Goal: Task Accomplishment & Management: Manage account settings

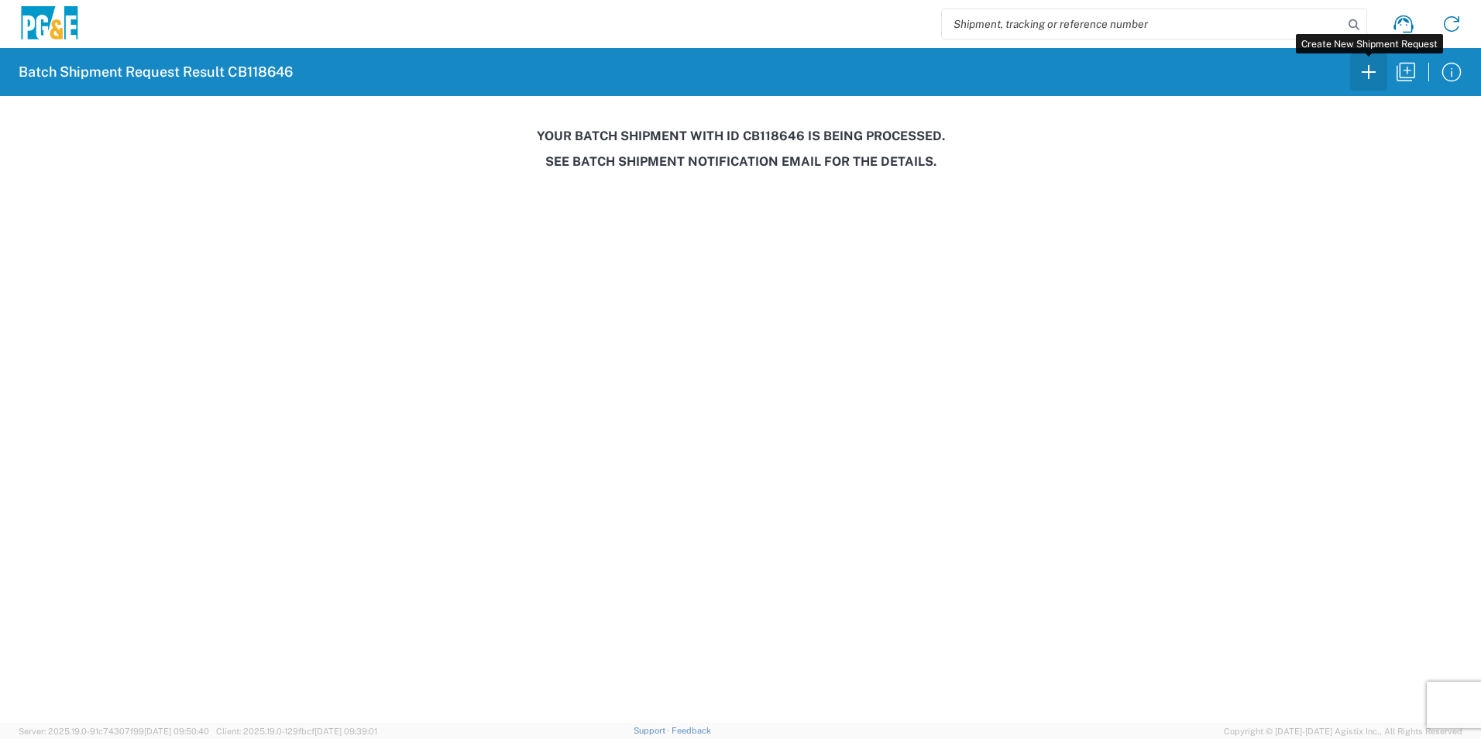
click at [1365, 71] on icon "button" at bounding box center [1369, 72] width 25 height 25
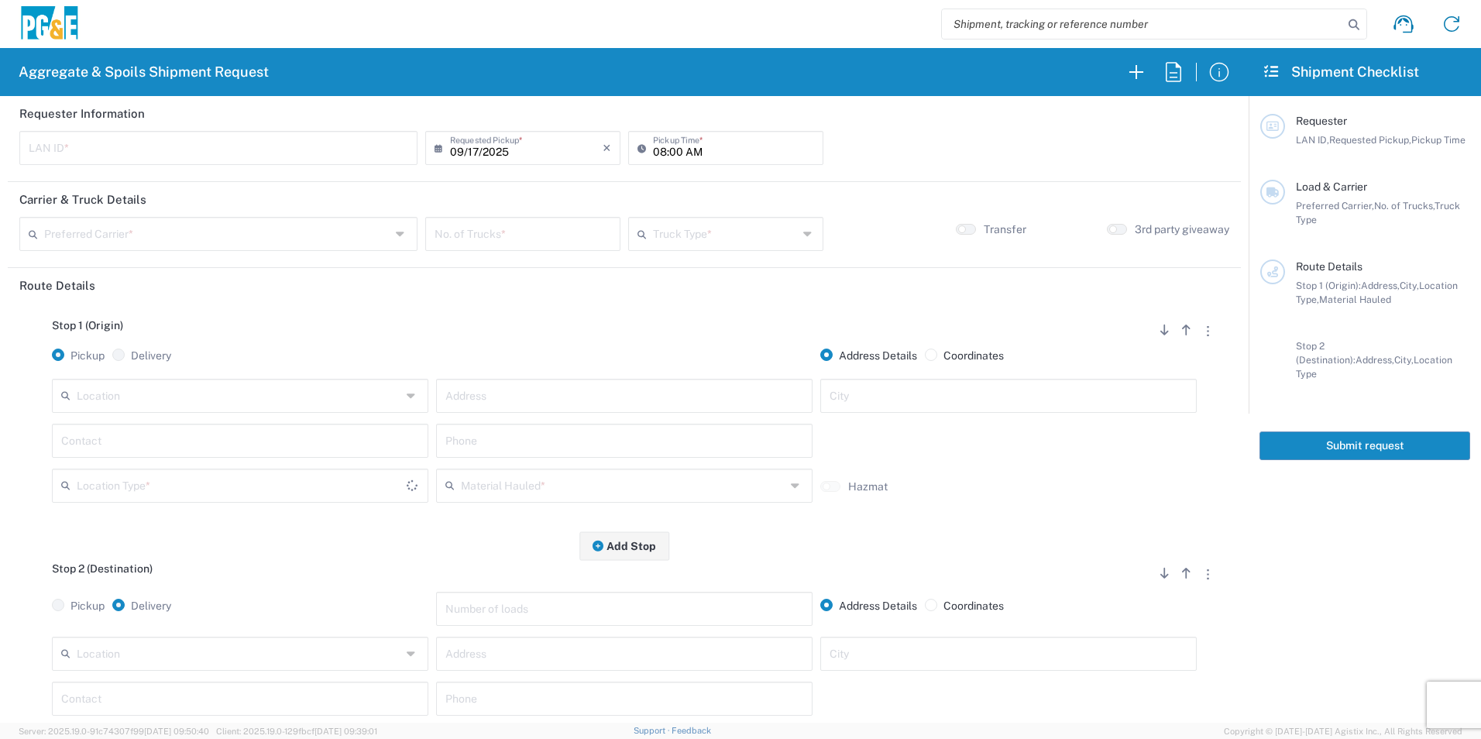
click at [147, 139] on input "text" at bounding box center [219, 146] width 380 height 27
type input "M2CV"
click at [653, 146] on input "08:00 AM" at bounding box center [733, 146] width 161 height 27
type input "07:00 AM"
click at [109, 231] on input "text" at bounding box center [217, 232] width 346 height 27
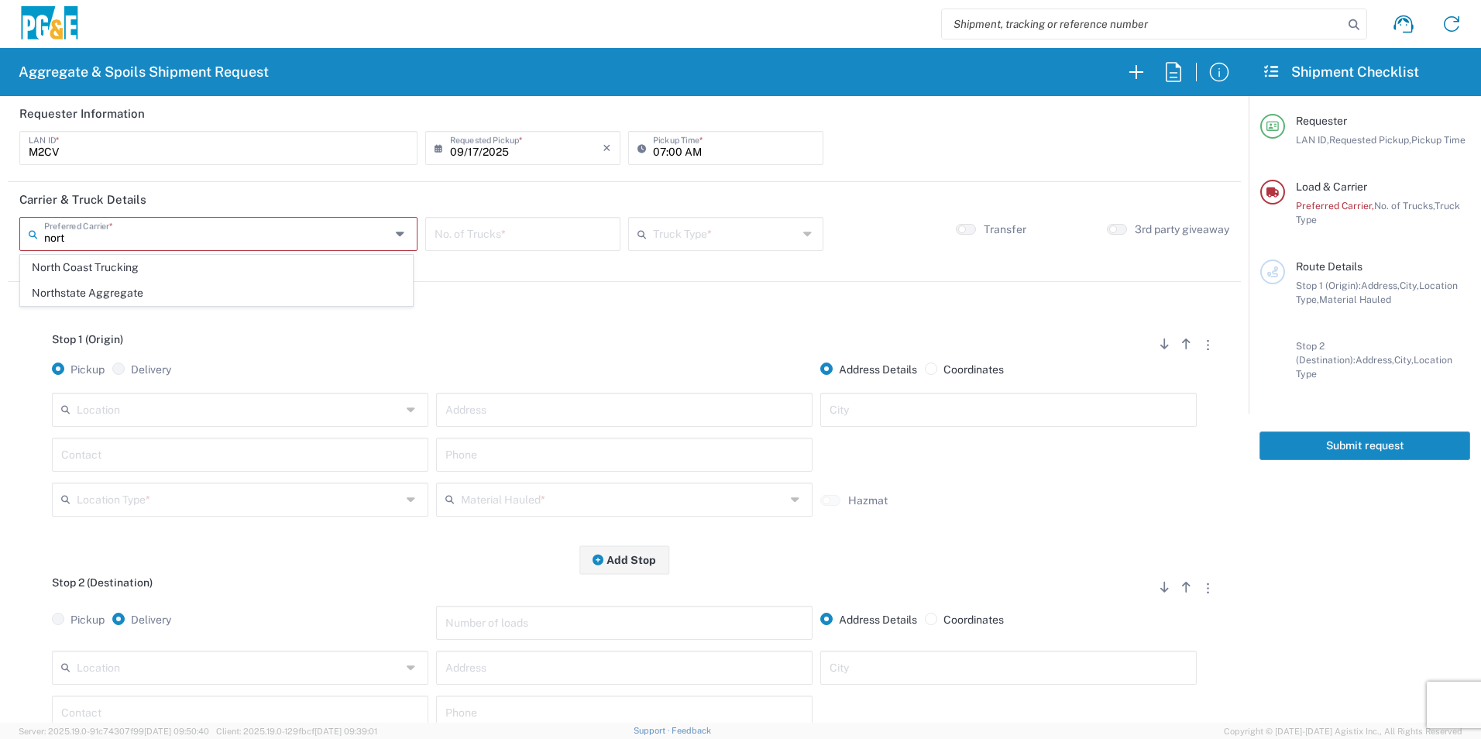
drag, startPoint x: 89, startPoint y: 294, endPoint x: 99, endPoint y: 290, distance: 11.1
click at [90, 294] on span "Northstate Aggregate" at bounding box center [216, 293] width 391 height 24
type input "Northstate Aggregate"
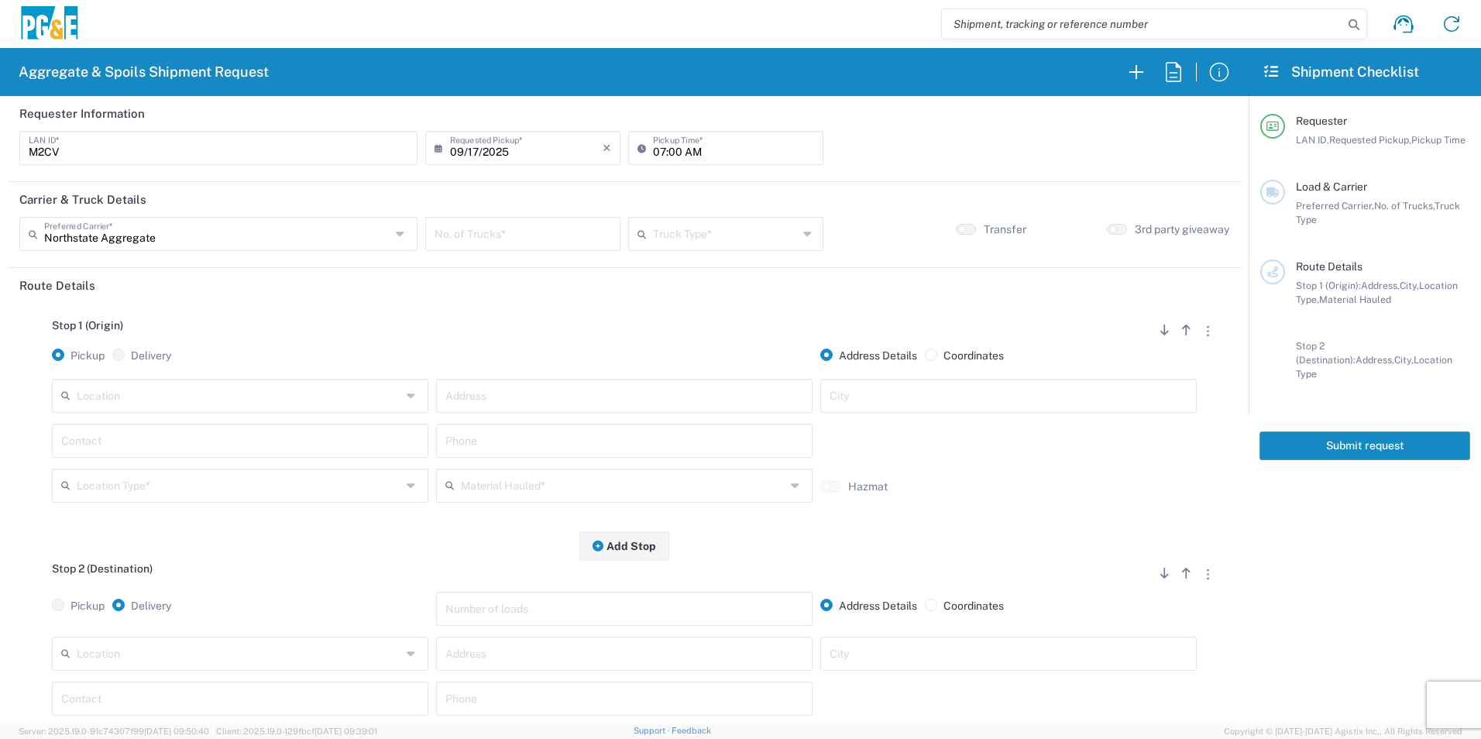
click at [541, 235] on input "number" at bounding box center [523, 232] width 177 height 27
type input "1"
click at [714, 228] on input "text" at bounding box center [725, 232] width 145 height 27
drag, startPoint x: 654, startPoint y: 396, endPoint x: 641, endPoint y: 397, distance: 13.2
click at [652, 396] on span "Transfer Truck" at bounding box center [719, 395] width 190 height 24
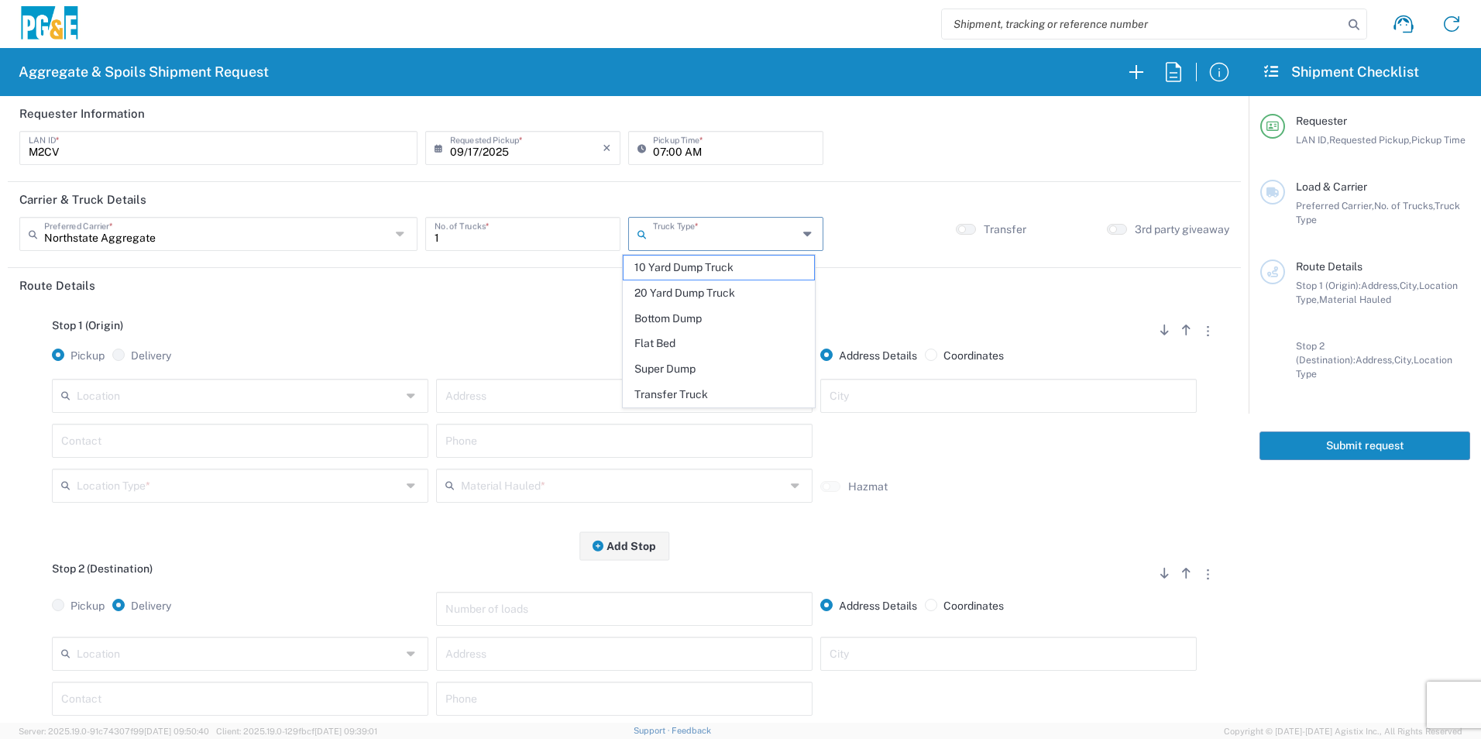
type input "Transfer Truck"
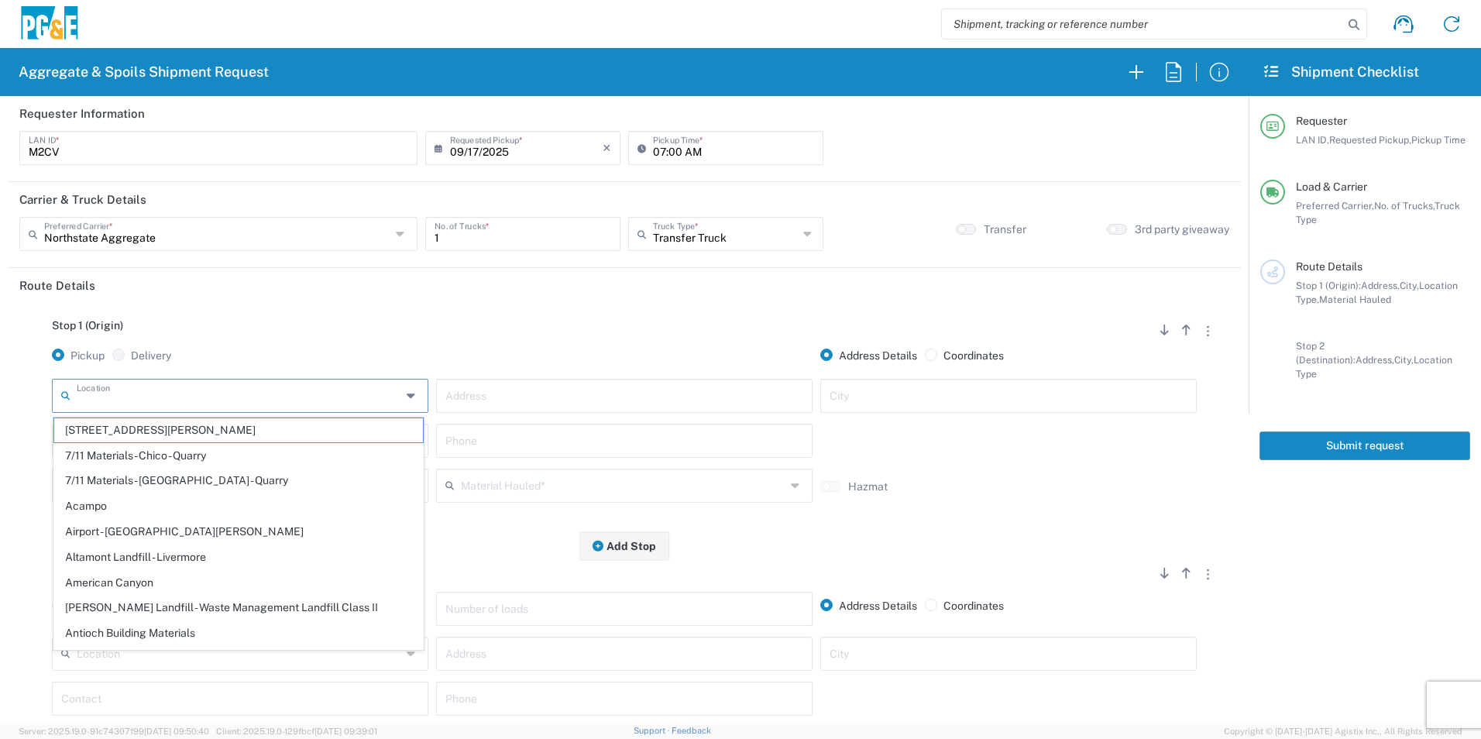
click at [260, 385] on input "text" at bounding box center [239, 394] width 325 height 27
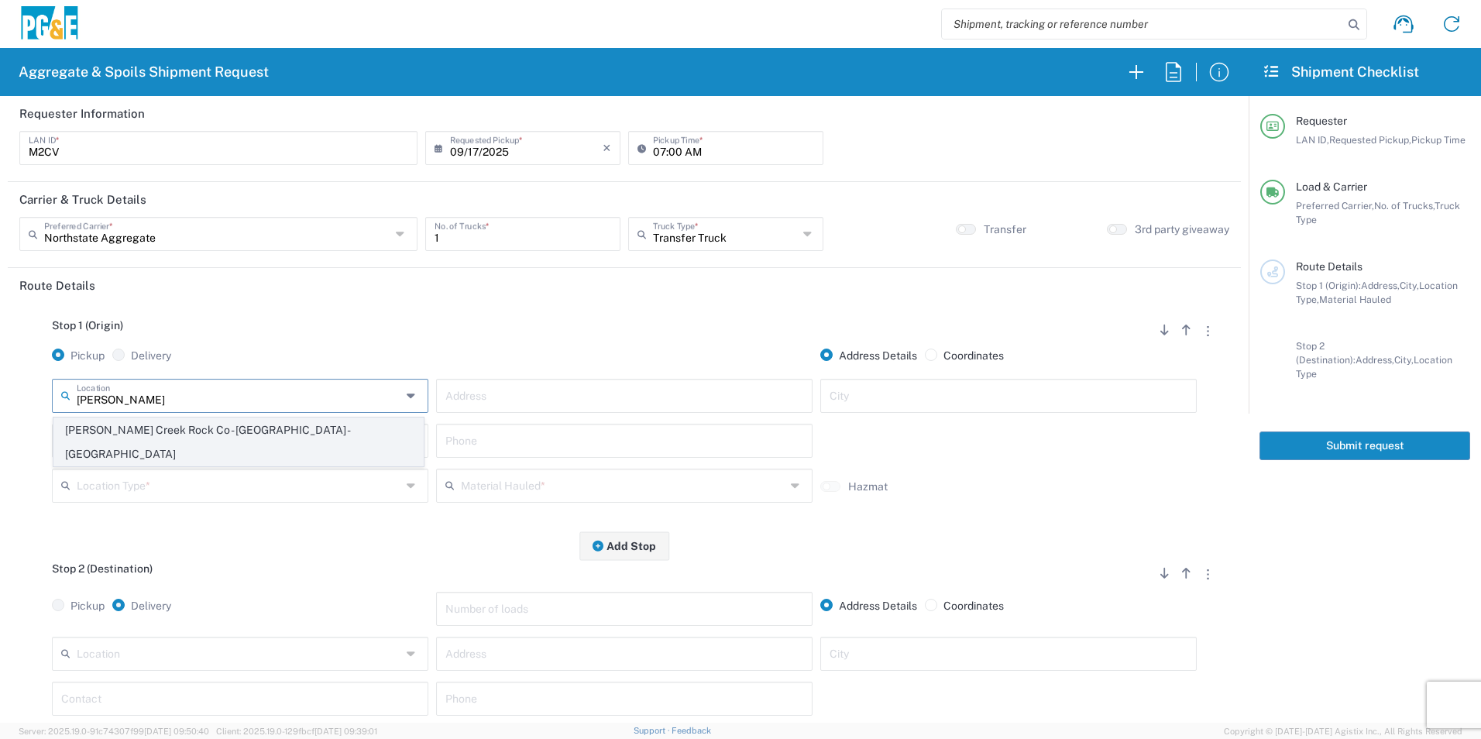
click at [129, 435] on span "[PERSON_NAME] Creek Rock Co - [GEOGRAPHIC_DATA] - [GEOGRAPHIC_DATA]" at bounding box center [238, 442] width 369 height 48
type input "[PERSON_NAME] Creek Rock Co - [GEOGRAPHIC_DATA] - [GEOGRAPHIC_DATA]"
type input "6069 State Hwy 99w"
type input "Corning"
type input "Quarry"
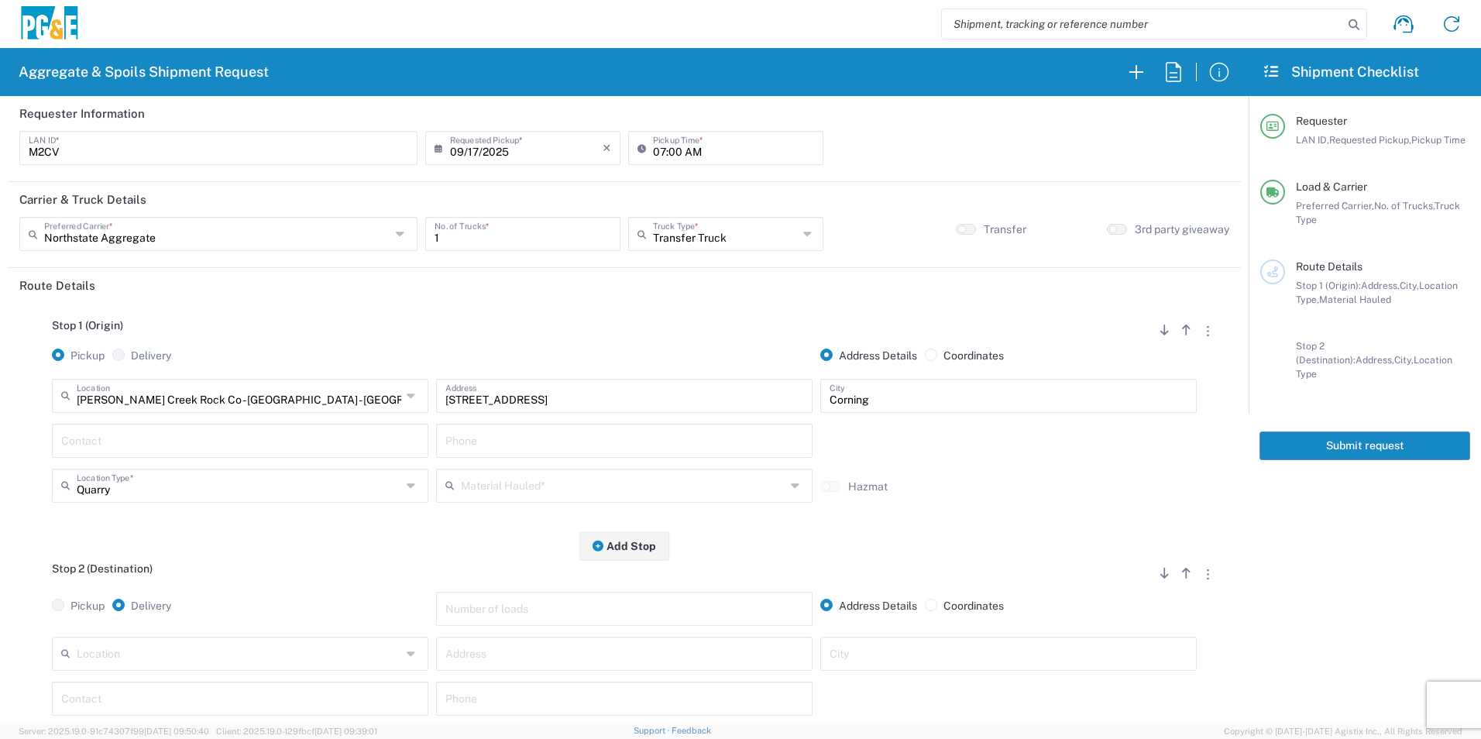
click at [121, 437] on input "text" at bounding box center [240, 439] width 358 height 27
type input "Michael"
click at [563, 449] on input "text" at bounding box center [624, 439] width 358 height 27
paste input "916-749-5584"
type input "916-749-5584"
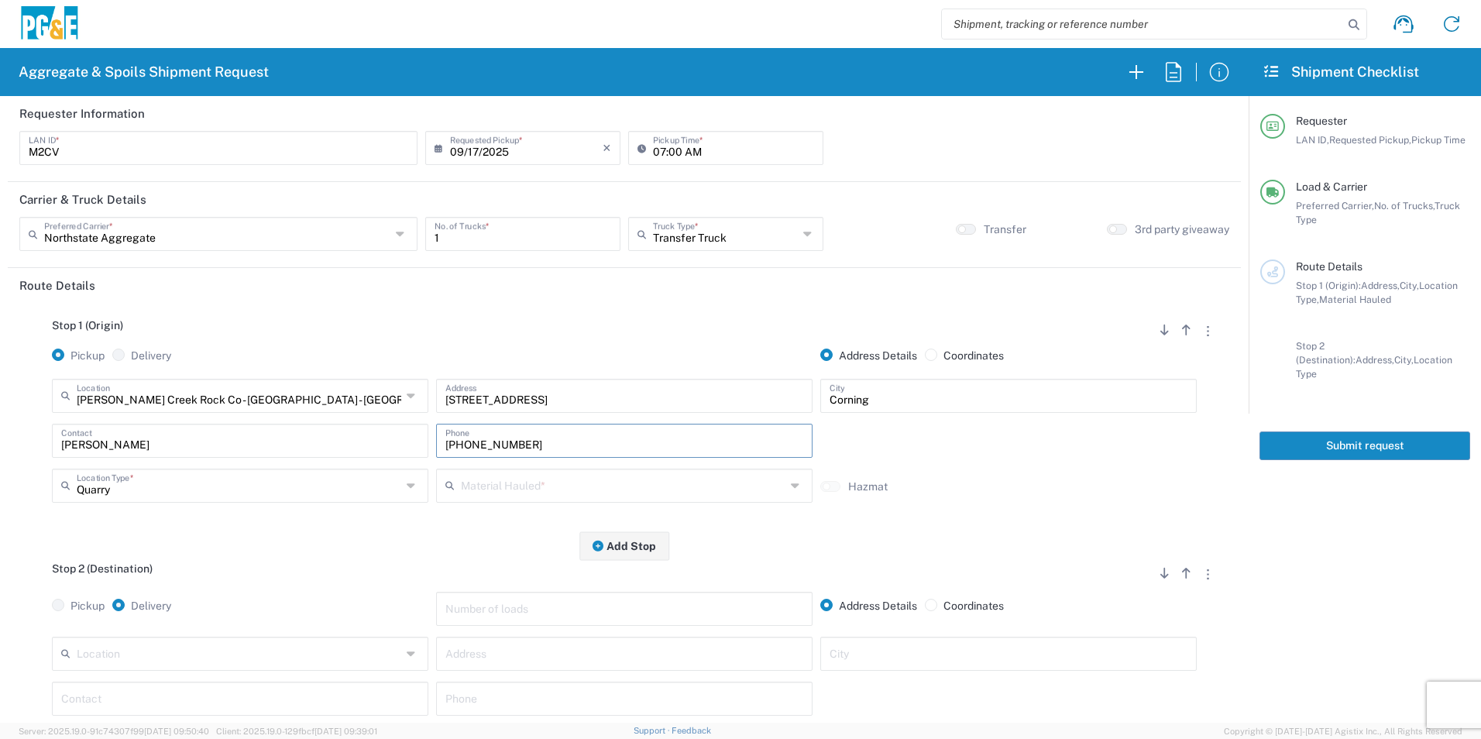
click at [559, 479] on input "text" at bounding box center [623, 484] width 325 height 27
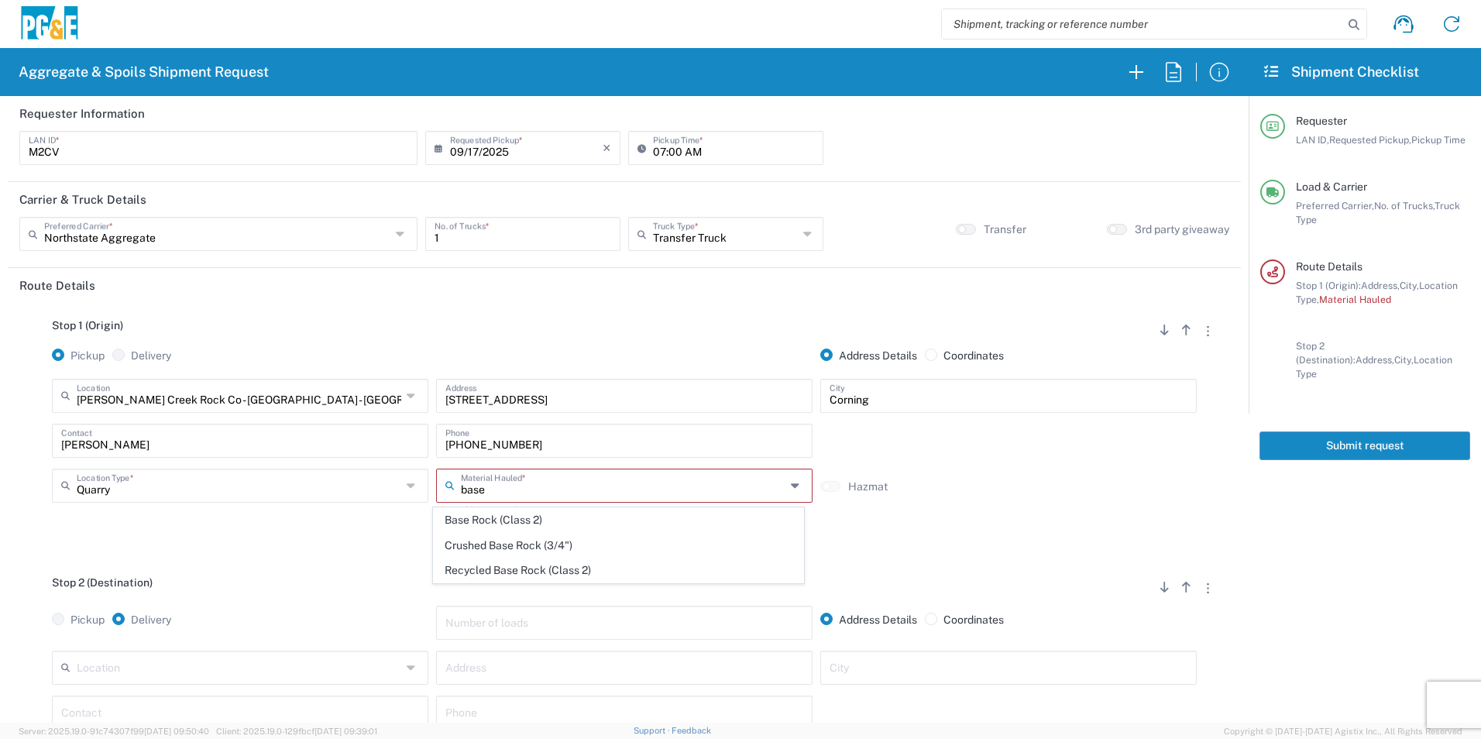
drag, startPoint x: 521, startPoint y: 522, endPoint x: 430, endPoint y: 549, distance: 95.1
click at [520, 523] on span "Base Rock (Class 2)" at bounding box center [618, 520] width 369 height 24
type input "Base Rock (Class 2)"
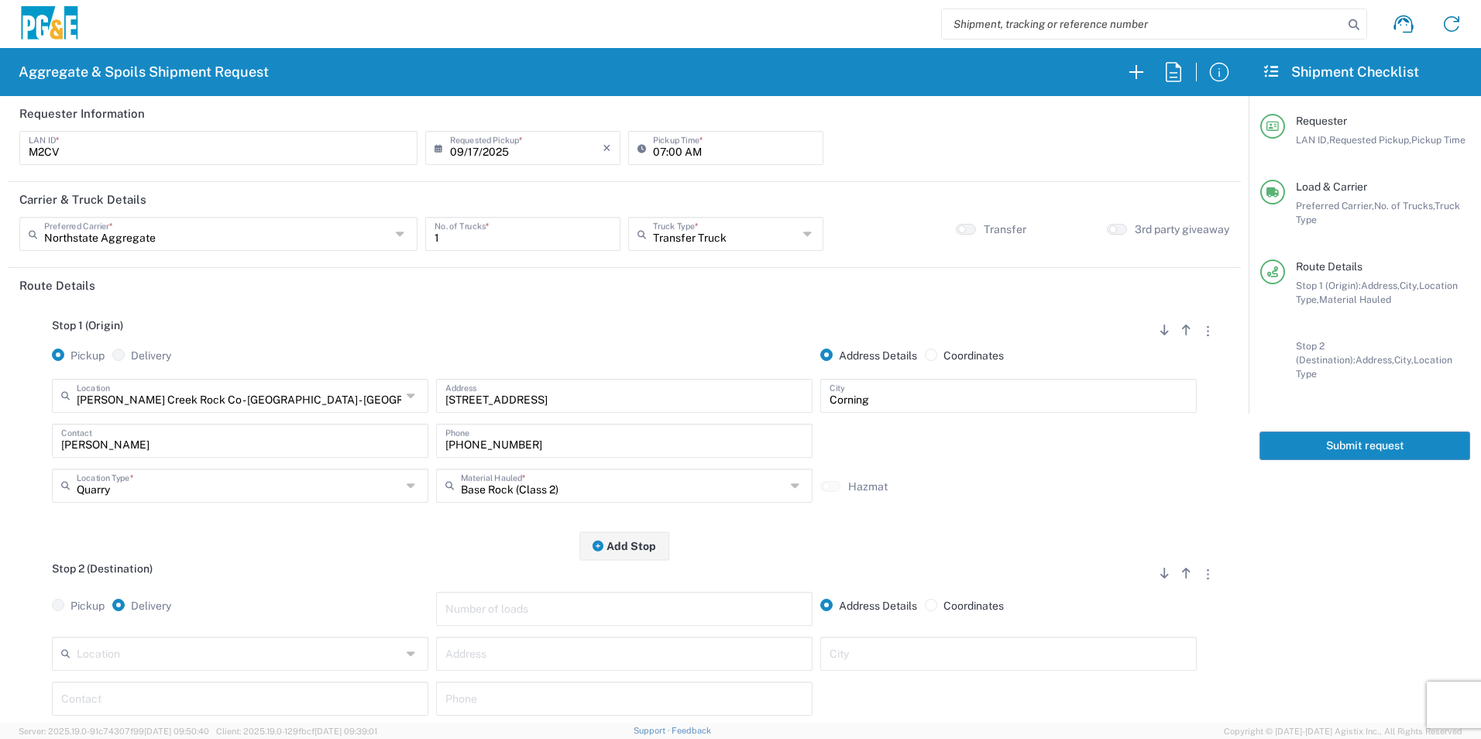
click at [591, 657] on input "text" at bounding box center [624, 652] width 358 height 27
paste input "3580 Ebby Ln"
type input "3580 Ebby Ln"
type input "Anderson"
type input "Michael"
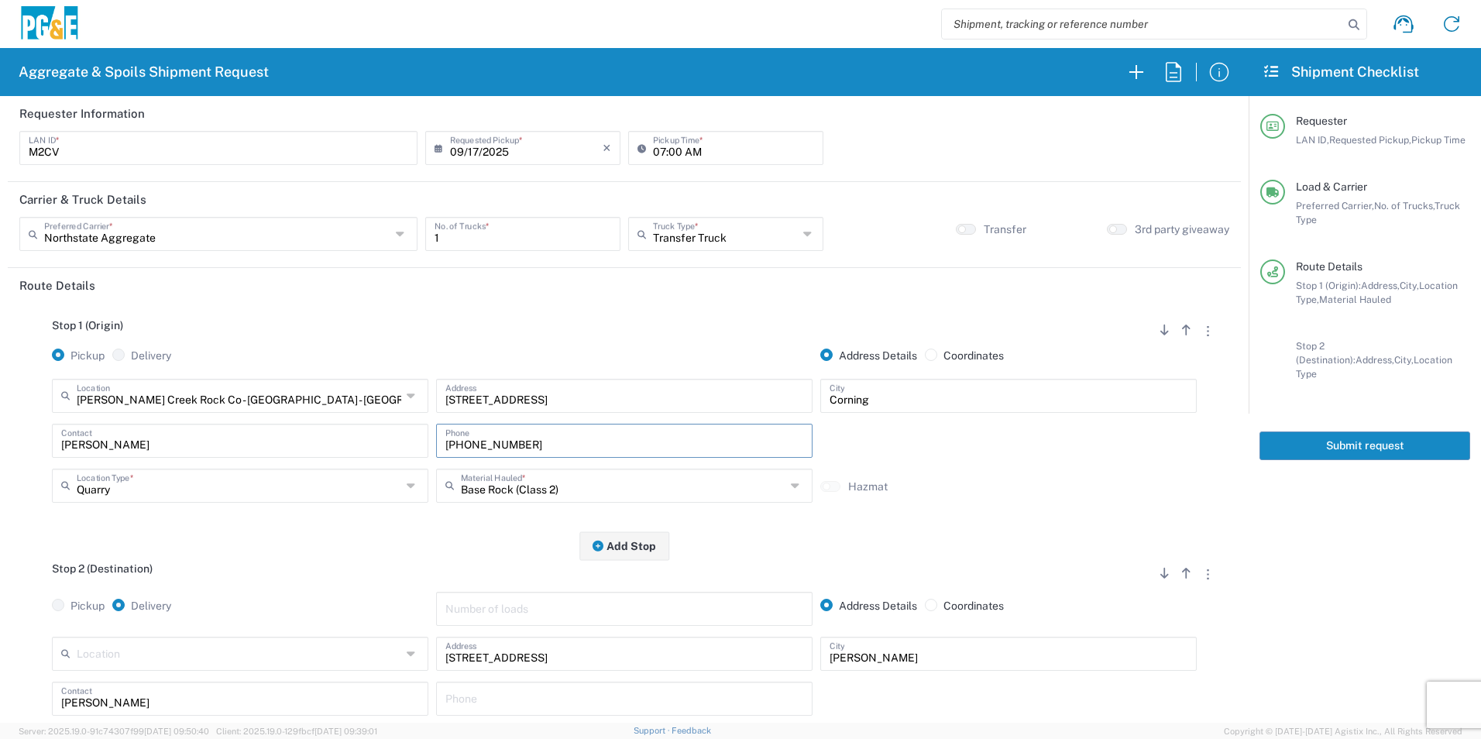
drag, startPoint x: 565, startPoint y: 445, endPoint x: 180, endPoint y: 425, distance: 385.5
click at [195, 427] on div "Michael Contact 916-749-5584 Phone" at bounding box center [624, 446] width 1153 height 45
click at [574, 683] on div "Phone" at bounding box center [624, 699] width 377 height 34
paste input "916-749-5584"
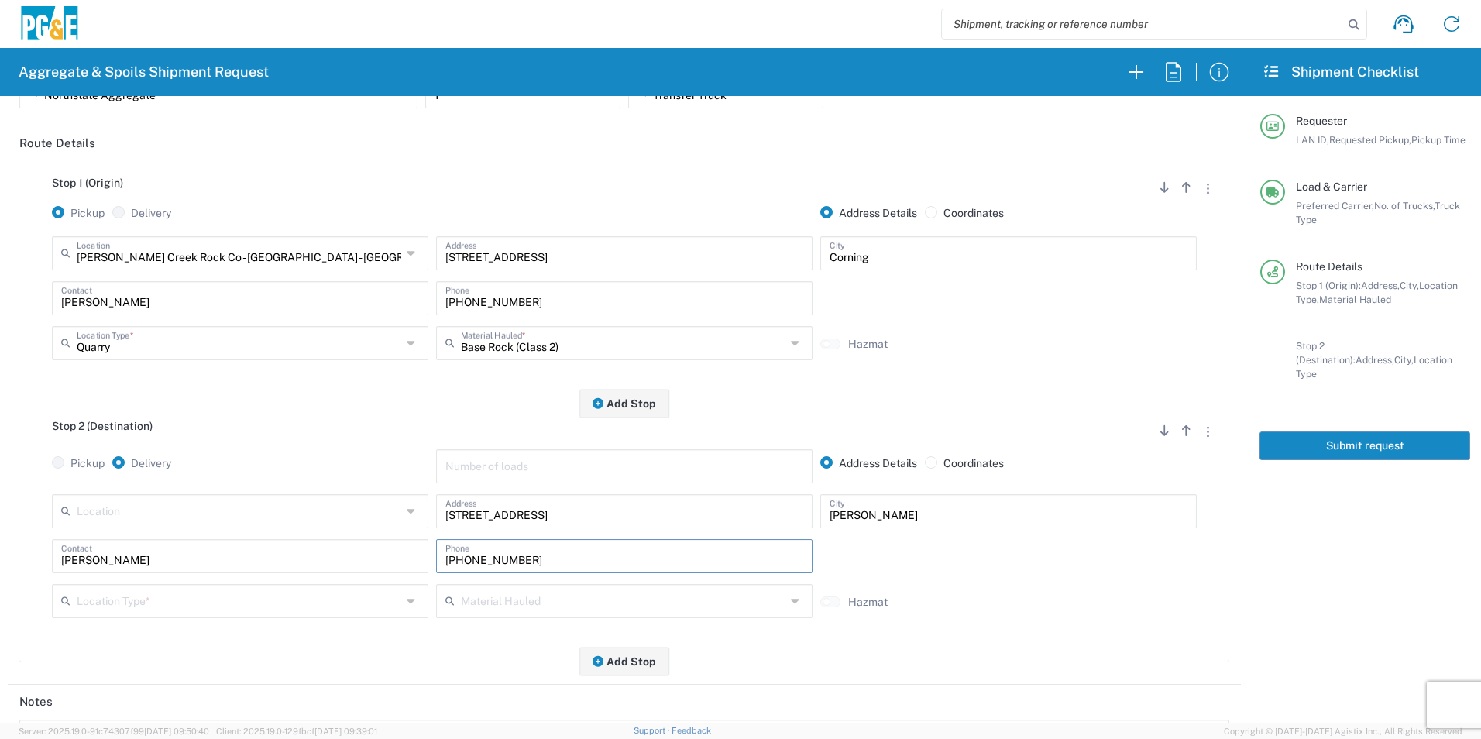
scroll to position [155, 0]
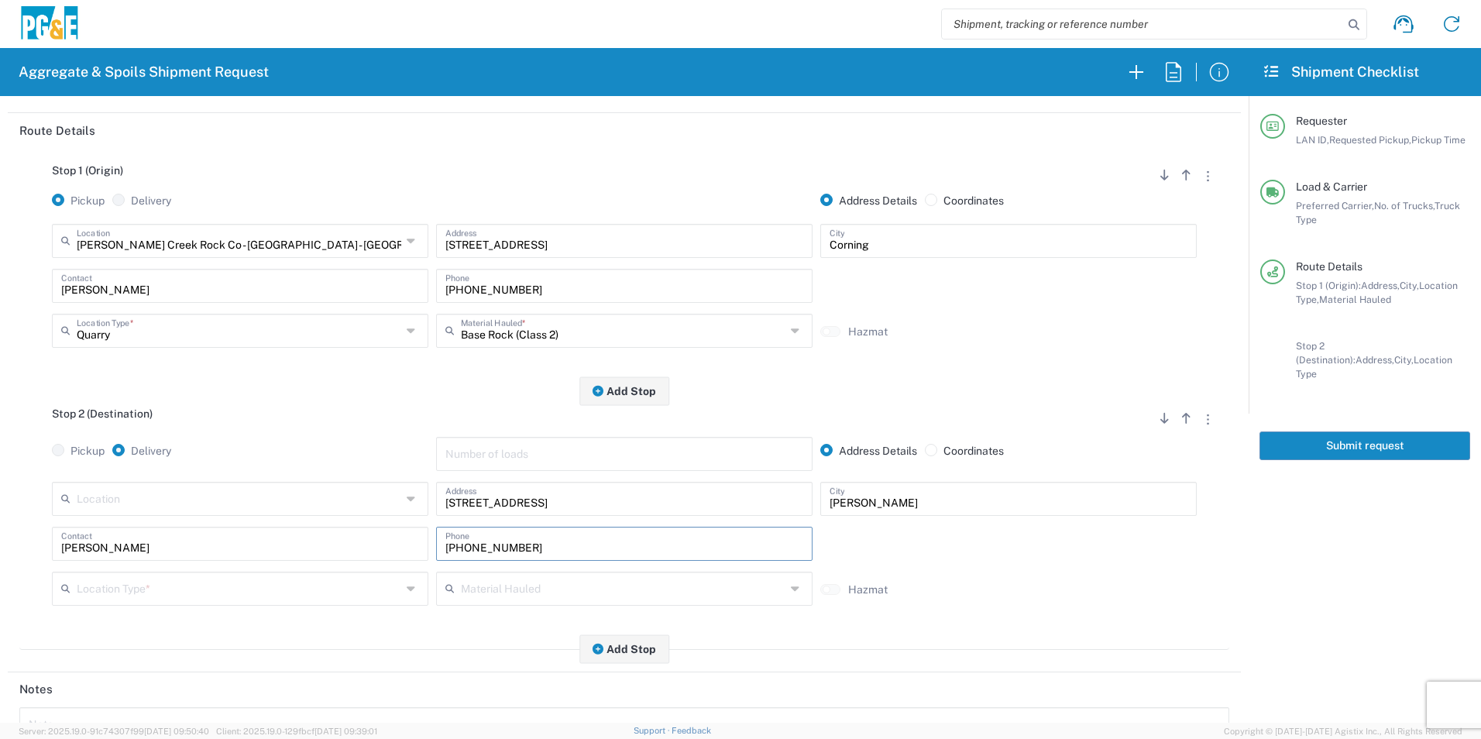
type input "916-749-5584"
click at [151, 590] on input "text" at bounding box center [239, 587] width 325 height 27
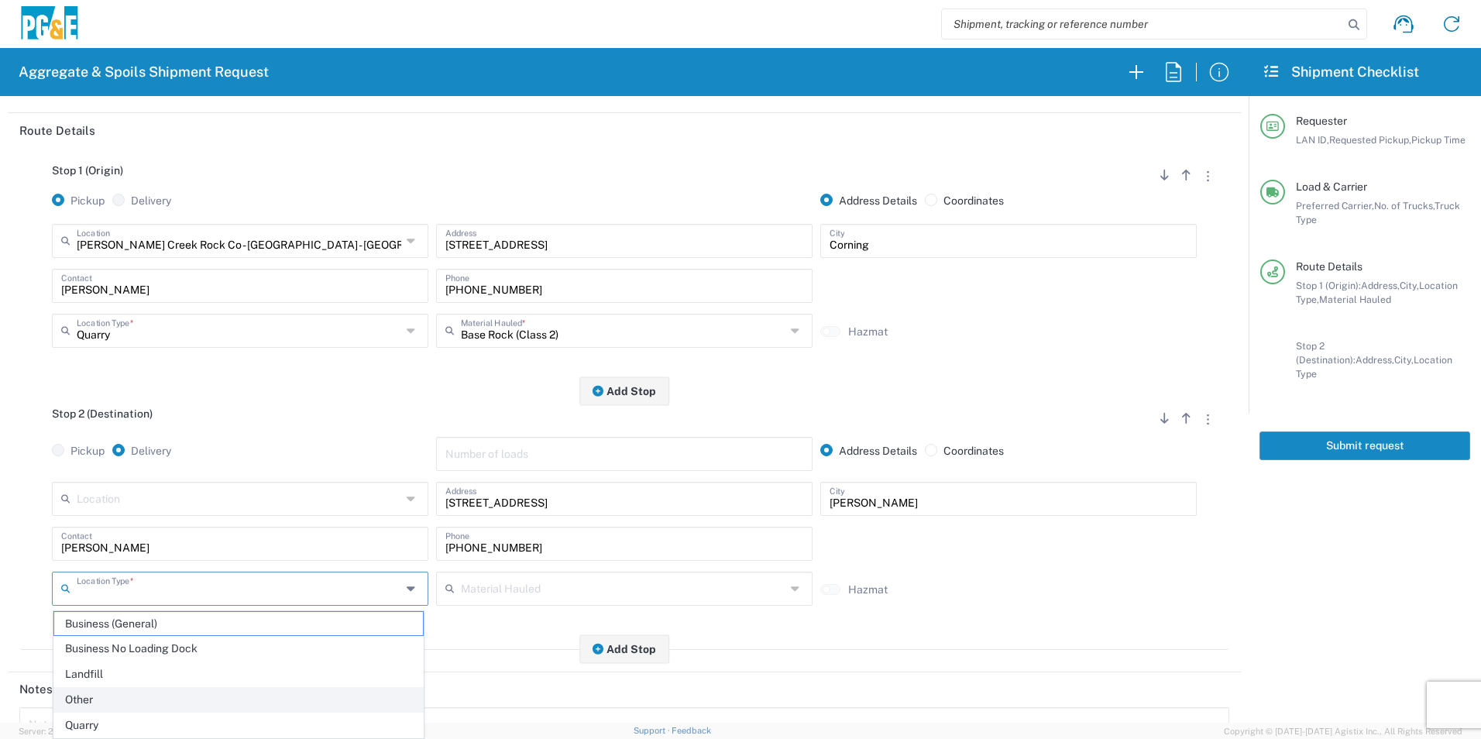
click at [83, 696] on span "Other" at bounding box center [238, 700] width 369 height 24
type input "Other"
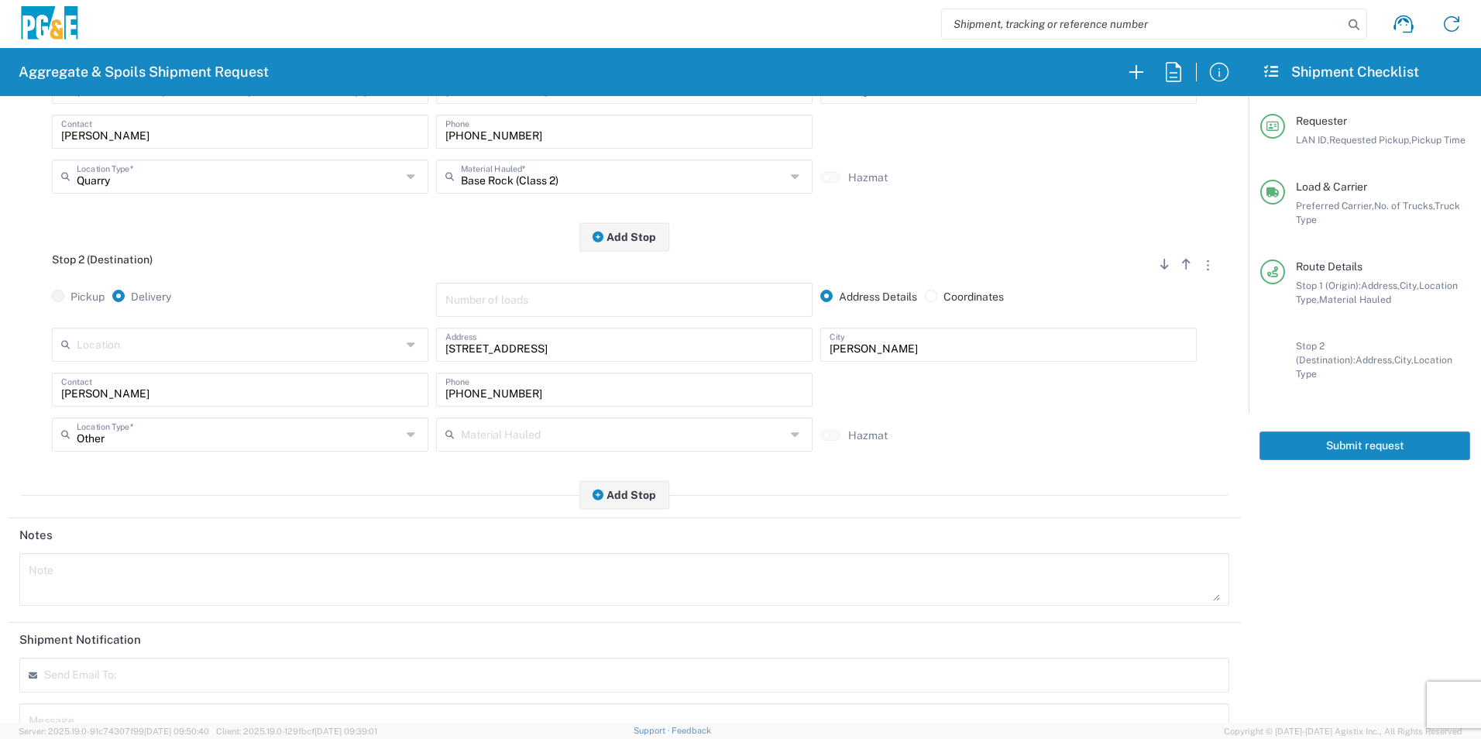
scroll to position [310, 0]
click at [131, 584] on textarea at bounding box center [625, 578] width 1192 height 43
type textarea "Please deliver 7 Loads of Base Rock"
drag, startPoint x: -3, startPoint y: 559, endPoint x: 0, endPoint y: 525, distance: 34.2
click at [0, 529] on html "Aggregate & Spoils Shipment Request Requester Information M2CV LAN ID * 09/17/2…" at bounding box center [740, 369] width 1481 height 739
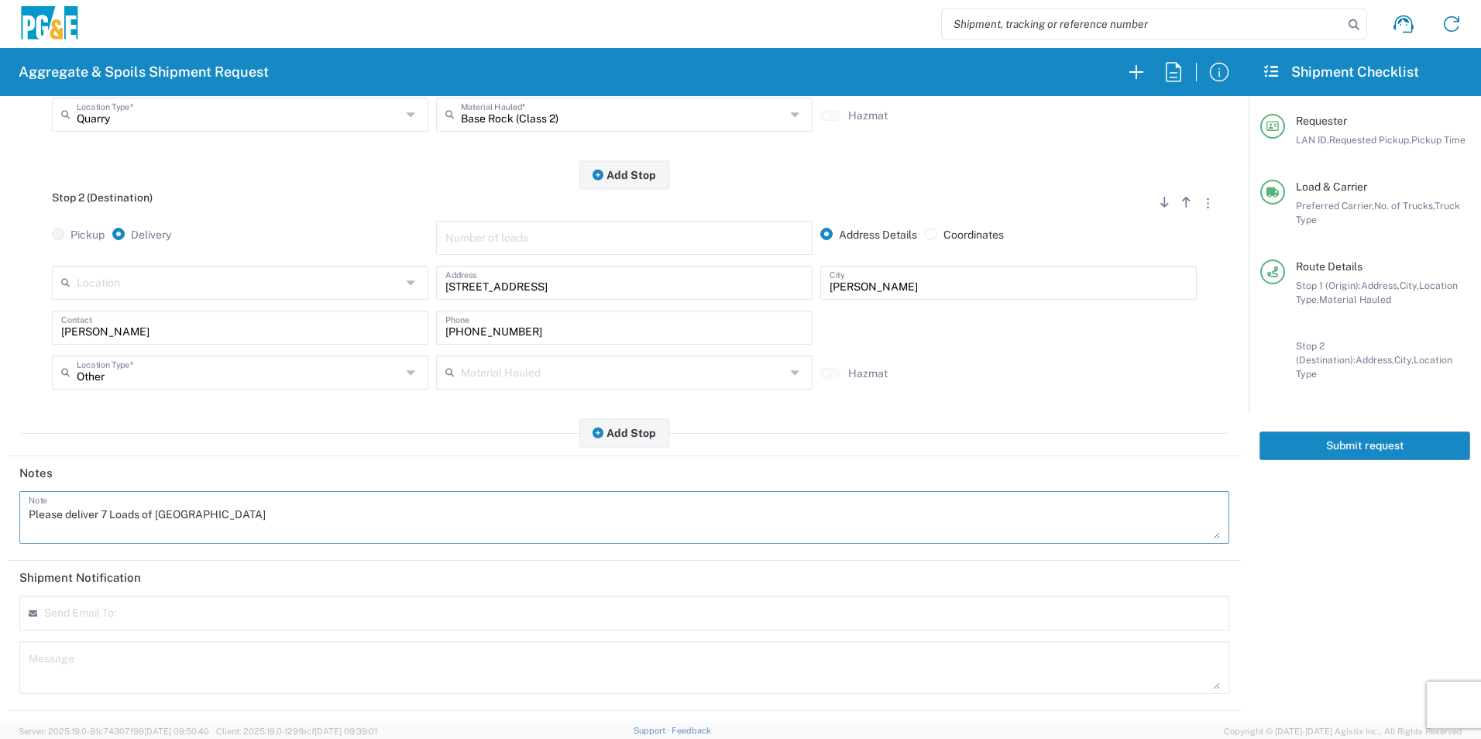
scroll to position [447, 0]
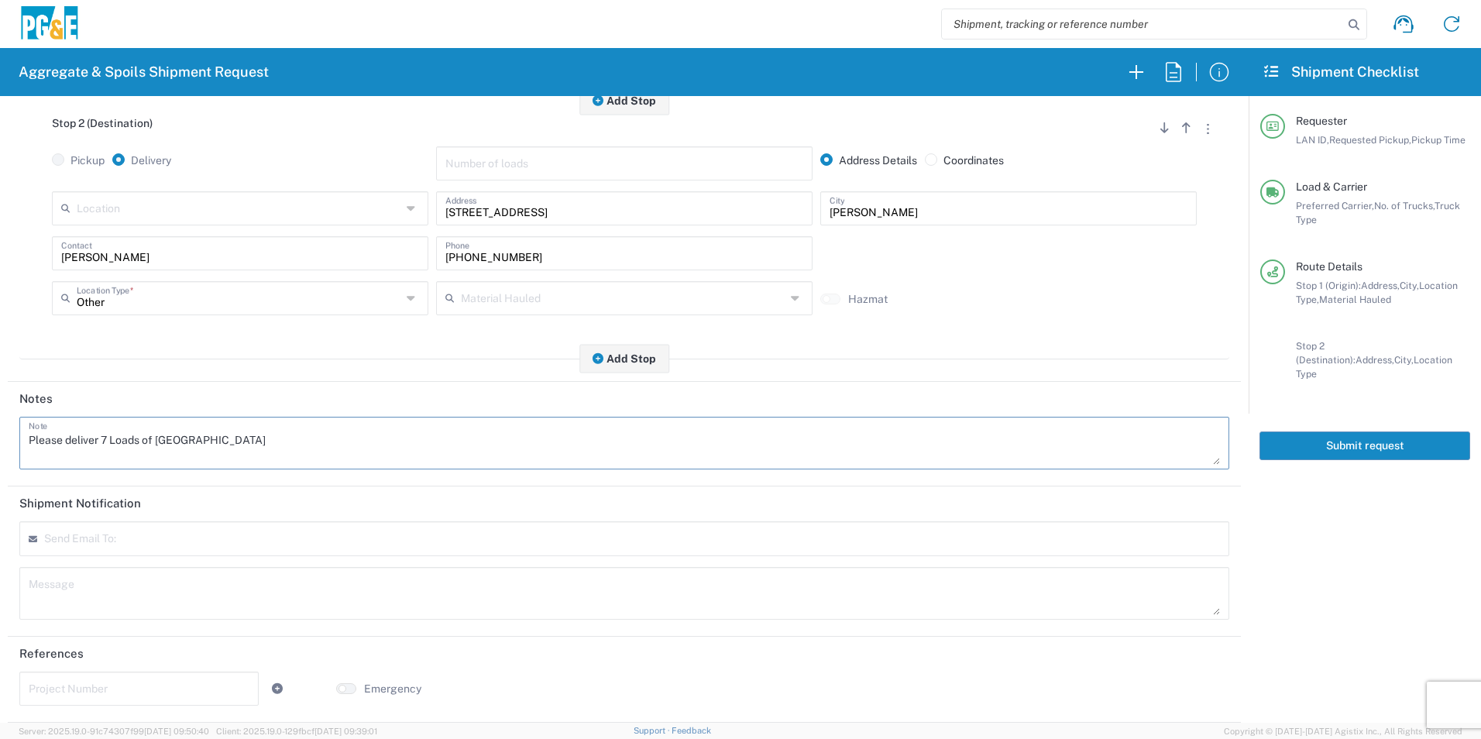
click at [172, 592] on textarea at bounding box center [625, 593] width 1192 height 43
paste textarea "Please deliver 7 Loads of Base Rock"
type textarea "Please deliver 7 Loads of Base Rock"
click at [67, 701] on div "Project Number" at bounding box center [138, 689] width 239 height 34
paste input "35351020"
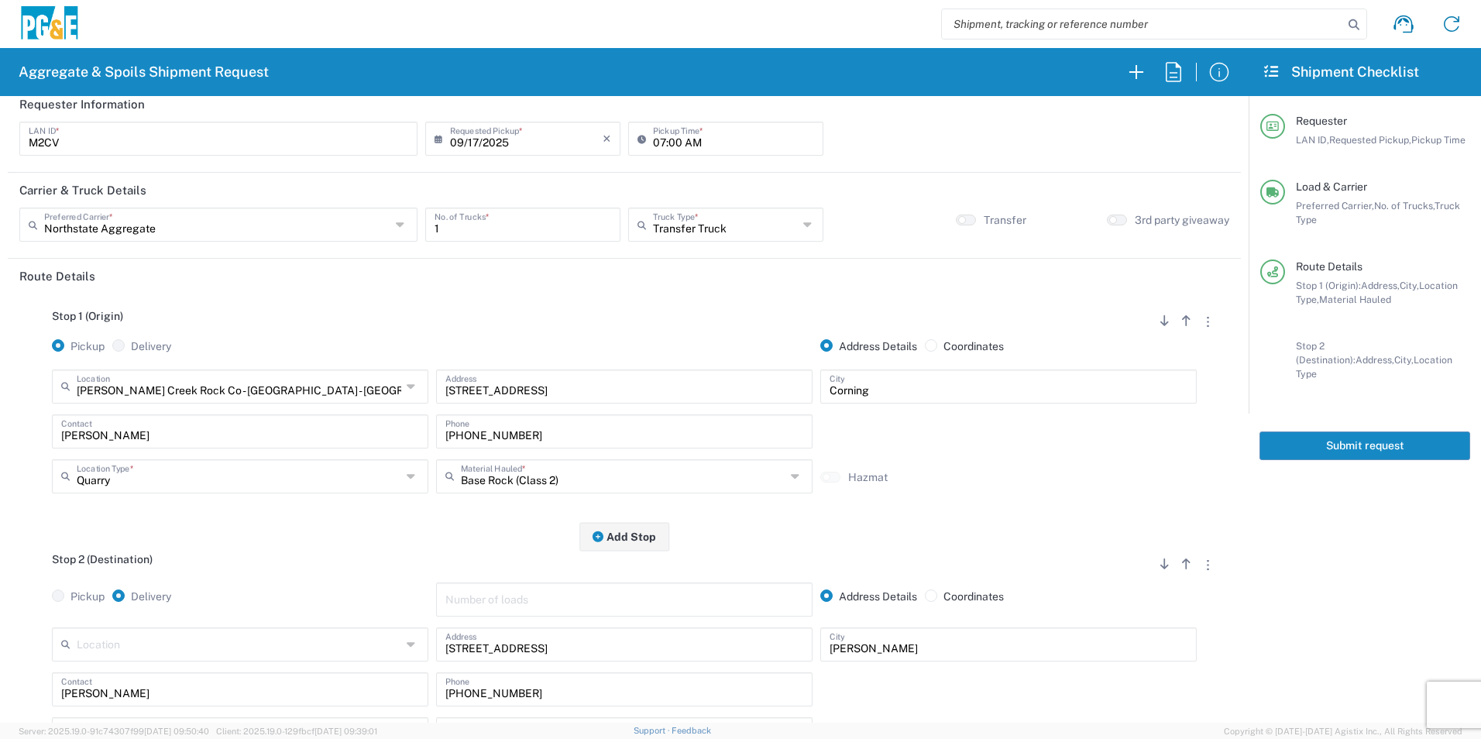
scroll to position [0, 0]
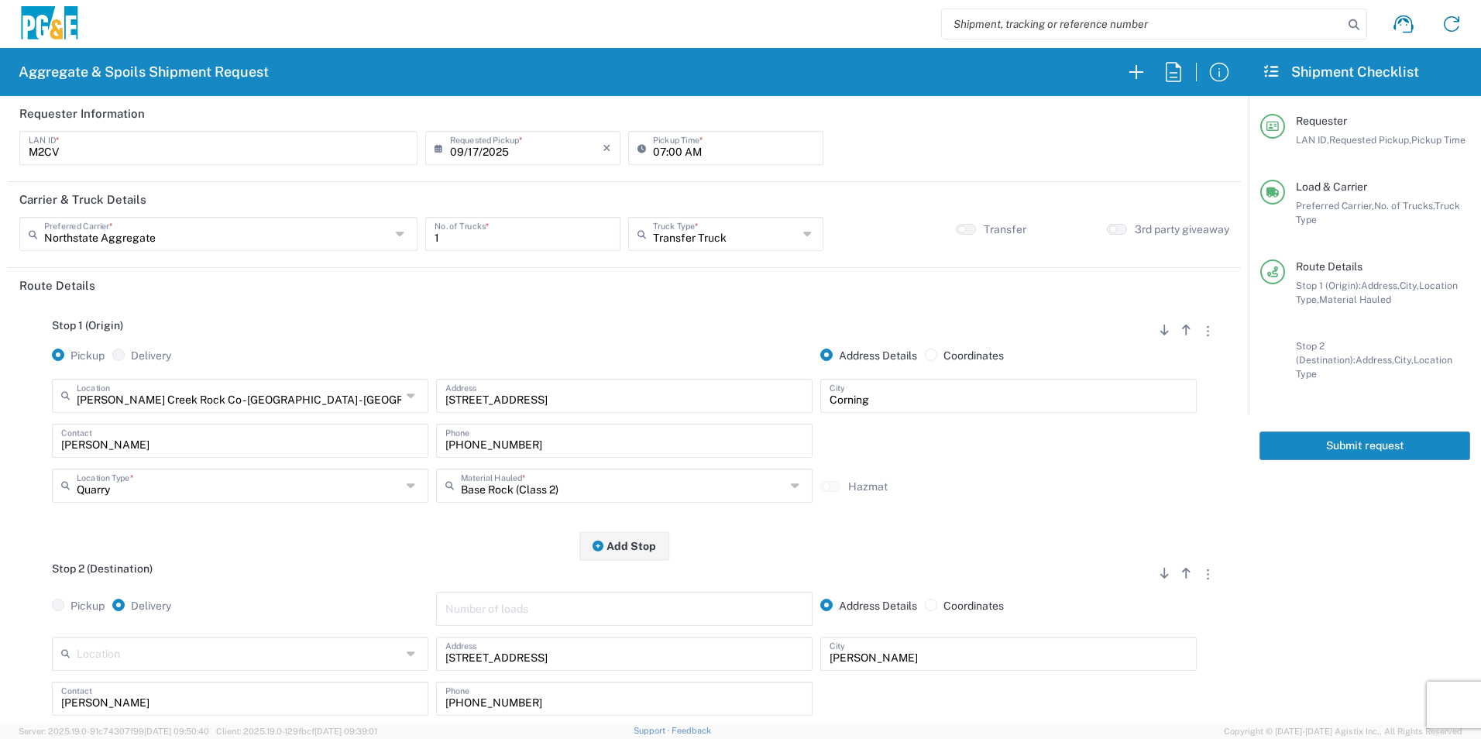
type input "35351020"
click at [1397, 432] on button "Submit request" at bounding box center [1365, 446] width 211 height 29
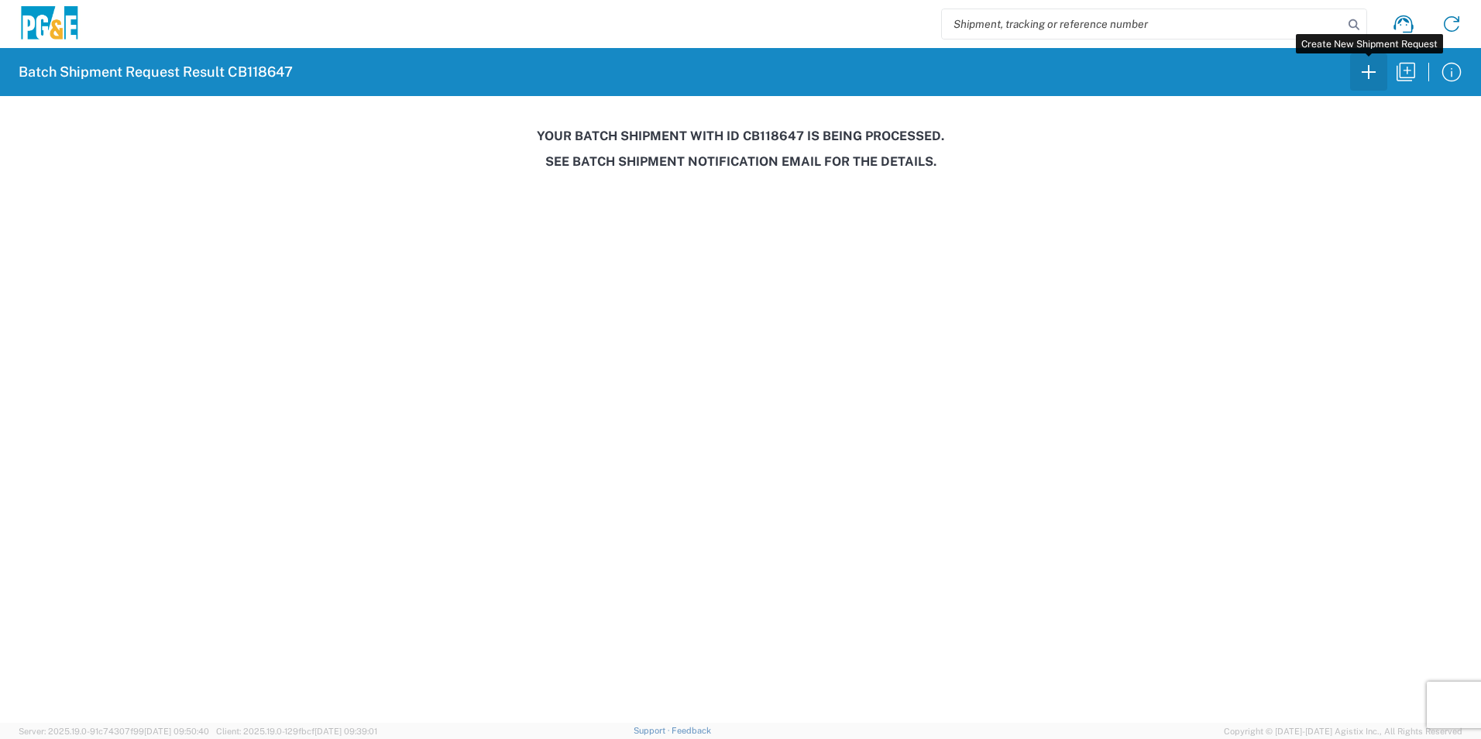
click at [1379, 70] on icon "button" at bounding box center [1369, 72] width 25 height 25
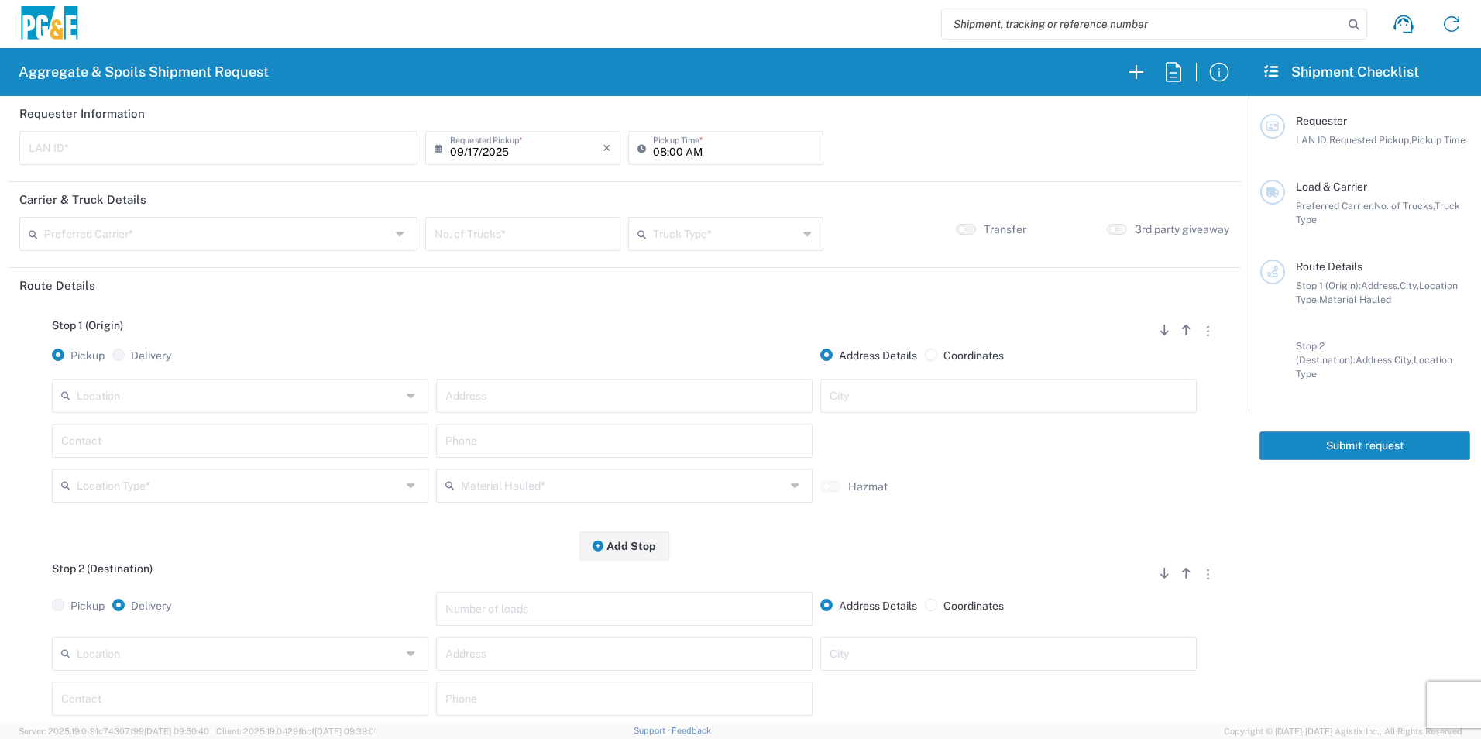
click at [178, 150] on input "text" at bounding box center [219, 146] width 380 height 27
type input "D1PS"
click at [655, 152] on input "08:00 AM" at bounding box center [733, 146] width 161 height 27
type input "06:00 AM"
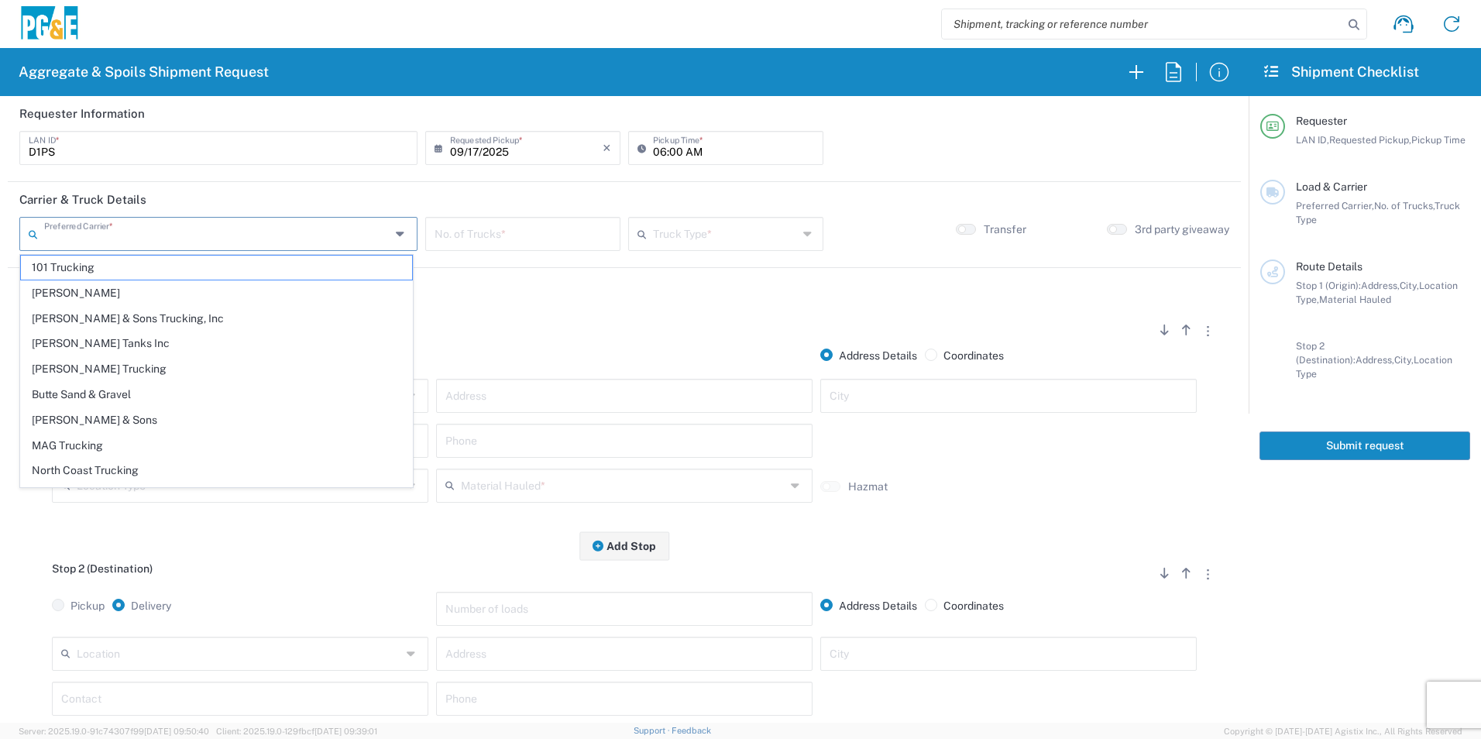
click at [285, 237] on input "text" at bounding box center [217, 232] width 346 height 27
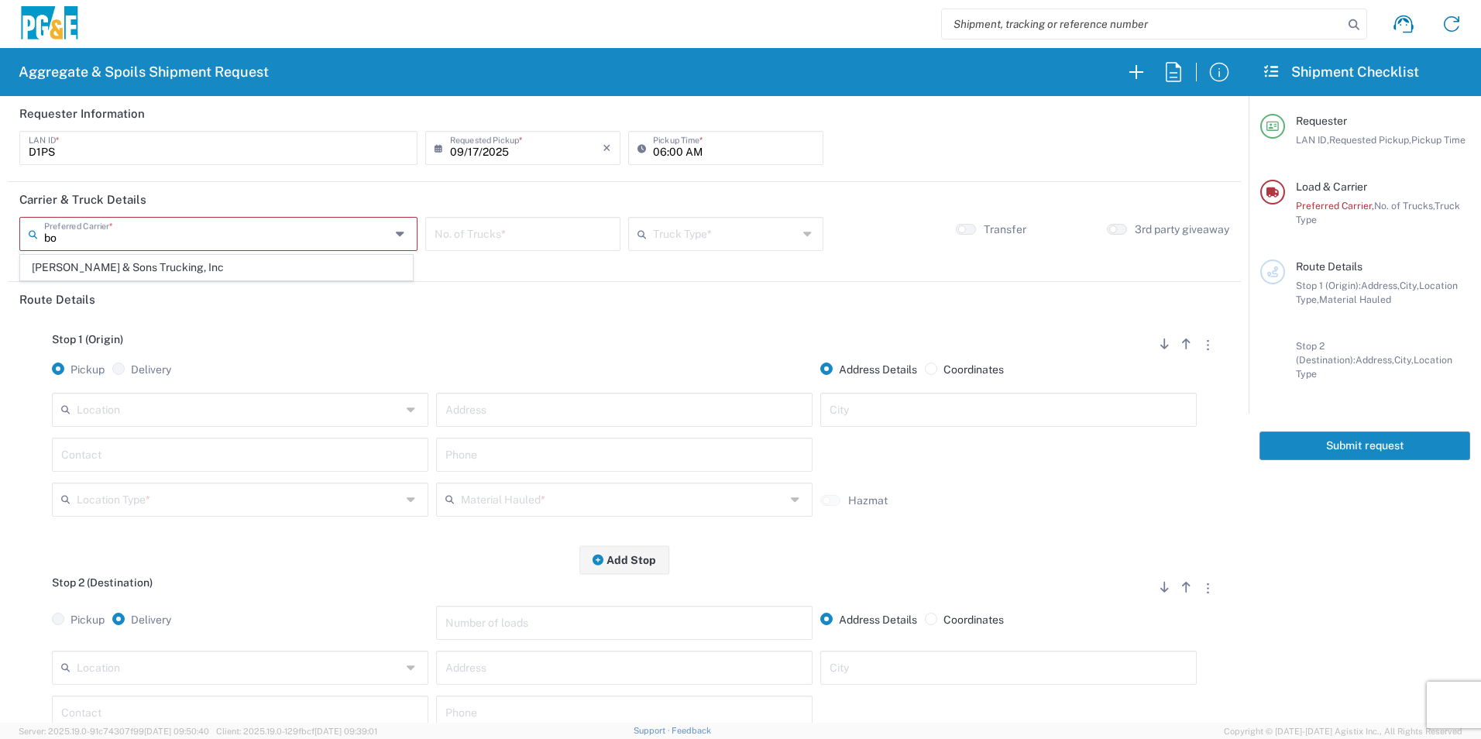
drag, startPoint x: 155, startPoint y: 263, endPoint x: 301, endPoint y: 254, distance: 146.7
click at [154, 265] on span "[PERSON_NAME] & Sons Trucking, Inc" at bounding box center [216, 268] width 391 height 24
type input "[PERSON_NAME] & Sons Trucking, Inc"
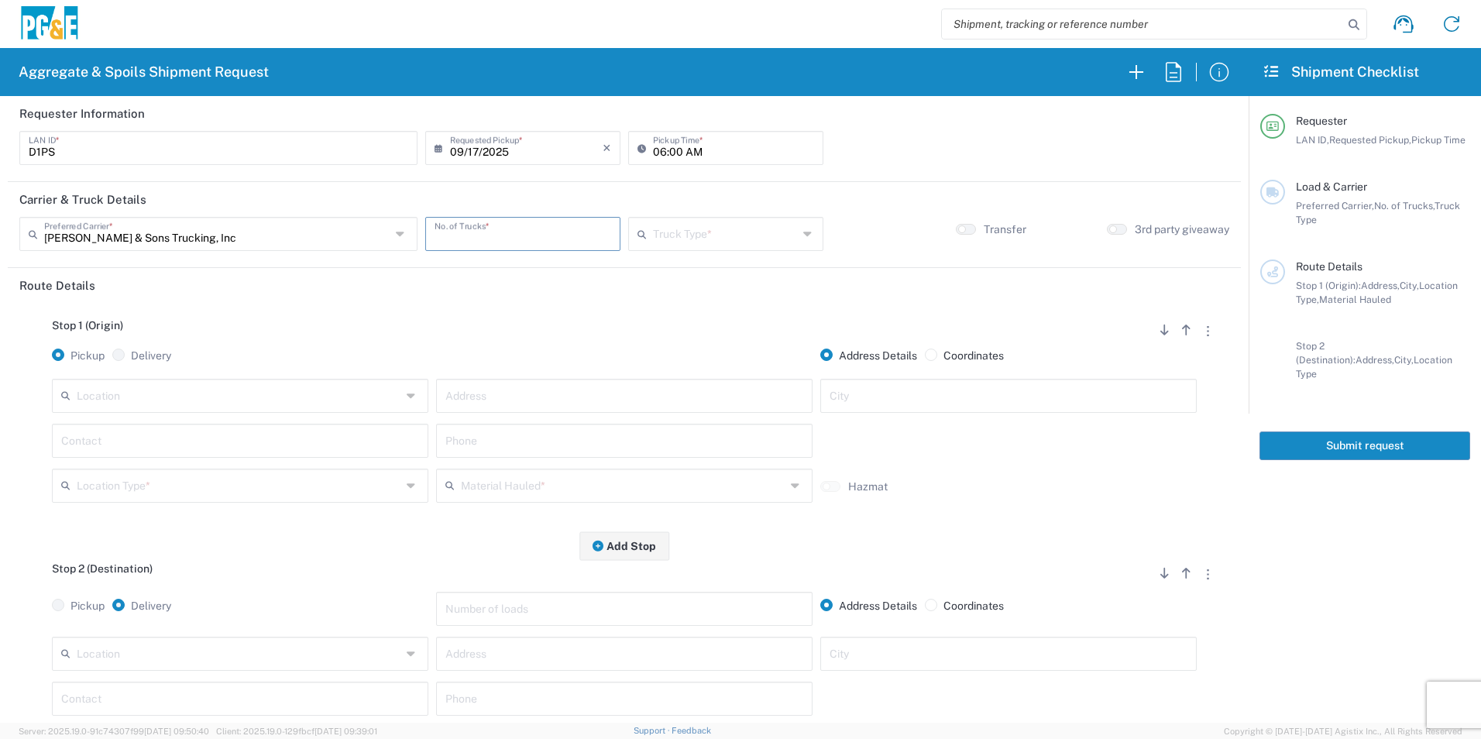
click at [467, 229] on input "number" at bounding box center [523, 232] width 177 height 27
type input "2"
click at [693, 236] on input "text" at bounding box center [725, 232] width 145 height 27
drag, startPoint x: 688, startPoint y: 365, endPoint x: 626, endPoint y: 368, distance: 62.1
click at [683, 365] on span "Super Dump" at bounding box center [719, 369] width 190 height 24
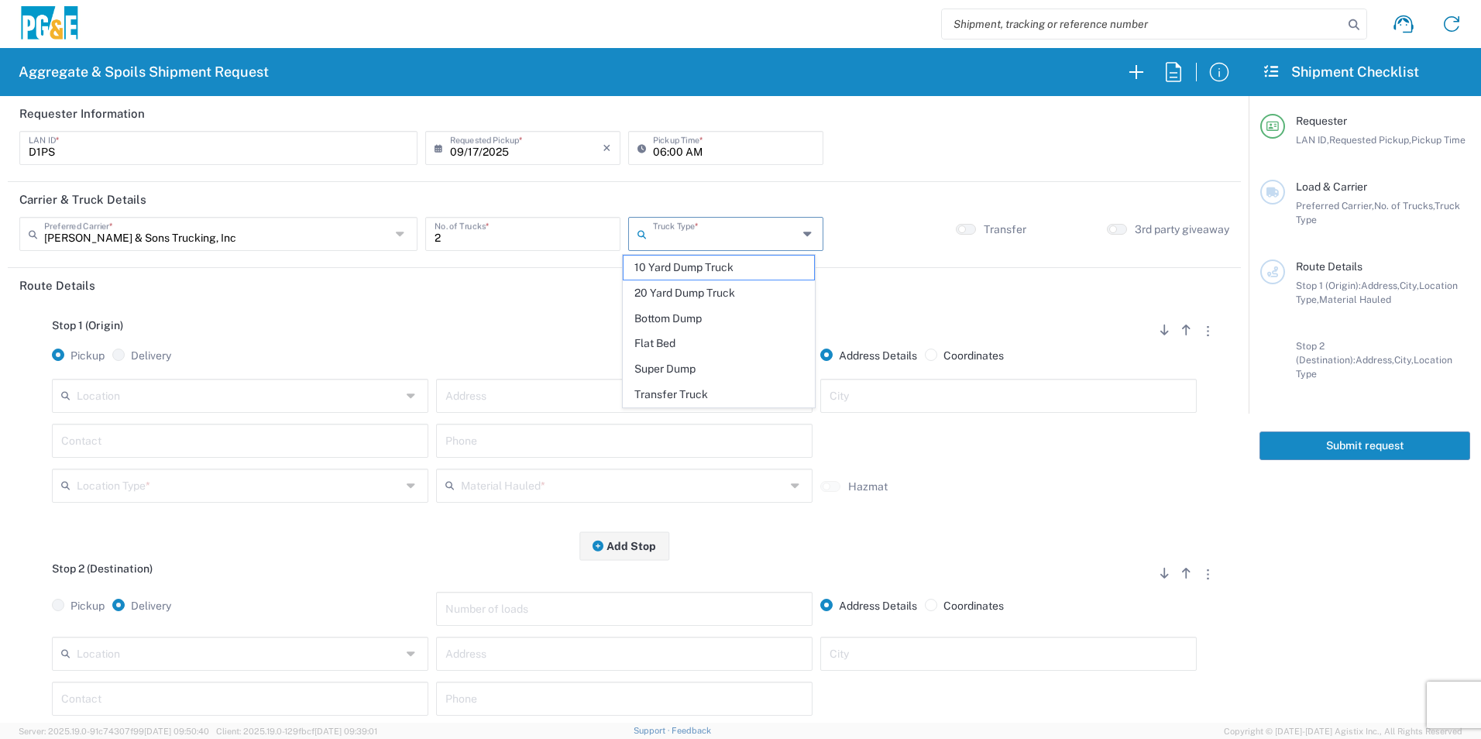
type input "Super Dump"
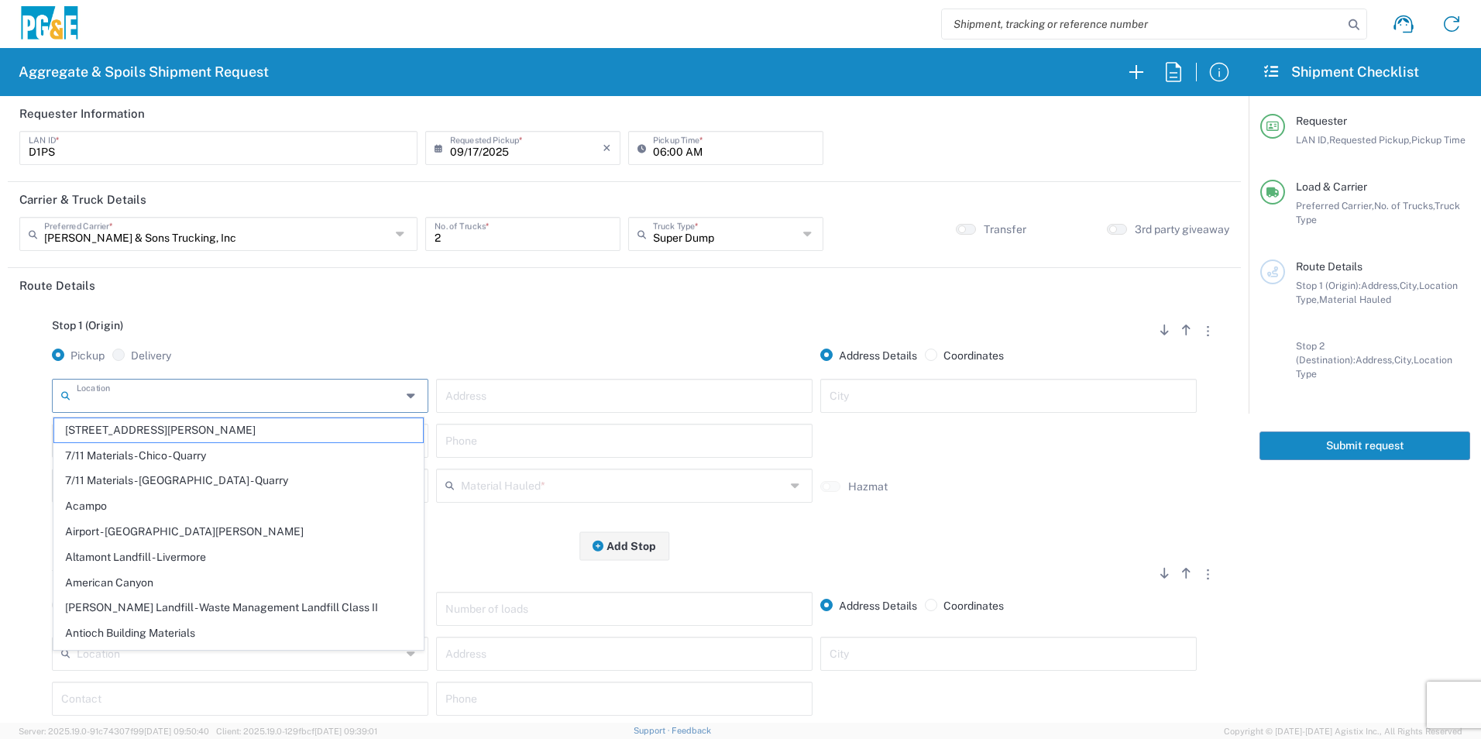
click at [138, 388] on input "text" at bounding box center [239, 394] width 325 height 27
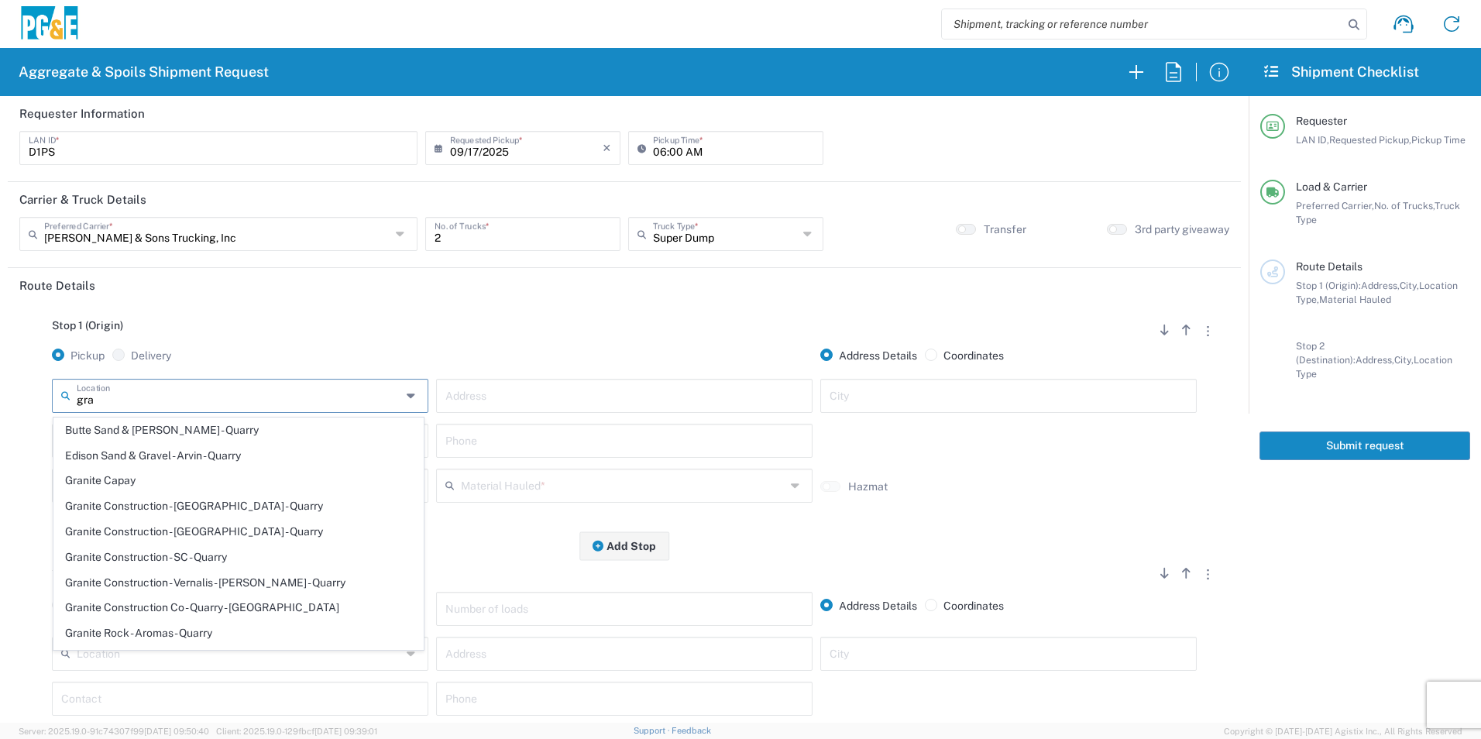
click at [121, 484] on span "Granite Capay" at bounding box center [238, 481] width 369 height 24
type input "Granite Capay"
type input "15560 Co Rd 87"
type input "Esparto"
type input "Quarry"
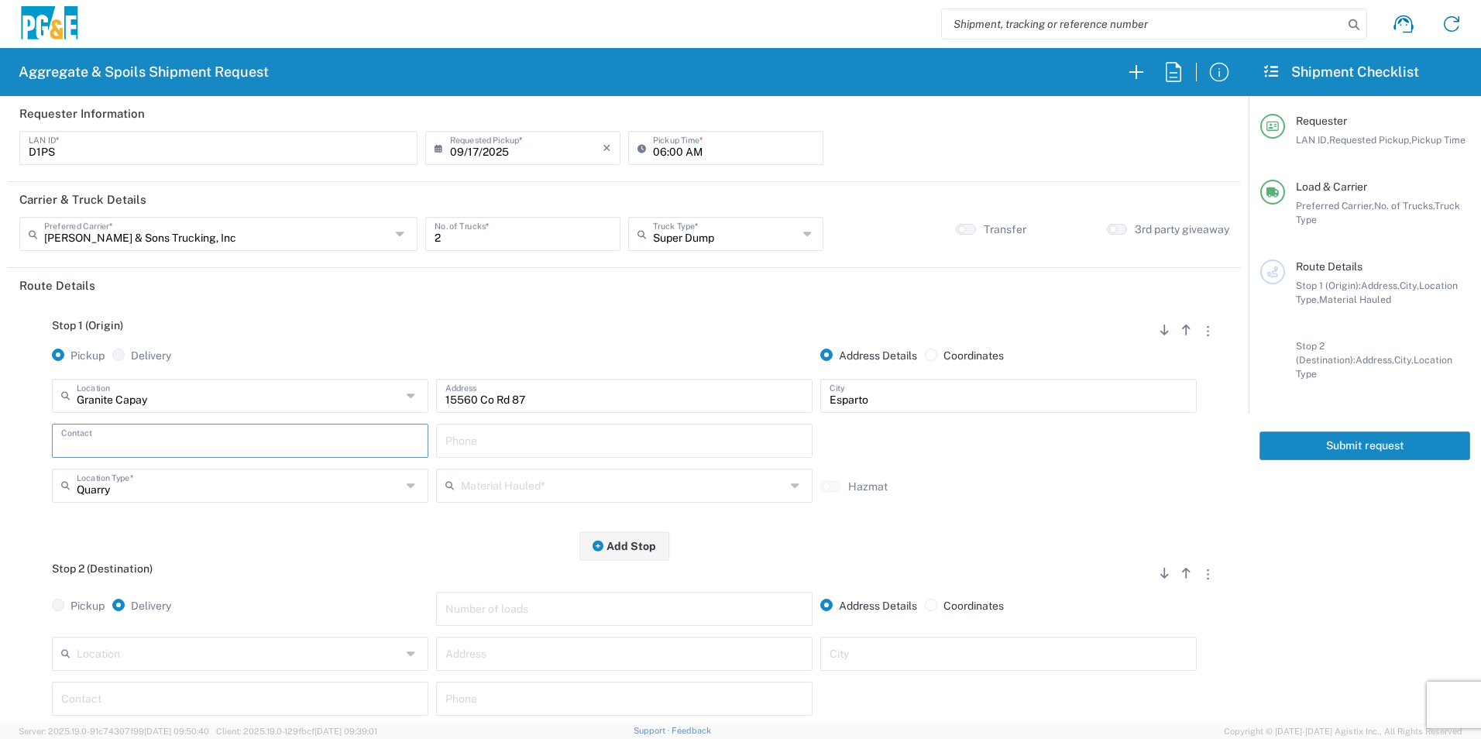
click at [115, 441] on input "text" at bounding box center [240, 439] width 358 height 27
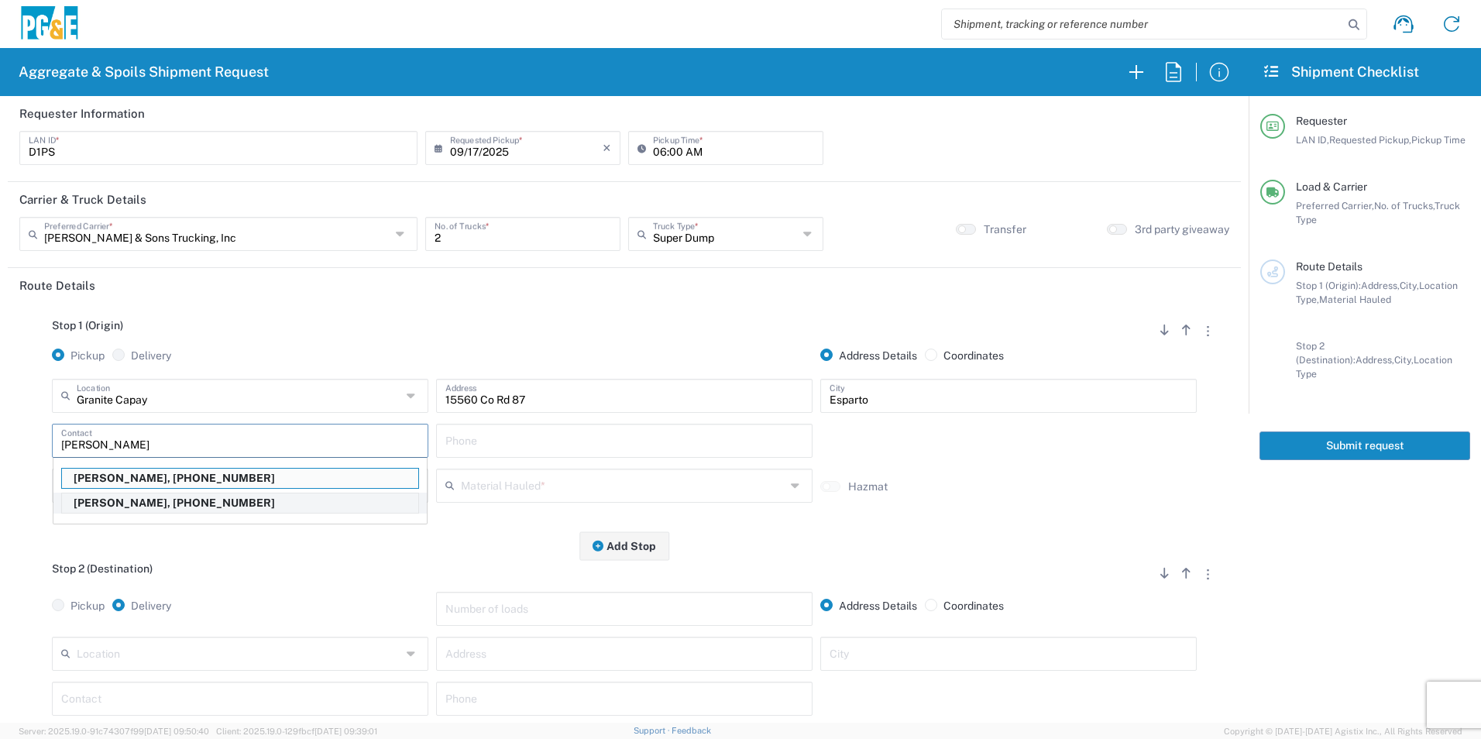
click at [144, 503] on p "David Preciado, 530-383-0336" at bounding box center [240, 503] width 356 height 19
type input "David Preciado"
type input "530-383-0336"
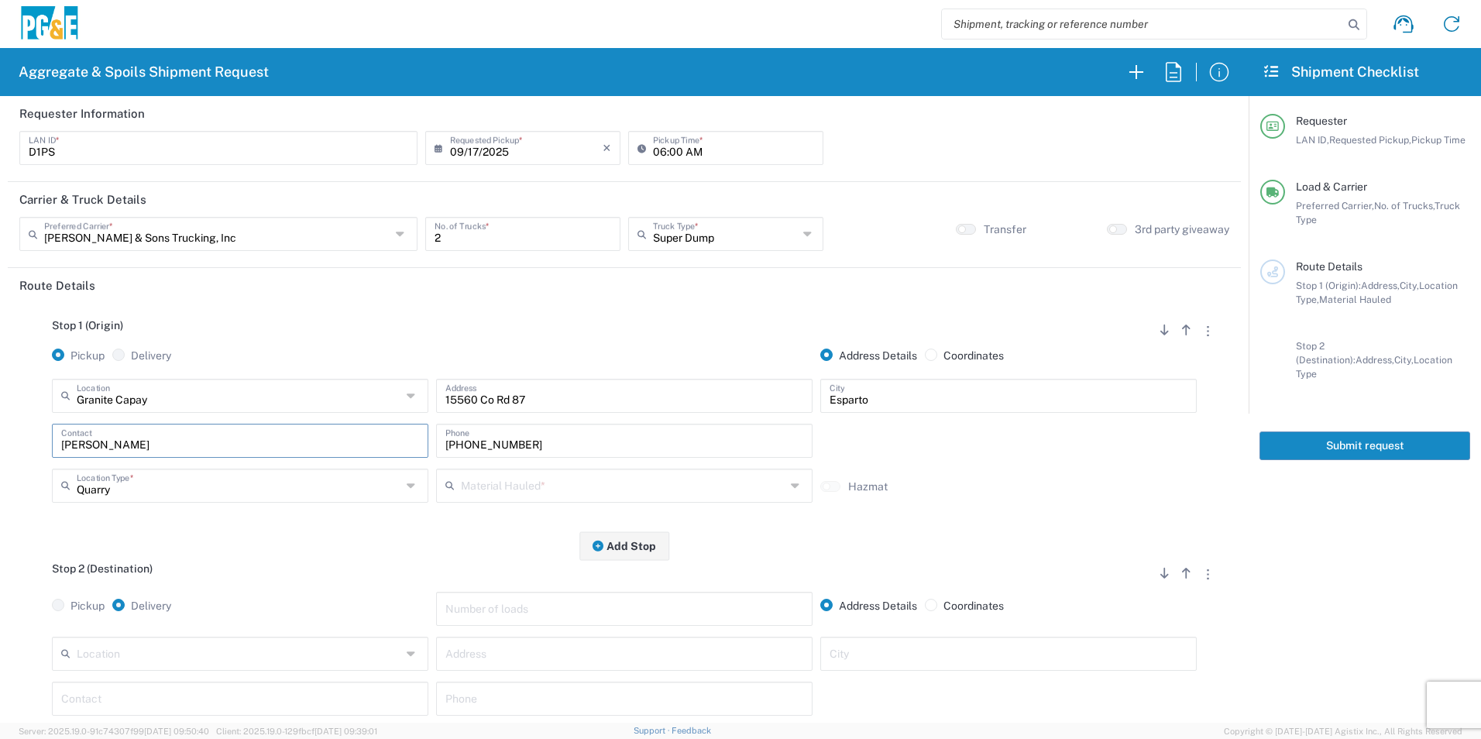
click at [584, 476] on input "text" at bounding box center [623, 484] width 325 height 27
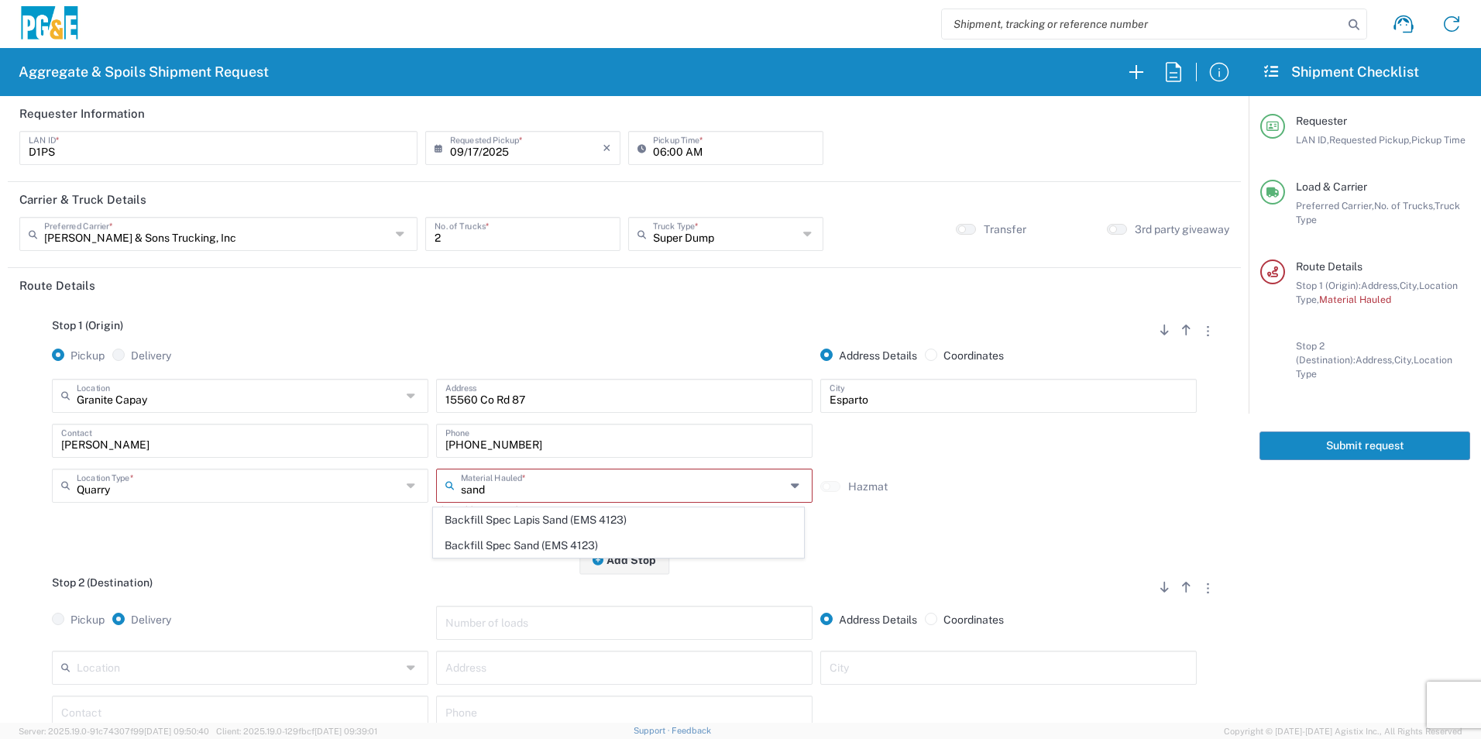
drag, startPoint x: 528, startPoint y: 549, endPoint x: 370, endPoint y: 599, distance: 165.9
click at [528, 549] on span "Backfill Spec Sand (EMS 4123)" at bounding box center [618, 546] width 369 height 24
type input "Backfill Spec Sand (EMS 4123)"
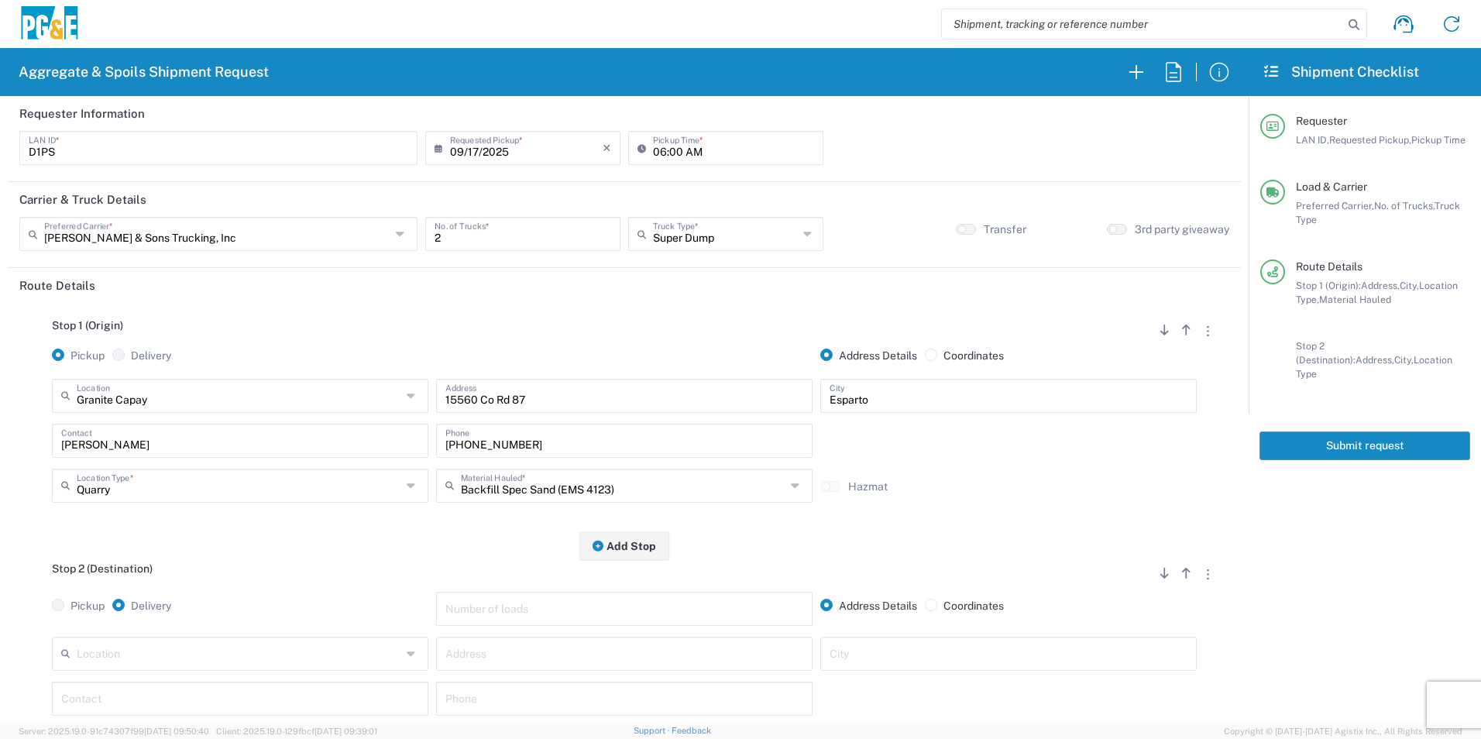
click at [244, 646] on input "text" at bounding box center [239, 652] width 325 height 27
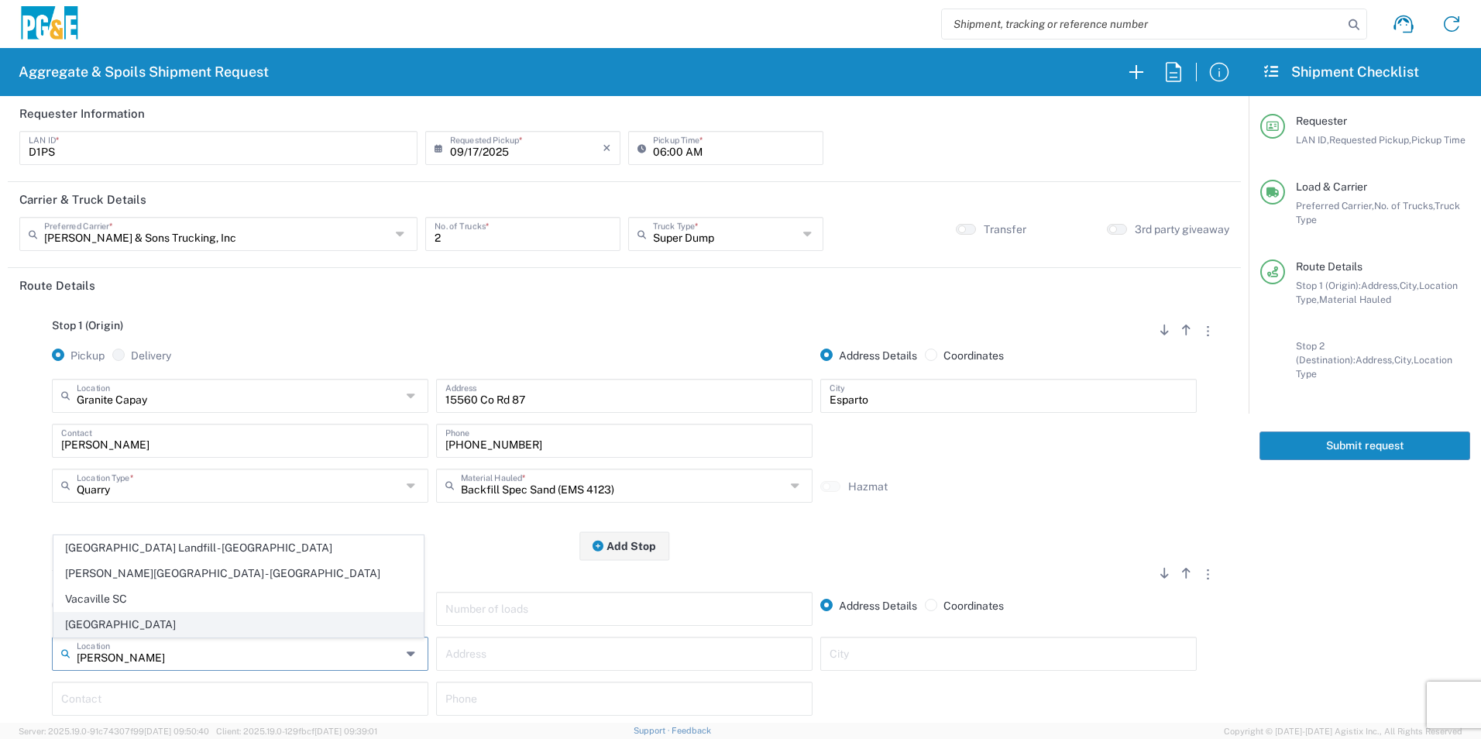
click at [169, 616] on span "[GEOGRAPHIC_DATA]" at bounding box center [238, 625] width 369 height 24
type input "[GEOGRAPHIC_DATA]"
type input "7150 Meridian Rd"
type input "Vacaville"
type input "Business No Loading Dock"
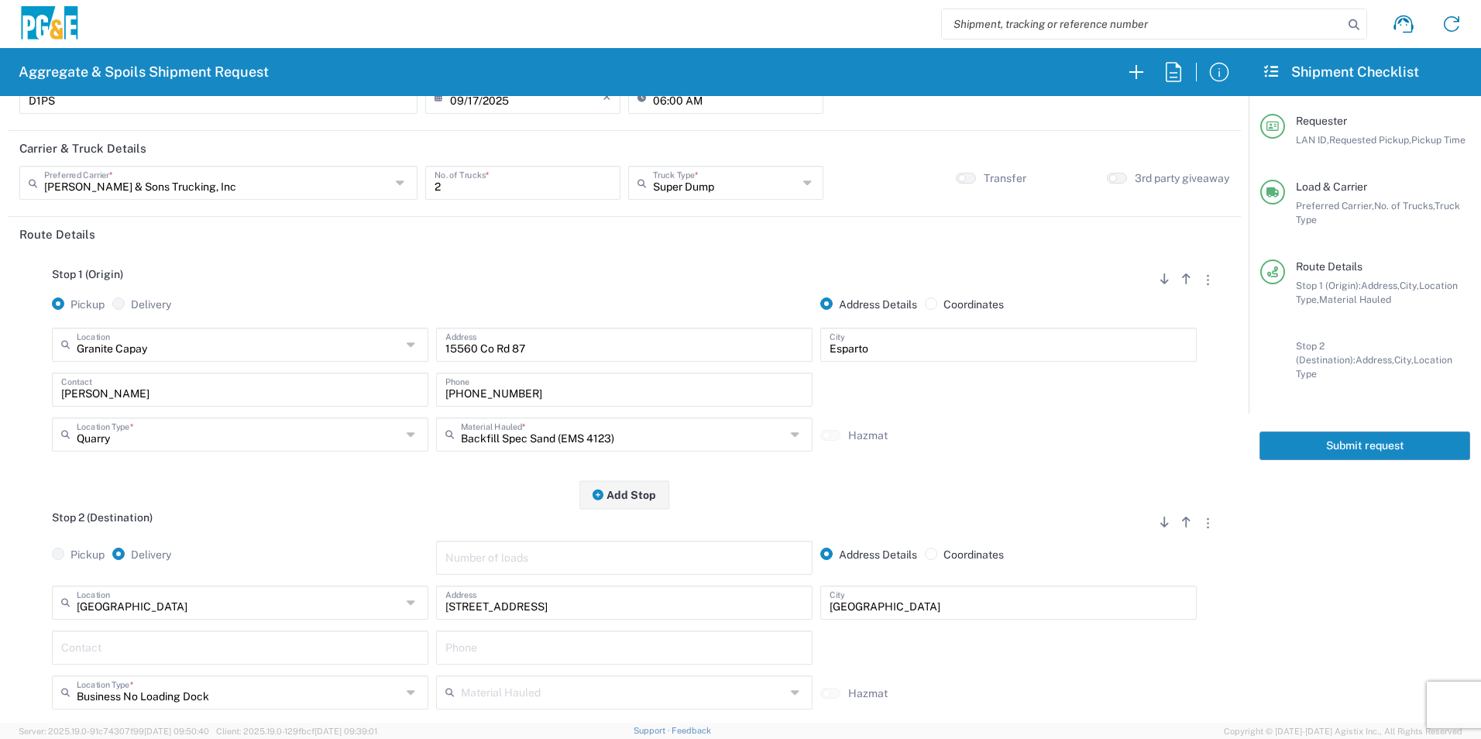
scroll to position [155, 0]
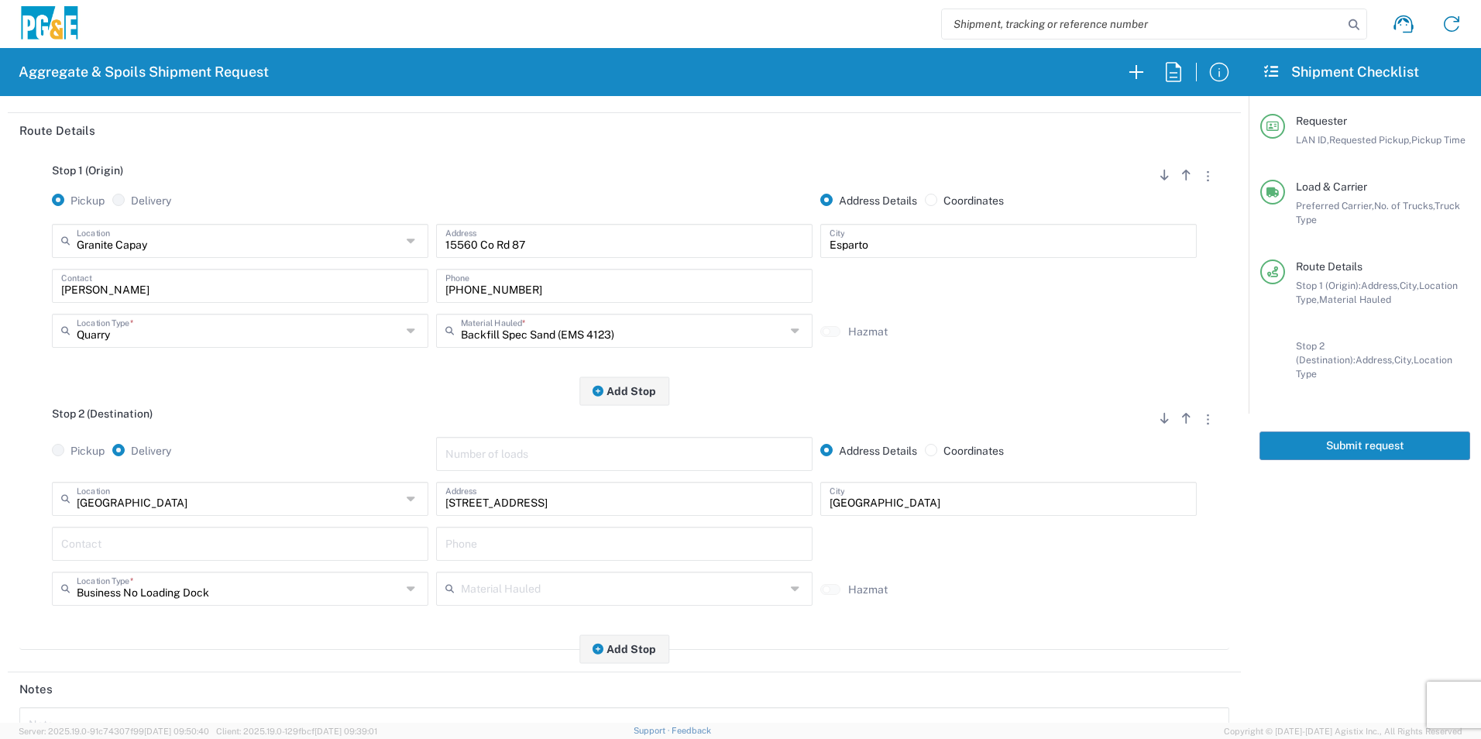
click at [170, 530] on input "text" at bounding box center [240, 542] width 358 height 27
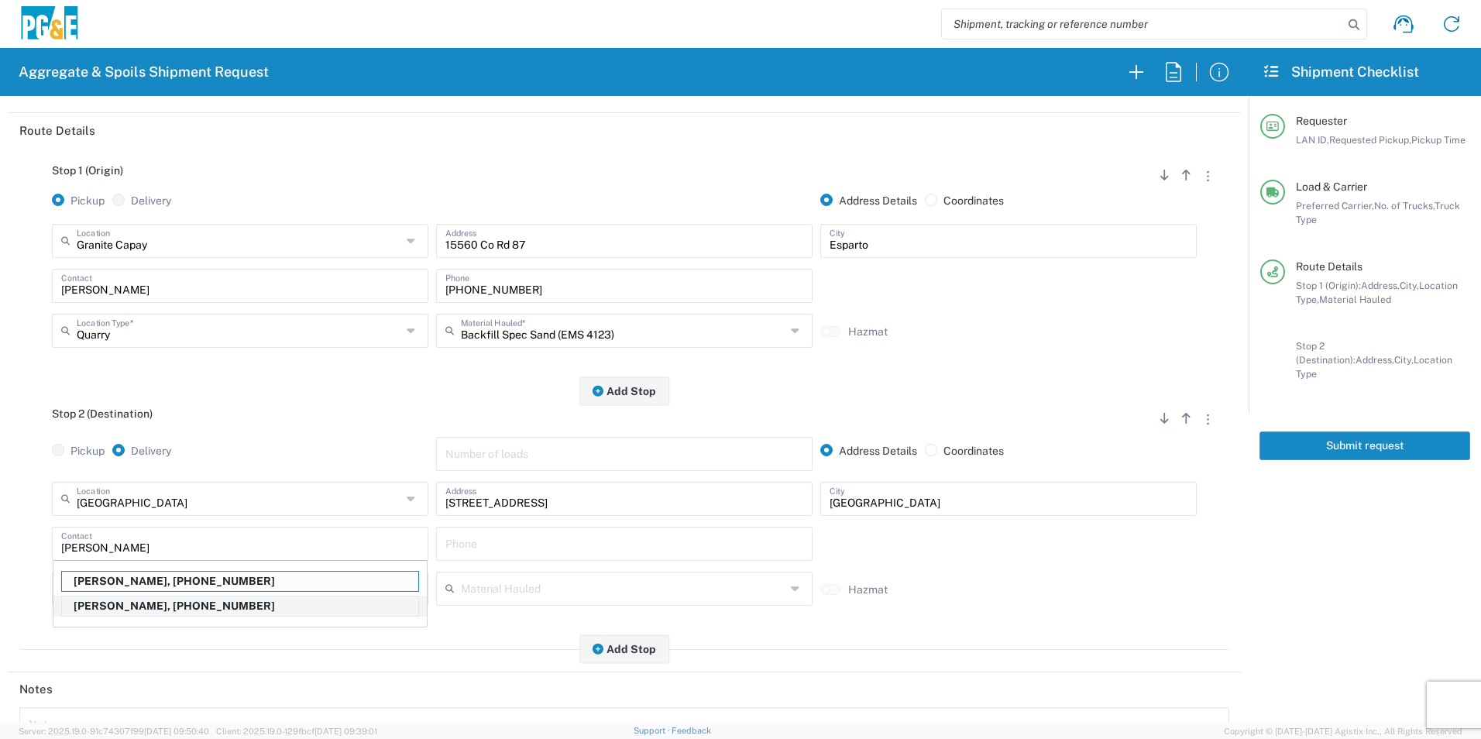
click at [155, 610] on p "David Preciado, 530-383-0336" at bounding box center [240, 606] width 356 height 19
type input "David Preciado"
type input "530-383-0336"
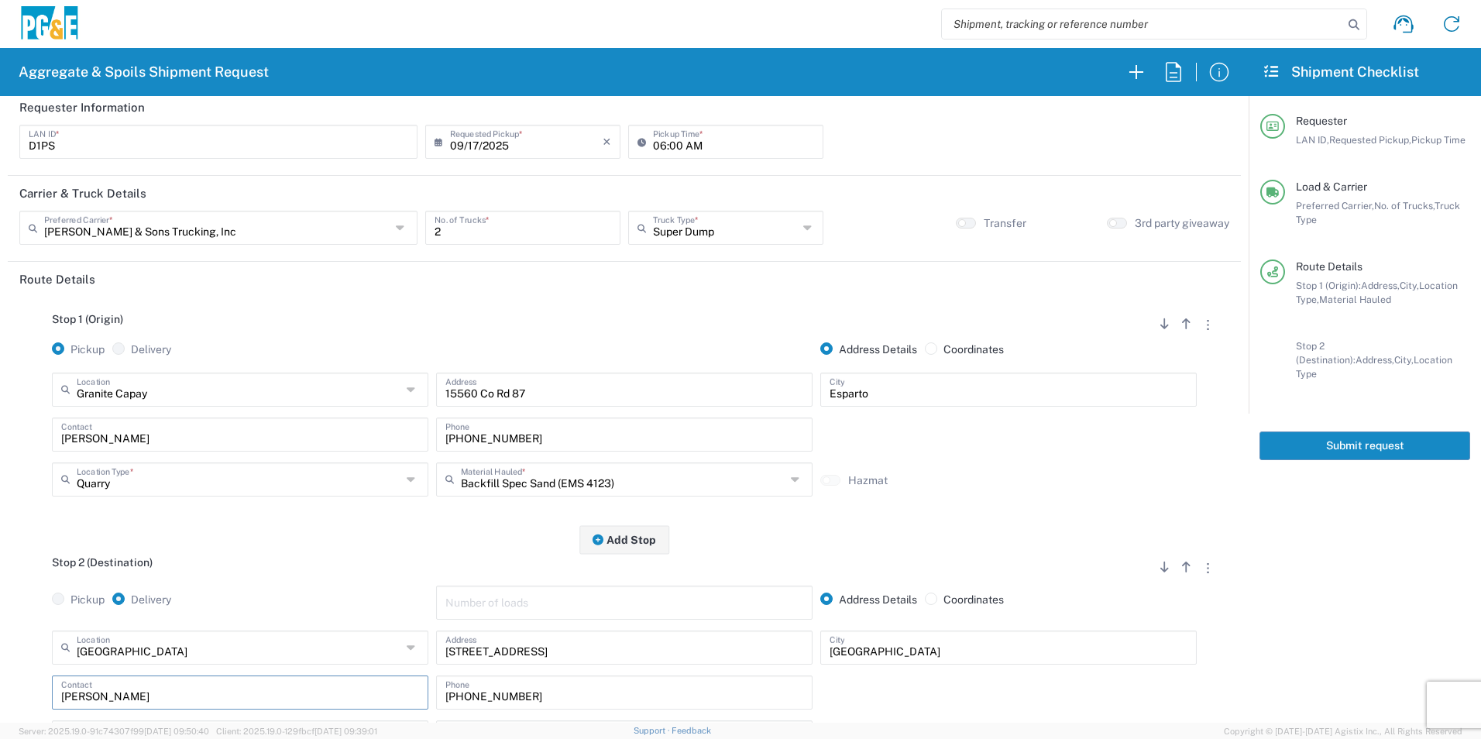
scroll to position [0, 0]
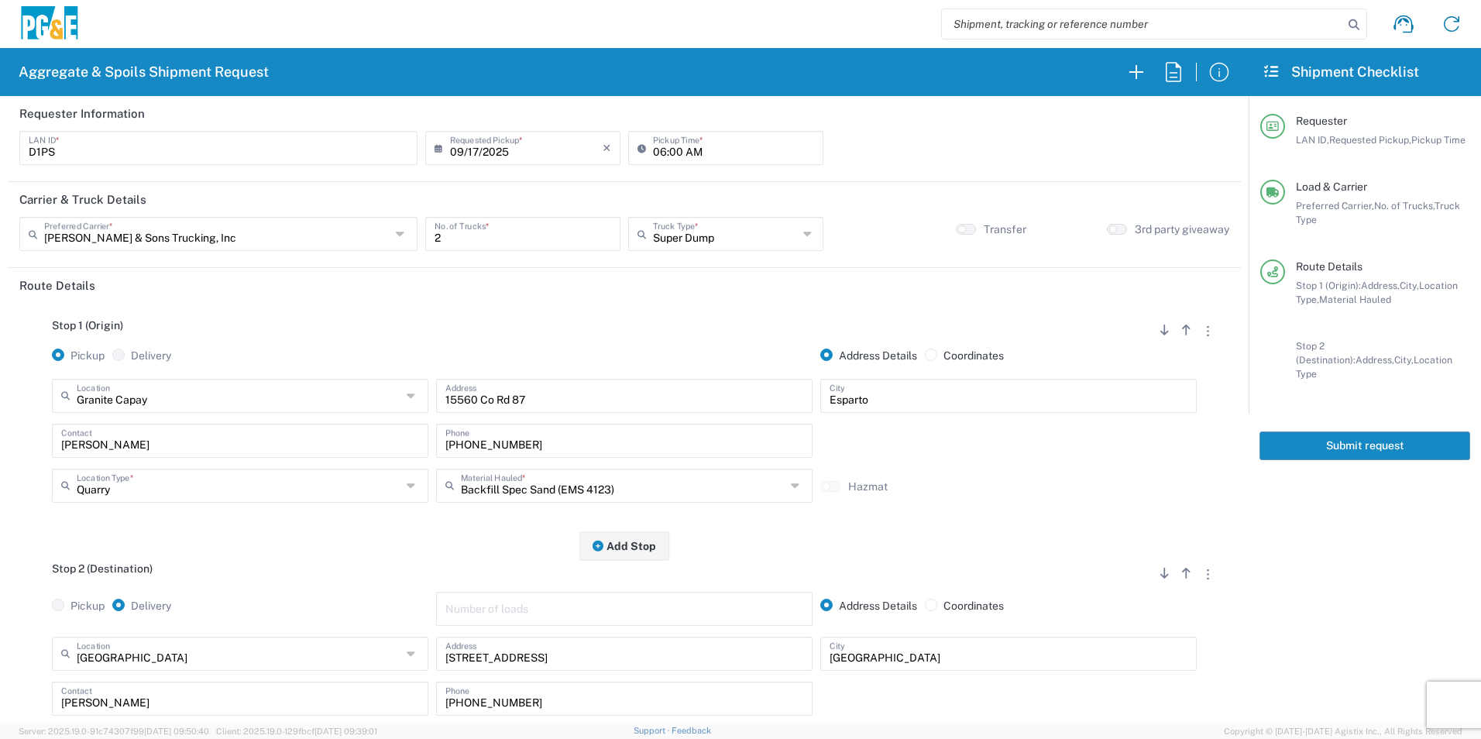
drag, startPoint x: 1371, startPoint y: 429, endPoint x: 1410, endPoint y: 436, distance: 40.1
click at [1371, 432] on button "Submit request" at bounding box center [1365, 446] width 211 height 29
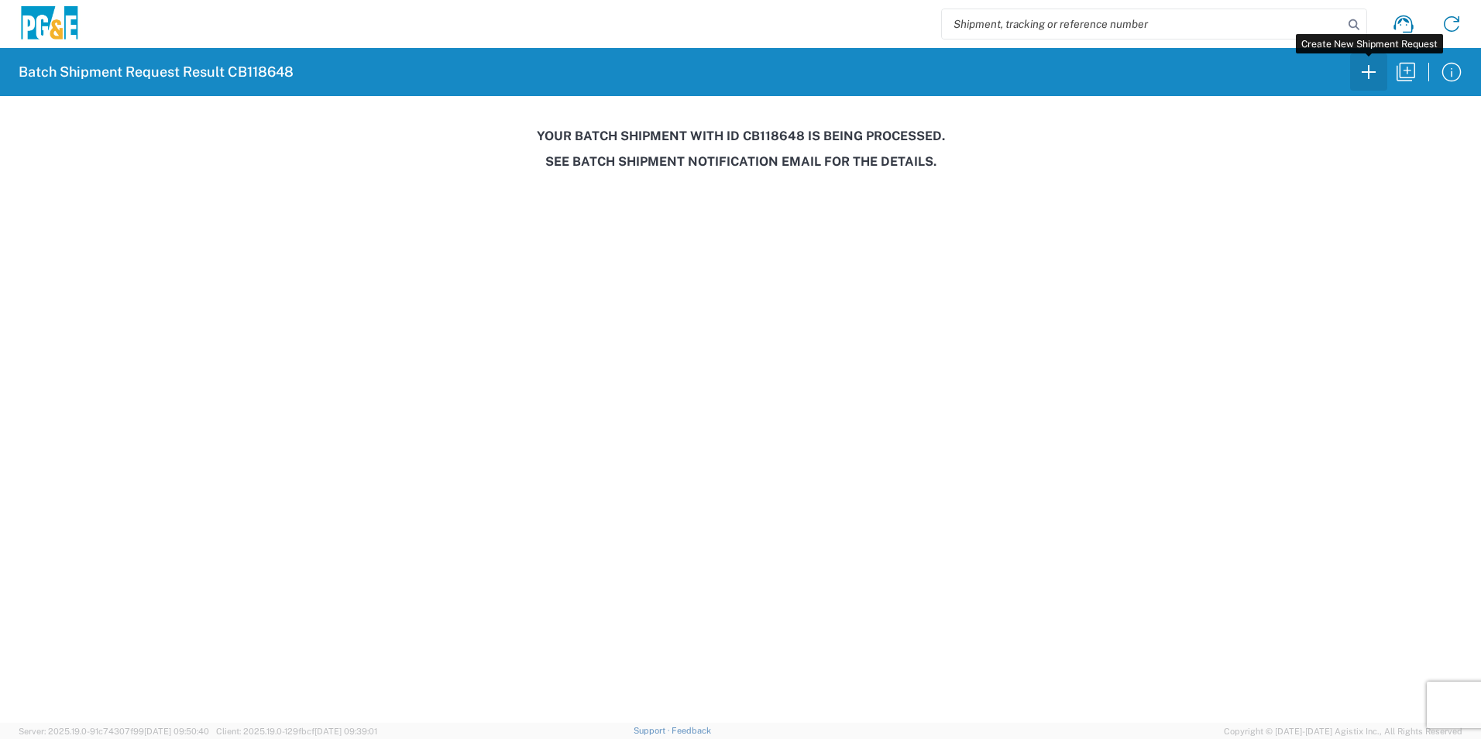
click at [1377, 76] on icon "button" at bounding box center [1369, 72] width 25 height 25
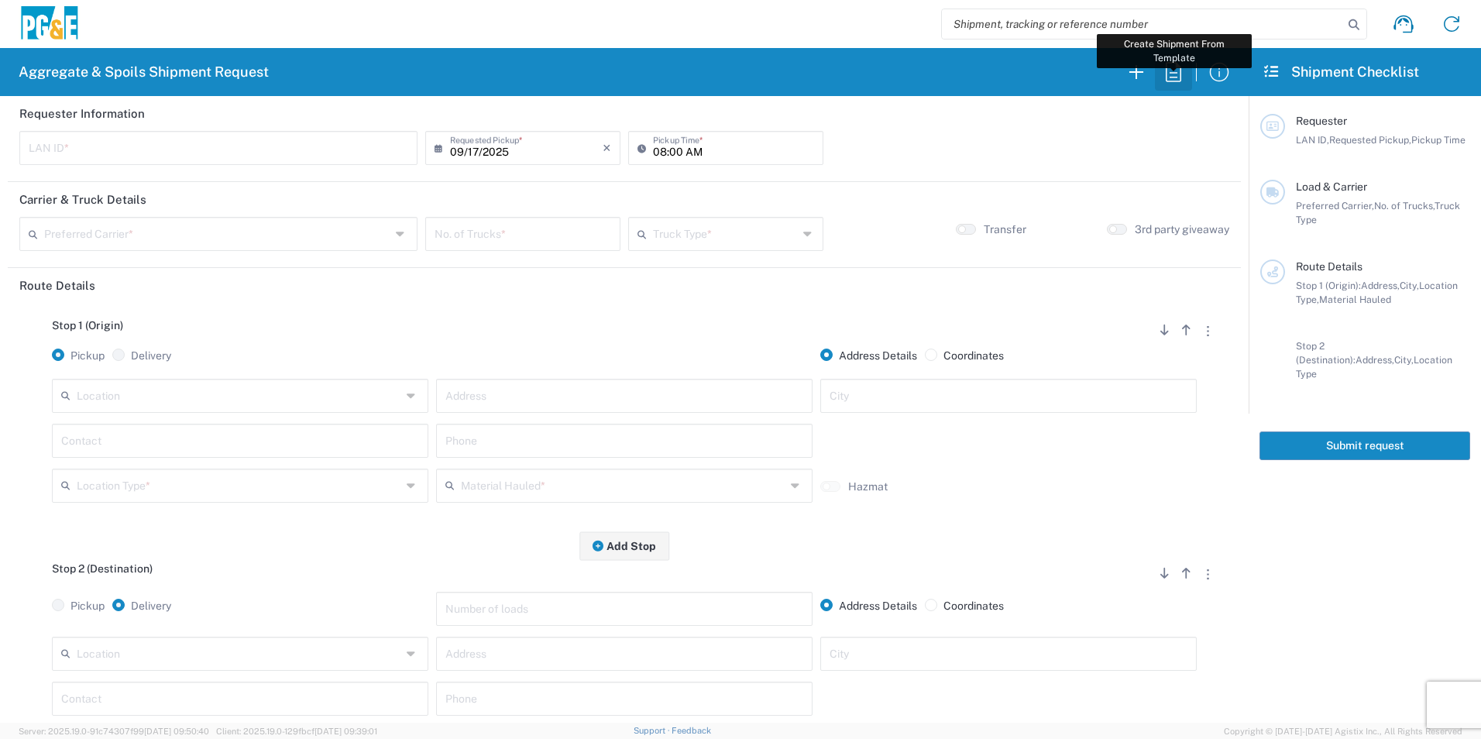
click at [1173, 74] on icon "button" at bounding box center [1173, 72] width 25 height 25
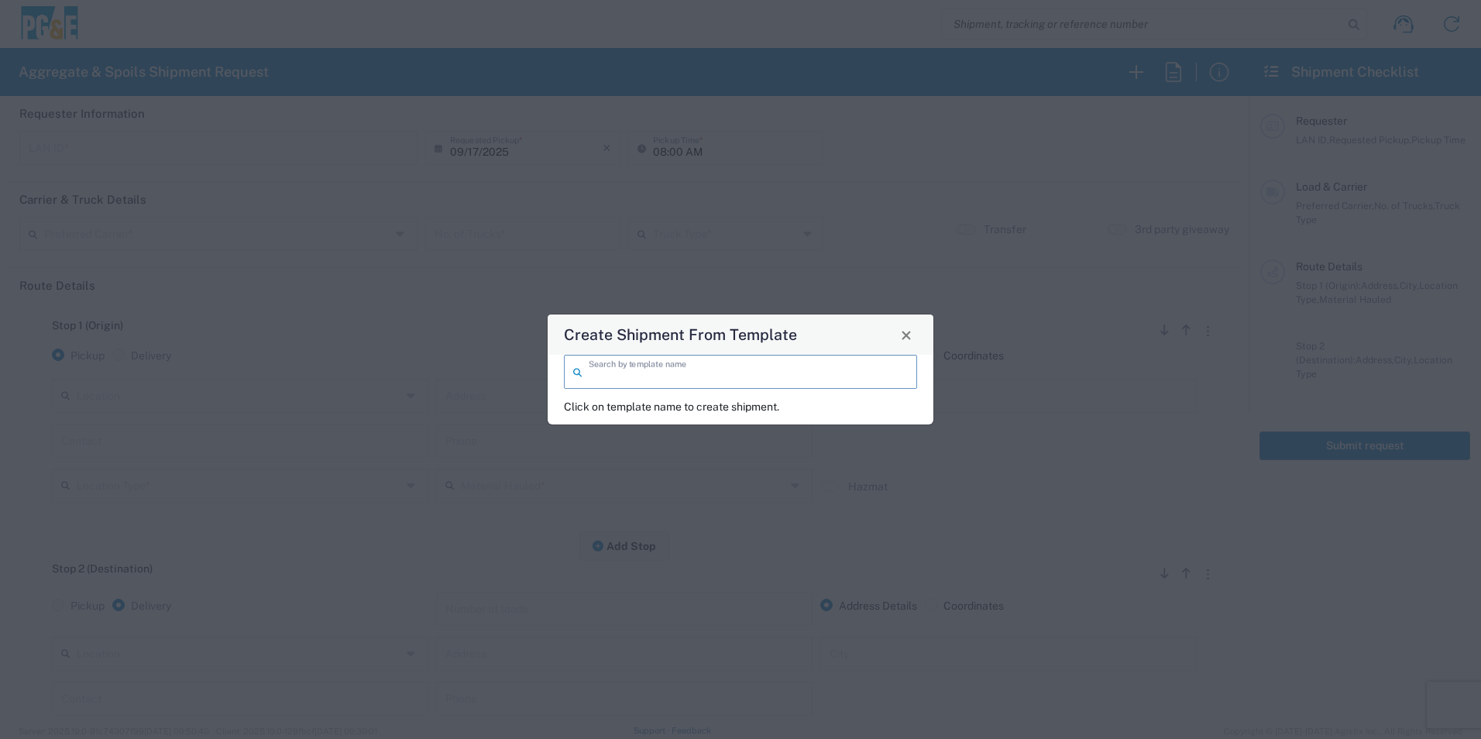
click at [616, 363] on input "search" at bounding box center [748, 370] width 319 height 27
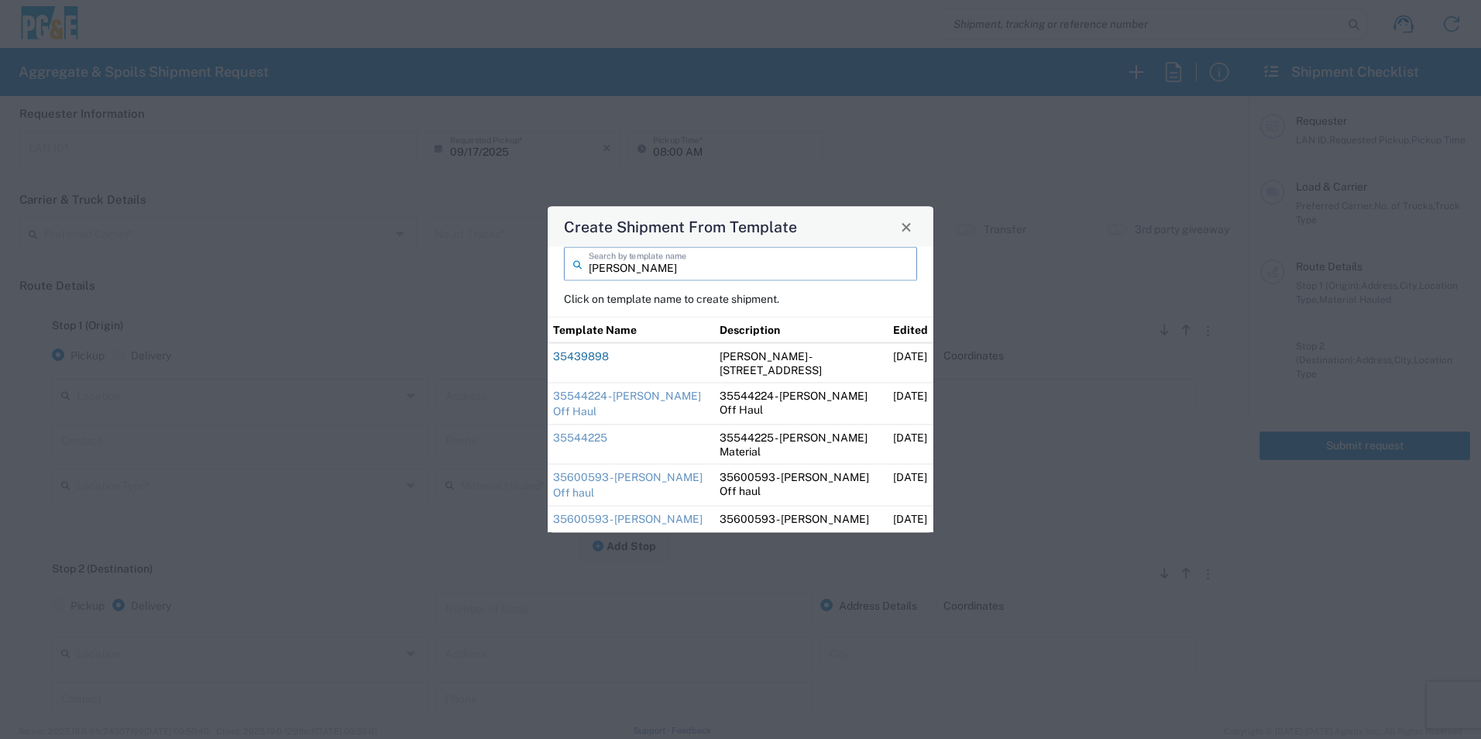
type input "dave"
click at [586, 355] on link "35439898" at bounding box center [581, 356] width 56 height 12
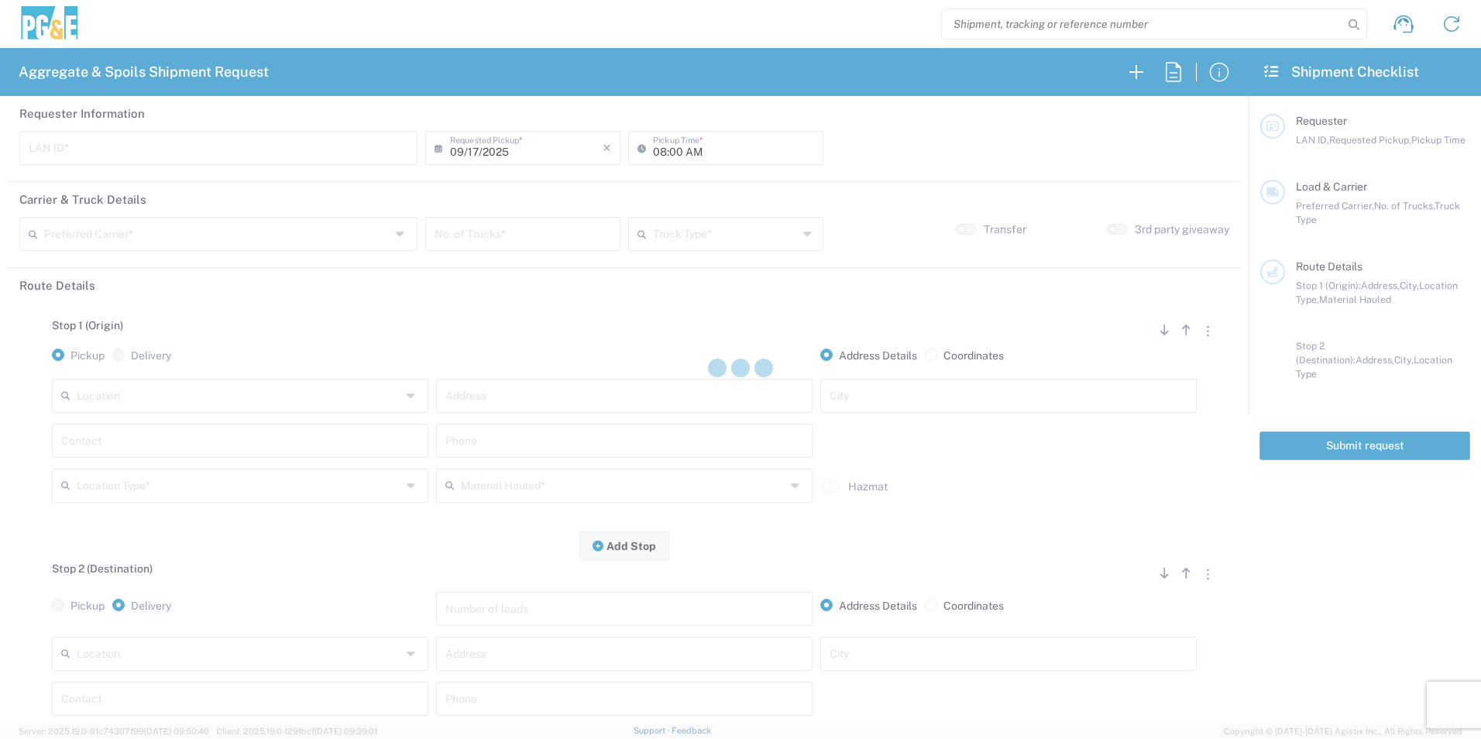
type input "DGMP"
type input "03:15 AM"
type input "[PERSON_NAME] & Sons Trucking, Inc"
type input "Super Dump"
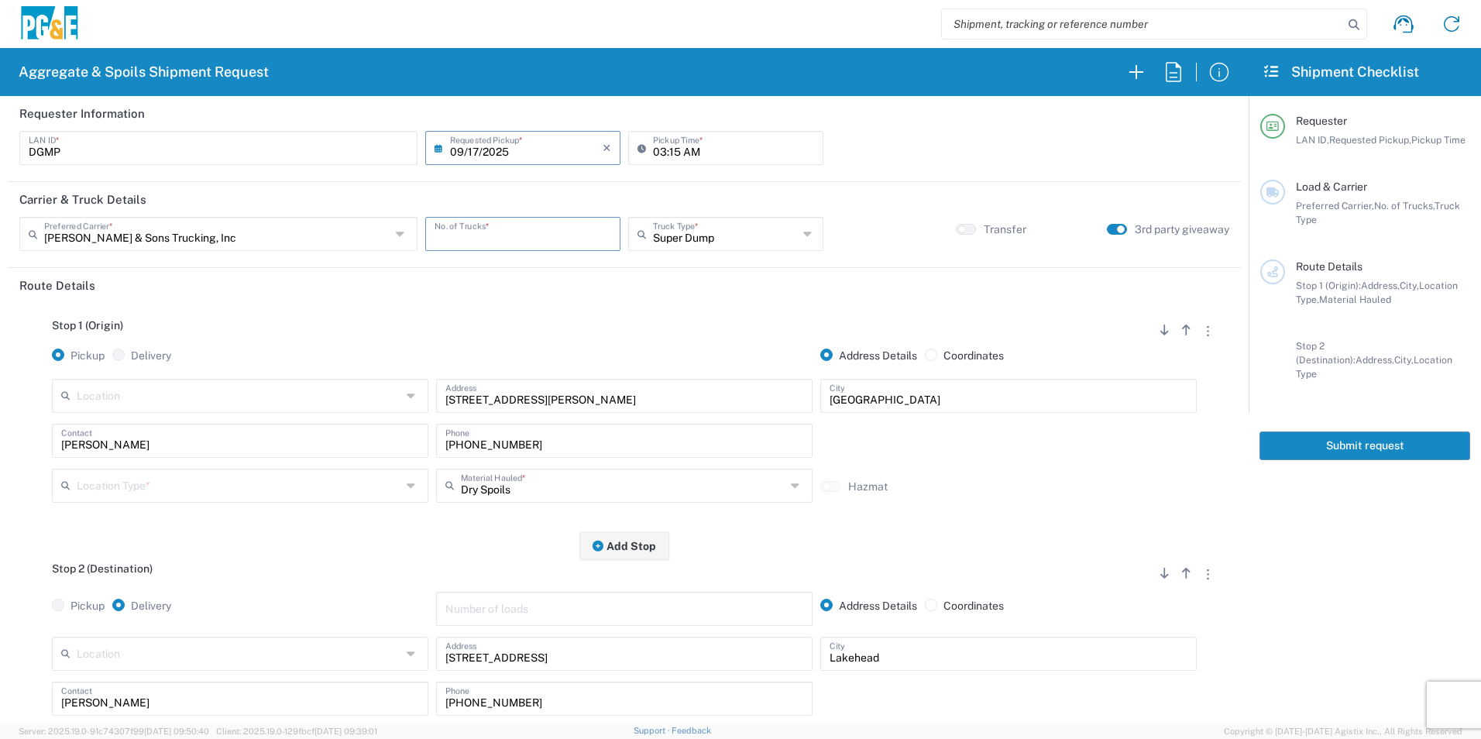
click at [518, 237] on input "number" at bounding box center [523, 232] width 177 height 27
type input "4"
click at [655, 150] on input "03:15 AM" at bounding box center [733, 146] width 161 height 27
type input "04:15 AM"
drag, startPoint x: 247, startPoint y: 496, endPoint x: 302, endPoint y: 485, distance: 56.1
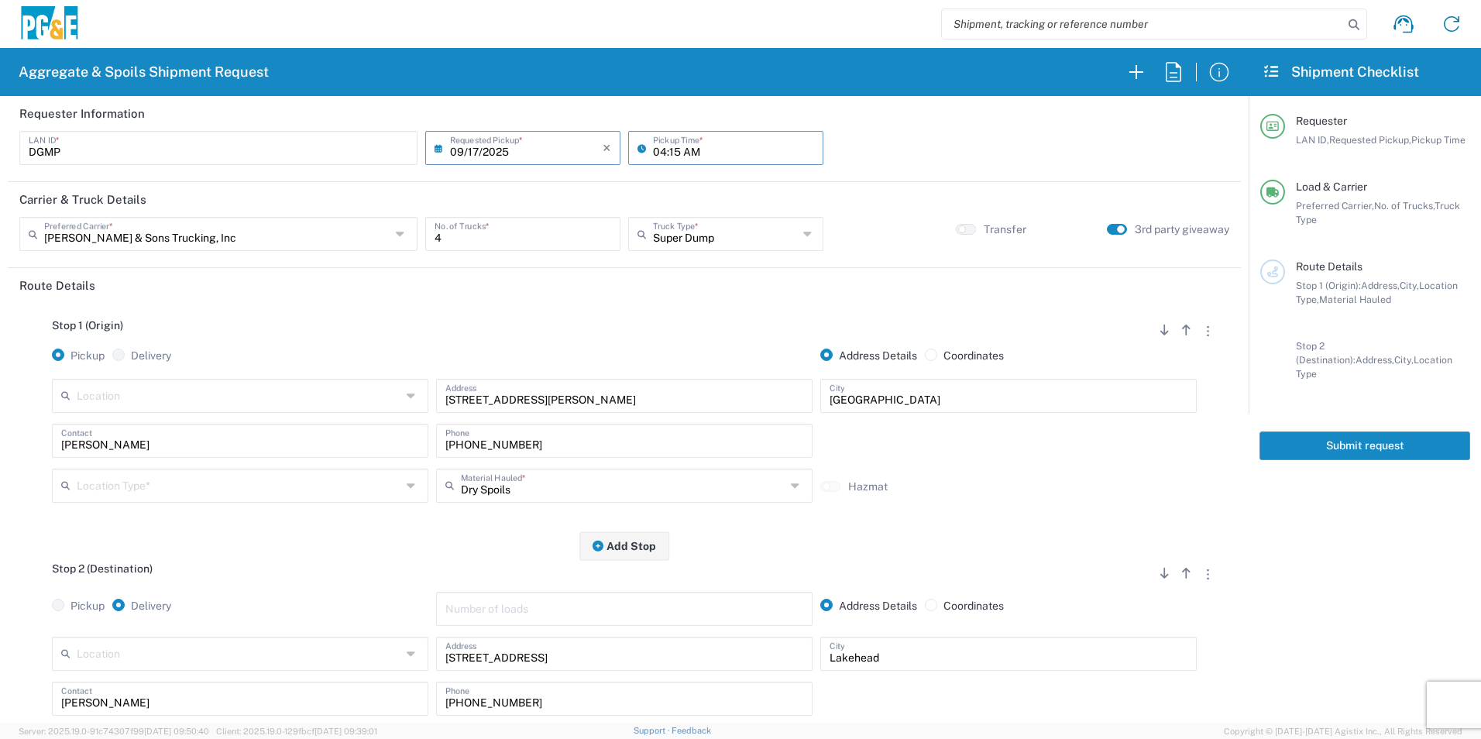
click at [247, 495] on input "text" at bounding box center [239, 484] width 325 height 27
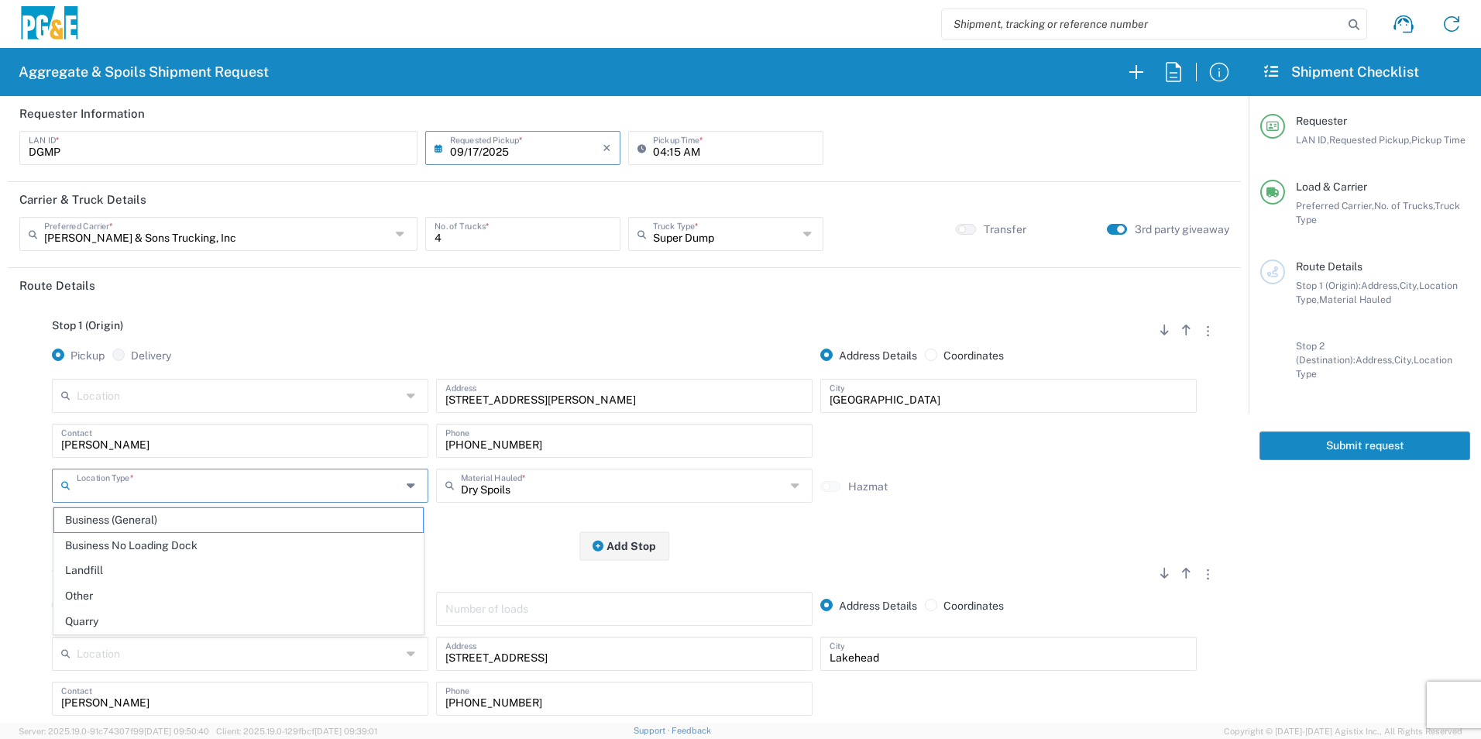
click at [186, 523] on span "Business (General)" at bounding box center [238, 520] width 369 height 24
type input "Business (General)"
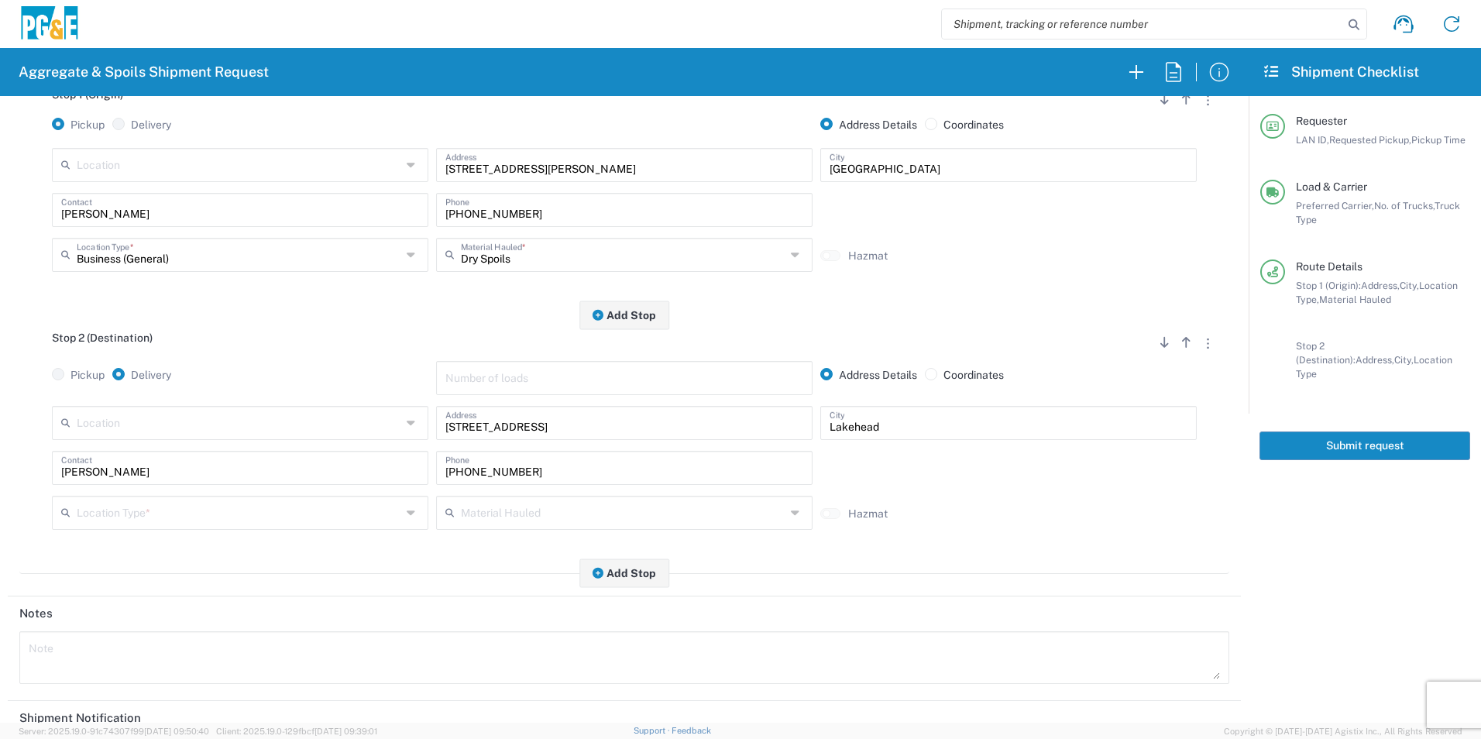
scroll to position [232, 0]
click at [129, 511] on input "text" at bounding box center [239, 510] width 325 height 27
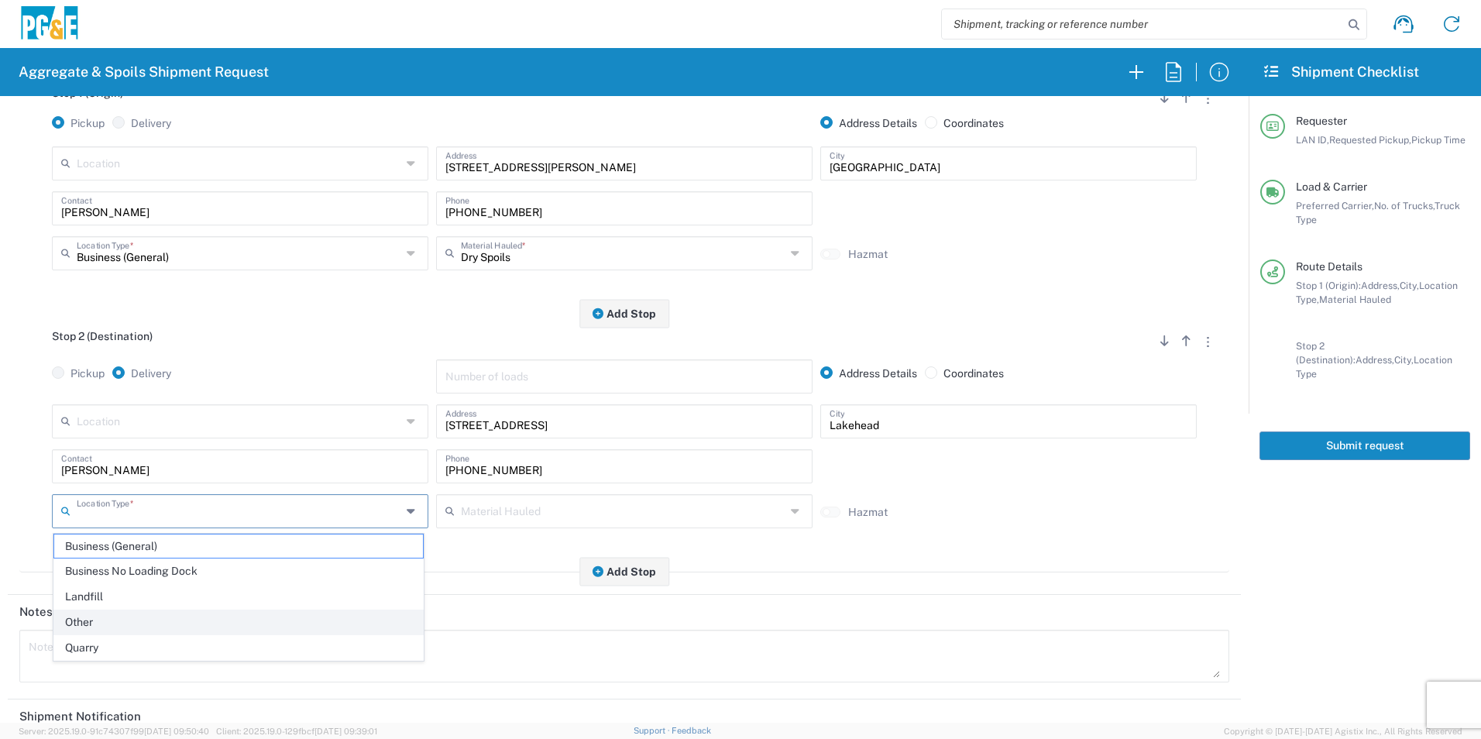
click at [84, 617] on span "Other" at bounding box center [238, 622] width 369 height 24
type input "Other"
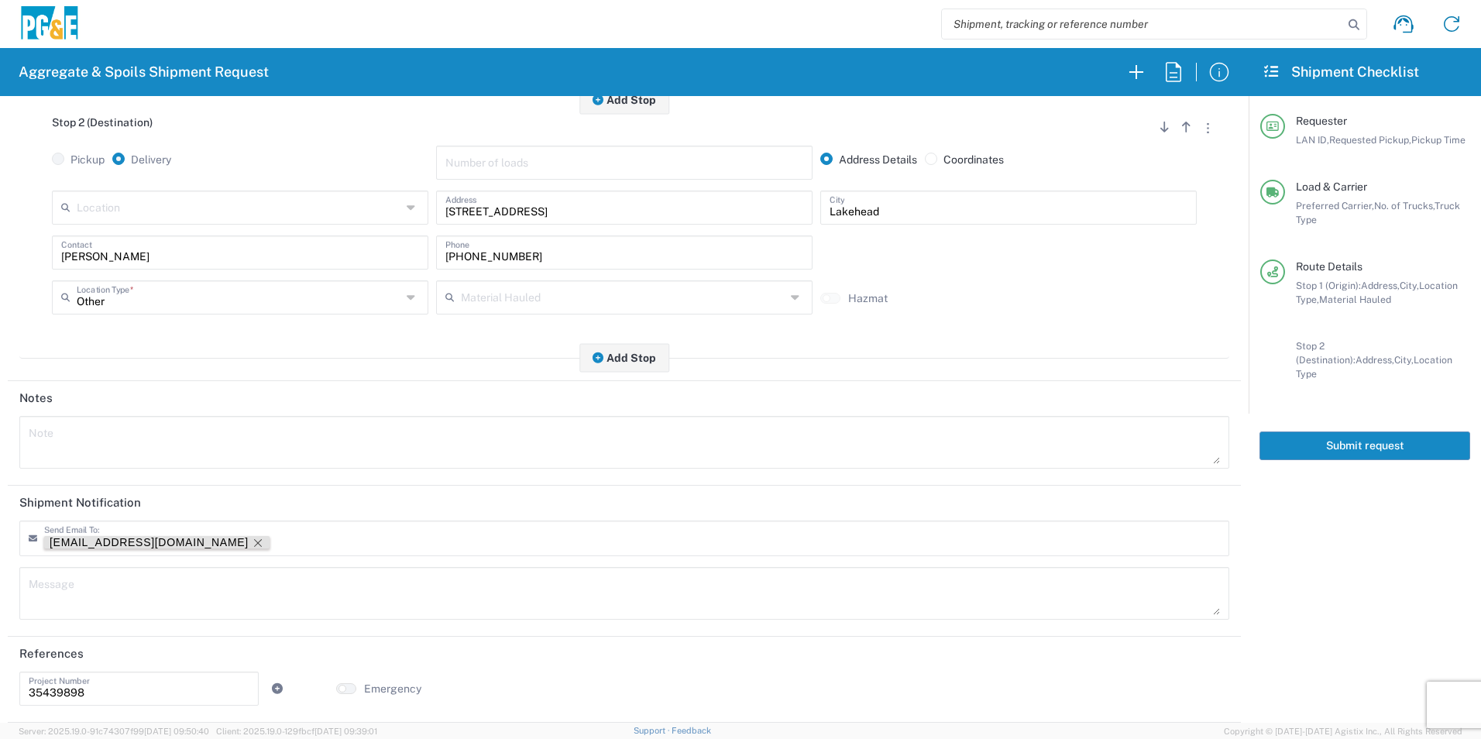
click at [252, 542] on icon "Remove tag" at bounding box center [258, 543] width 12 height 12
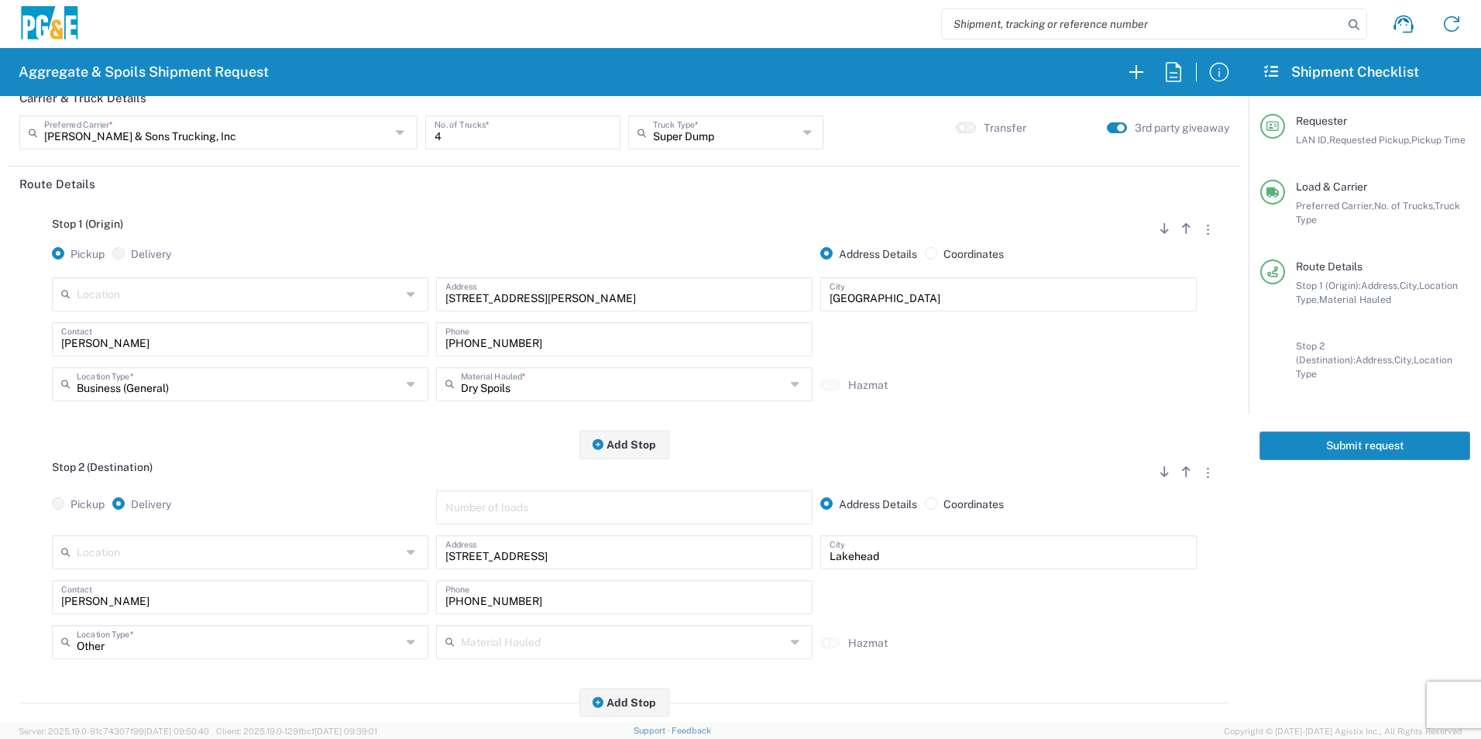
scroll to position [0, 0]
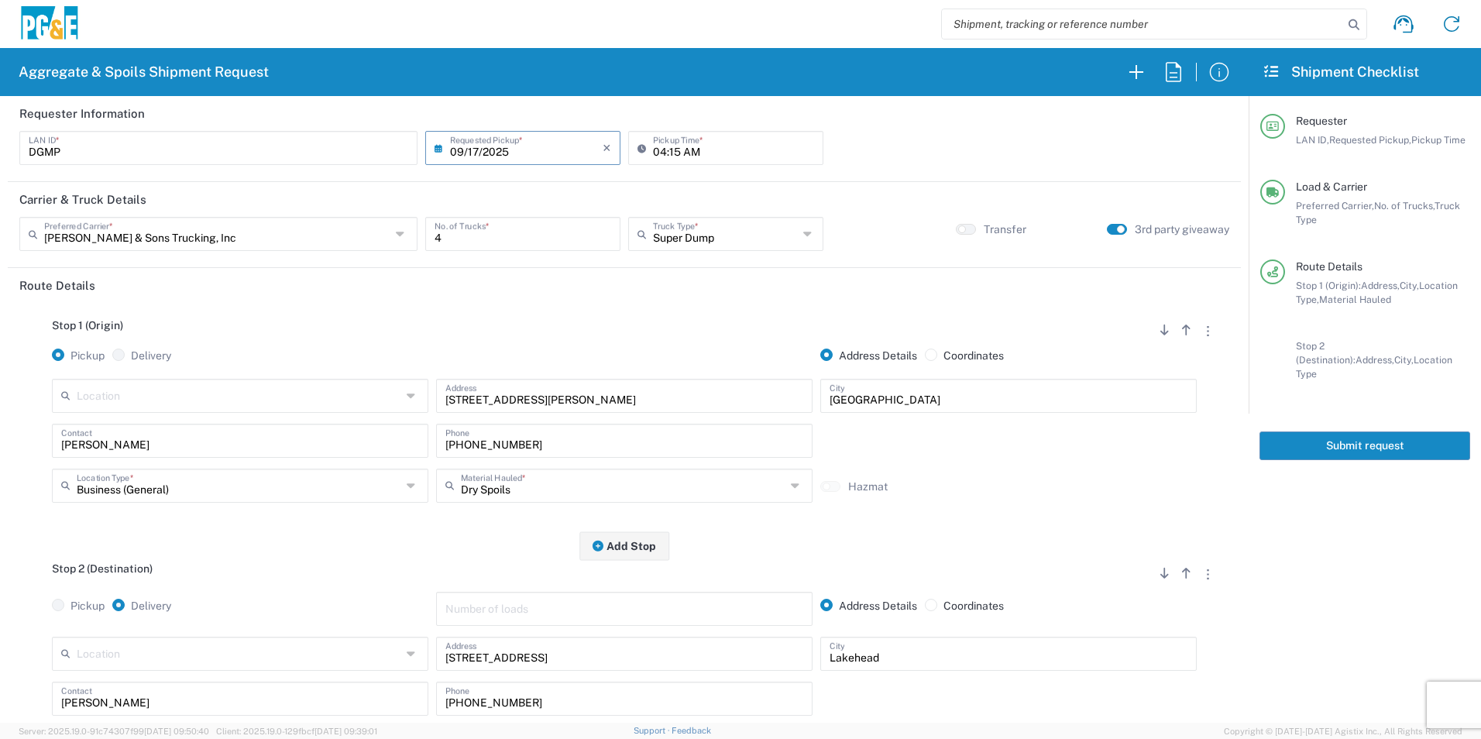
click at [1303, 437] on button "Submit request" at bounding box center [1365, 446] width 211 height 29
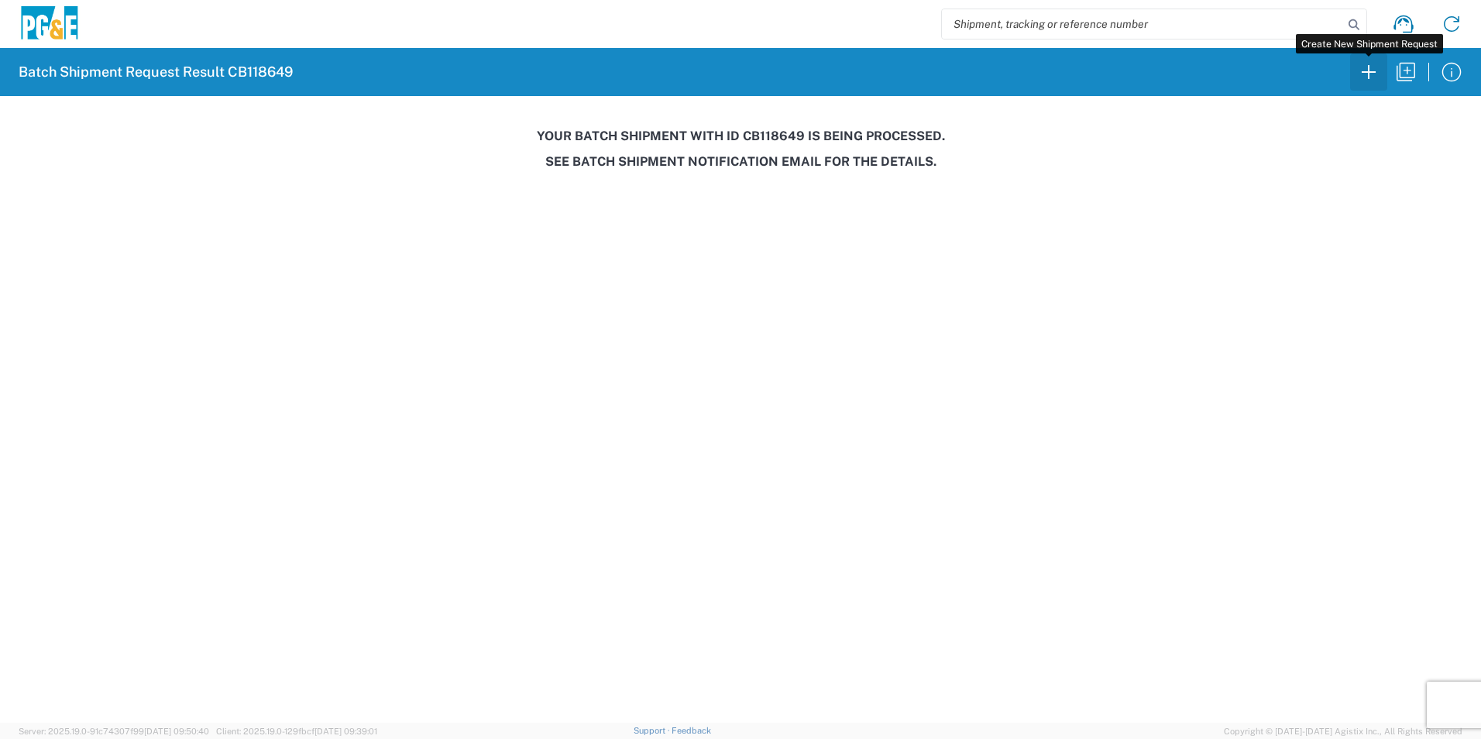
click at [1364, 67] on icon "button" at bounding box center [1369, 72] width 25 height 25
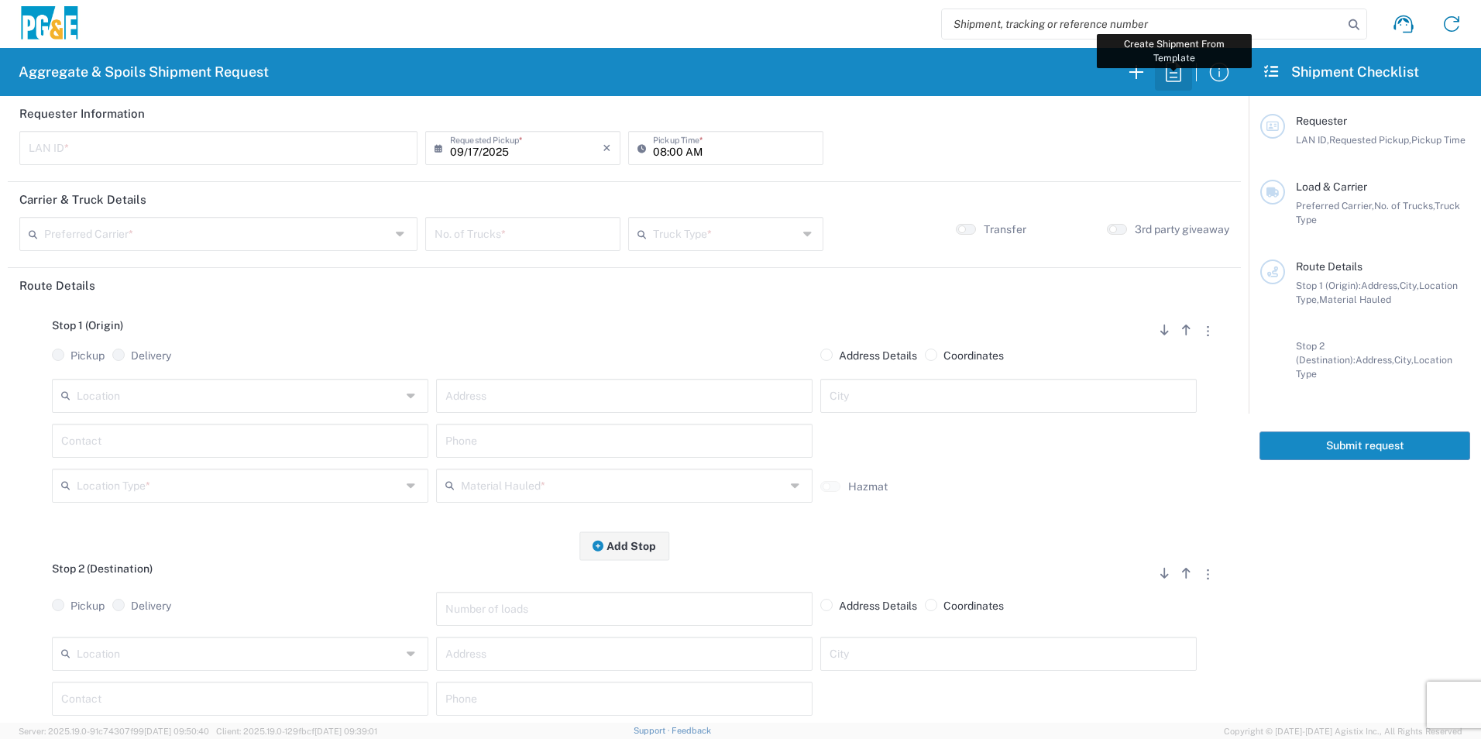
click at [1170, 75] on icon "button" at bounding box center [1173, 72] width 25 height 25
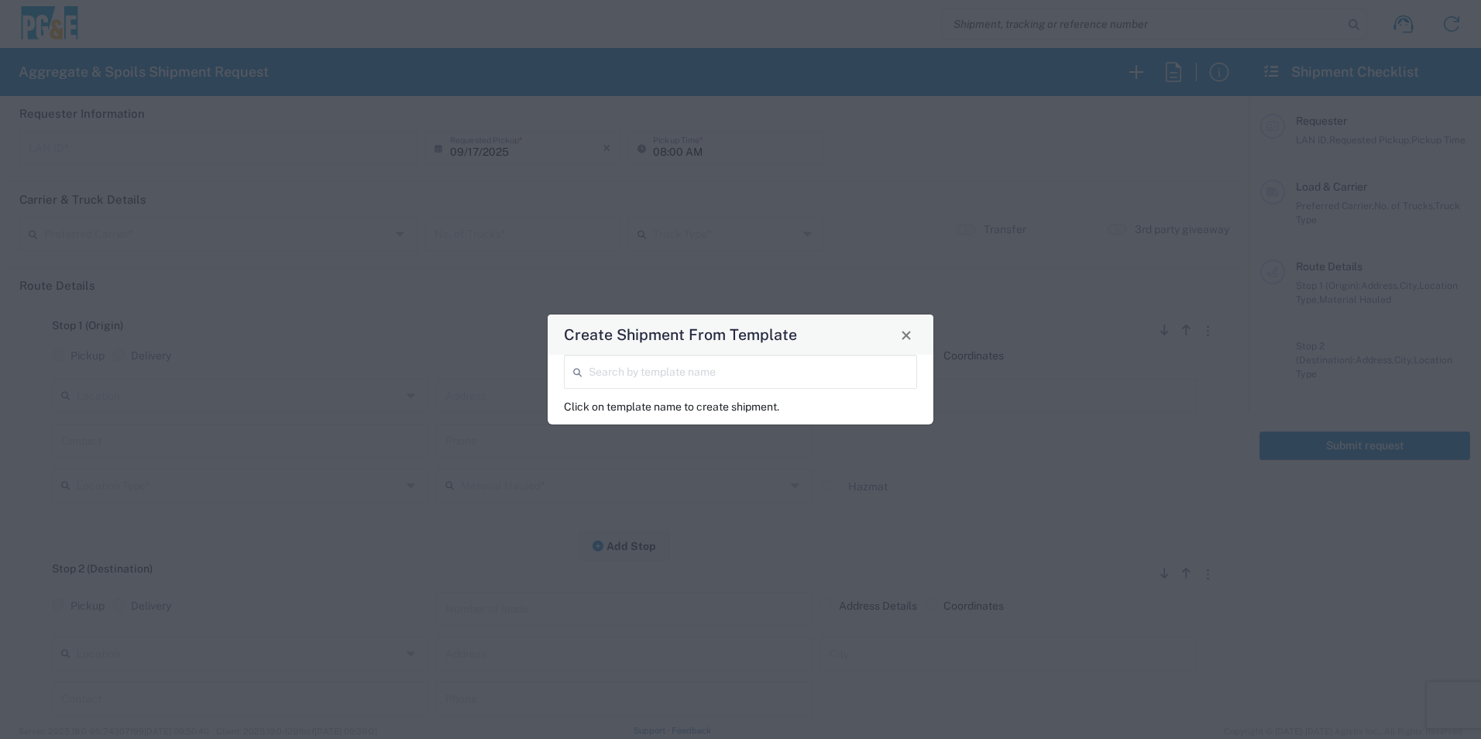
click at [759, 379] on input "search" at bounding box center [748, 370] width 319 height 27
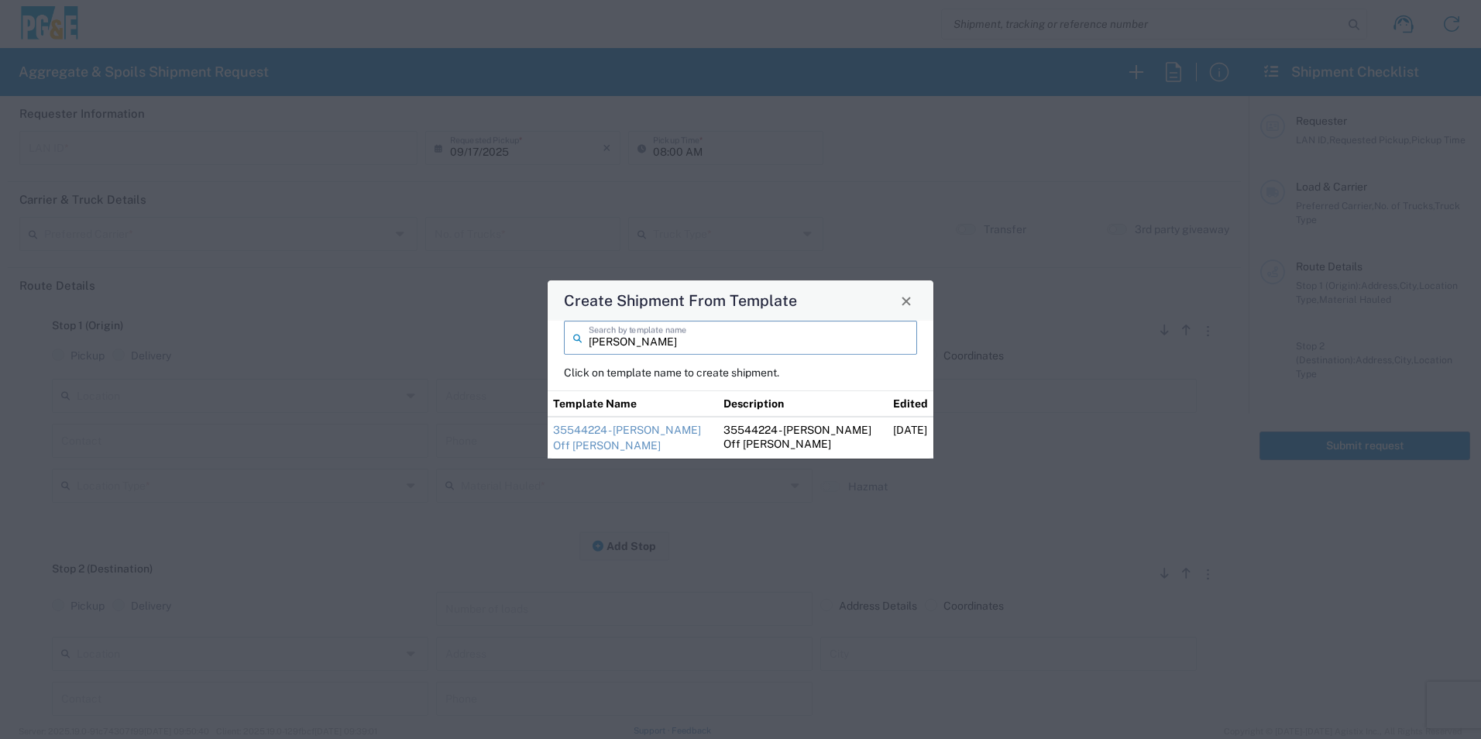
type input "josh"
click at [585, 432] on link "35544224 - [PERSON_NAME] Off [PERSON_NAME]" at bounding box center [627, 438] width 148 height 28
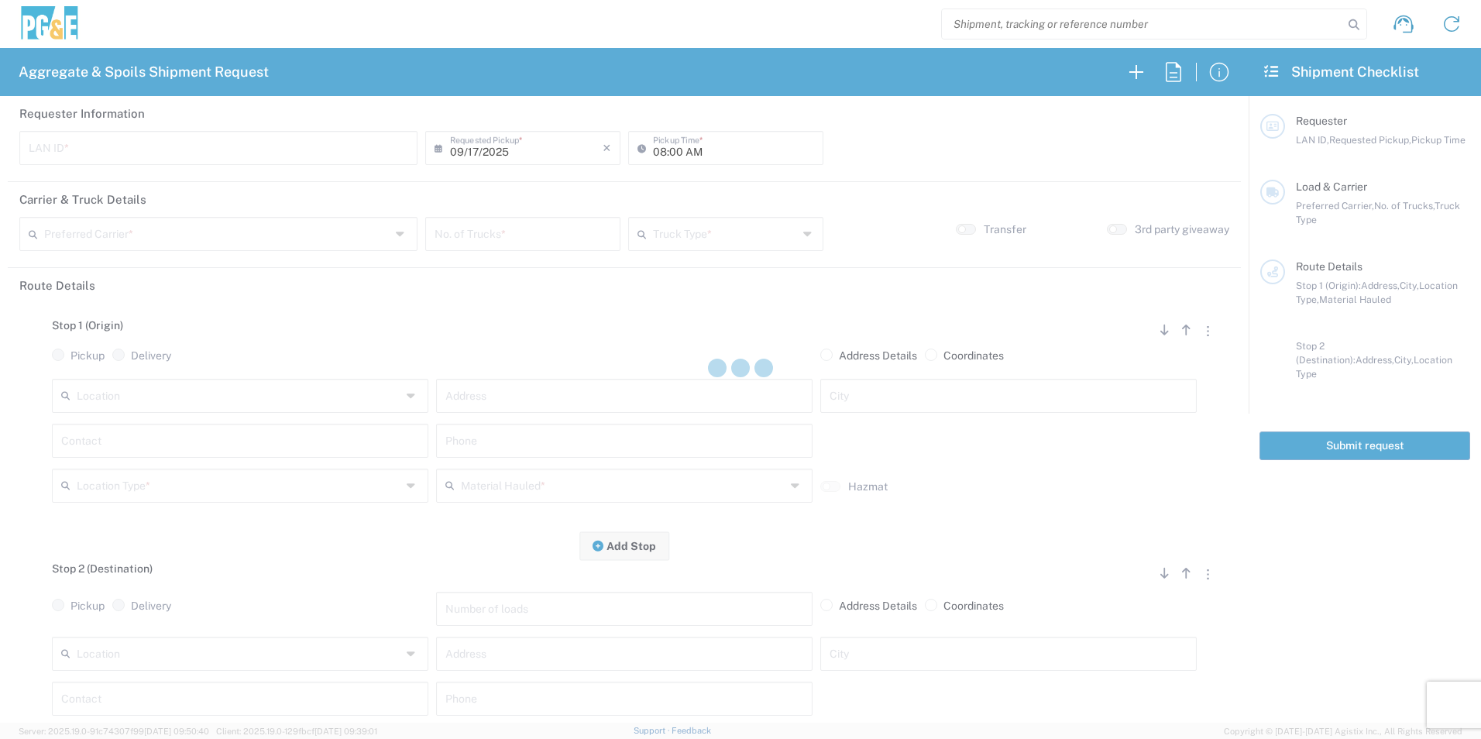
type input "J4TN"
type input "04:15 AM"
type input "[PERSON_NAME] & Sons Trucking, Inc"
type input "Super Dump"
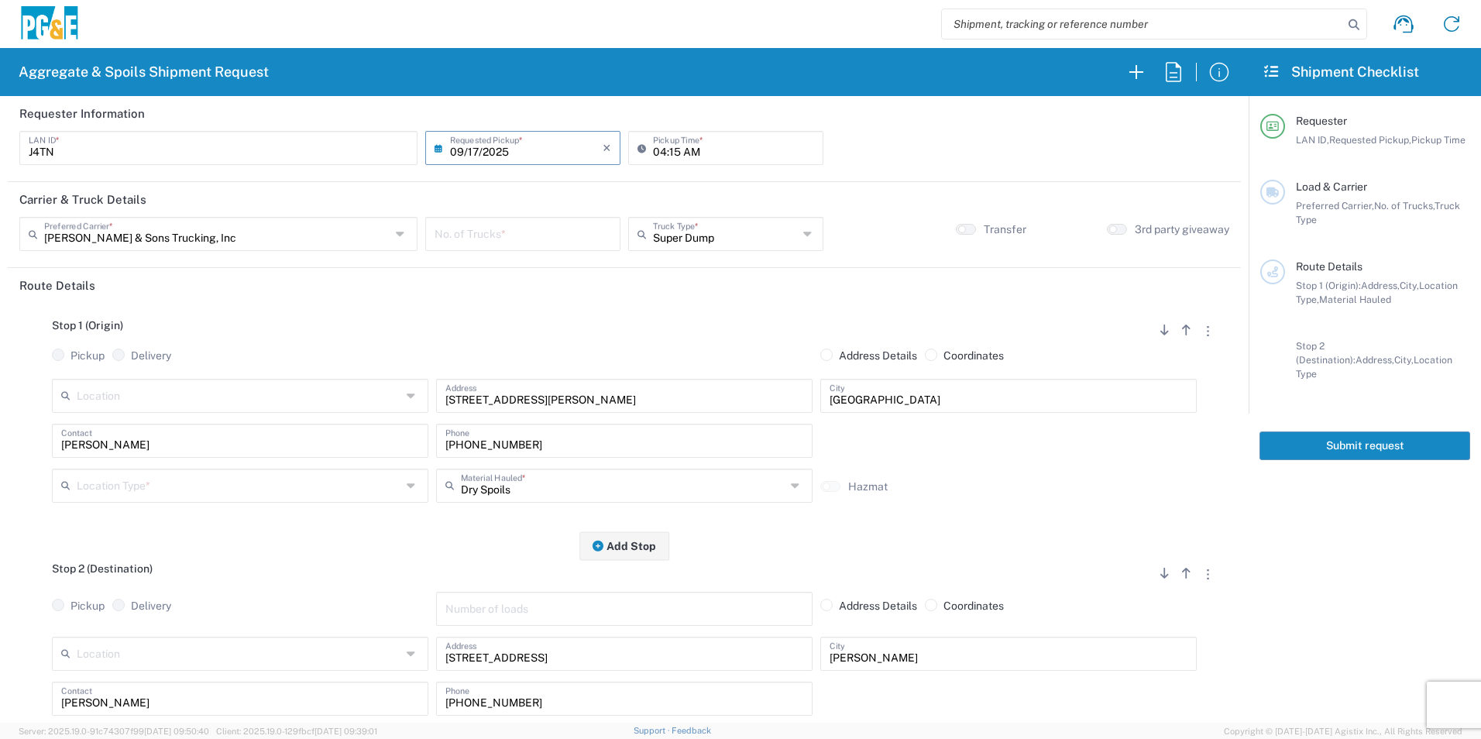
click at [511, 238] on input "number" at bounding box center [523, 232] width 177 height 27
type input "2"
click at [129, 488] on input "text" at bounding box center [239, 484] width 325 height 27
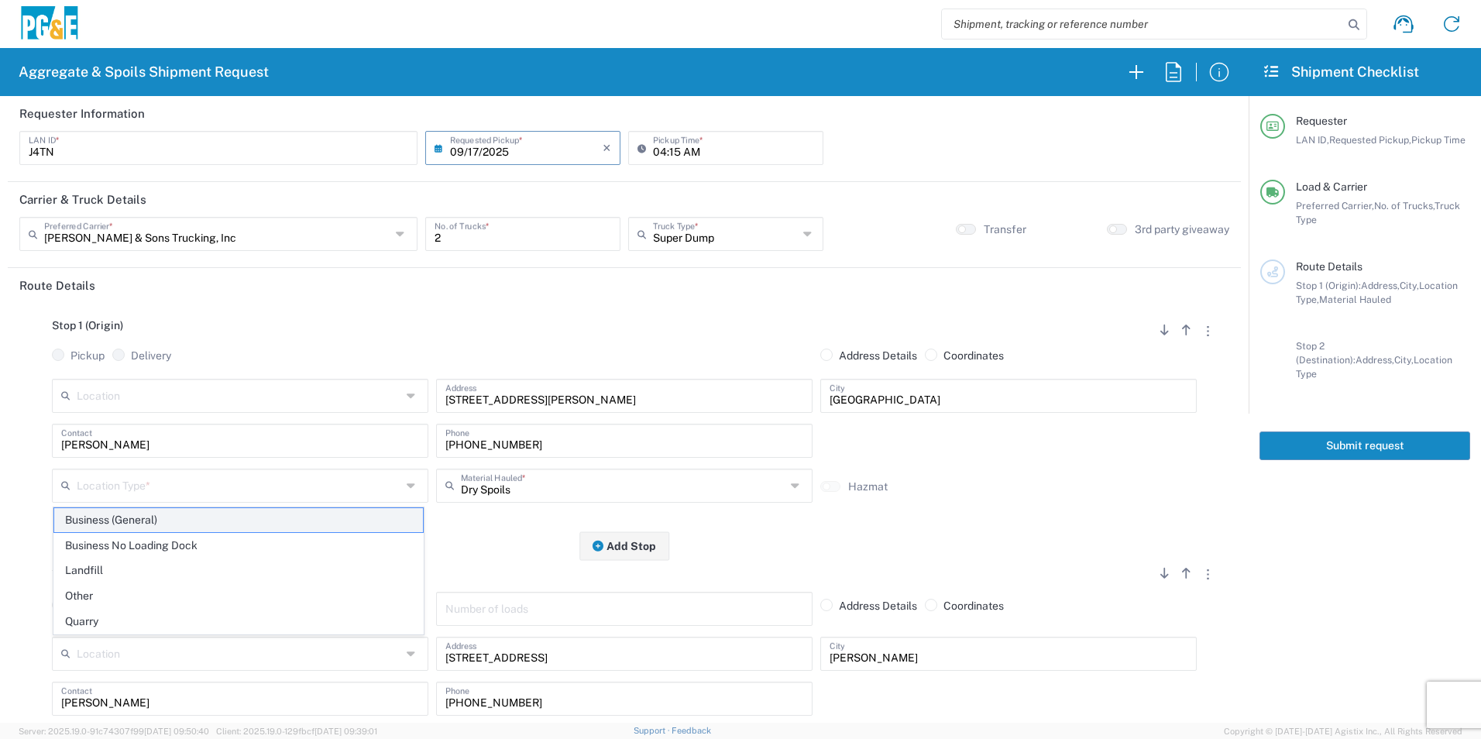
click at [177, 515] on span "Business (General)" at bounding box center [238, 520] width 369 height 24
type input "Business (General)"
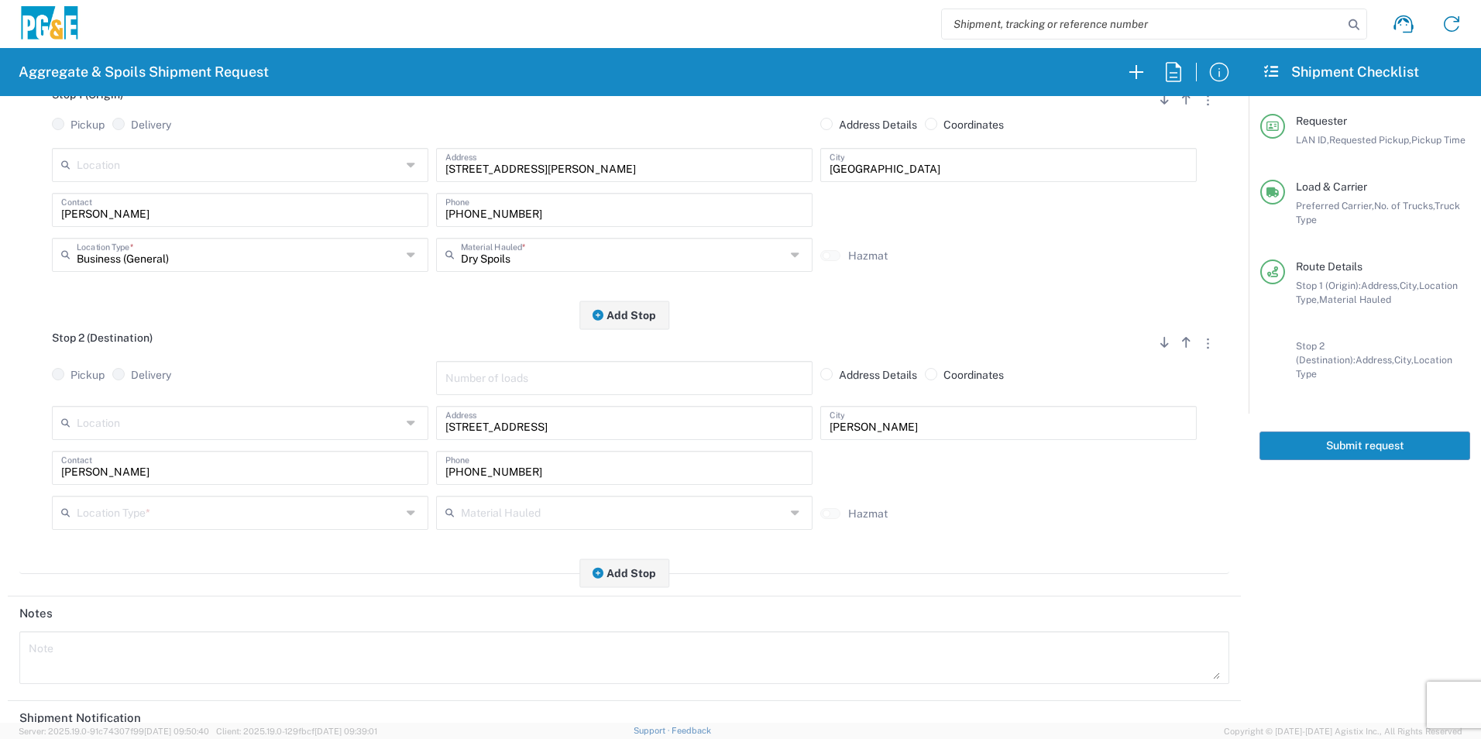
scroll to position [232, 0]
click at [121, 506] on input "text" at bounding box center [239, 510] width 325 height 27
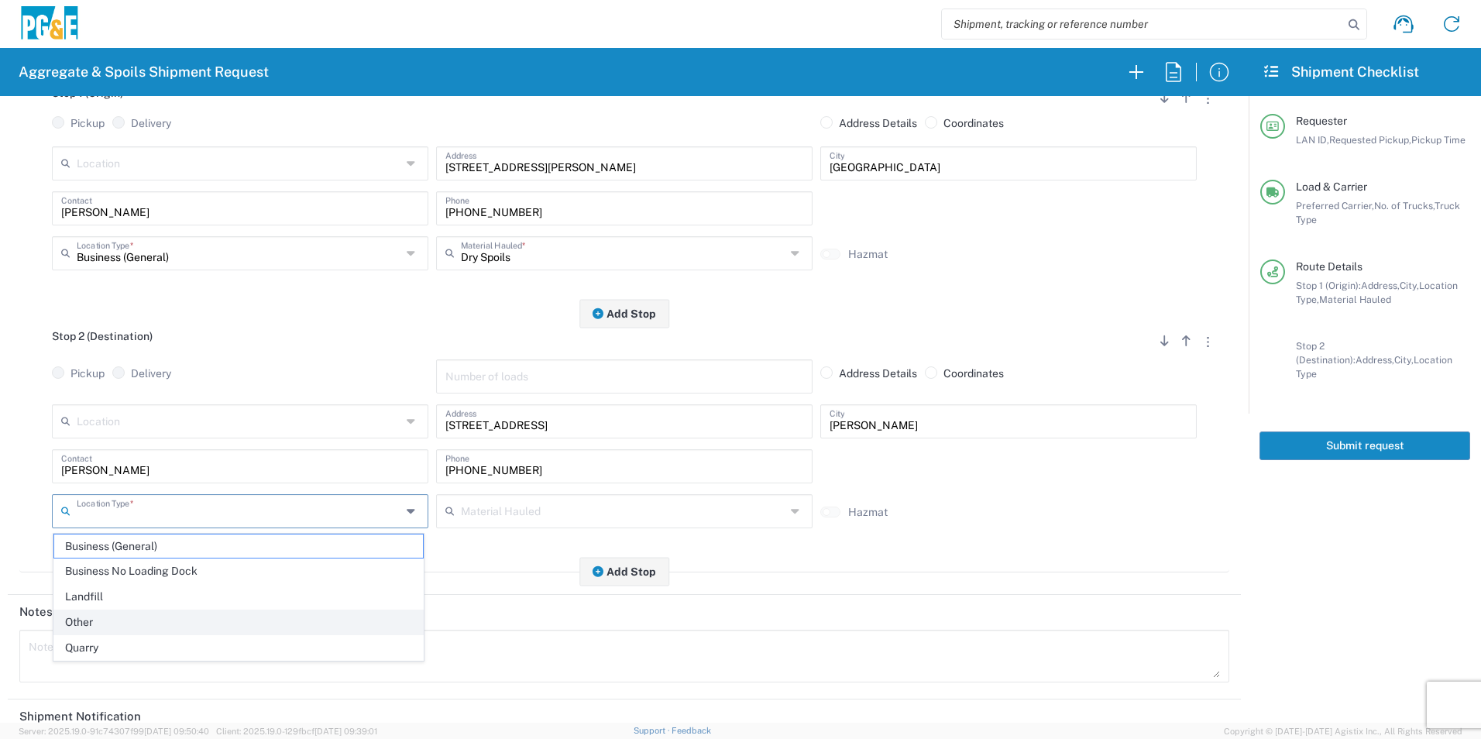
click at [104, 616] on span "Other" at bounding box center [238, 622] width 369 height 24
type input "Other"
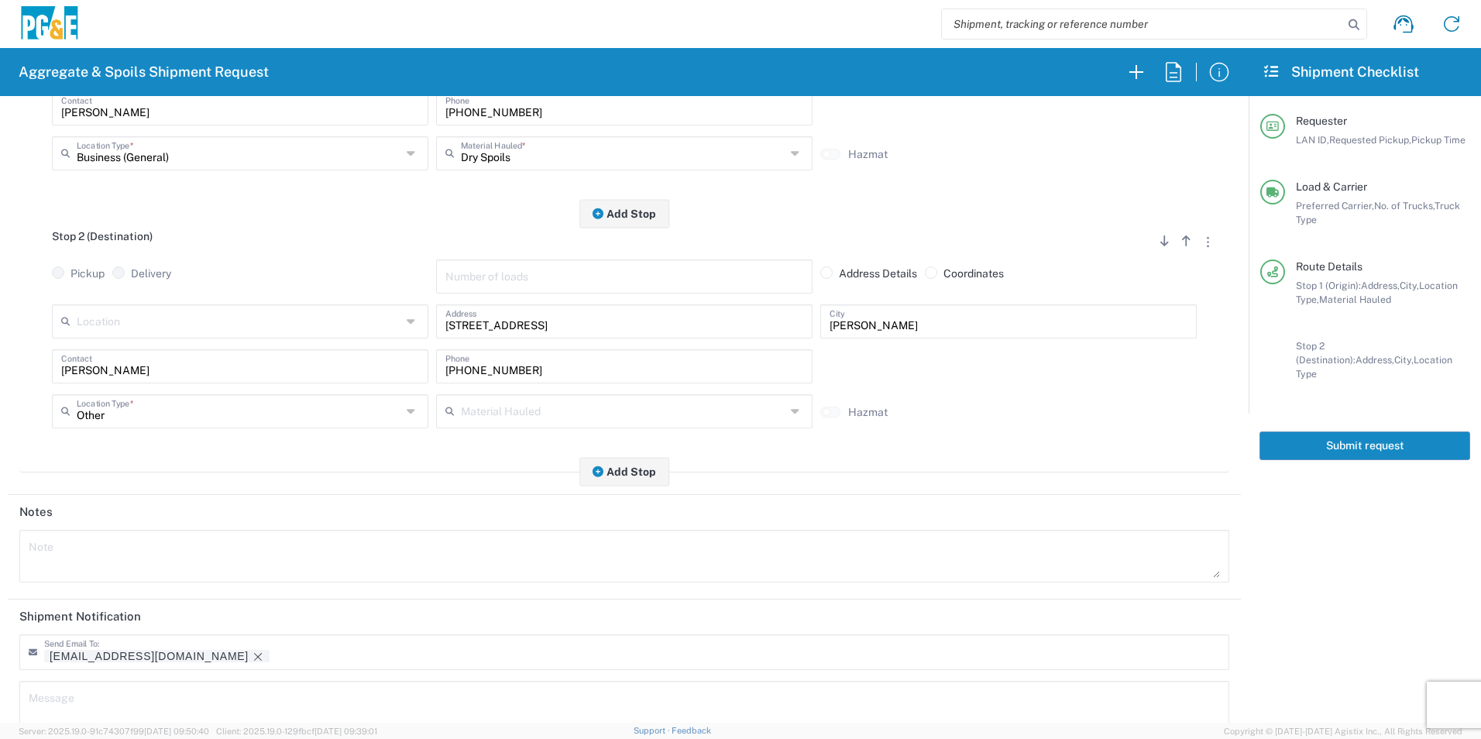
scroll to position [448, 0]
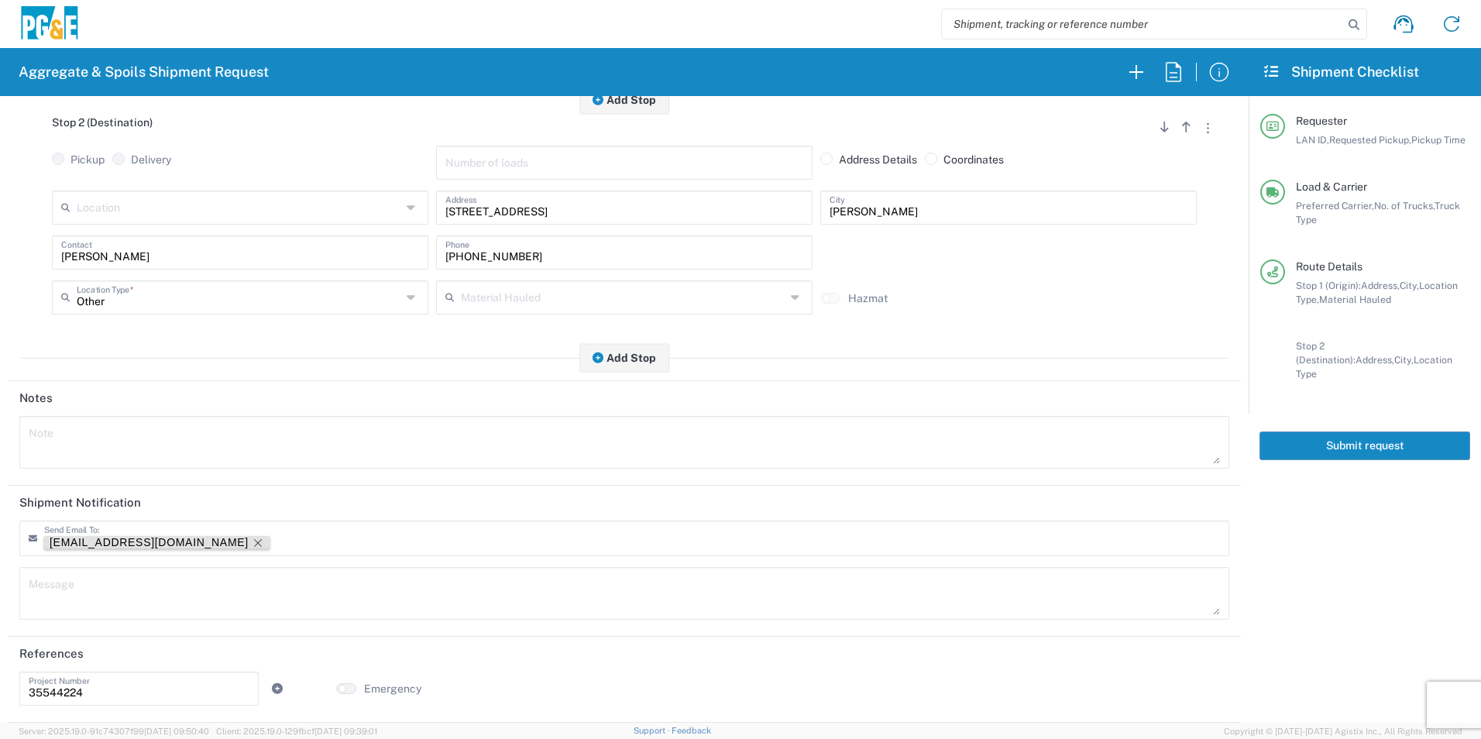
click at [252, 542] on icon "Remove tag" at bounding box center [258, 543] width 12 height 12
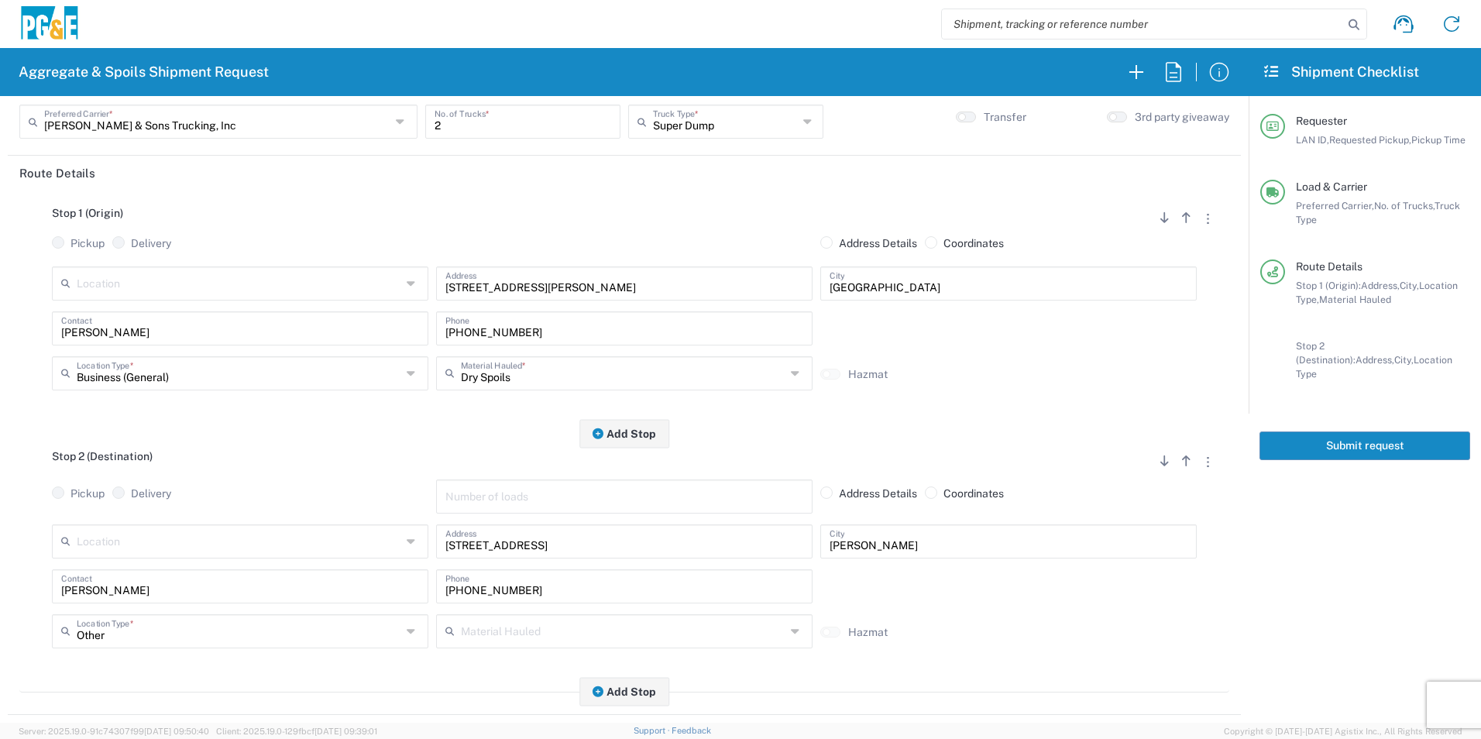
scroll to position [0, 0]
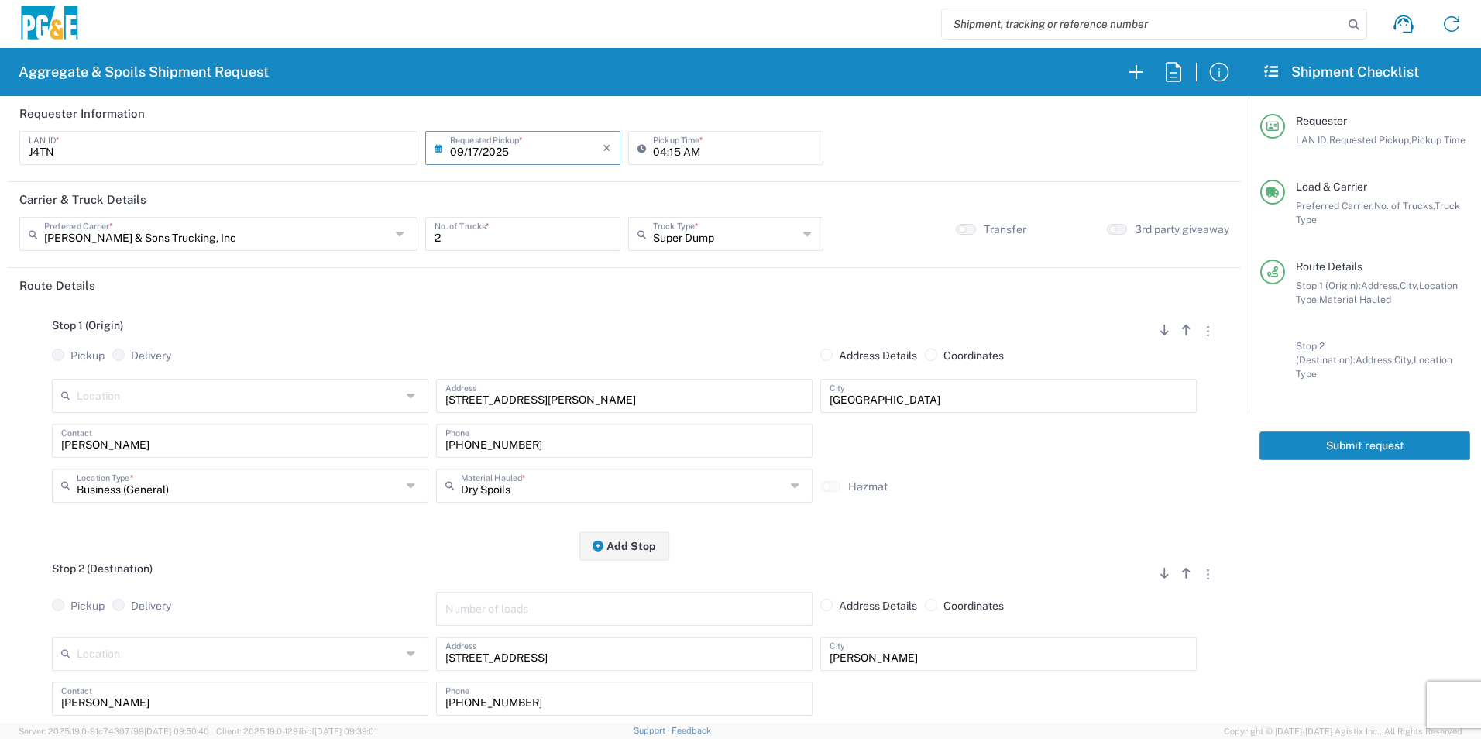
click at [1329, 432] on button "Submit request" at bounding box center [1365, 446] width 211 height 29
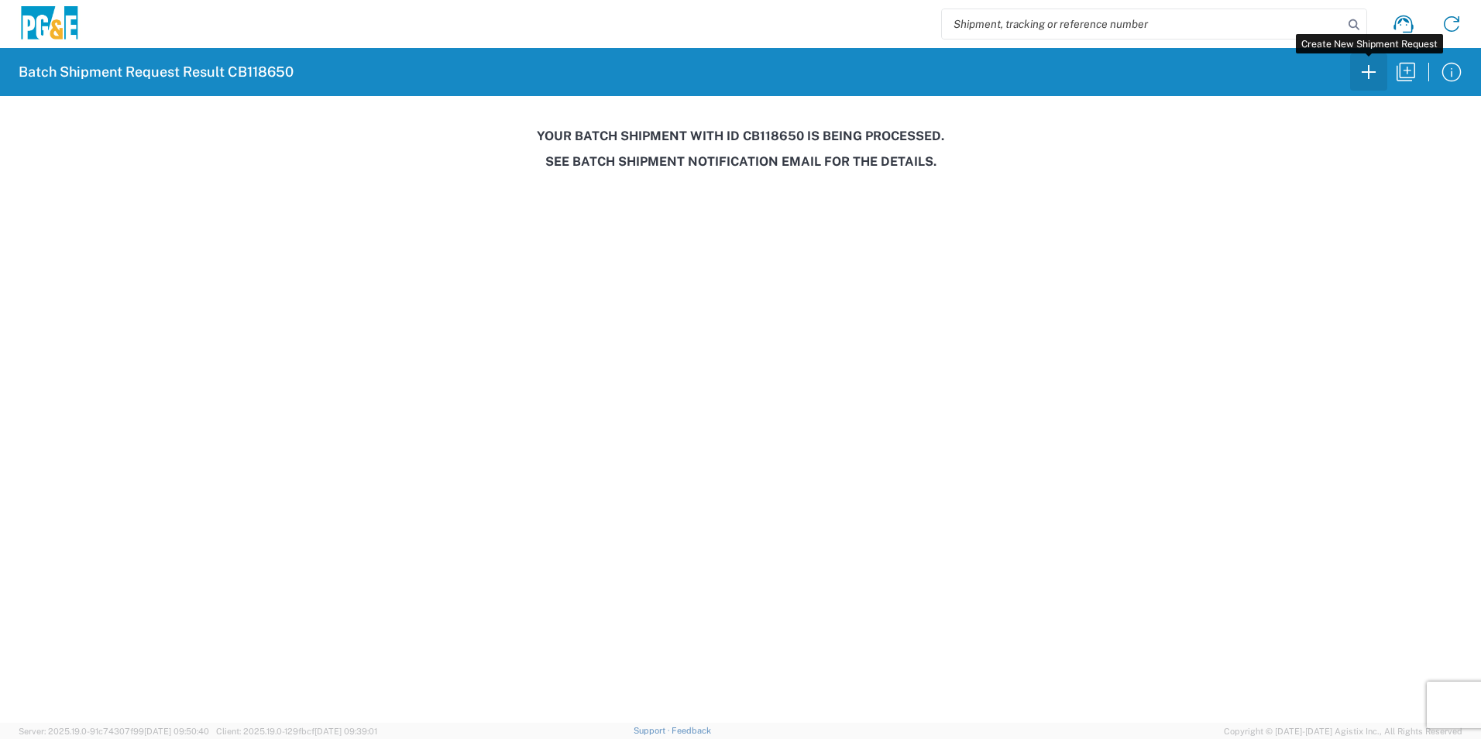
click at [1374, 77] on icon "button" at bounding box center [1369, 72] width 25 height 25
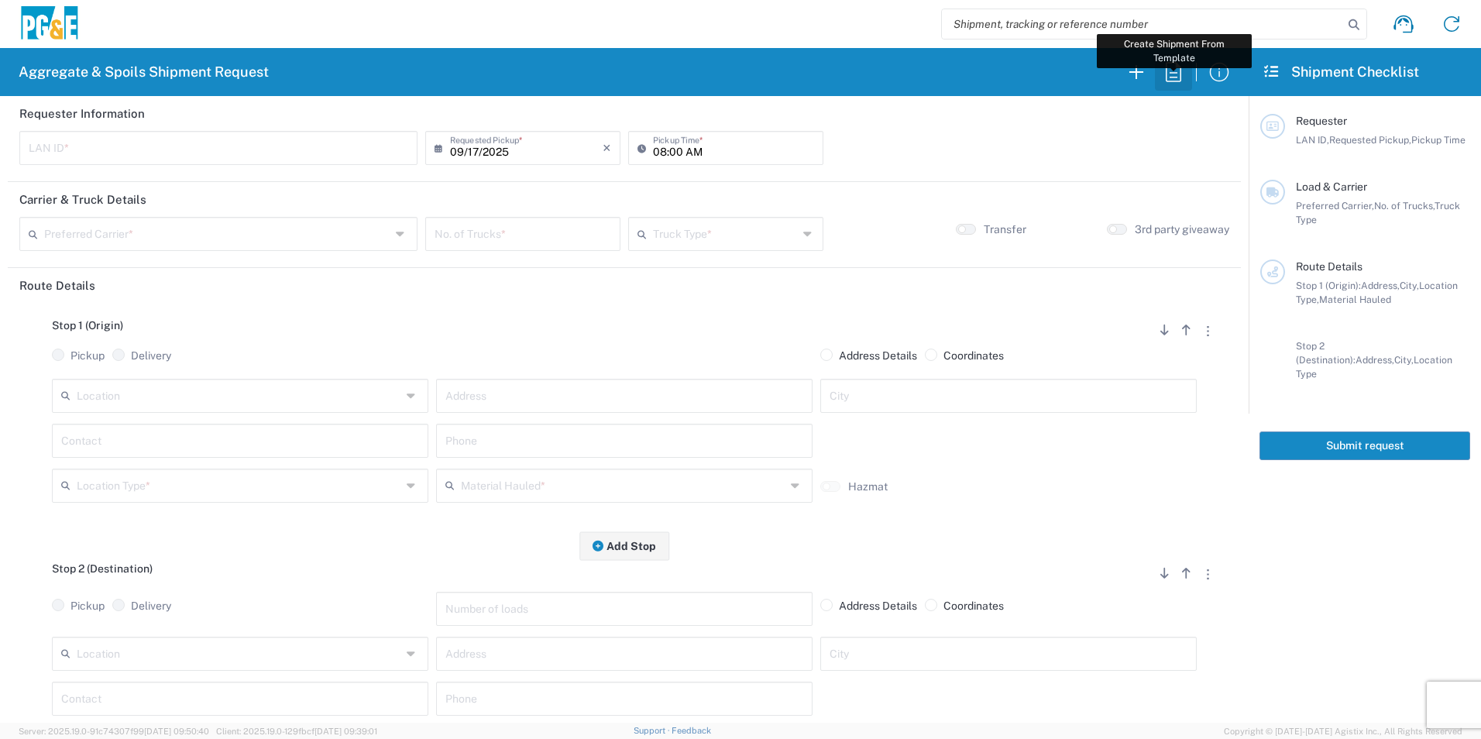
click at [1178, 77] on icon "button" at bounding box center [1173, 72] width 25 height 25
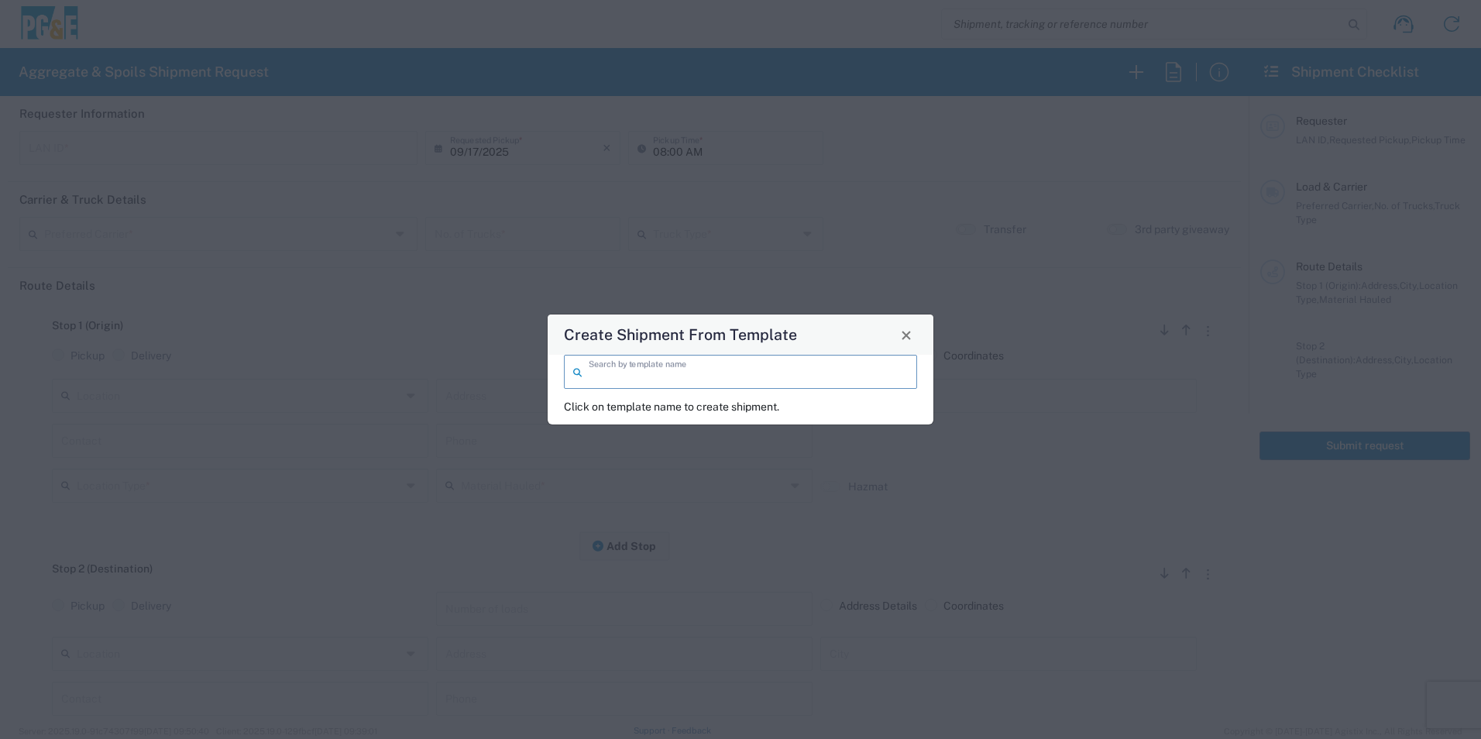
click at [726, 379] on input "search" at bounding box center [748, 370] width 319 height 27
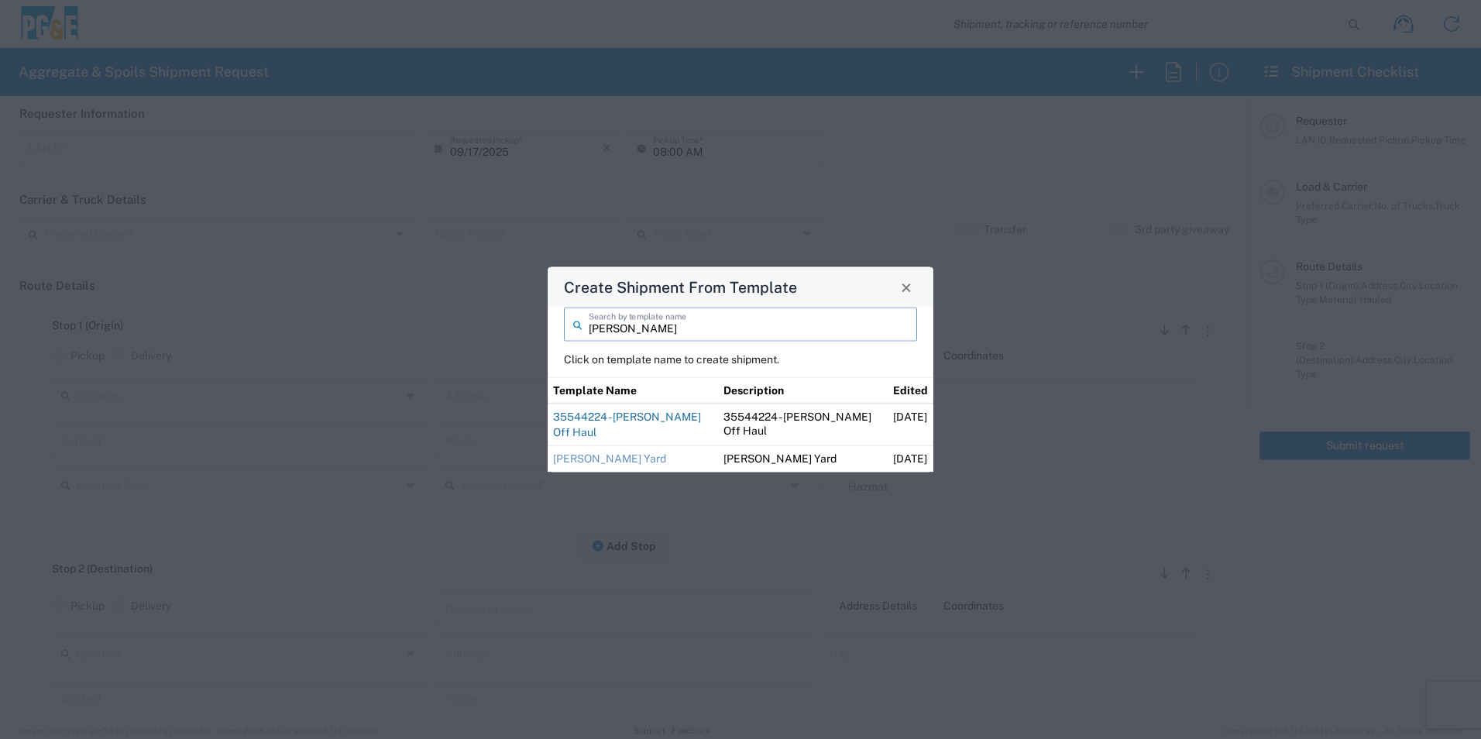
type input "john"
click at [604, 419] on link "35544224 - [PERSON_NAME] Off Haul" at bounding box center [627, 425] width 148 height 28
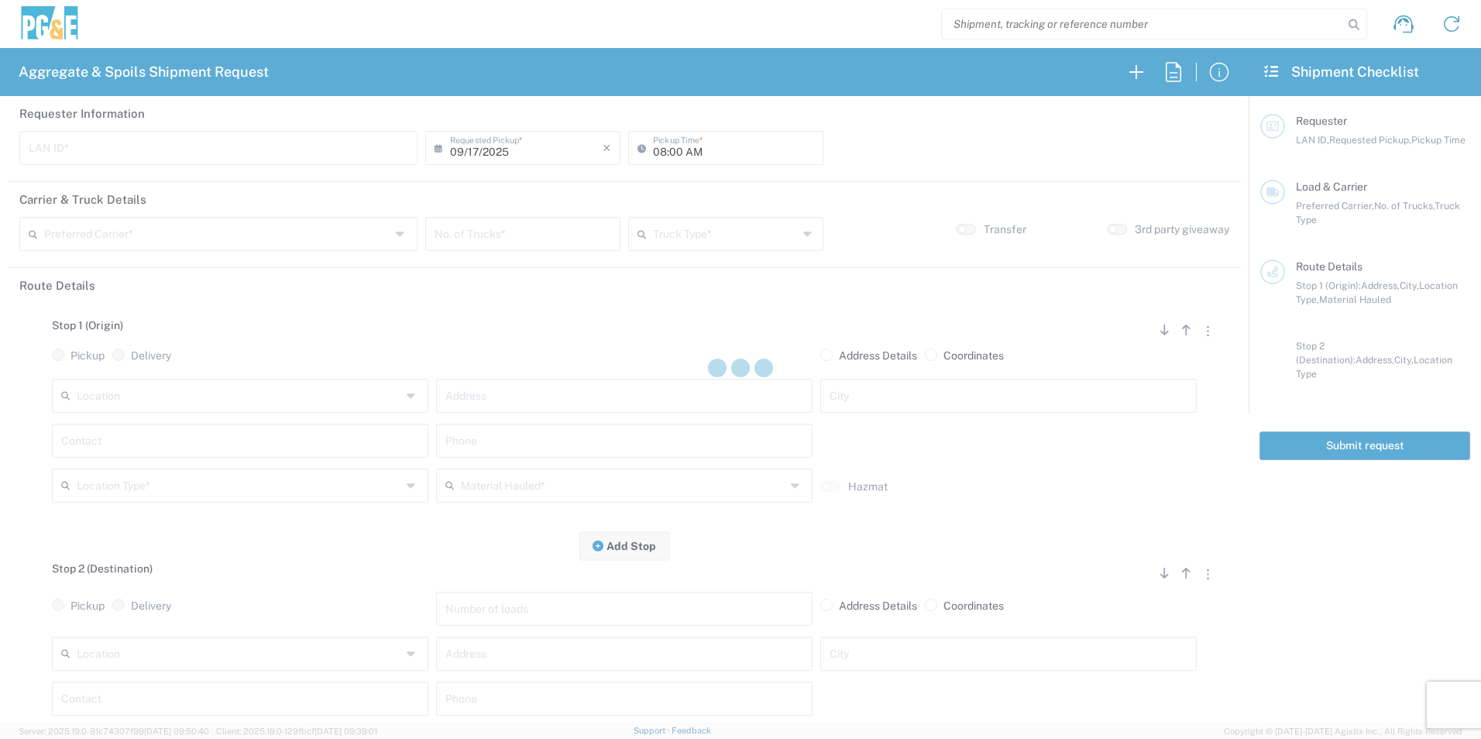
type input "J3WS"
type input "04:15 AM"
type input "[PERSON_NAME] & Sons Trucking, Inc"
type input "Super Dump"
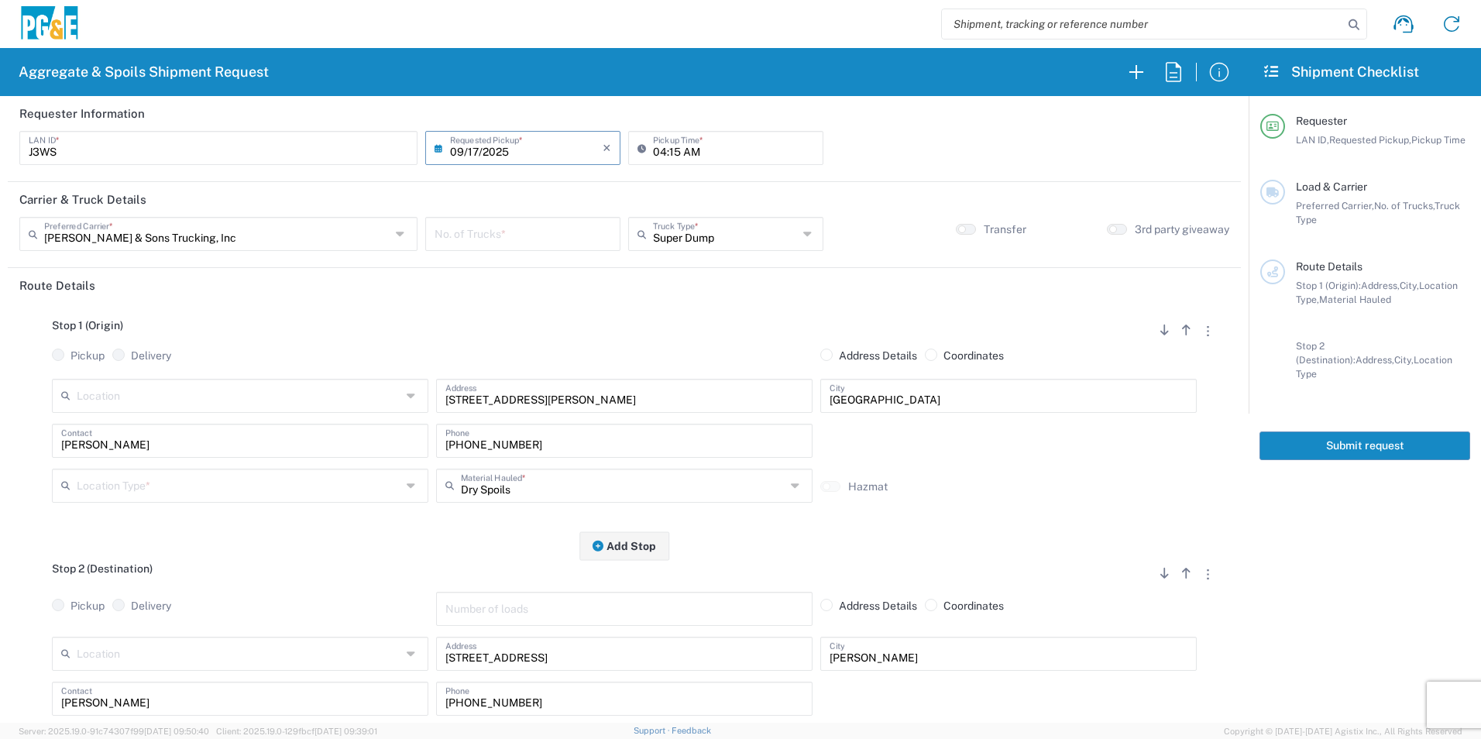
click at [489, 234] on input "number" at bounding box center [523, 232] width 177 height 27
type input "2"
click at [190, 490] on input "text" at bounding box center [239, 484] width 325 height 27
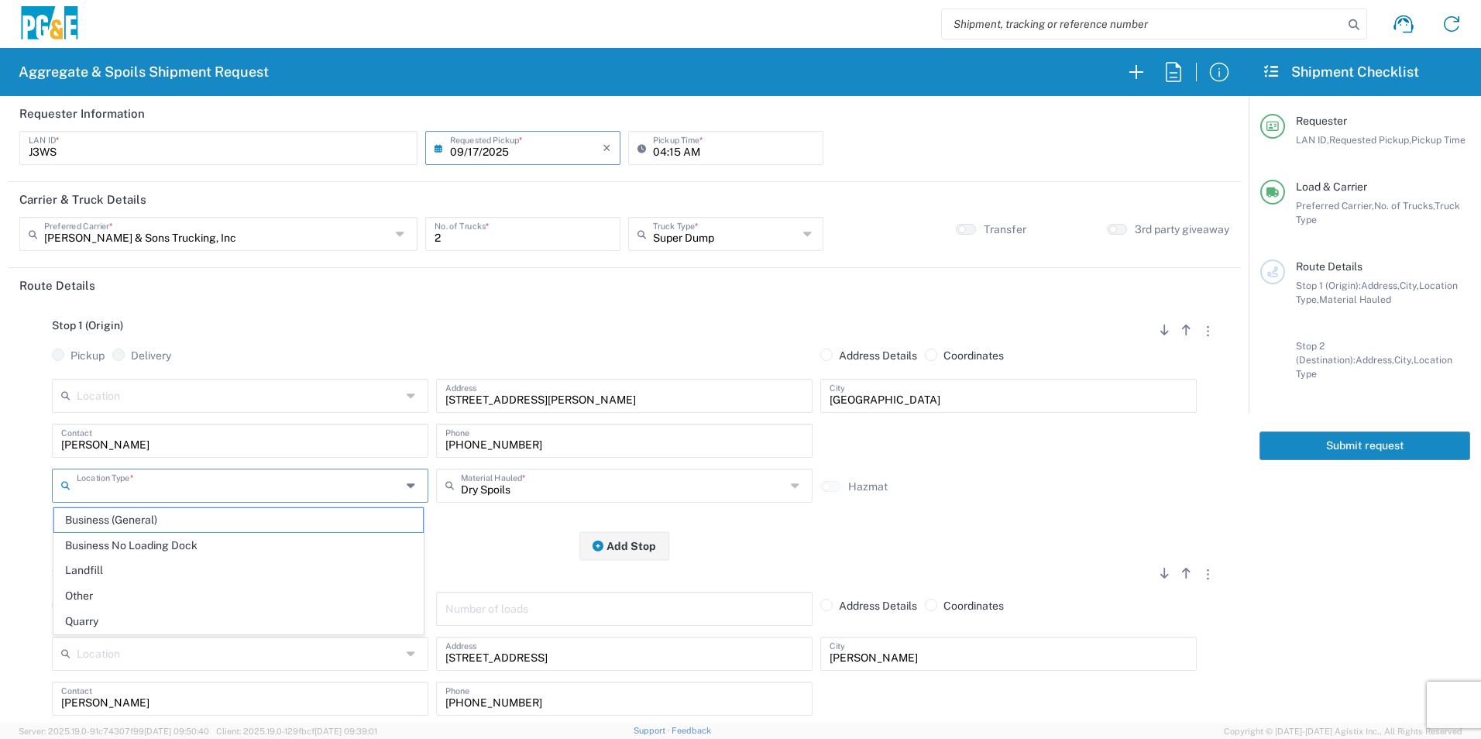
click at [128, 515] on span "Business (General)" at bounding box center [238, 520] width 369 height 24
type input "Business (General)"
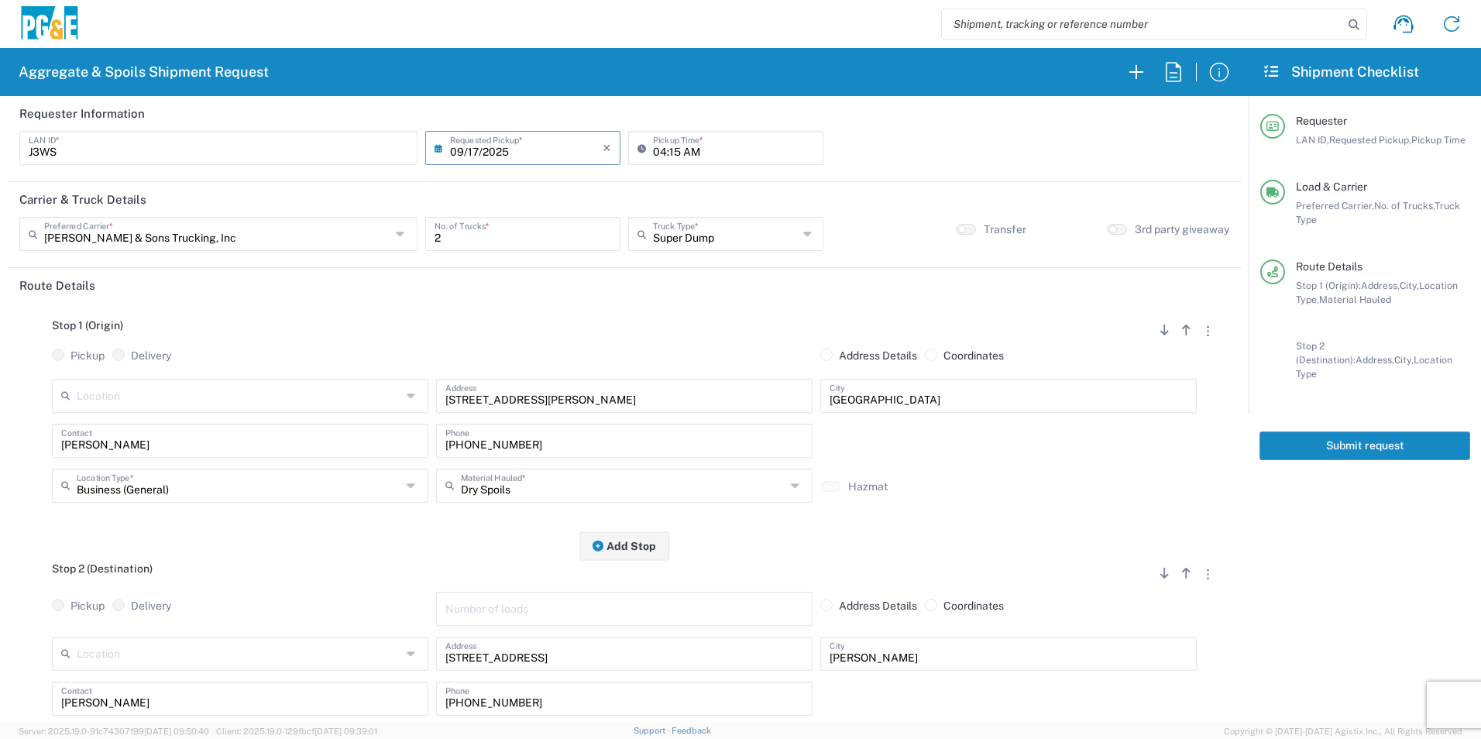
click at [139, 440] on input "[PERSON_NAME]" at bounding box center [240, 439] width 358 height 27
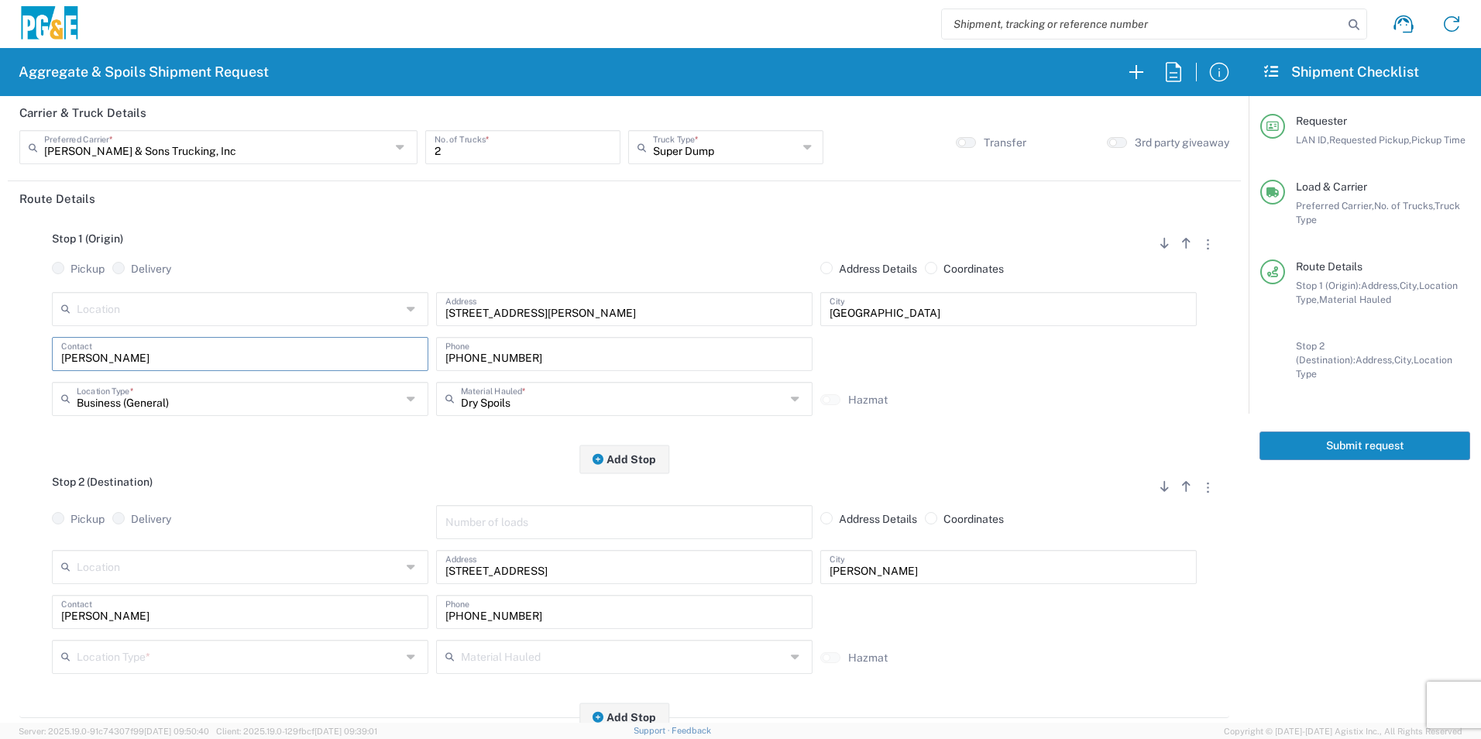
scroll to position [232, 0]
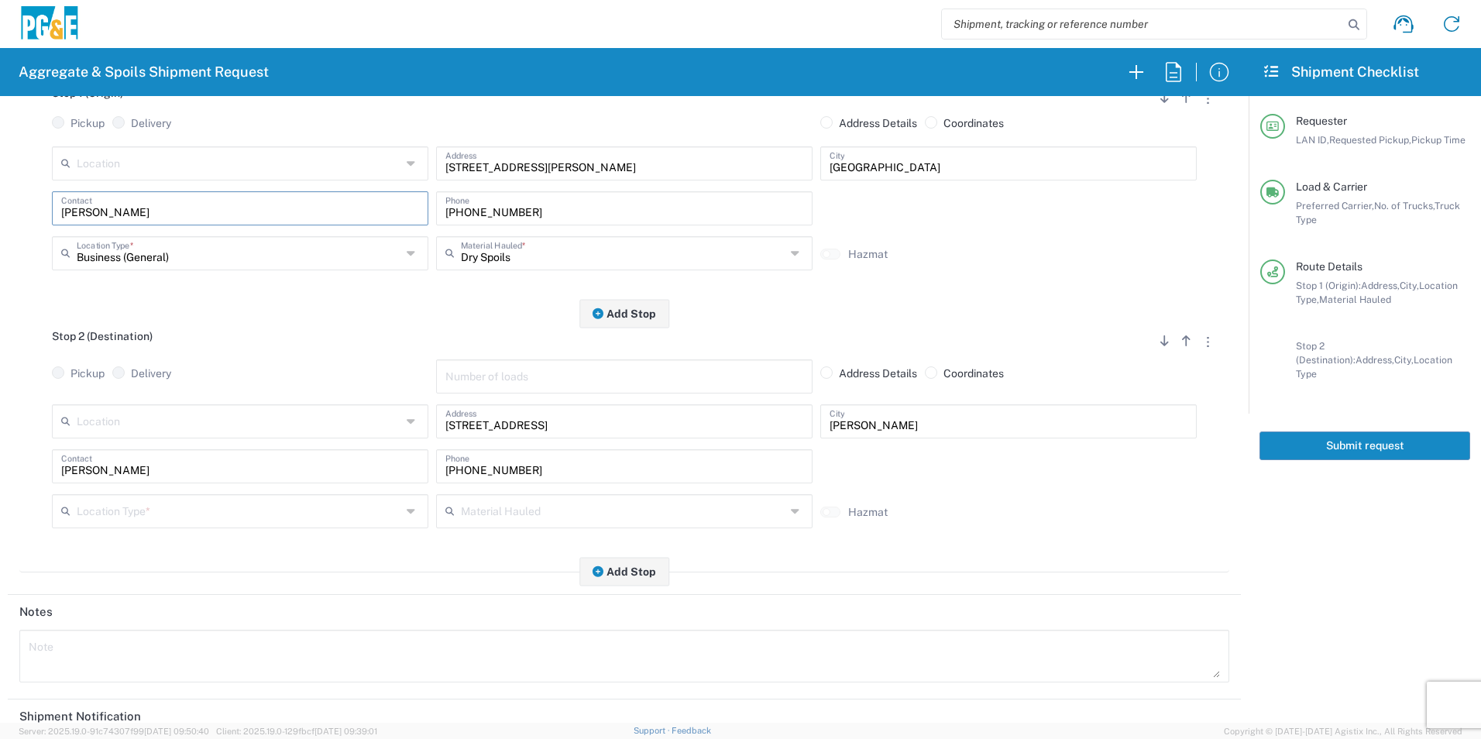
type input "[PERSON_NAME]"
click at [112, 463] on input "[PERSON_NAME]" at bounding box center [240, 465] width 358 height 27
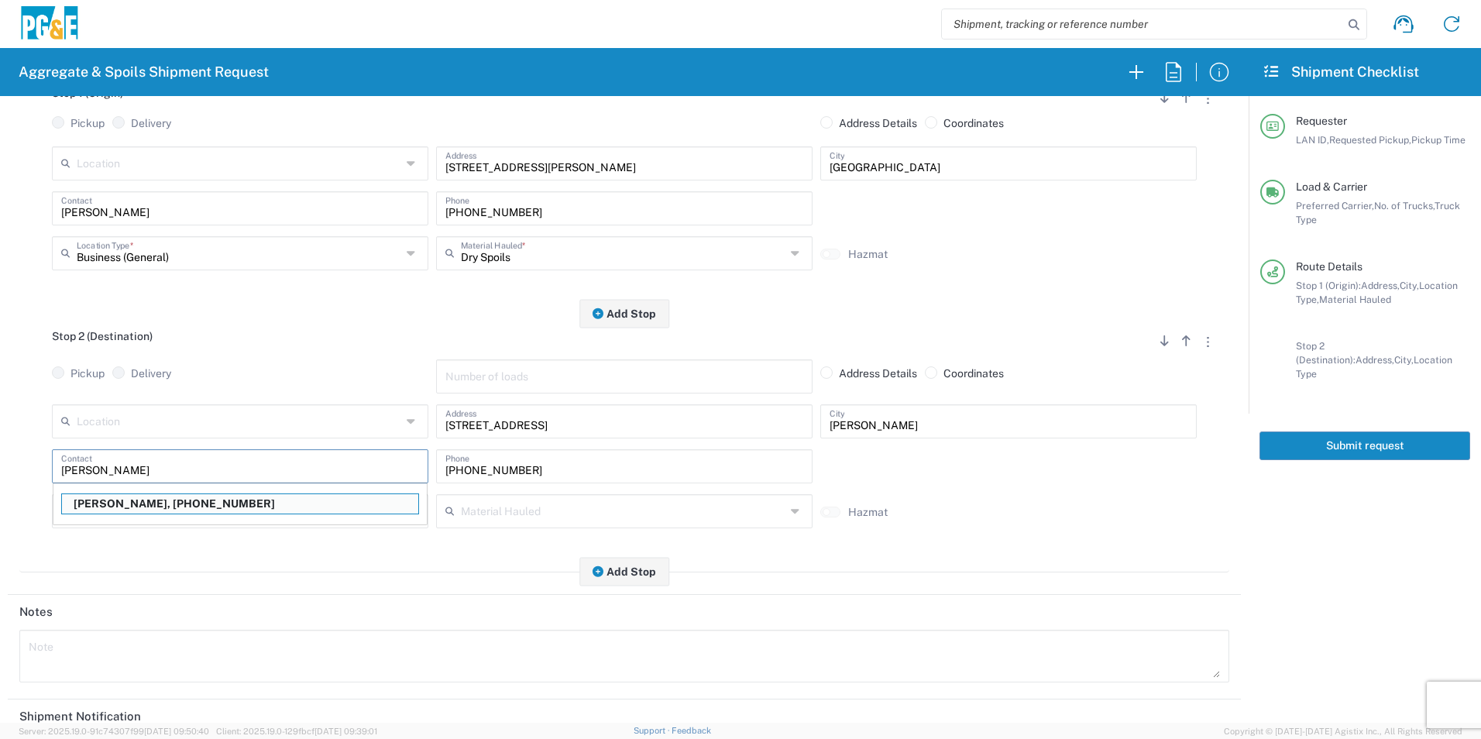
type input "[PERSON_NAME]"
click at [160, 511] on input "text" at bounding box center [239, 510] width 325 height 27
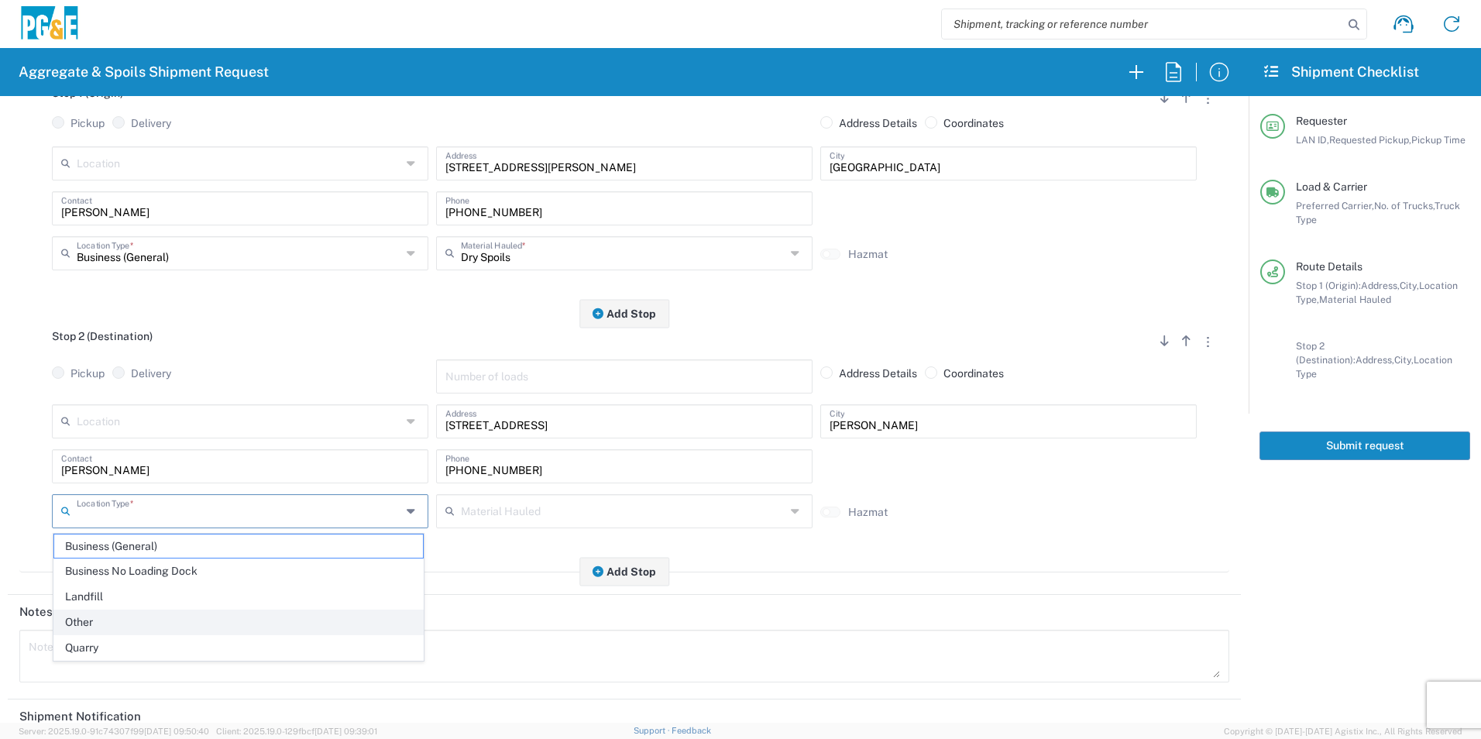
click at [92, 615] on span "Other" at bounding box center [238, 622] width 369 height 24
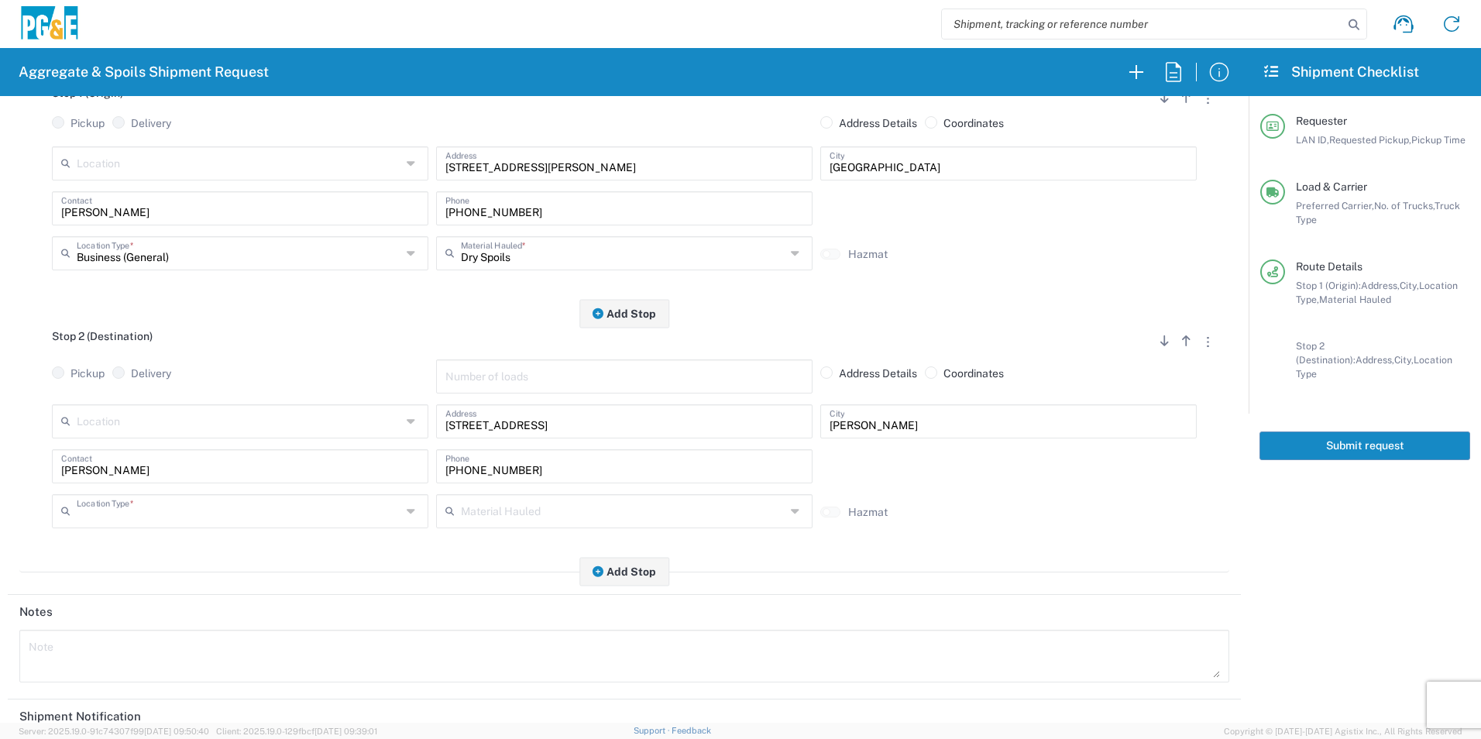
type input "Other"
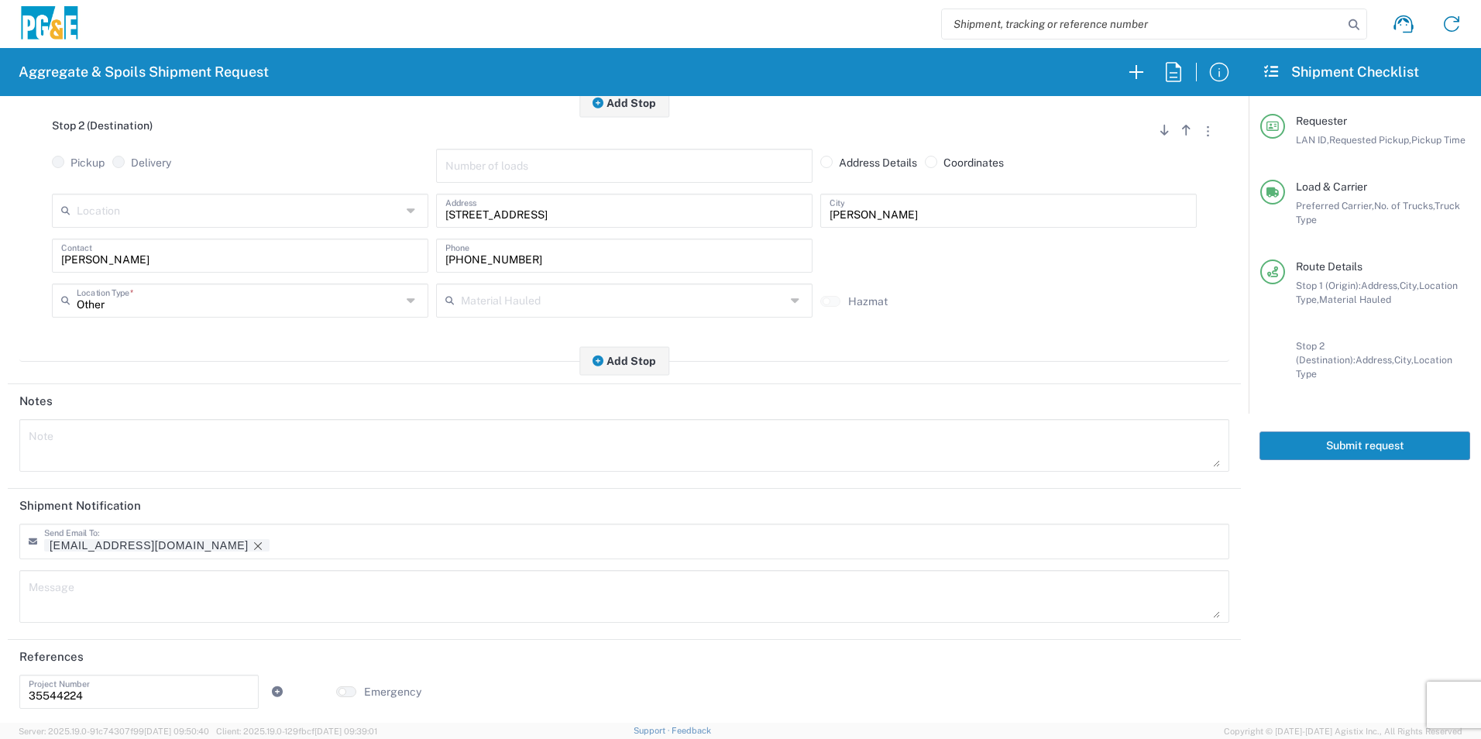
scroll to position [448, 0]
click at [252, 542] on icon "Remove tag" at bounding box center [258, 543] width 12 height 12
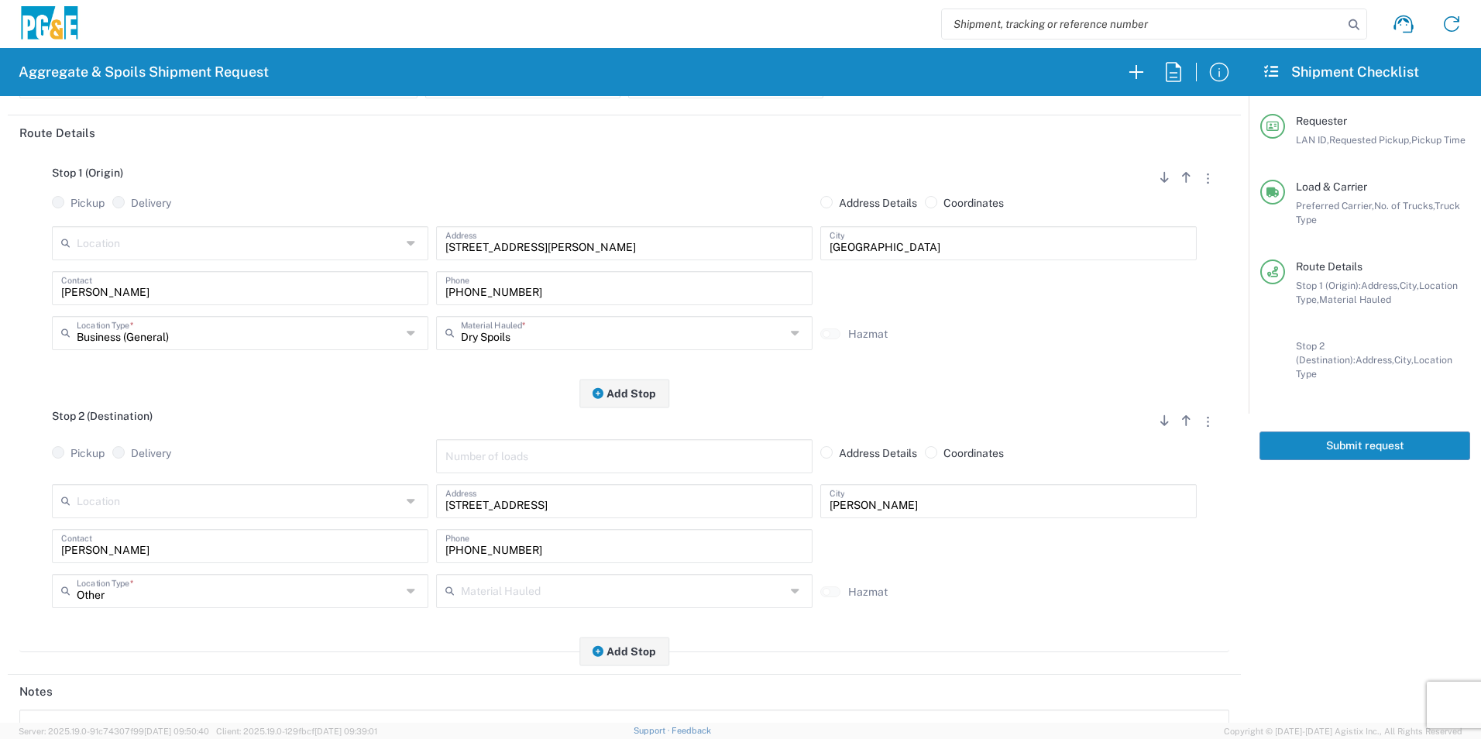
scroll to position [0, 0]
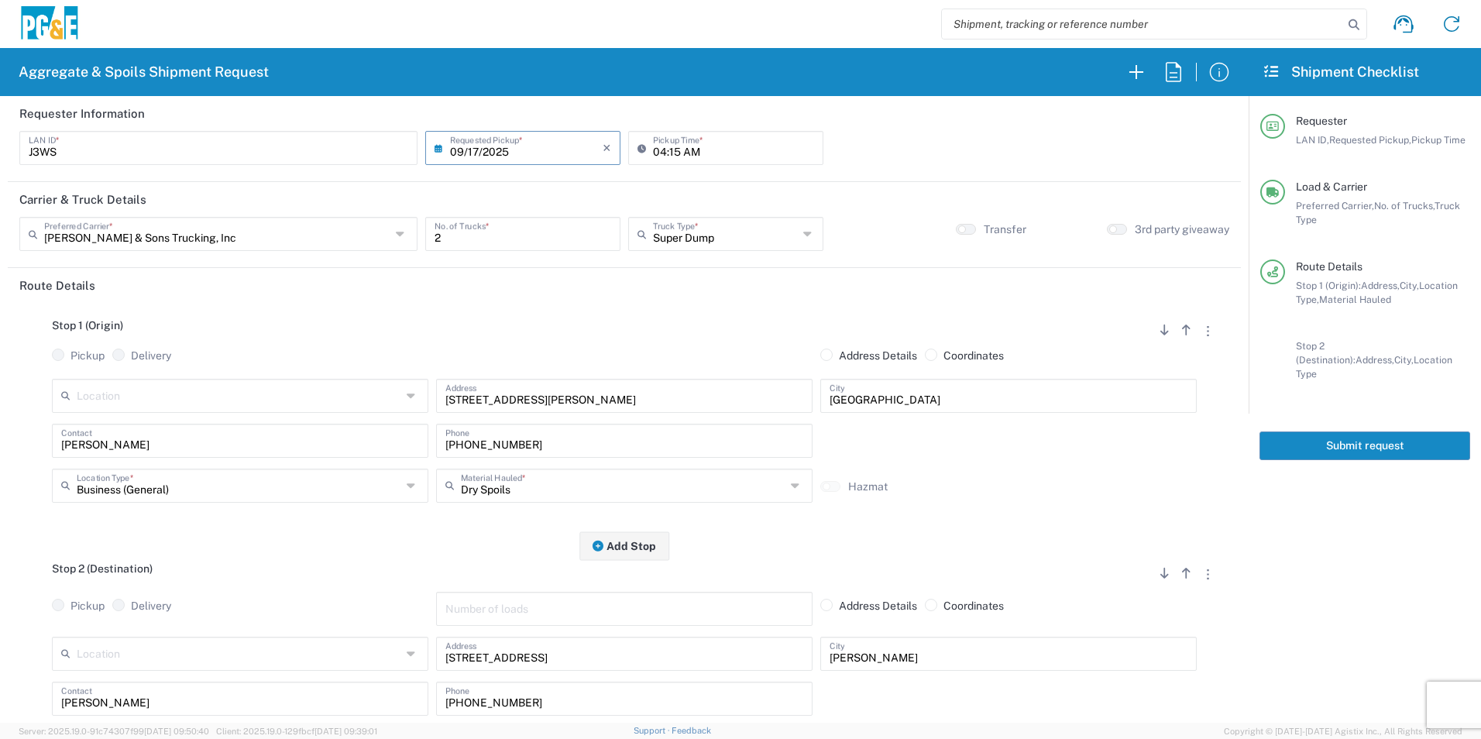
click at [1291, 435] on button "Submit request" at bounding box center [1365, 446] width 211 height 29
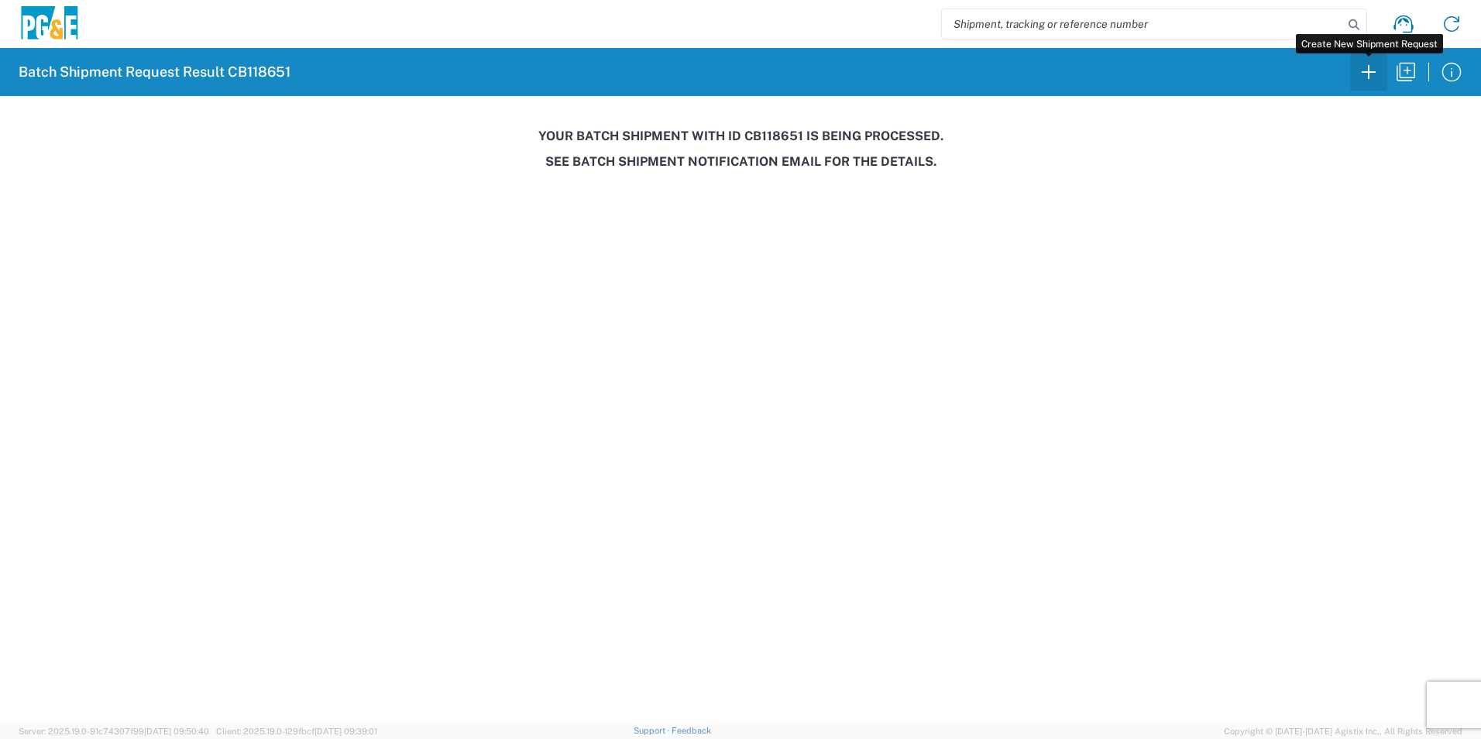
click at [1362, 72] on icon "button" at bounding box center [1369, 72] width 25 height 25
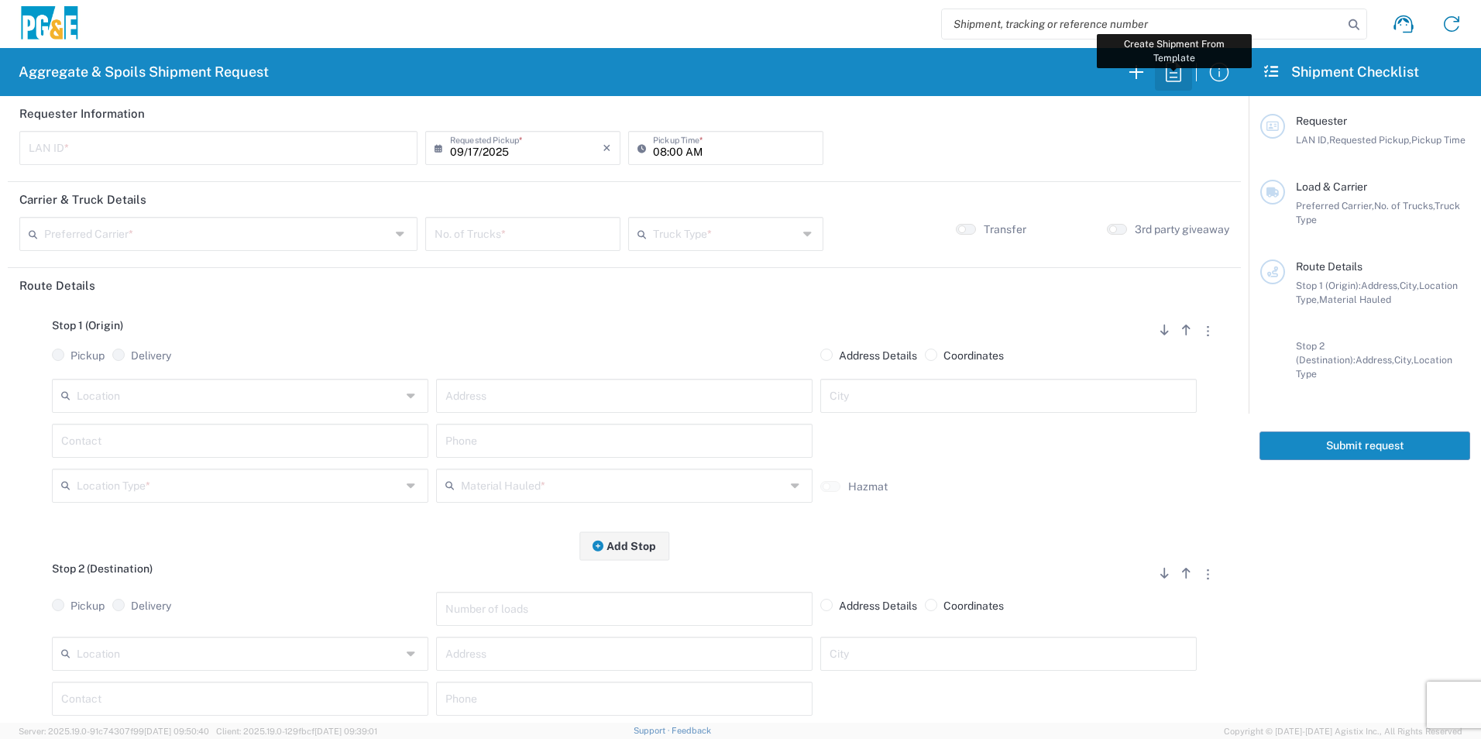
click at [1184, 63] on icon "button" at bounding box center [1173, 72] width 25 height 25
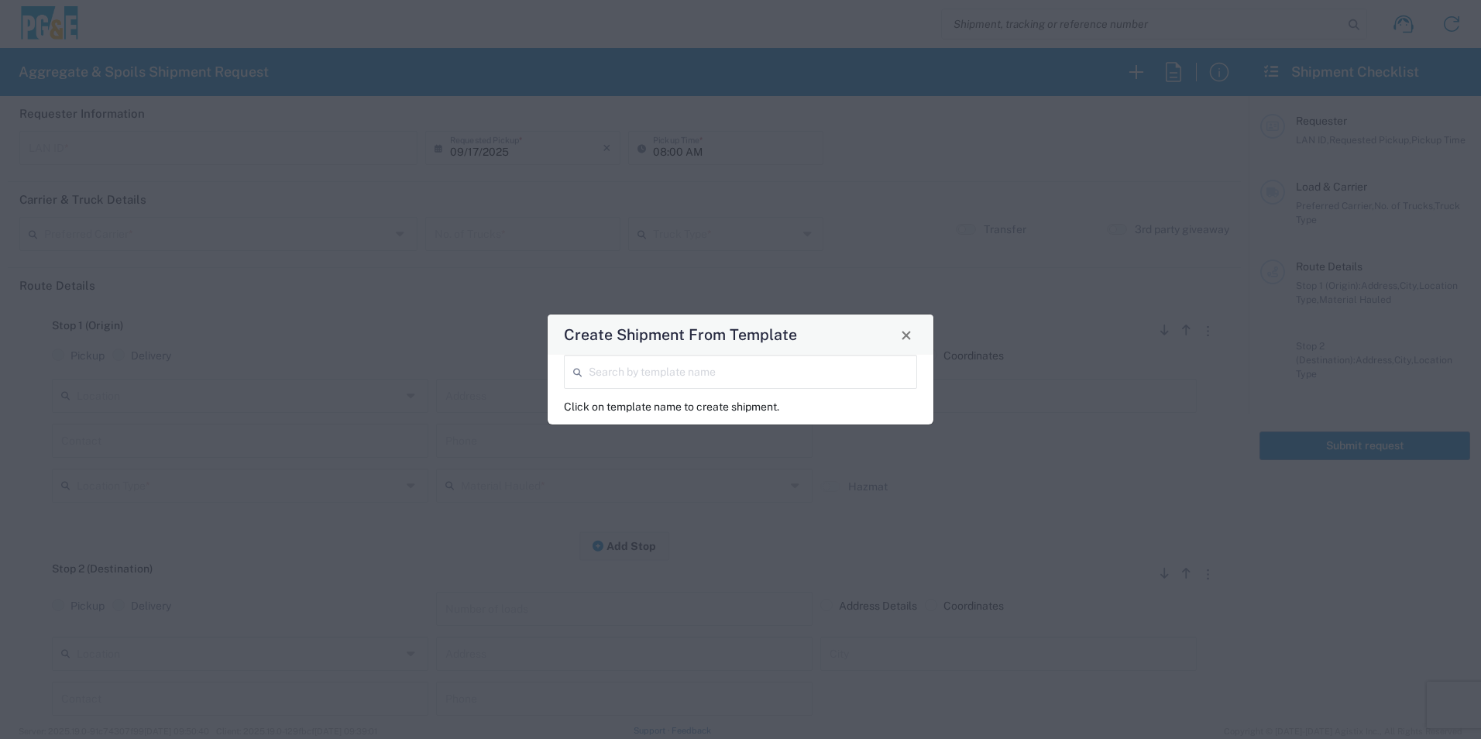
click at [826, 375] on input "search" at bounding box center [748, 370] width 319 height 27
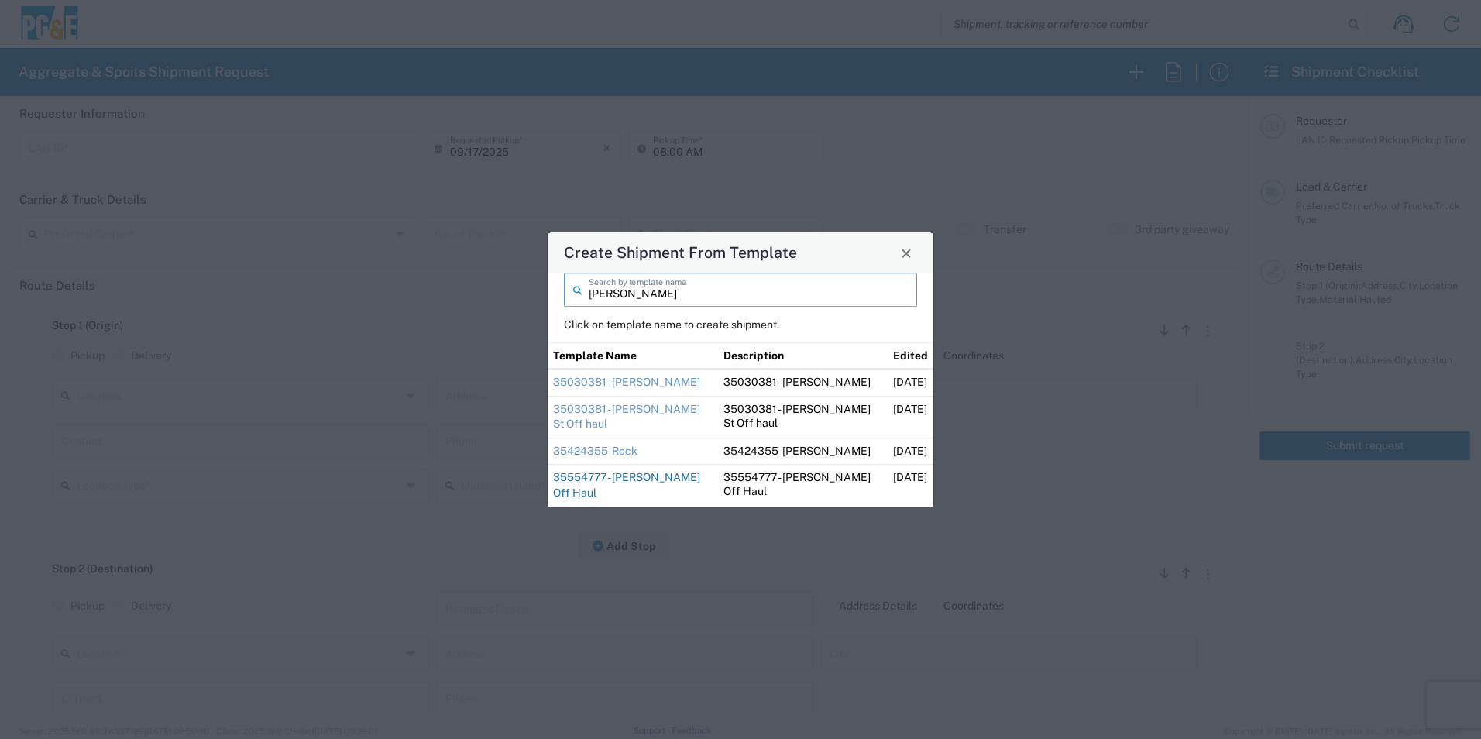
type input "dan"
click at [599, 476] on link "35554777 - [PERSON_NAME] Off Haul" at bounding box center [626, 486] width 147 height 28
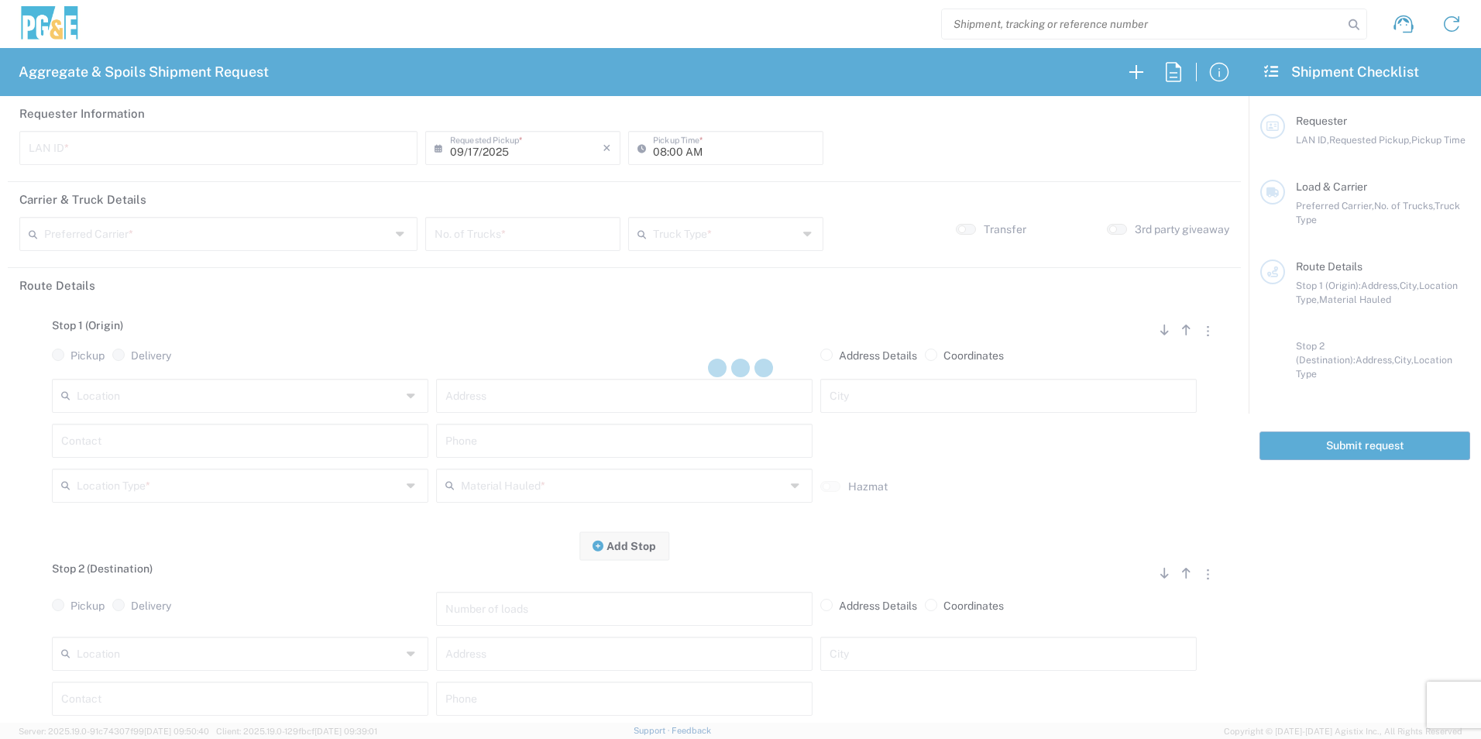
type input "D1AS"
type input "07:00 AM"
type input "[PERSON_NAME] & Sons Trucking, Inc"
type input "Super Dump"
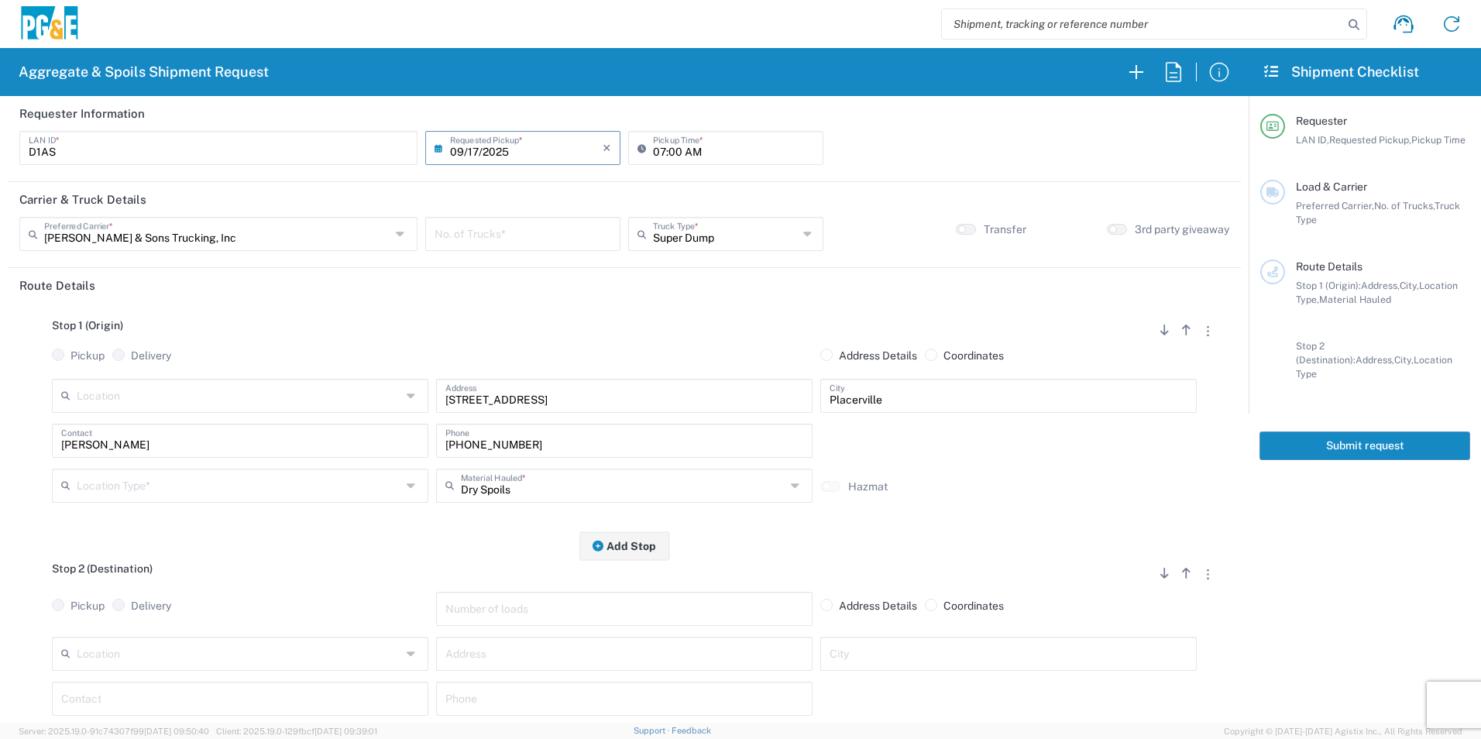
click at [507, 241] on input "number" at bounding box center [523, 232] width 177 height 27
type input "3"
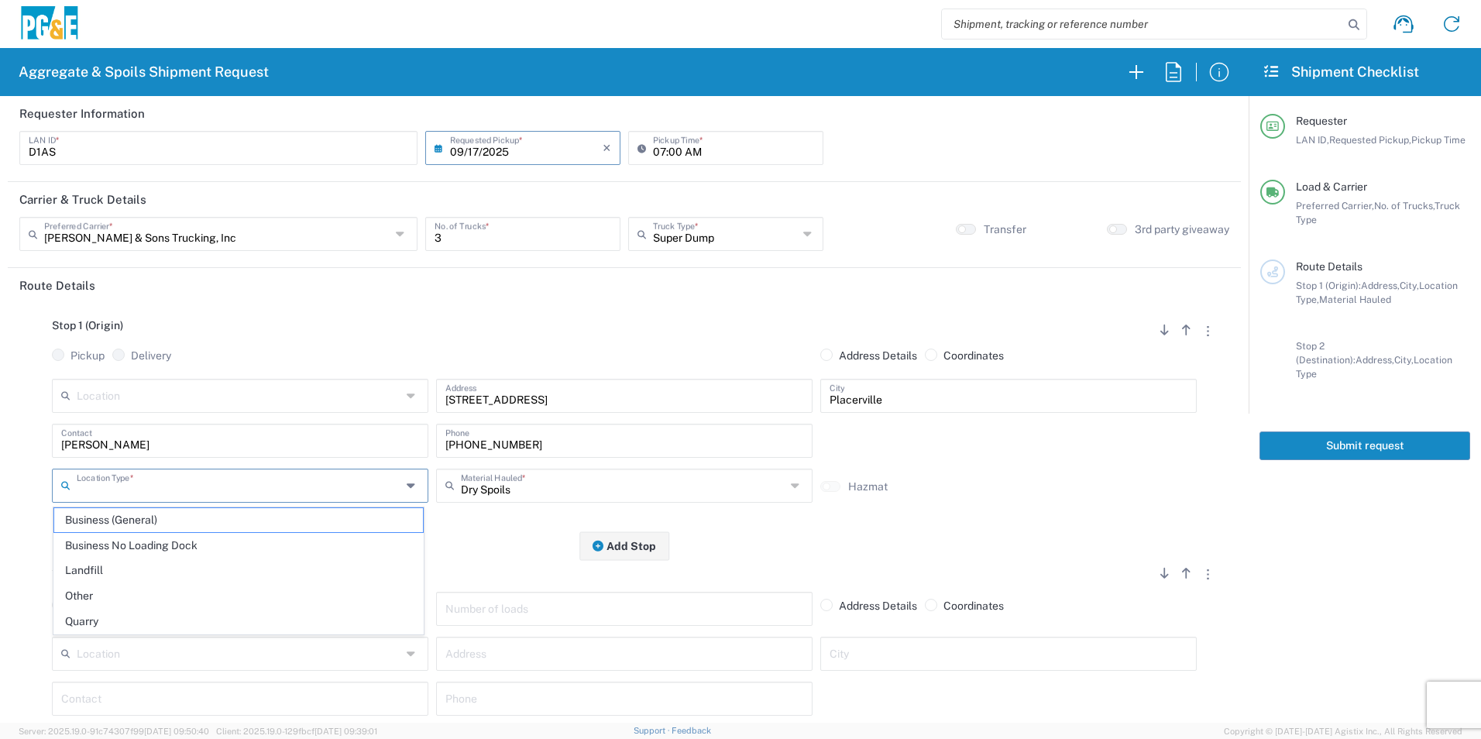
click at [139, 494] on input "text" at bounding box center [239, 484] width 325 height 27
click at [155, 583] on li "Other" at bounding box center [238, 596] width 370 height 26
type input "Other"
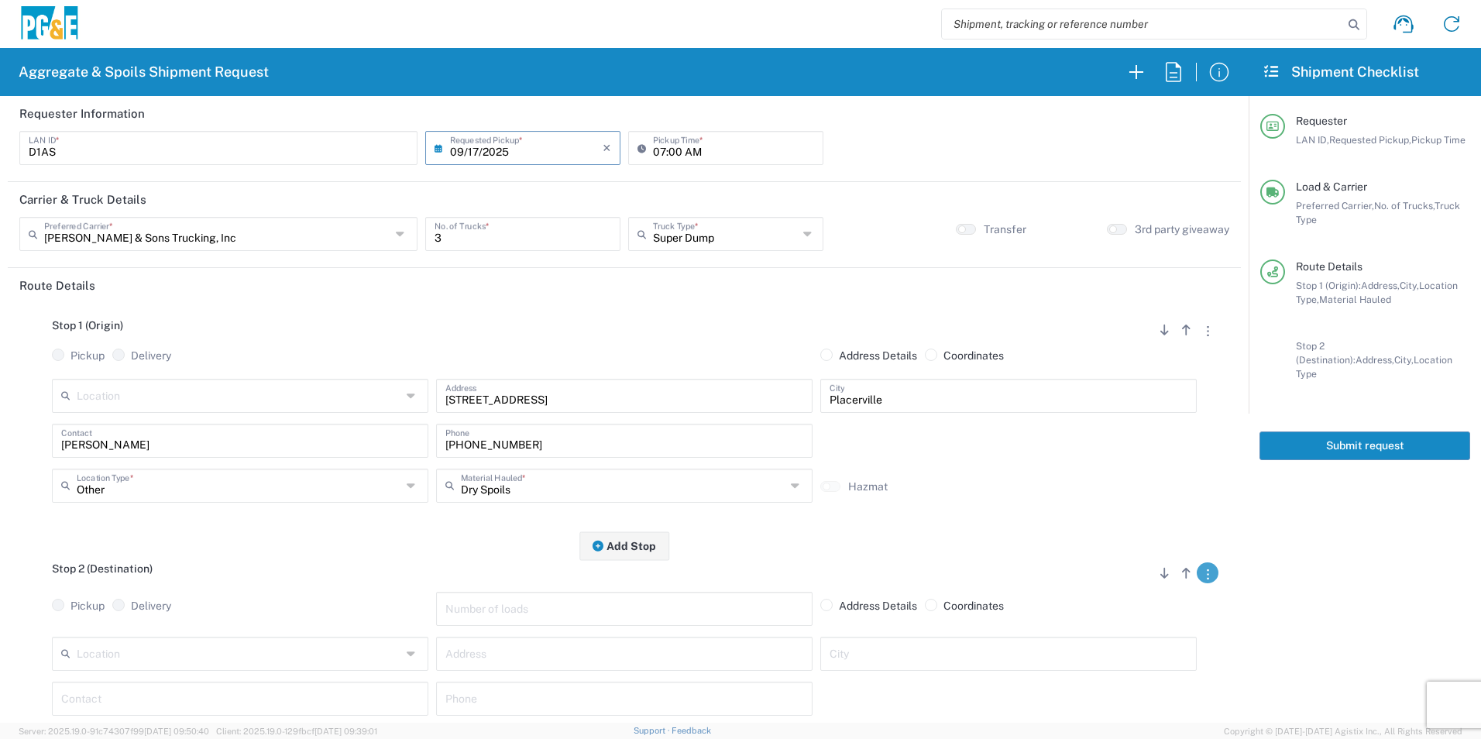
click at [1207, 574] on icon "button" at bounding box center [1208, 574] width 2 height 10
click at [1154, 669] on link "Remove Stop" at bounding box center [1134, 669] width 82 height 12
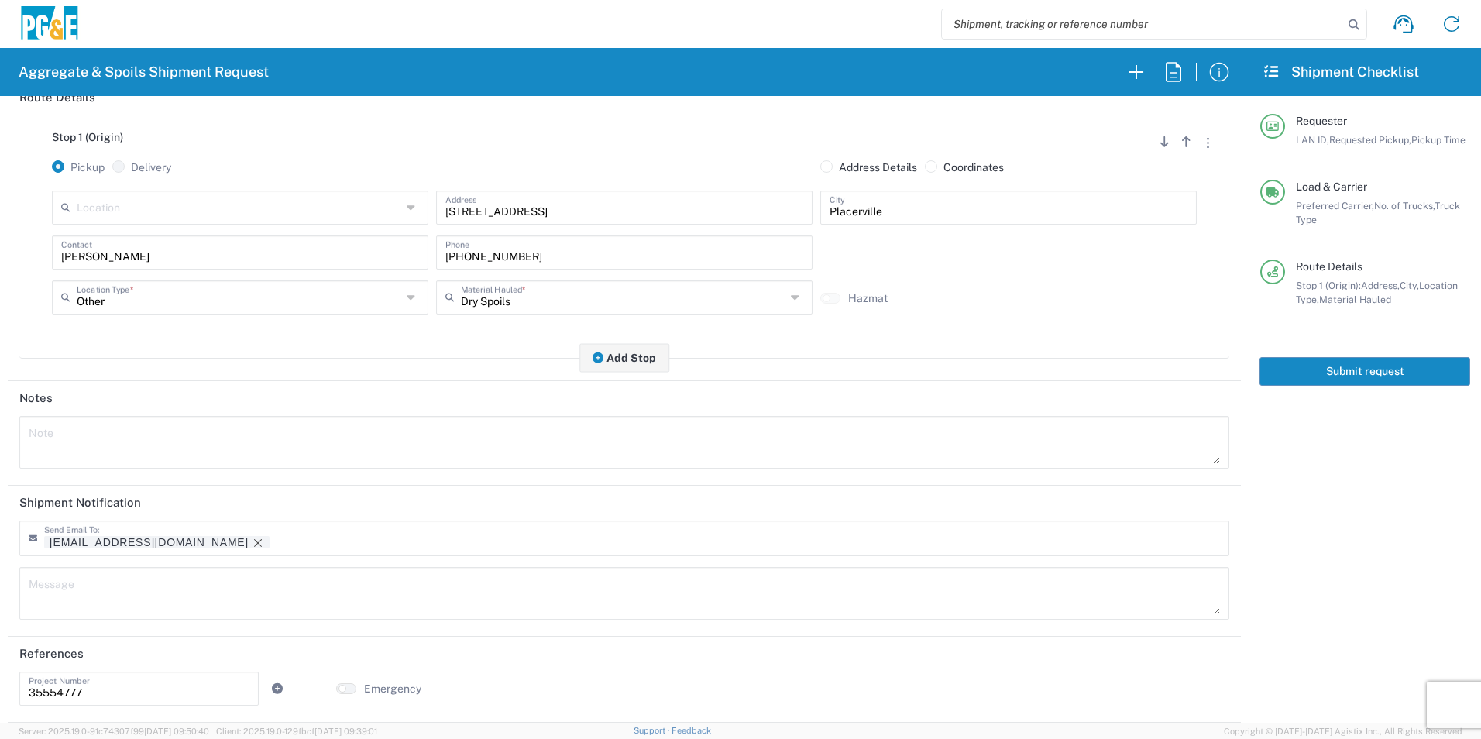
scroll to position [189, 0]
click at [252, 542] on icon "Remove tag" at bounding box center [258, 543] width 12 height 12
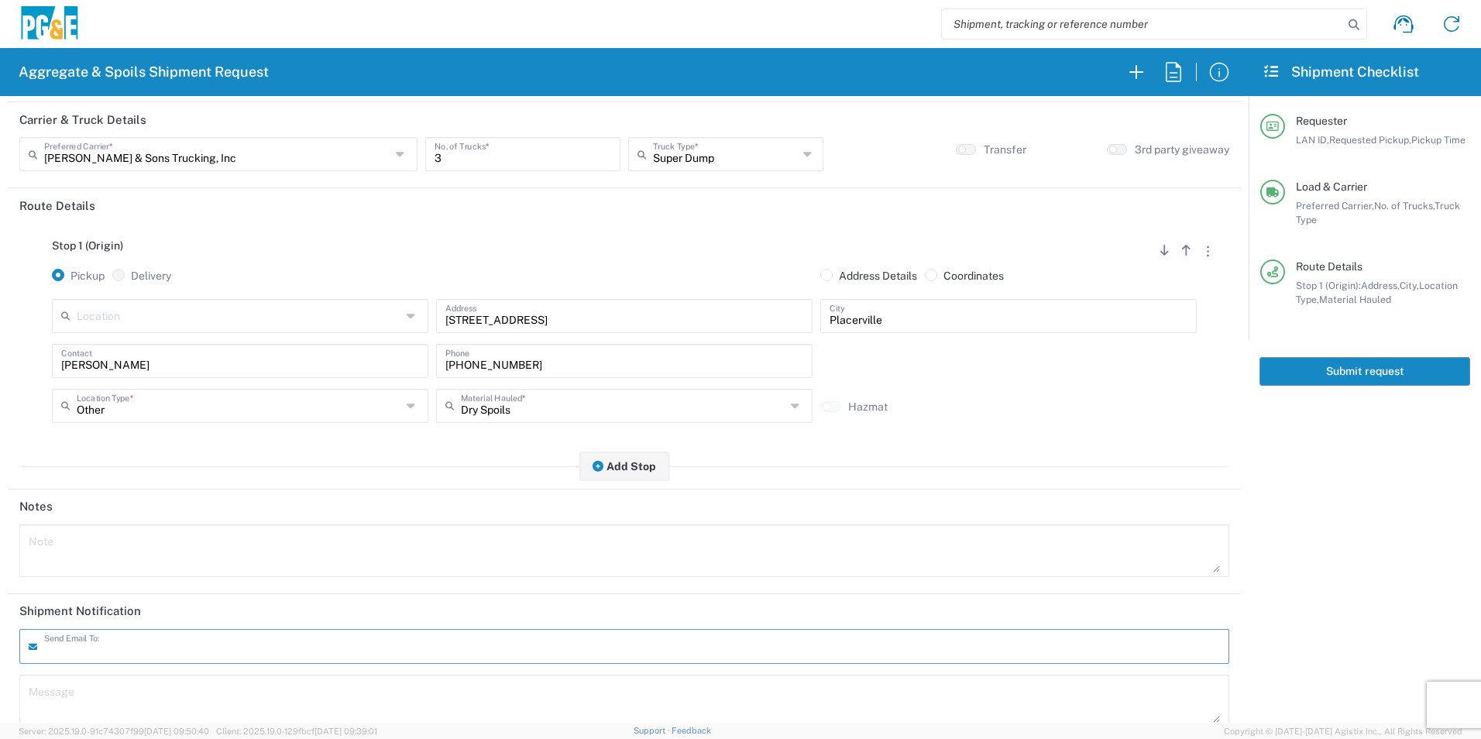
scroll to position [0, 0]
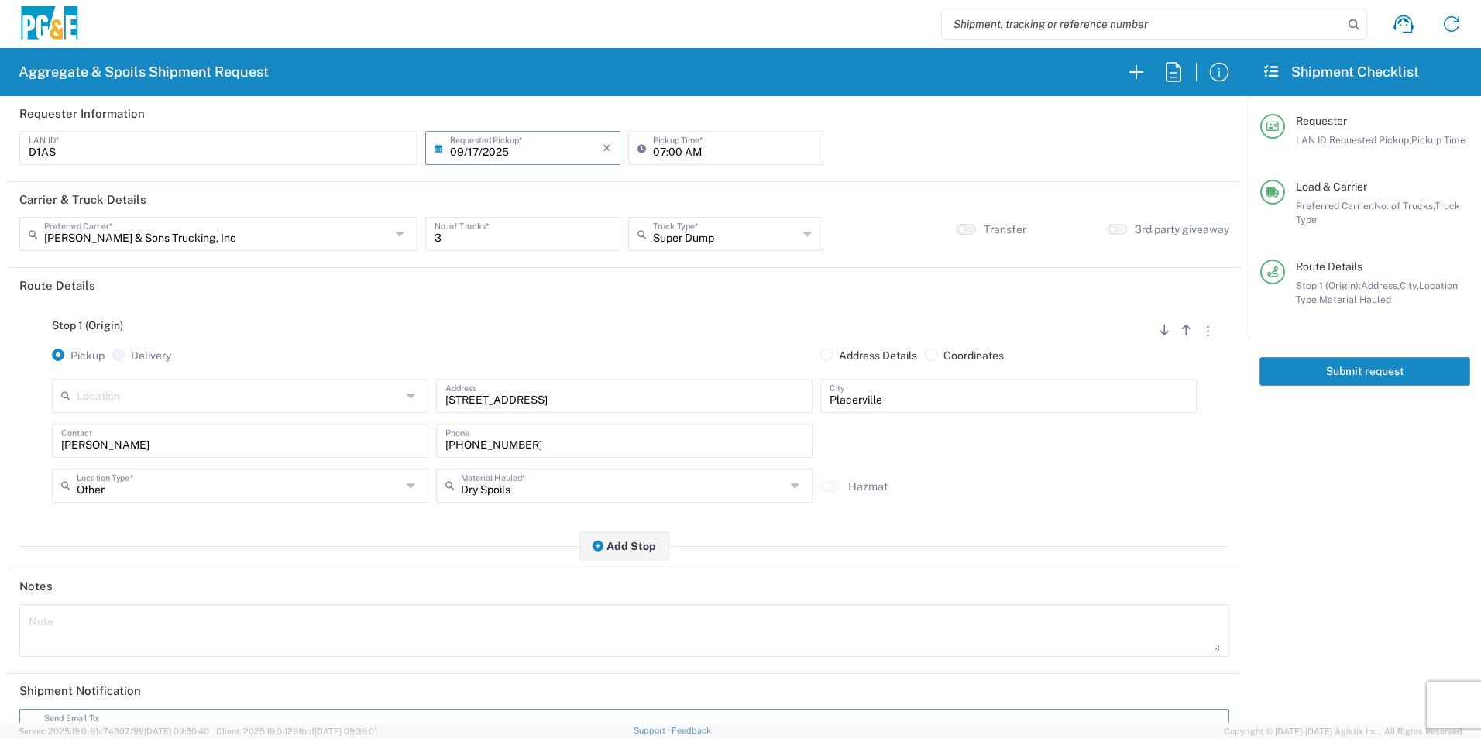
click at [1369, 374] on button "Submit request" at bounding box center [1365, 371] width 211 height 29
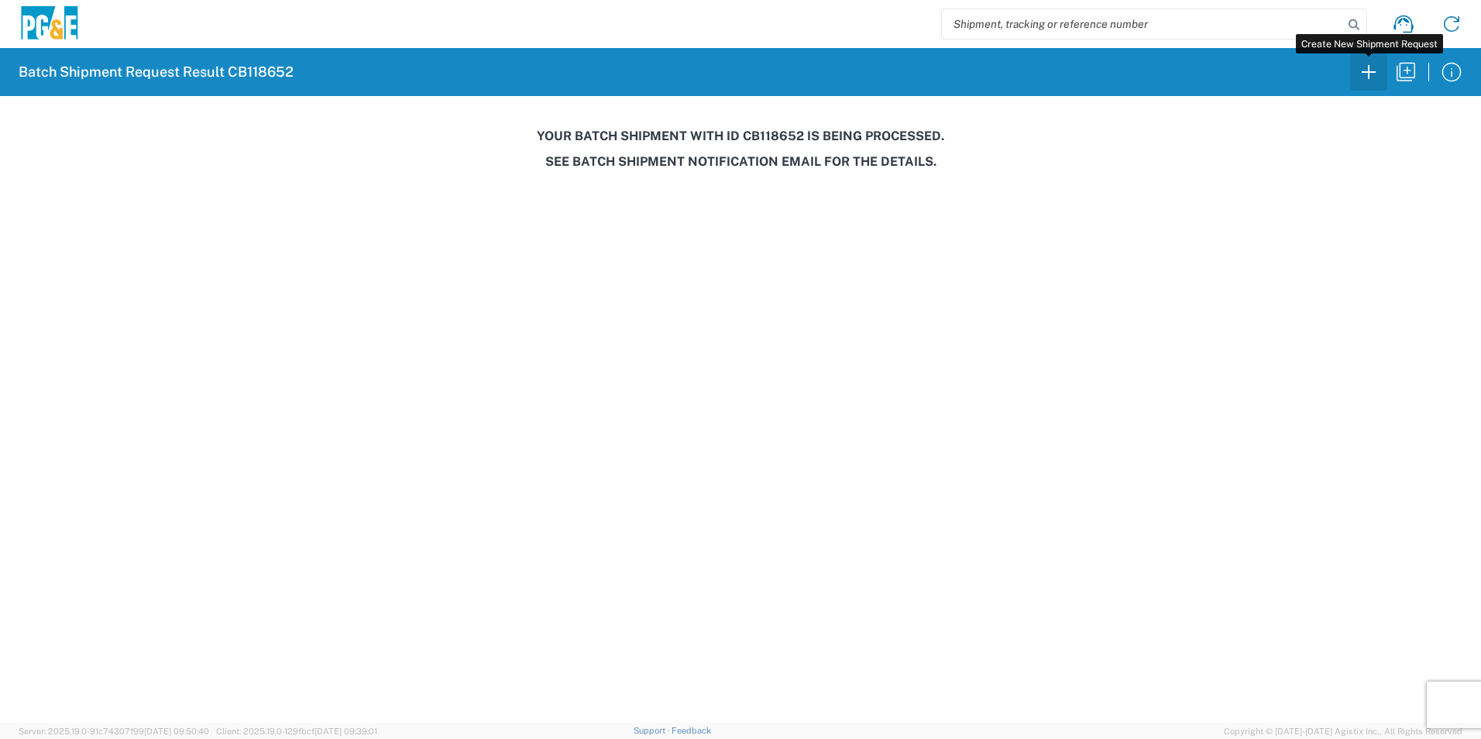
click at [1377, 64] on icon "button" at bounding box center [1369, 72] width 25 height 25
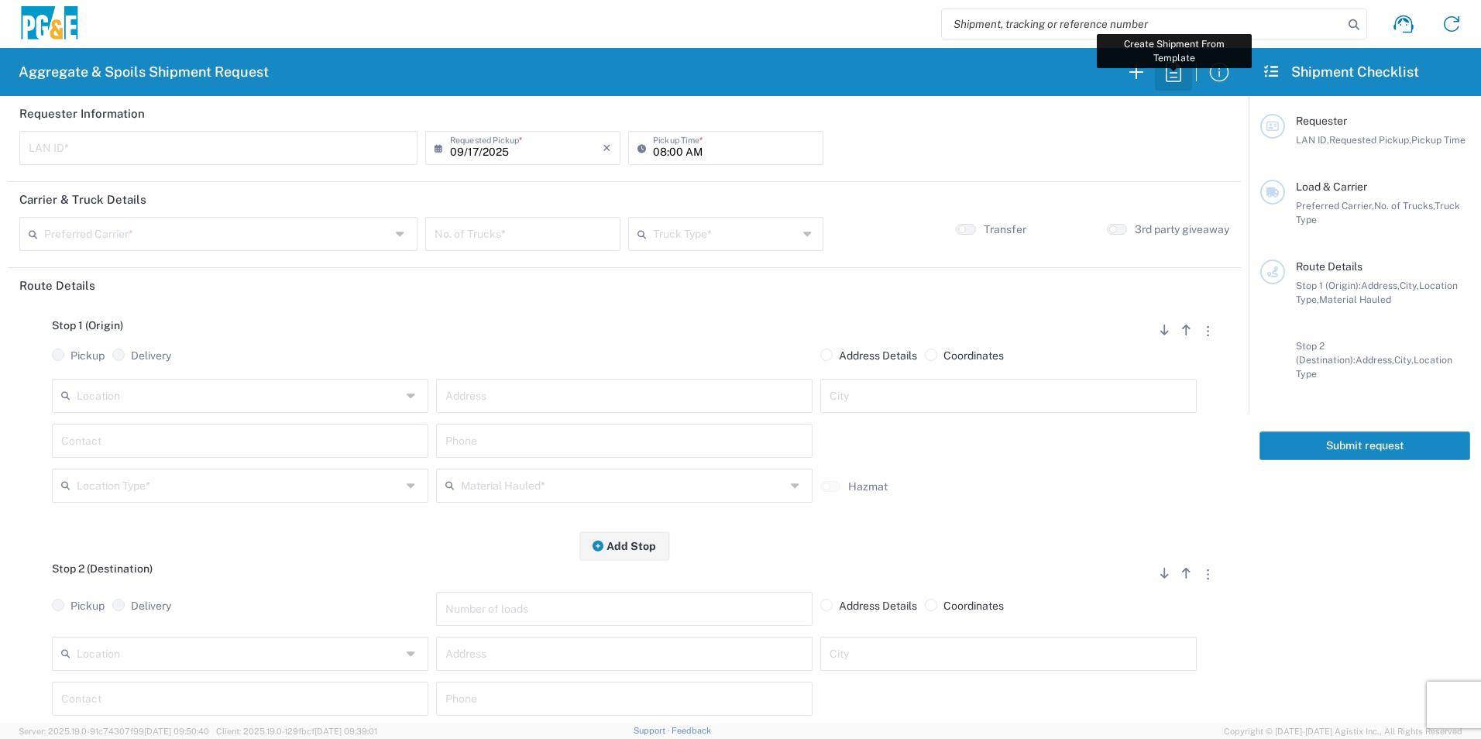
click at [1178, 74] on icon "button" at bounding box center [1173, 72] width 25 height 25
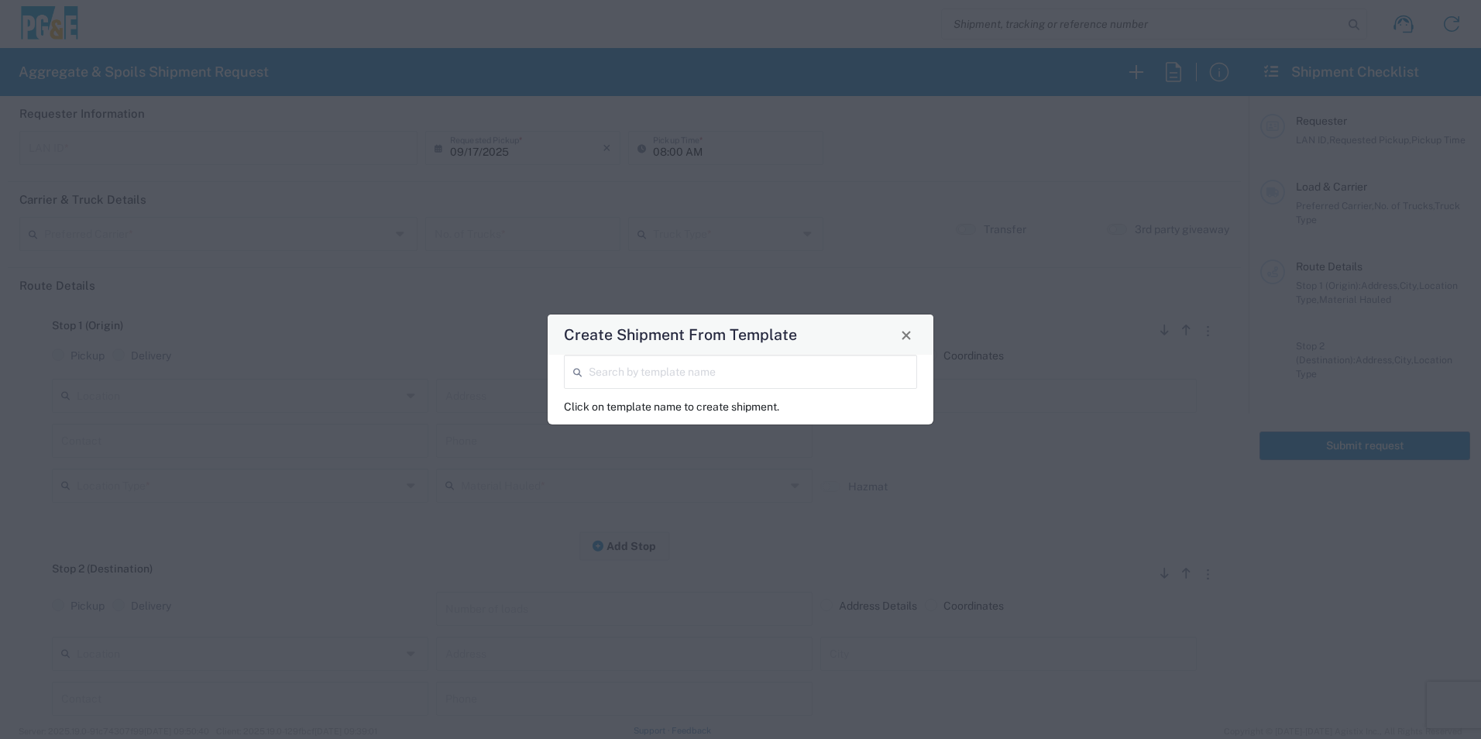
click at [827, 373] on input "search" at bounding box center [748, 370] width 319 height 27
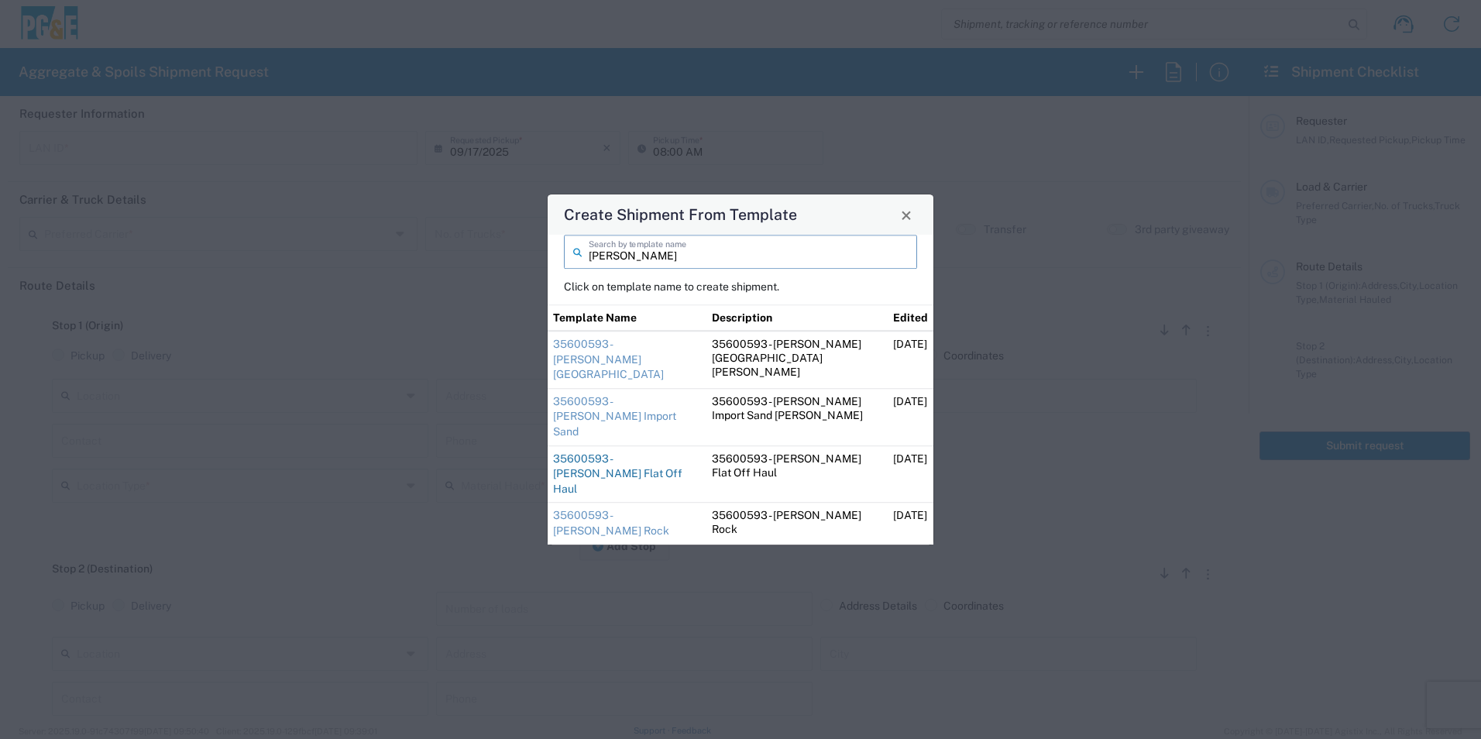
type input "jose"
click at [602, 452] on link "35600593 - Jose Dutch Flat Off Haul" at bounding box center [617, 473] width 129 height 43
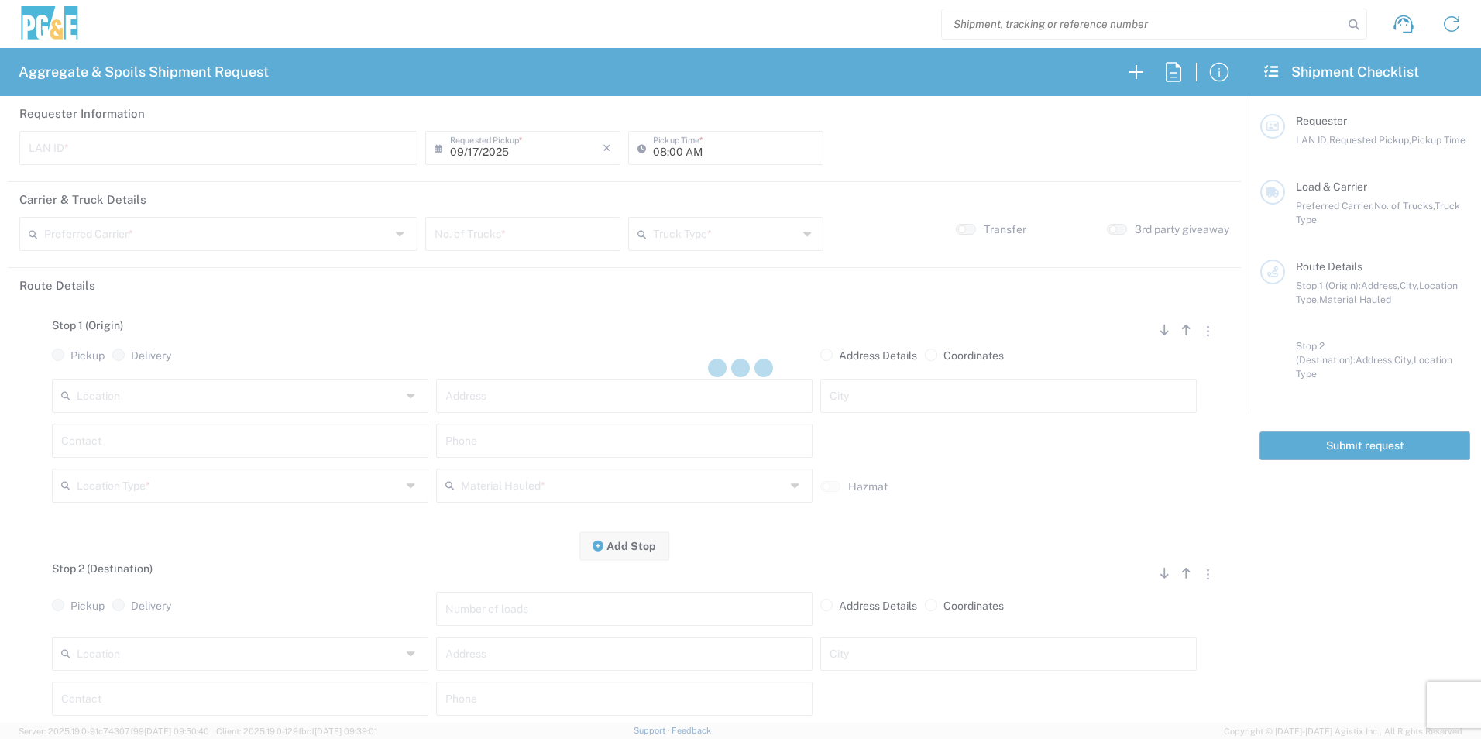
type input "J92Y"
type input "[PERSON_NAME] & Sons Trucking, Inc"
type input "Super Dump"
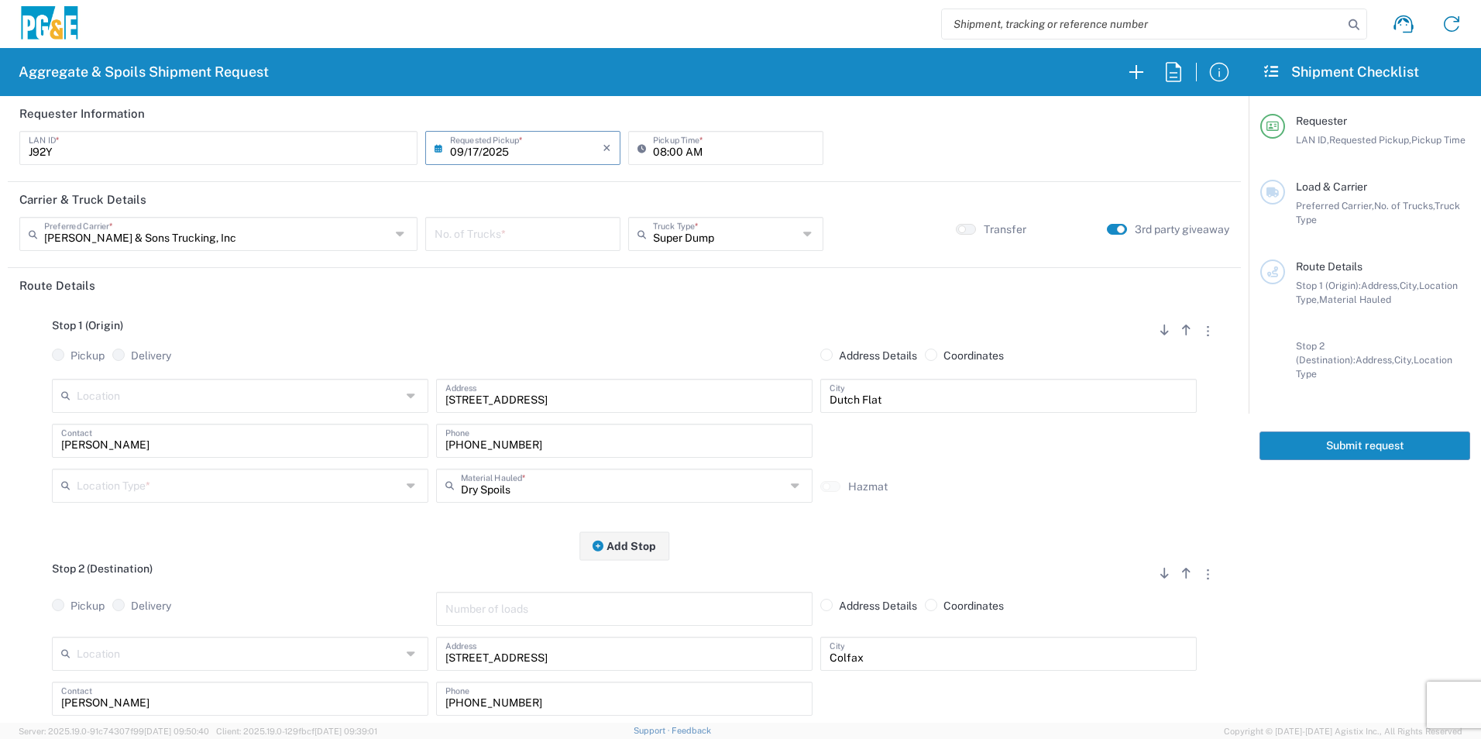
click at [580, 242] on input "number" at bounding box center [523, 232] width 177 height 27
type input "2"
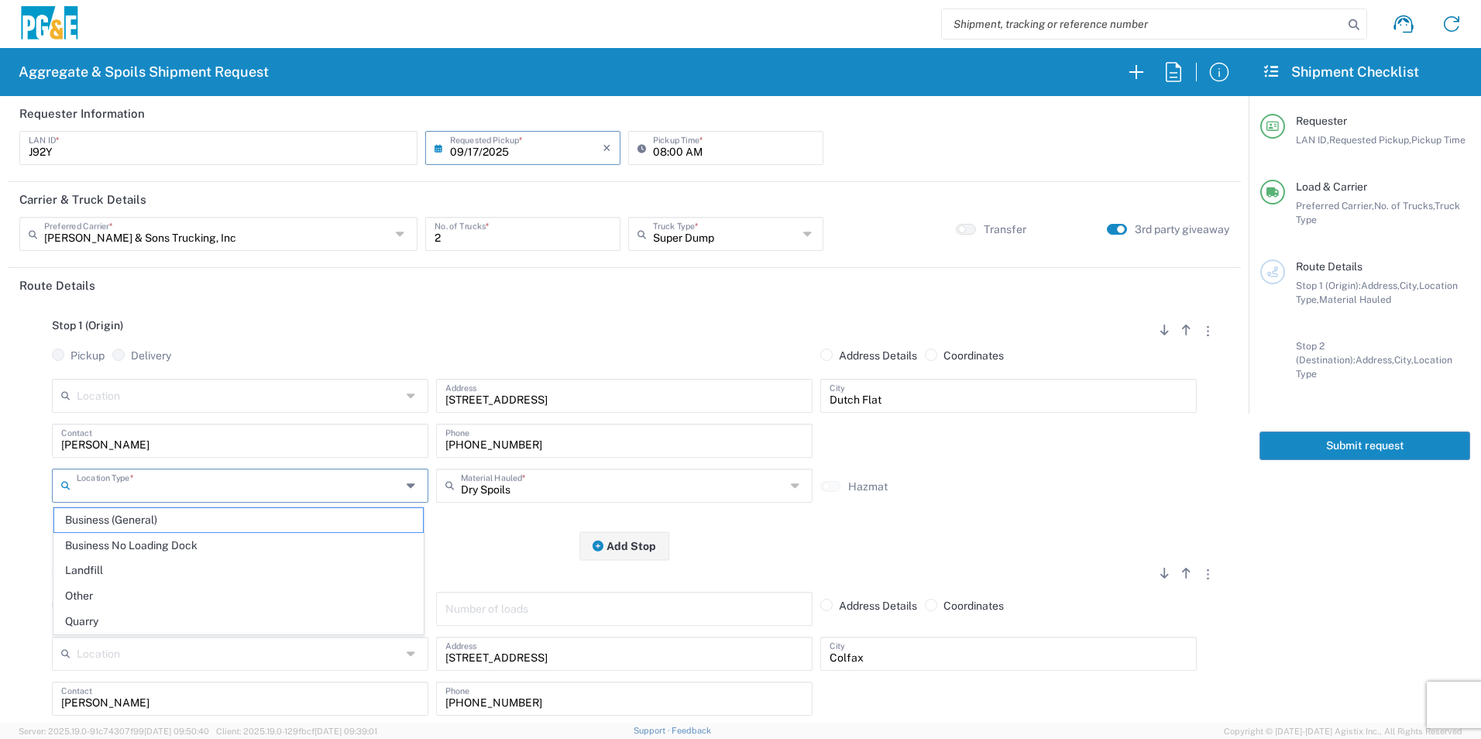
drag, startPoint x: 270, startPoint y: 476, endPoint x: 284, endPoint y: 476, distance: 13.2
click at [269, 476] on input "text" at bounding box center [239, 484] width 325 height 27
drag, startPoint x: 177, startPoint y: 590, endPoint x: 206, endPoint y: 570, distance: 34.6
click at [177, 590] on span "Other" at bounding box center [238, 596] width 369 height 24
type input "Other"
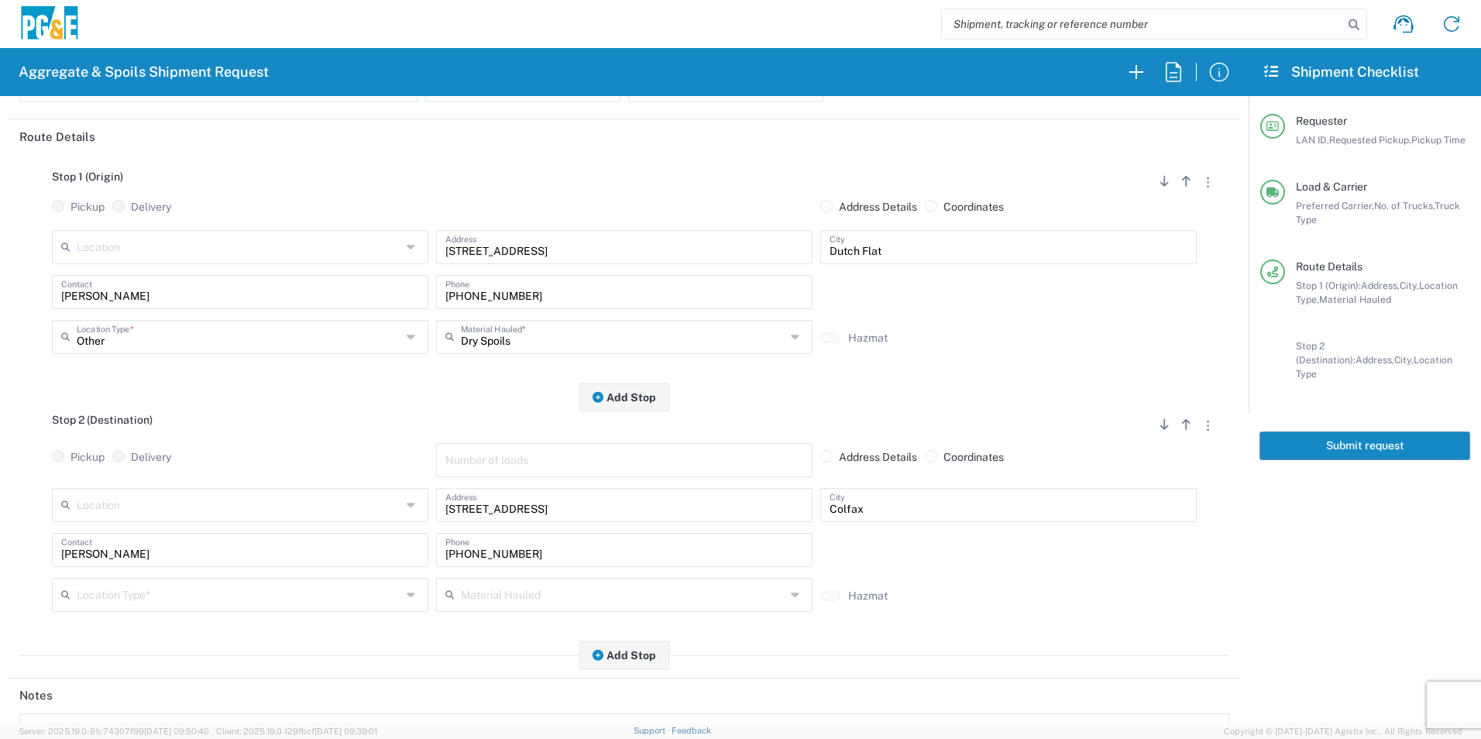
scroll to position [155, 0]
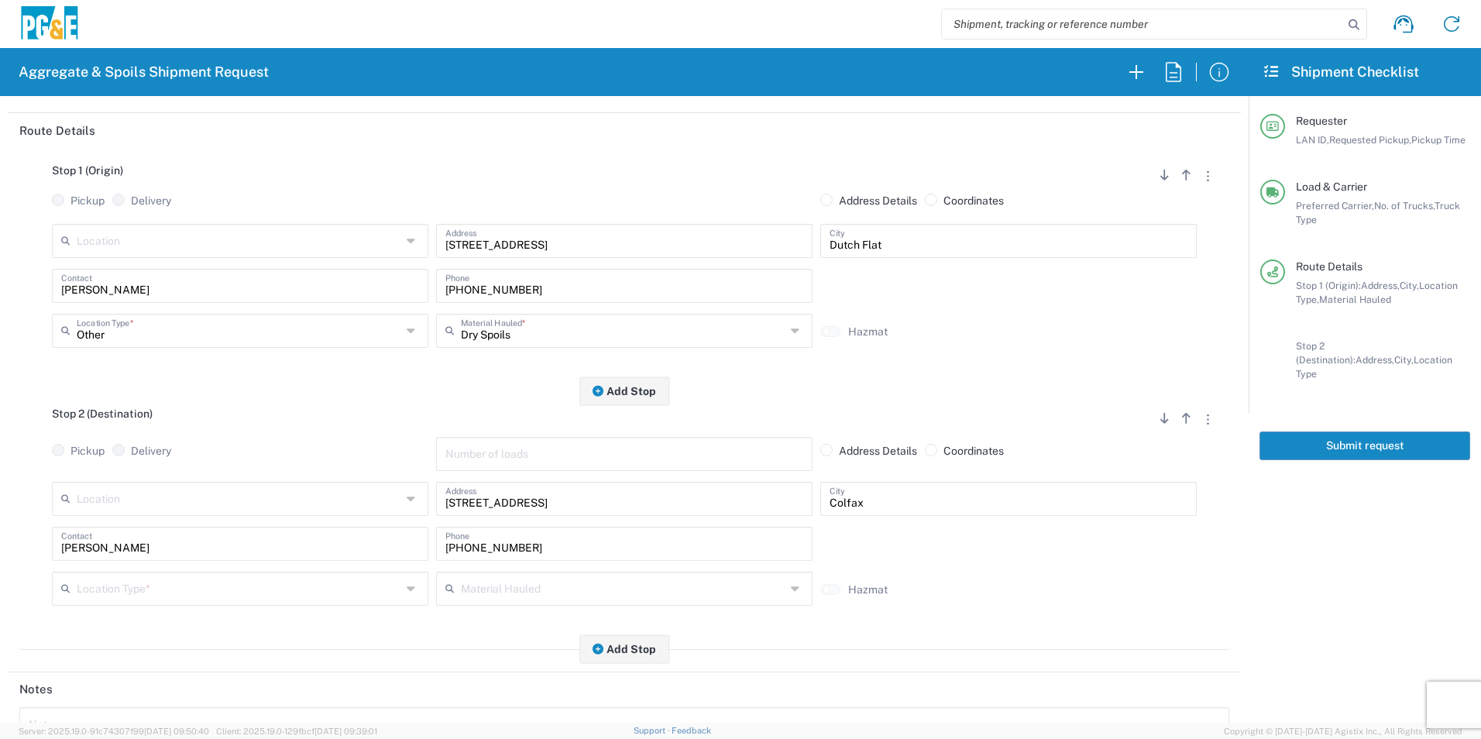
click at [105, 593] on input "text" at bounding box center [239, 587] width 325 height 27
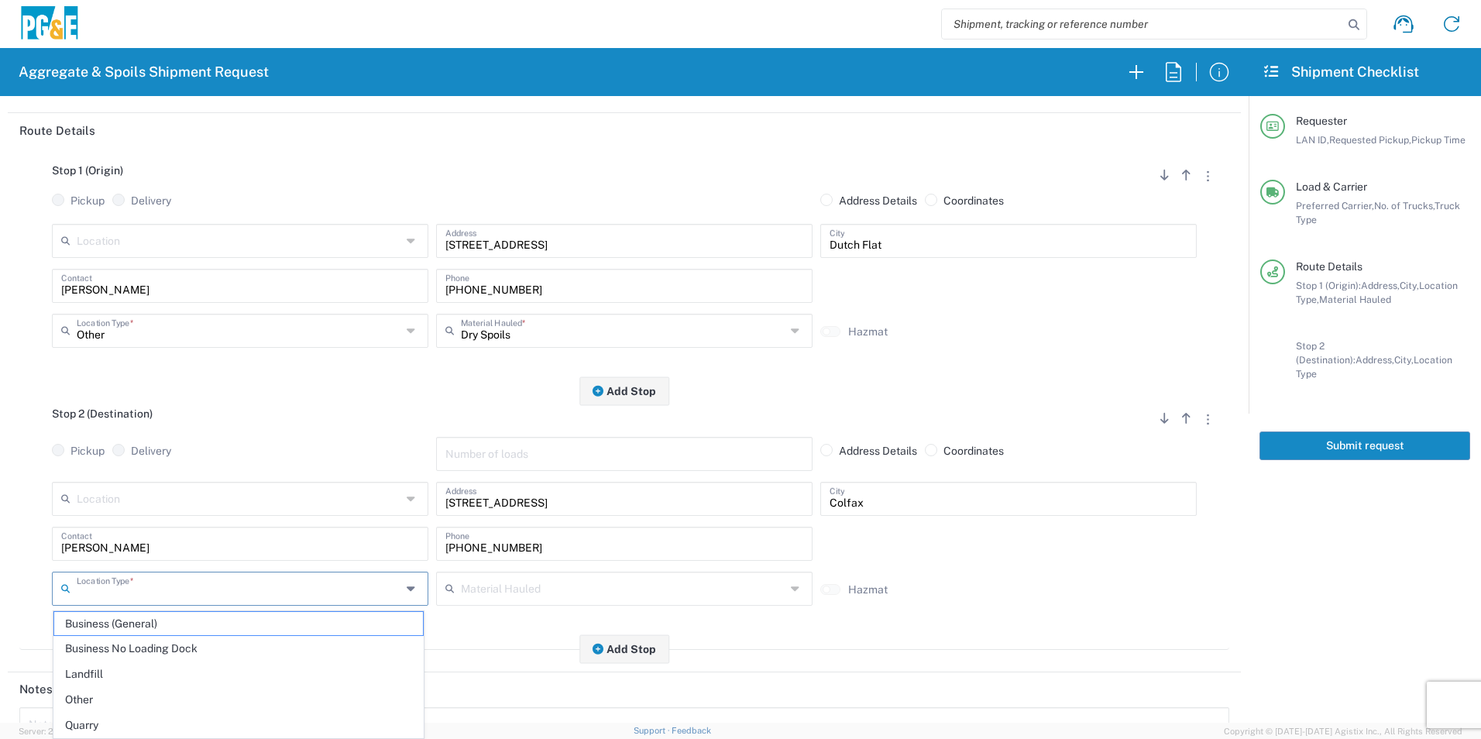
click at [82, 698] on span "Other" at bounding box center [238, 700] width 369 height 24
type input "Other"
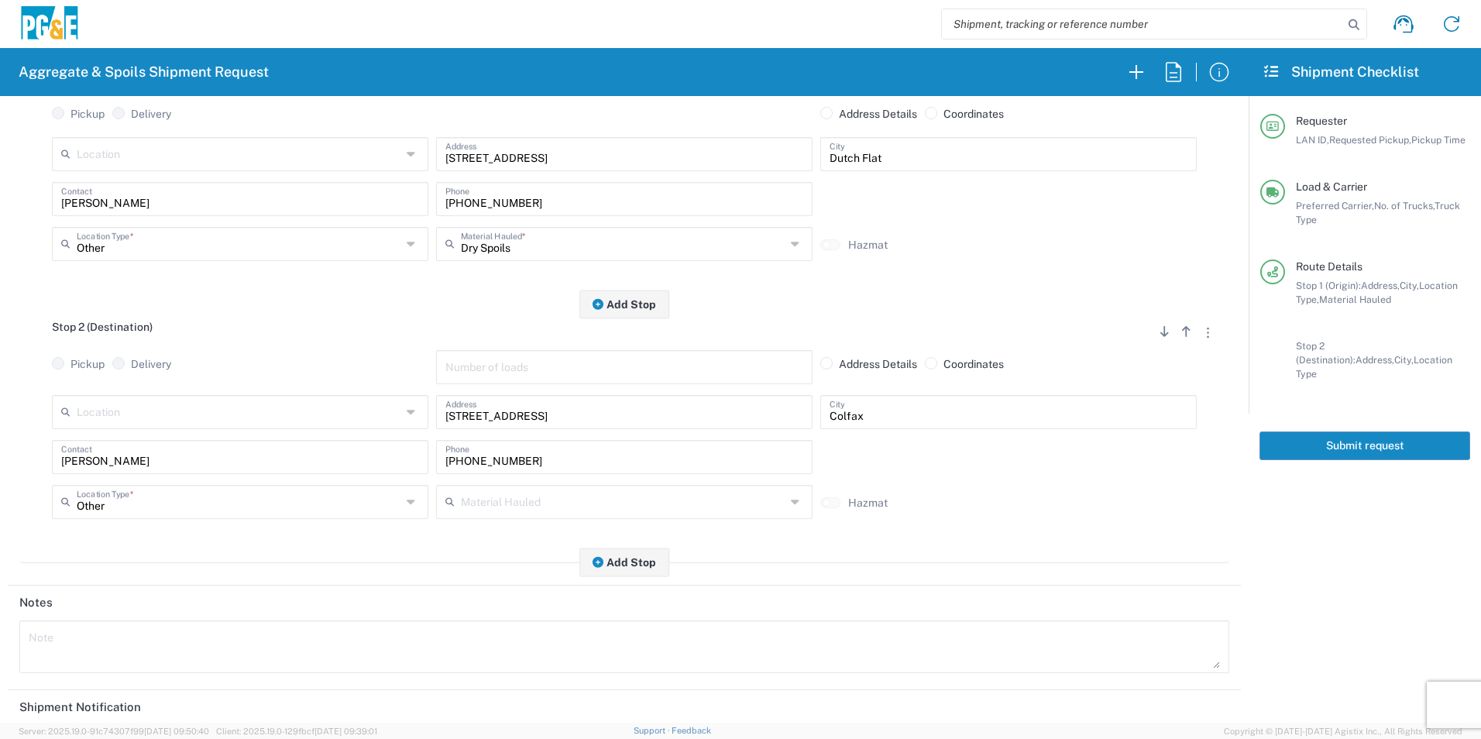
scroll to position [387, 0]
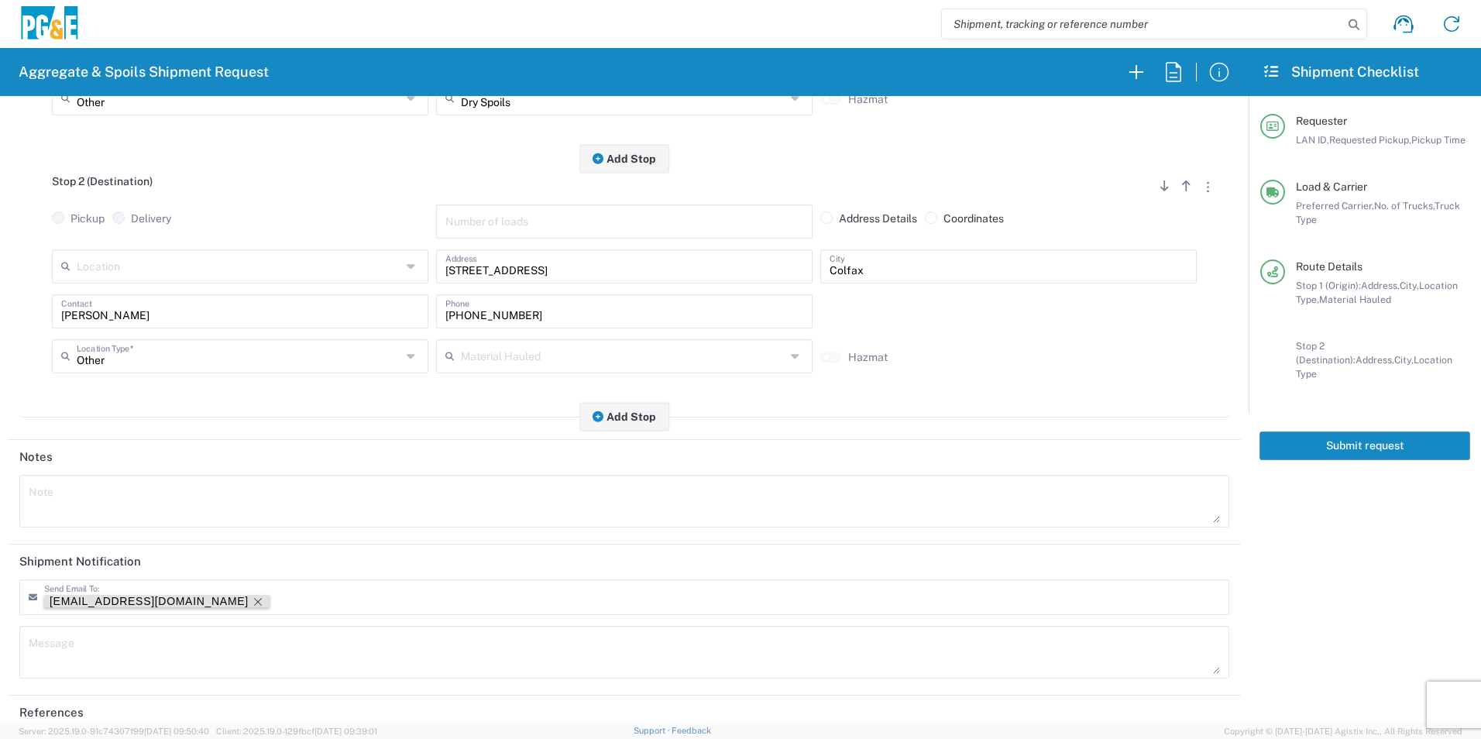
click at [252, 600] on icon "Remove tag" at bounding box center [258, 602] width 12 height 12
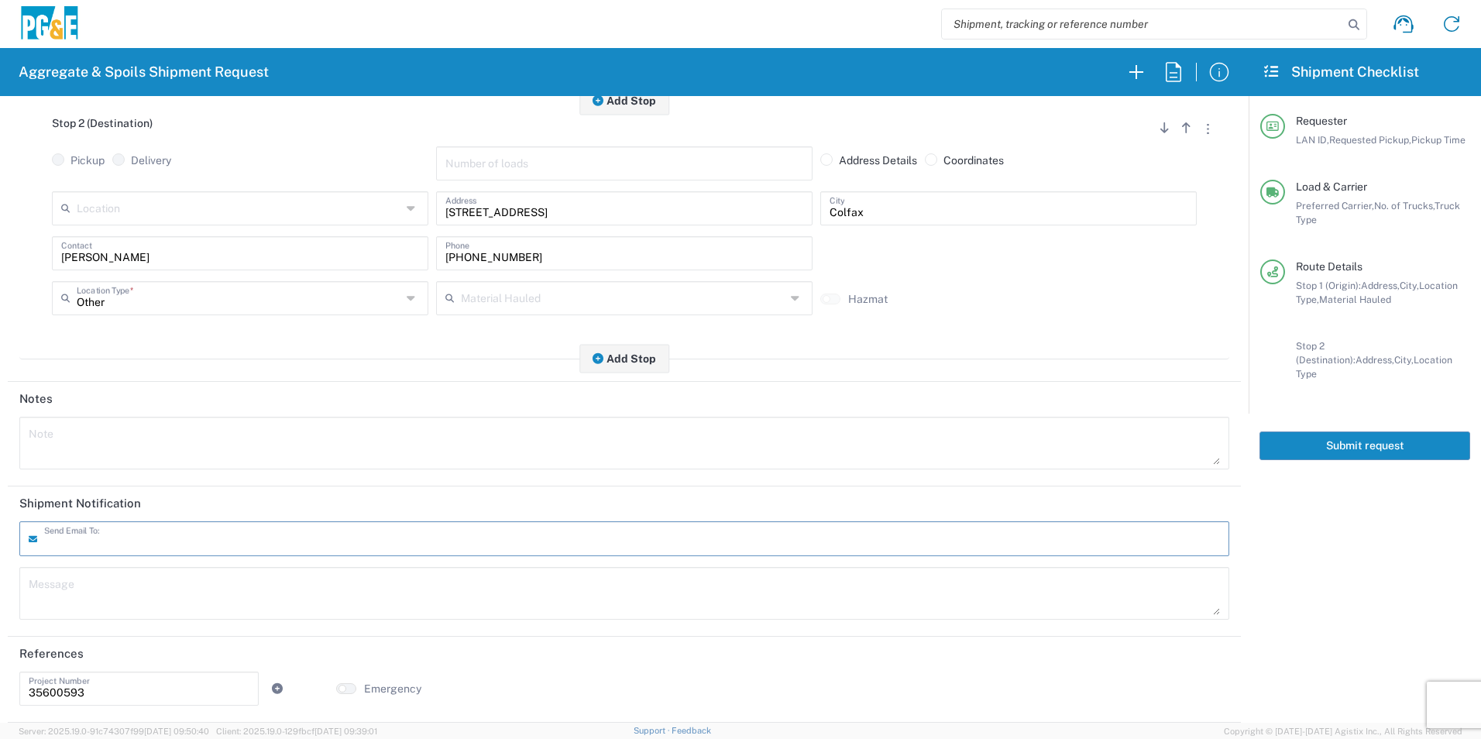
scroll to position [0, 0]
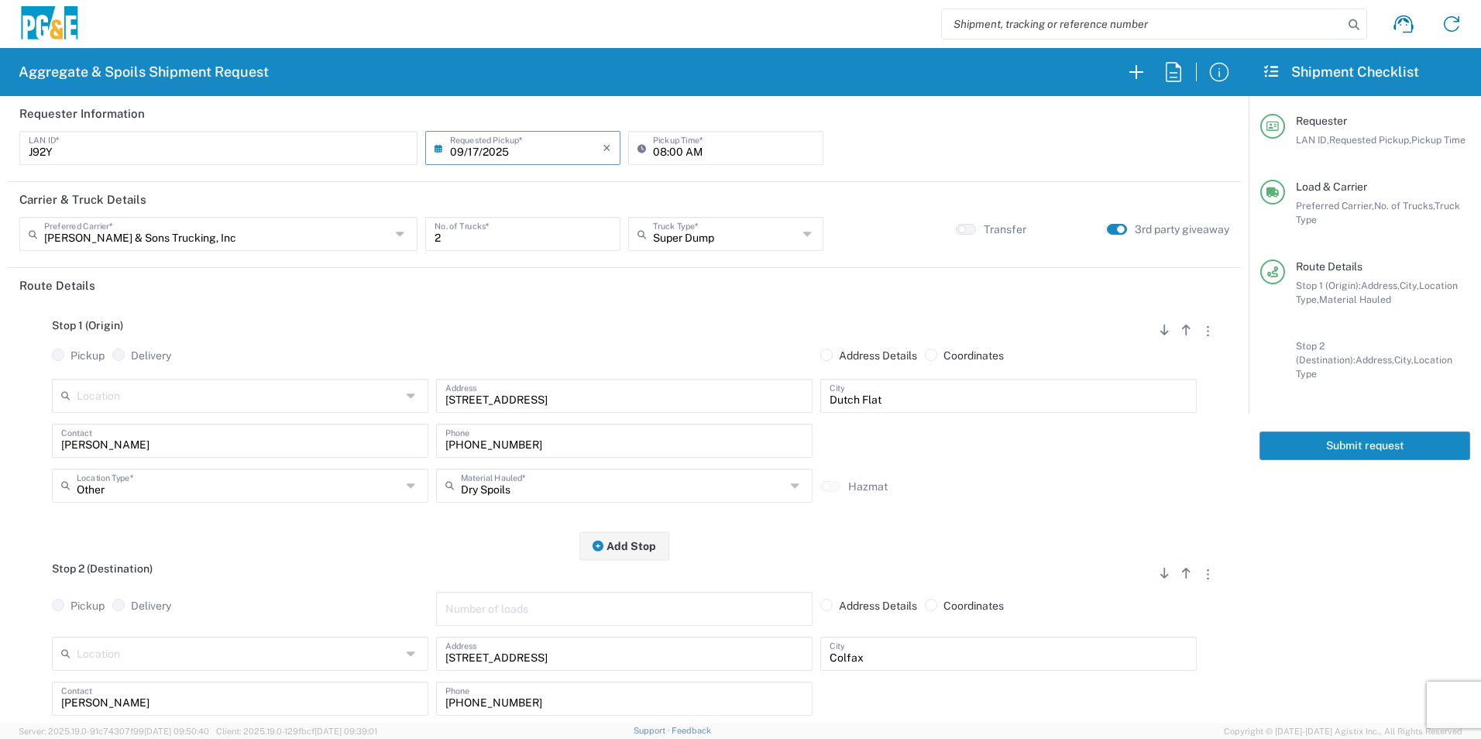
click at [1328, 438] on button "Submit request" at bounding box center [1365, 446] width 211 height 29
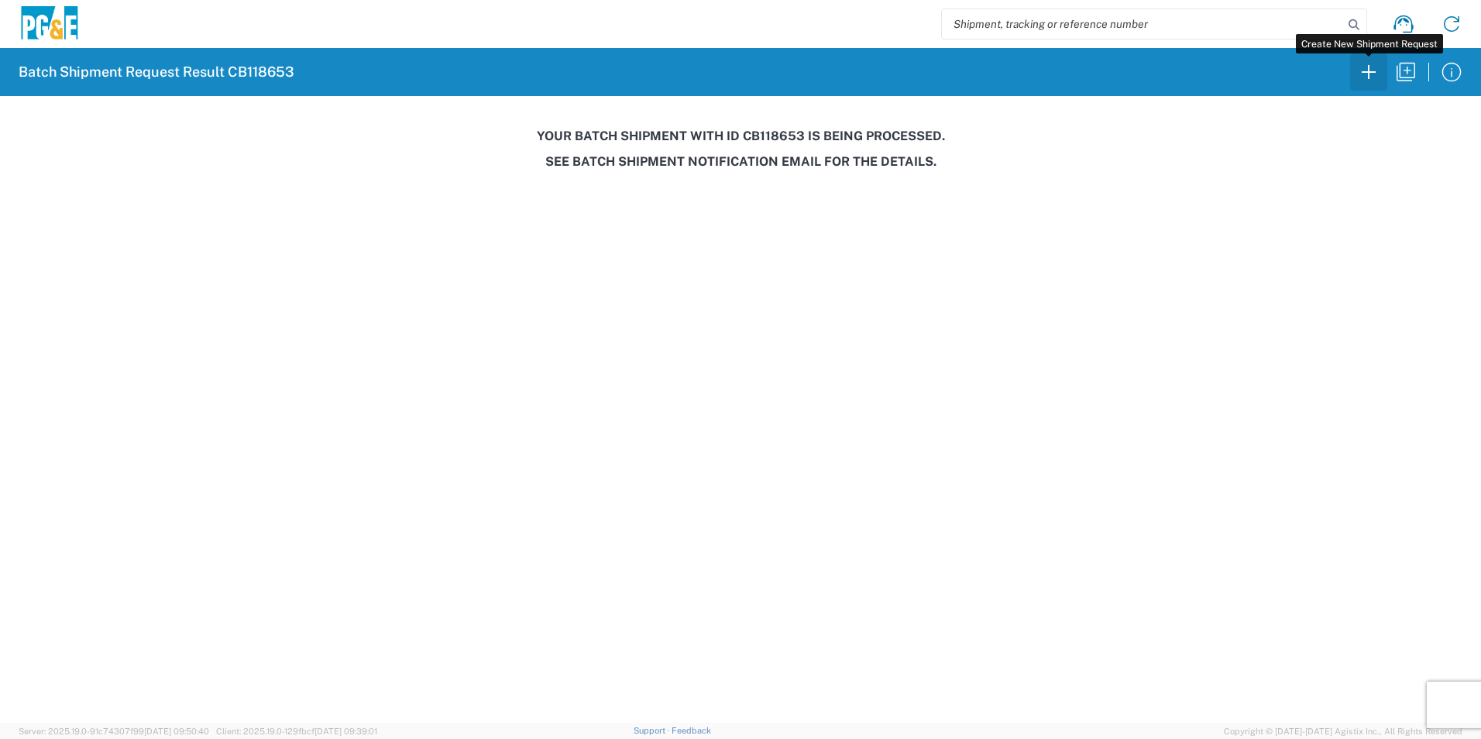
click at [1360, 73] on icon "button" at bounding box center [1369, 72] width 25 height 25
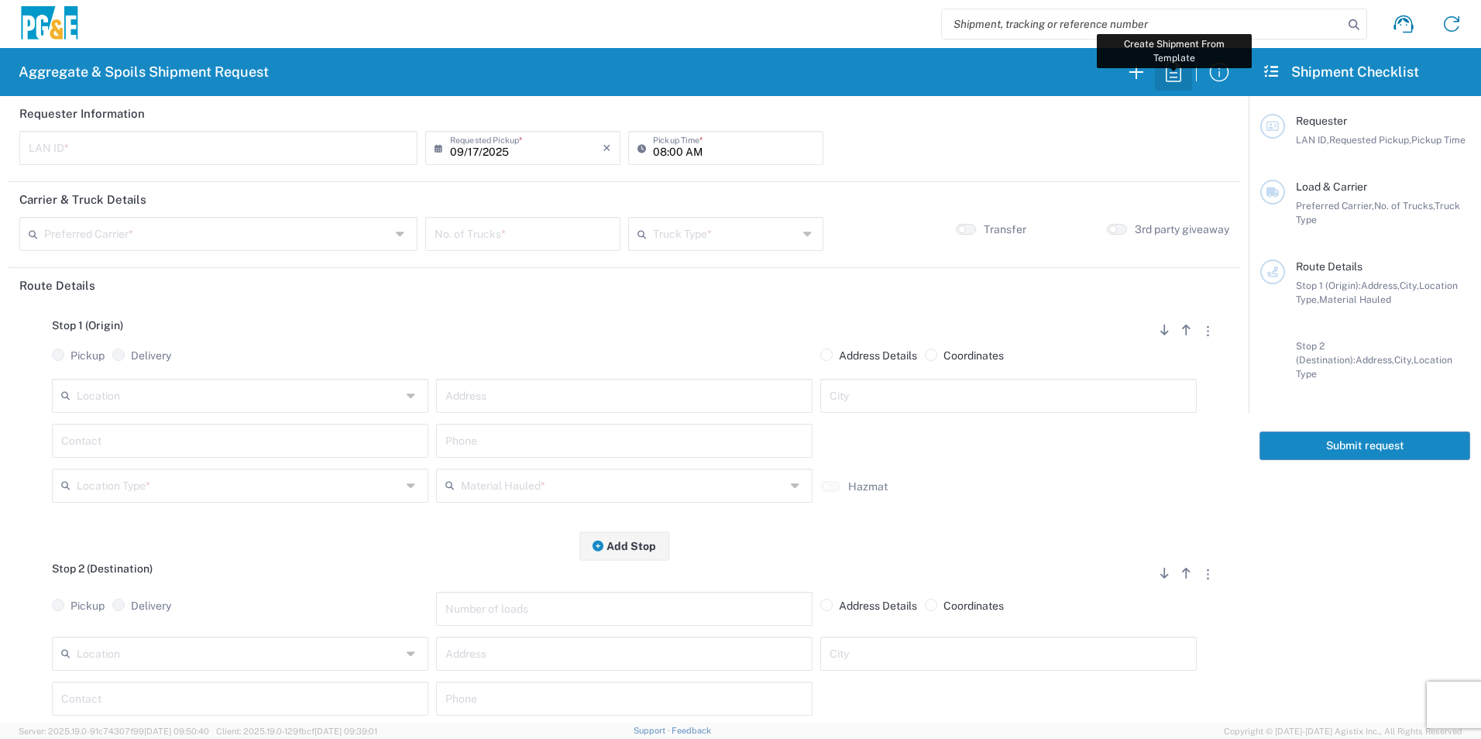
click at [1171, 74] on icon "button" at bounding box center [1173, 72] width 25 height 25
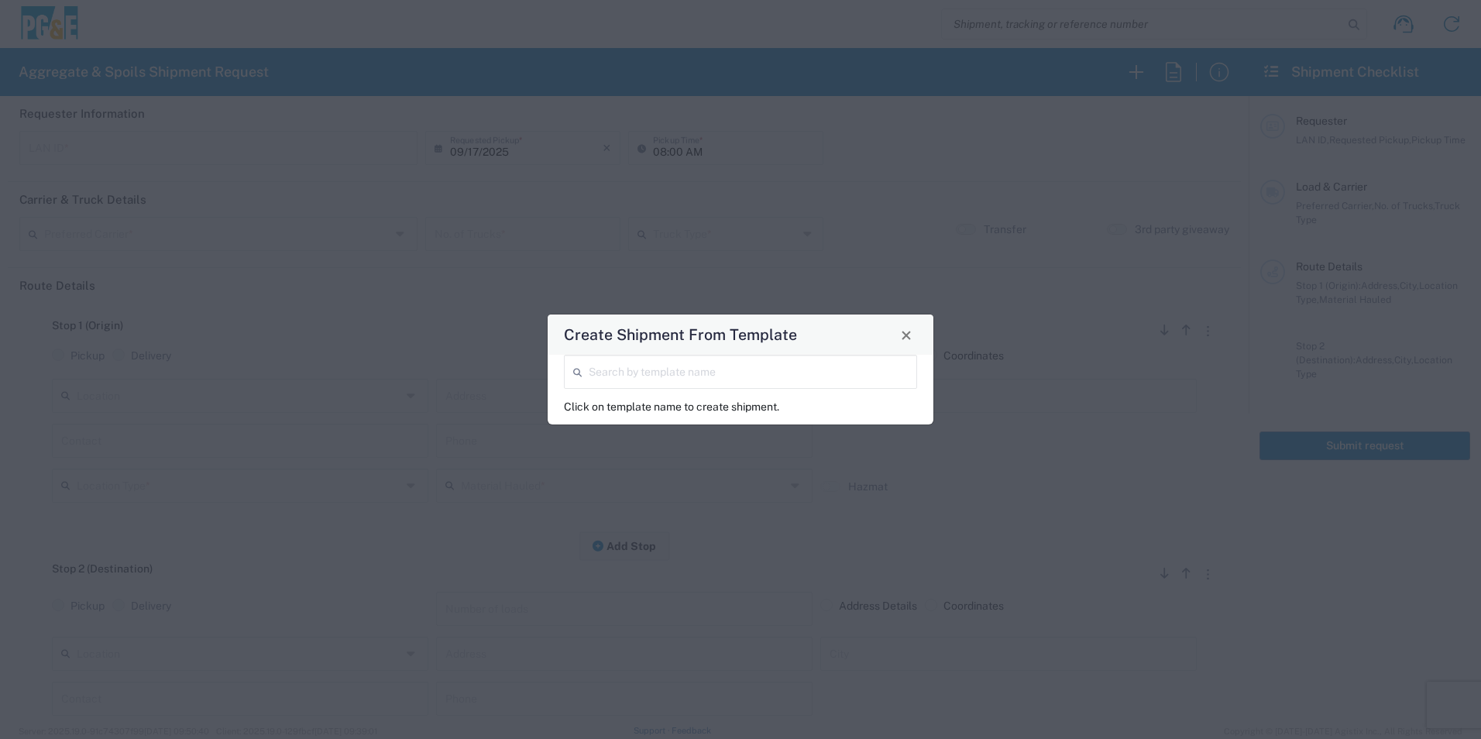
click at [803, 374] on input "search" at bounding box center [748, 370] width 319 height 27
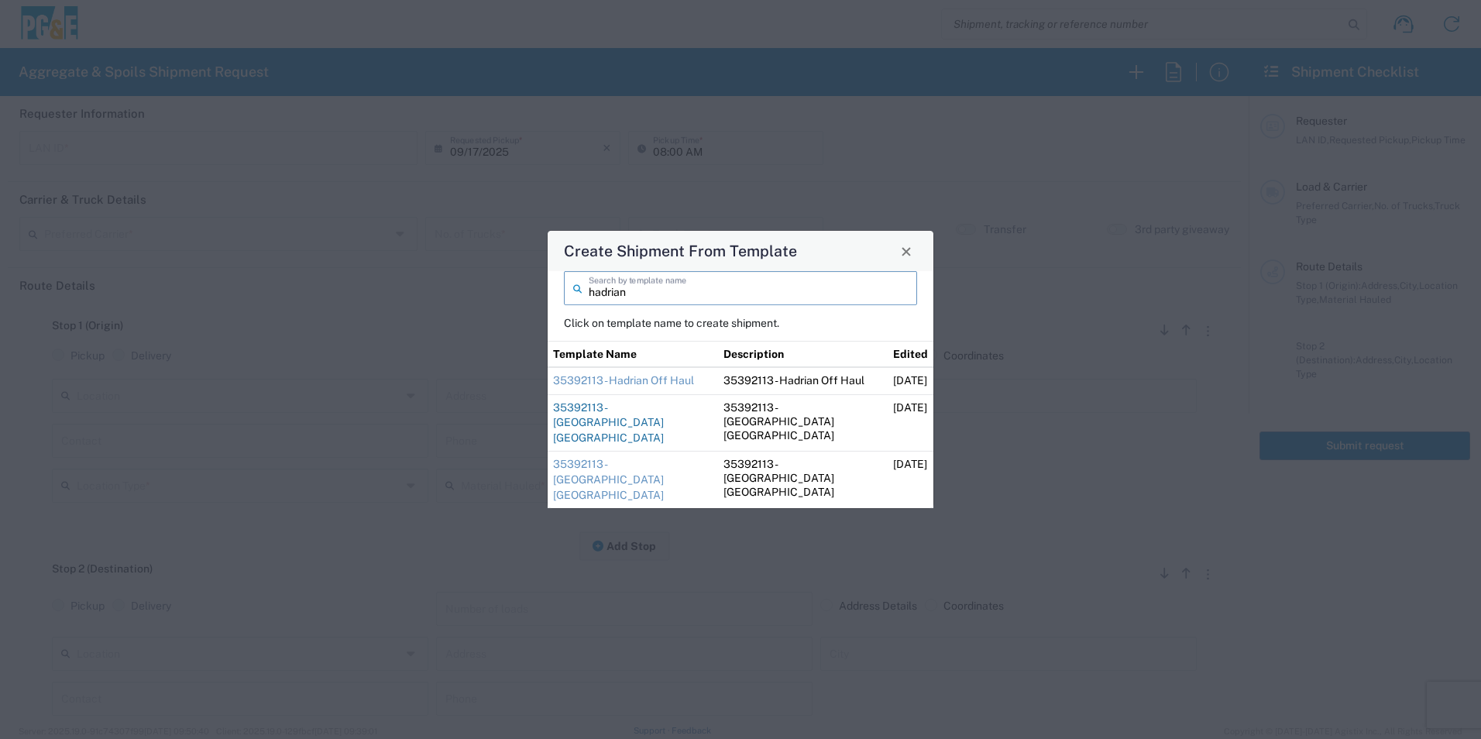
type input "hadrian"
click at [604, 430] on td "35392113 - [GEOGRAPHIC_DATA] [GEOGRAPHIC_DATA]" at bounding box center [633, 422] width 170 height 57
drag, startPoint x: 604, startPoint y: 430, endPoint x: 580, endPoint y: 421, distance: 25.8
click at [580, 421] on link "35392113 - [GEOGRAPHIC_DATA] [GEOGRAPHIC_DATA]" at bounding box center [608, 422] width 111 height 43
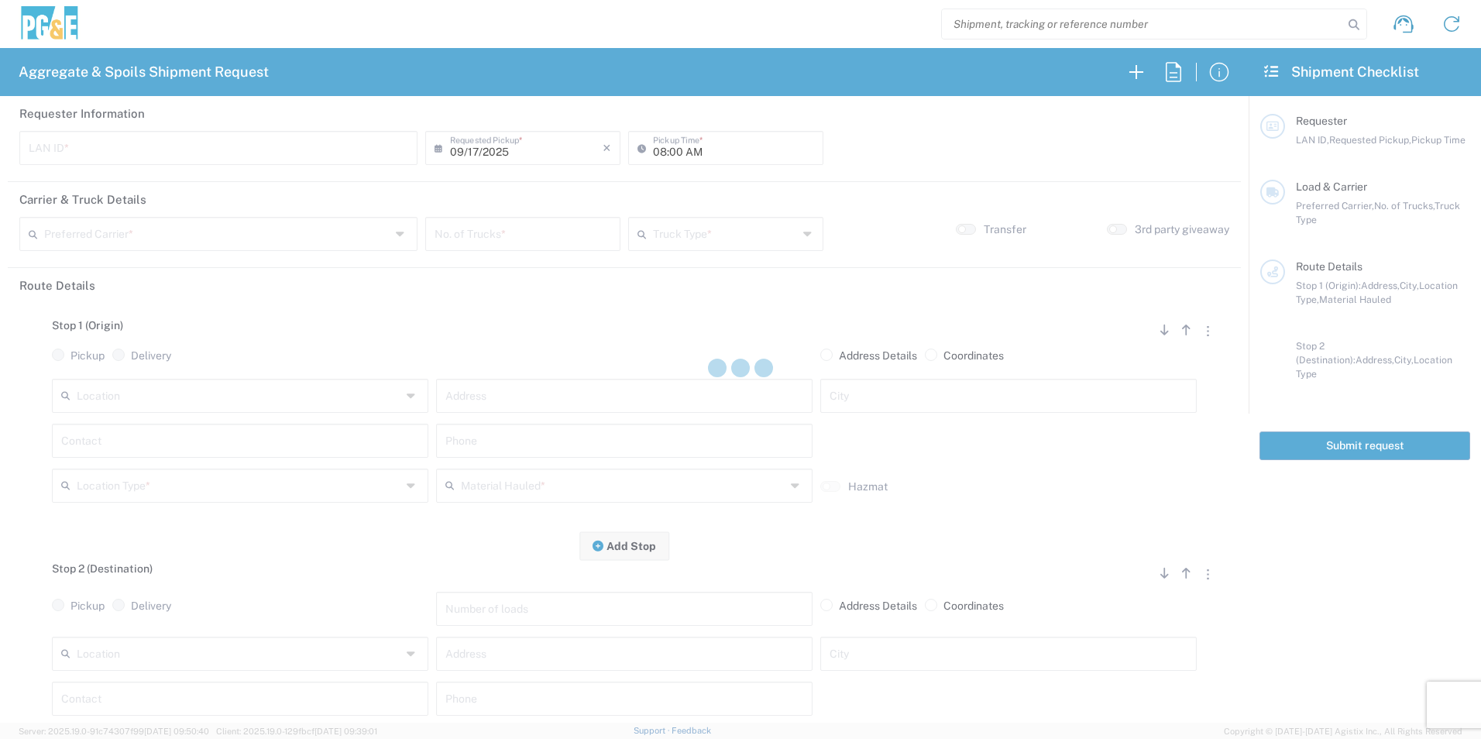
type input "HVM1"
type input "06:30 AM"
type input "[PERSON_NAME] & Sons Trucking, Inc"
type input "Super Dump"
type textarea "Please start with 1 load of Base Rock. Hadrian will direct from there."
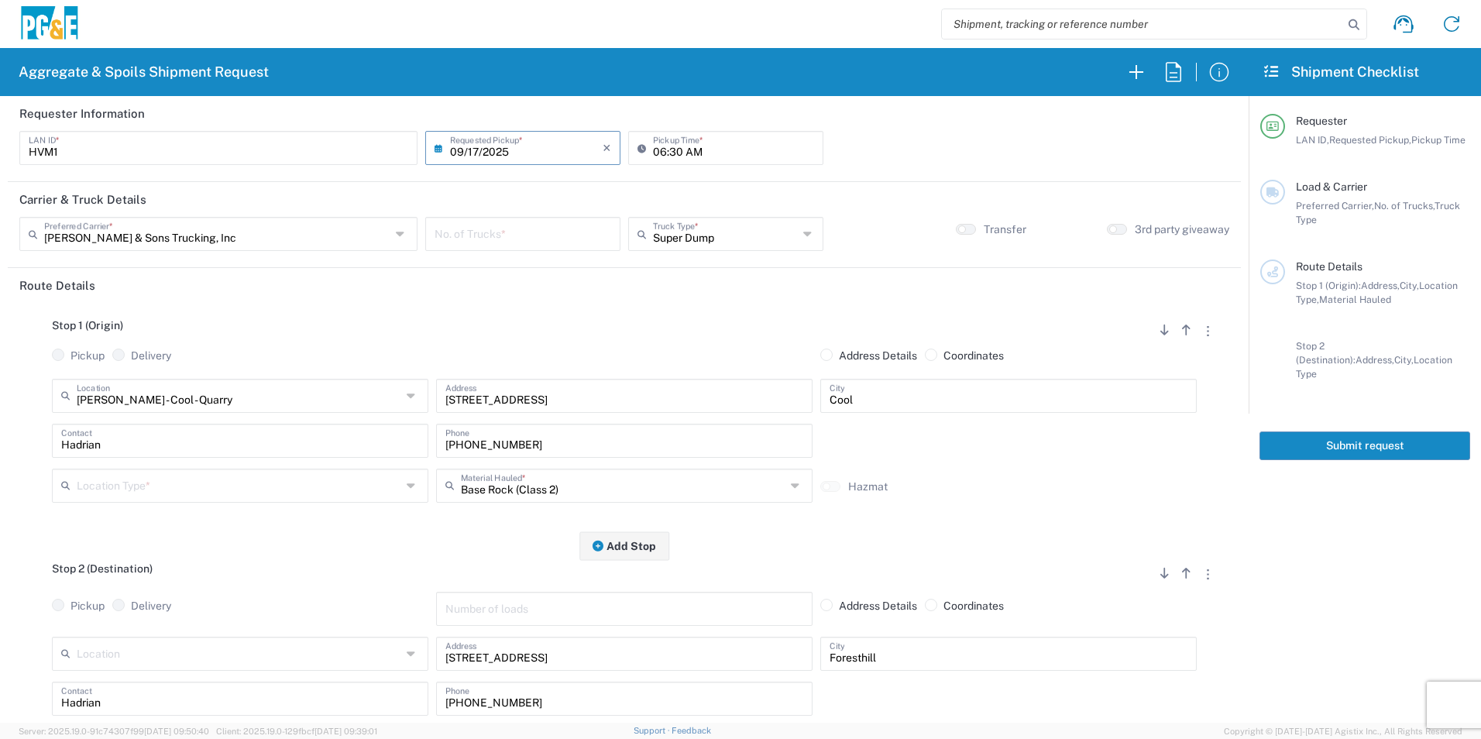
click at [512, 225] on input "number" at bounding box center [523, 232] width 177 height 27
type input "1"
click at [120, 483] on input "text" at bounding box center [239, 484] width 325 height 27
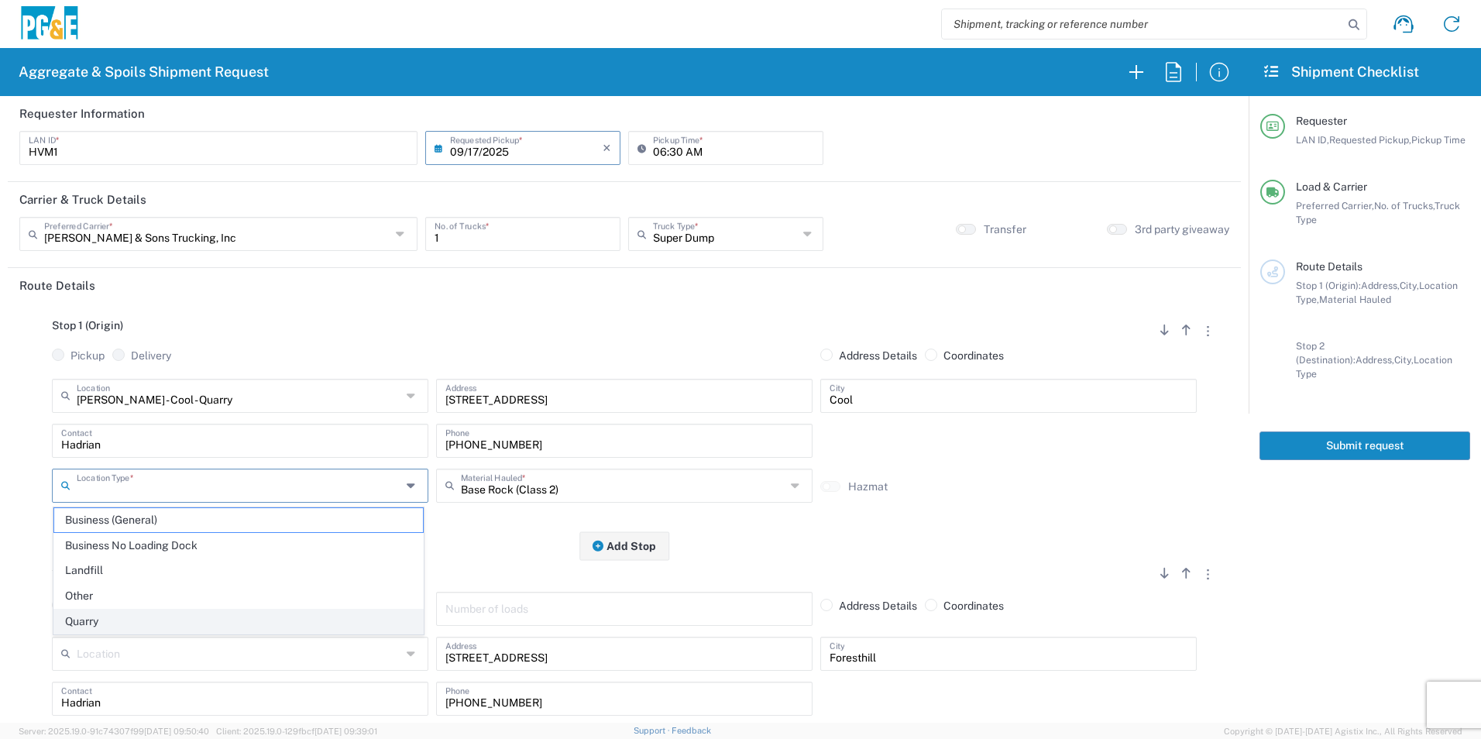
click at [85, 617] on span "Quarry" at bounding box center [238, 622] width 369 height 24
type input "Quarry"
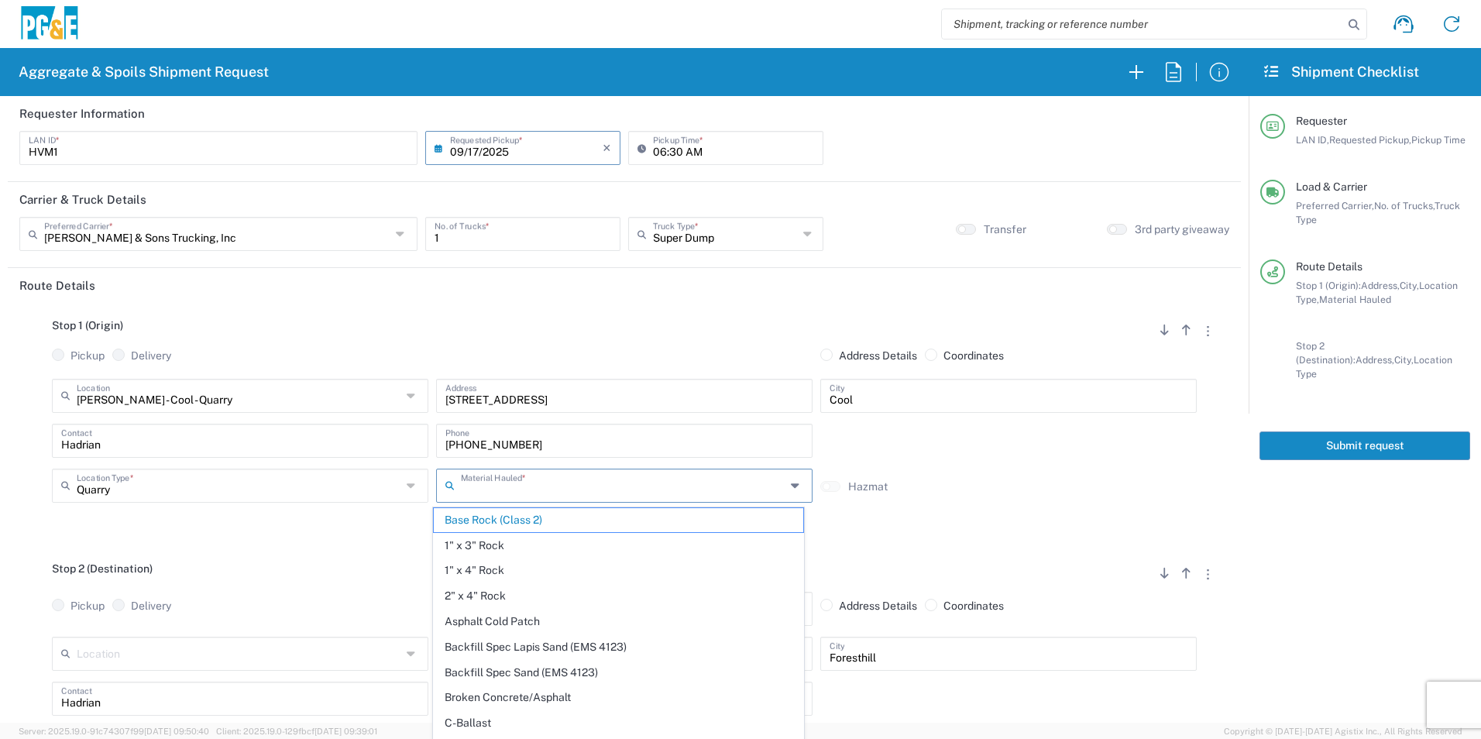
click at [541, 488] on input "text" at bounding box center [623, 484] width 325 height 27
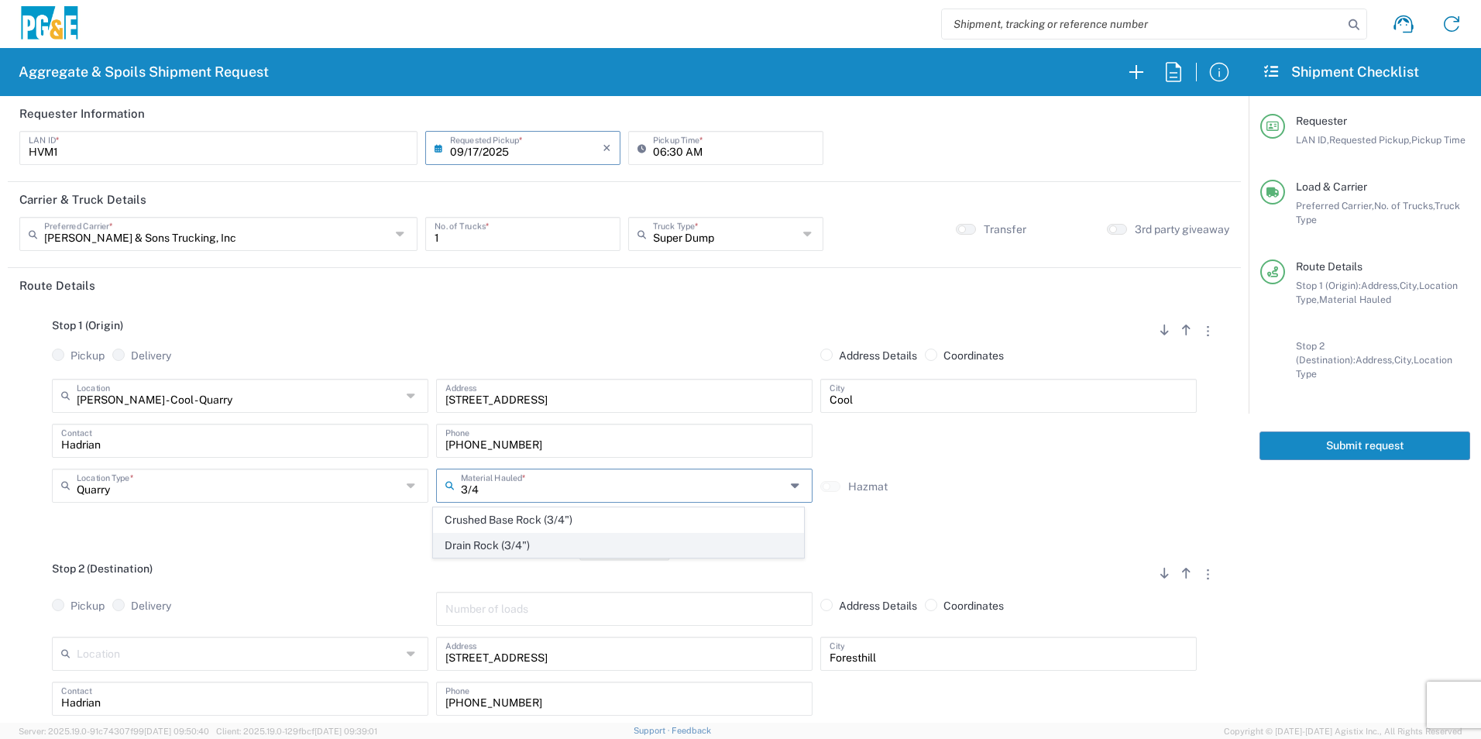
click at [506, 554] on span "Drain Rock (3/4")" at bounding box center [618, 546] width 369 height 24
type input "Drain Rock (3/4")"
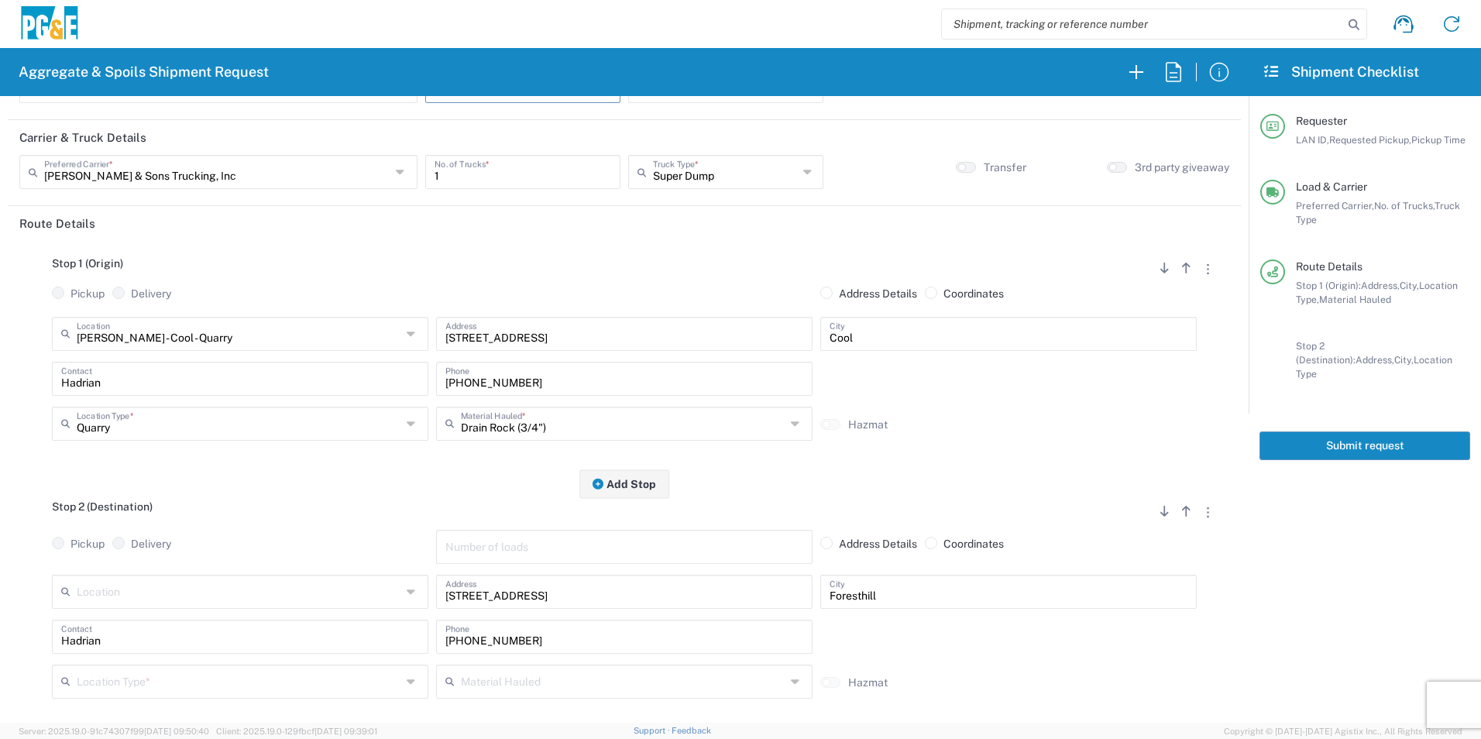
scroll to position [155, 0]
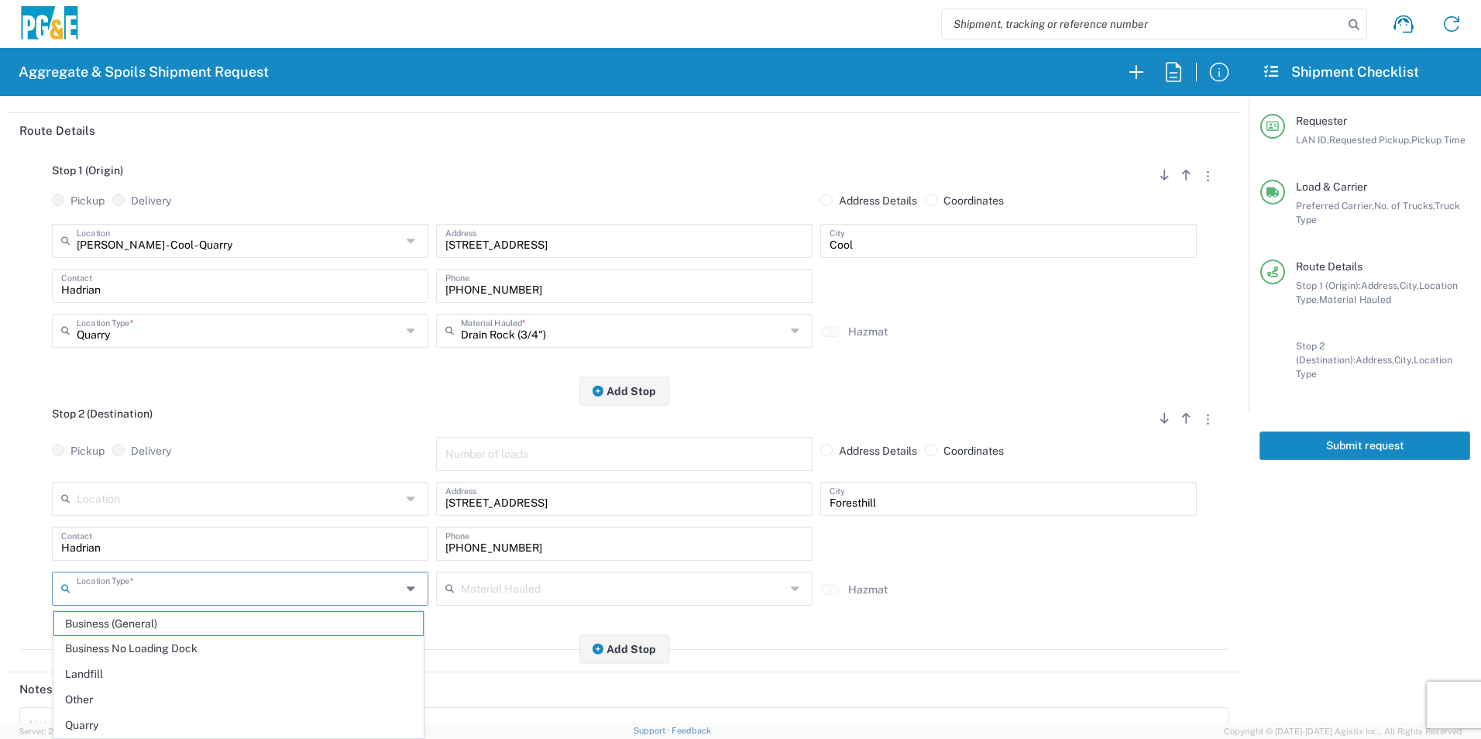
click at [185, 593] on input "text" at bounding box center [239, 587] width 325 height 27
click at [85, 697] on span "Other" at bounding box center [238, 700] width 369 height 24
type input "Other"
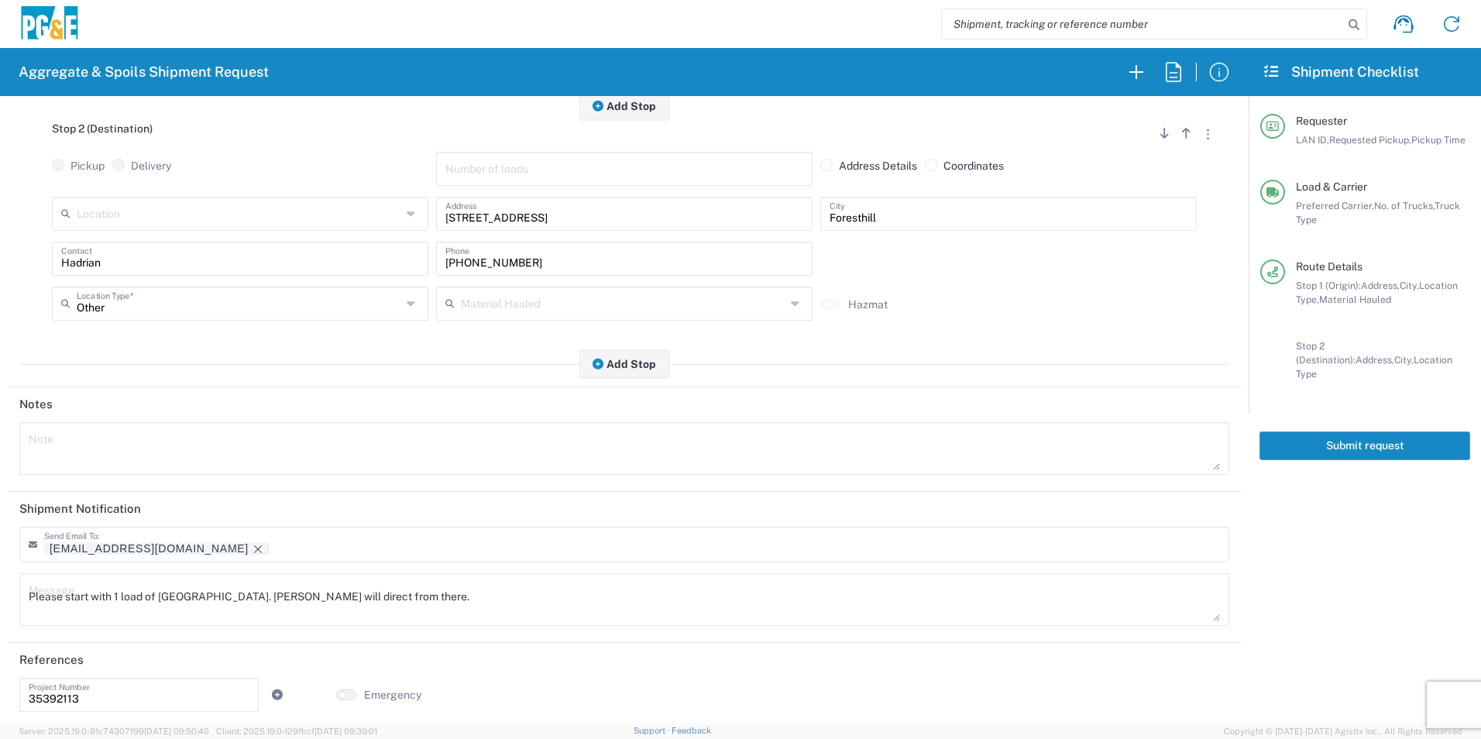
scroll to position [448, 0]
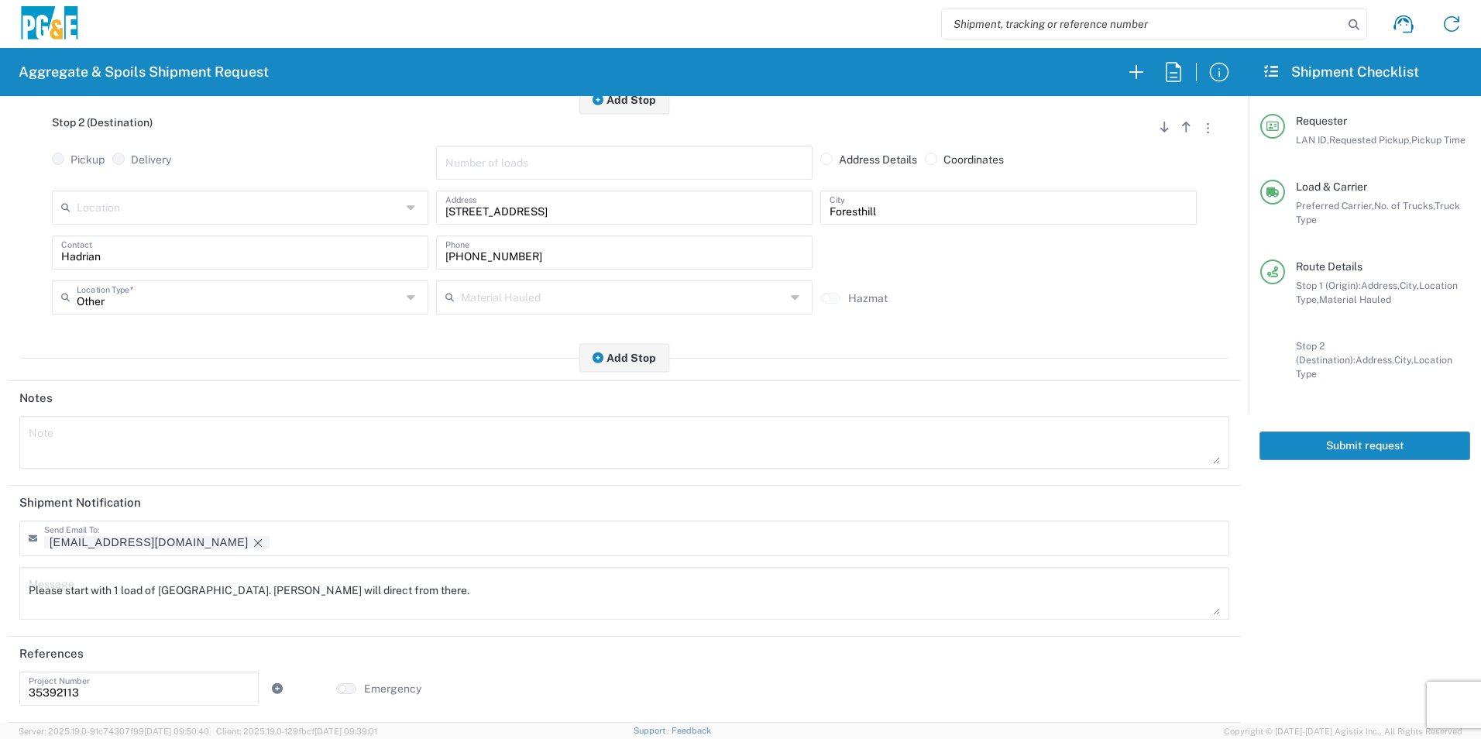
drag, startPoint x: 146, startPoint y: 535, endPoint x: 277, endPoint y: 567, distance: 134.7
click at [146, 535] on tag-input "HVM1@pge.com" at bounding box center [234, 538] width 380 height 26
drag, startPoint x: 449, startPoint y: 586, endPoint x: 144, endPoint y: 551, distance: 306.5
click at [71, 548] on main "HVM1@pge.com Send Email To: Please start with 1 load of Base Rock. Hadrian will…" at bounding box center [624, 576] width 1233 height 110
drag, startPoint x: 184, startPoint y: 561, endPoint x: 209, endPoint y: 583, distance: 33.5
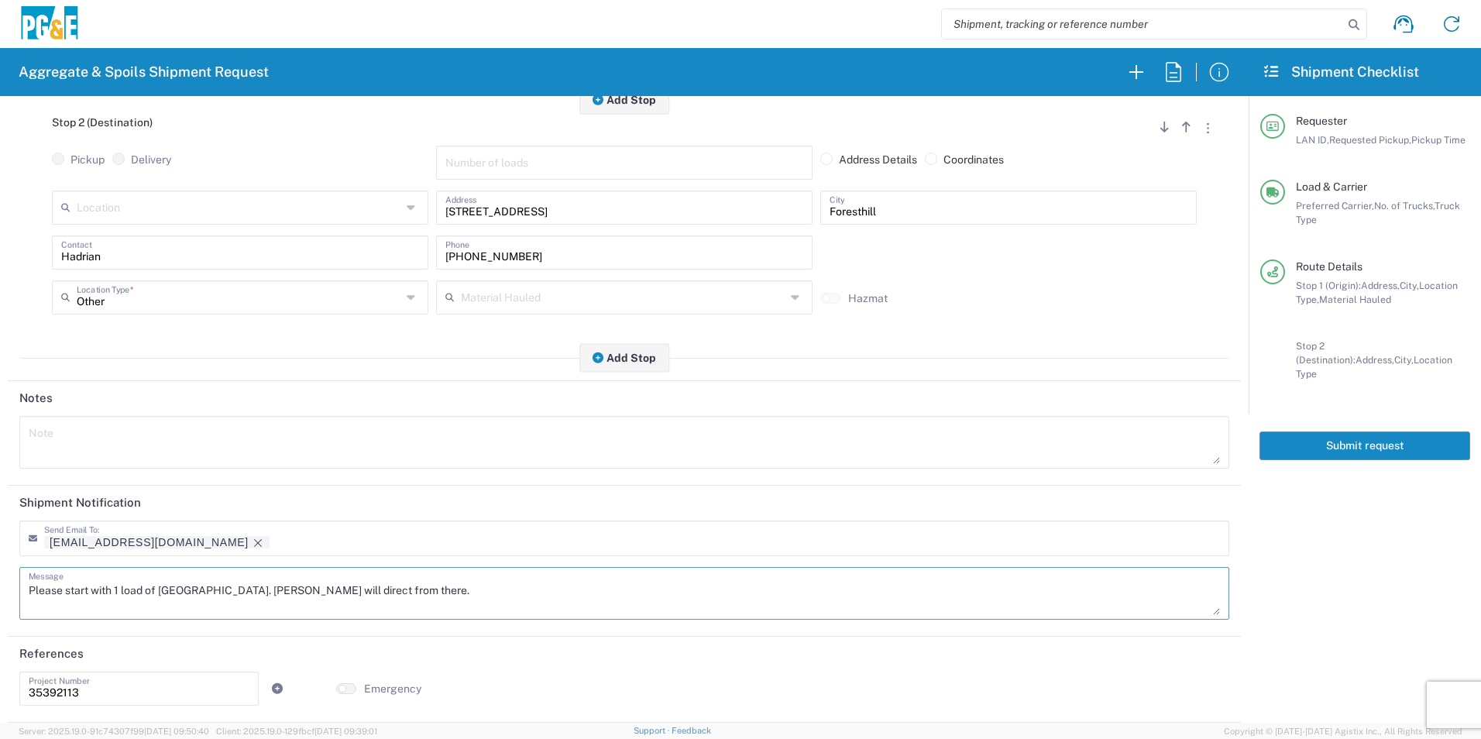
click at [186, 561] on div "HVM1@pge.com Send Email To:" at bounding box center [624, 544] width 1218 height 46
click at [209, 583] on textarea "Please start with 1 load of Base Rock. Hadrian will direct from there." at bounding box center [625, 593] width 1192 height 43
drag, startPoint x: 535, startPoint y: 578, endPoint x: 0, endPoint y: 511, distance: 539.6
click at [0, 531] on html "Aggregate & Spoils Shipment Request Requester Information HVM1 LAN ID * 09/17/2…" at bounding box center [740, 369] width 1481 height 739
type textarea "Please start with 1 load of 3/4" Drain Rock. Hadrian will direct from there."
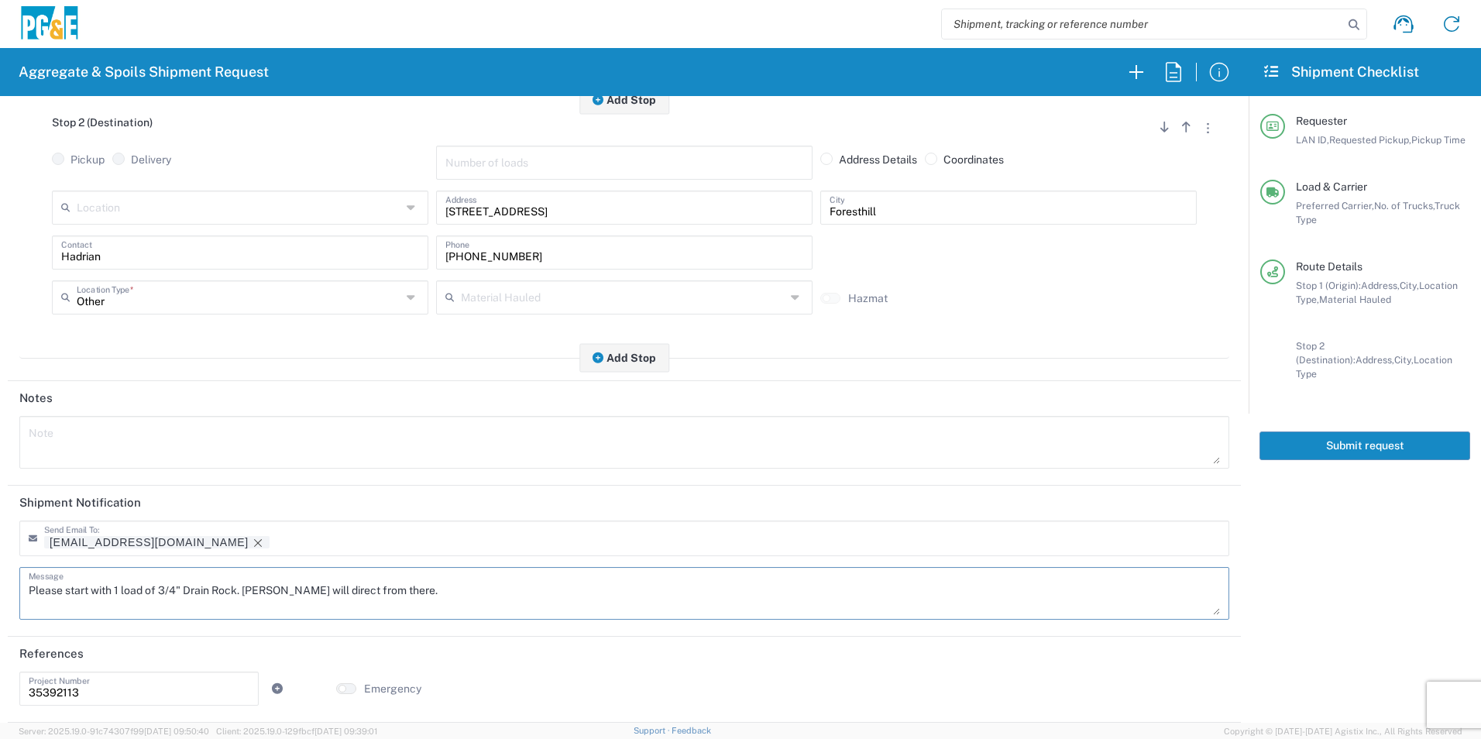
click at [90, 436] on textarea at bounding box center [625, 442] width 1192 height 43
paste textarea "Please start with 1 load of 3/4" Drain Rock. Hadrian will direct from there."
type textarea "Please start with 1 load of 3/4" Drain Rock. Hadrian will direct from there."
click at [252, 540] on icon "Remove tag" at bounding box center [258, 543] width 12 height 12
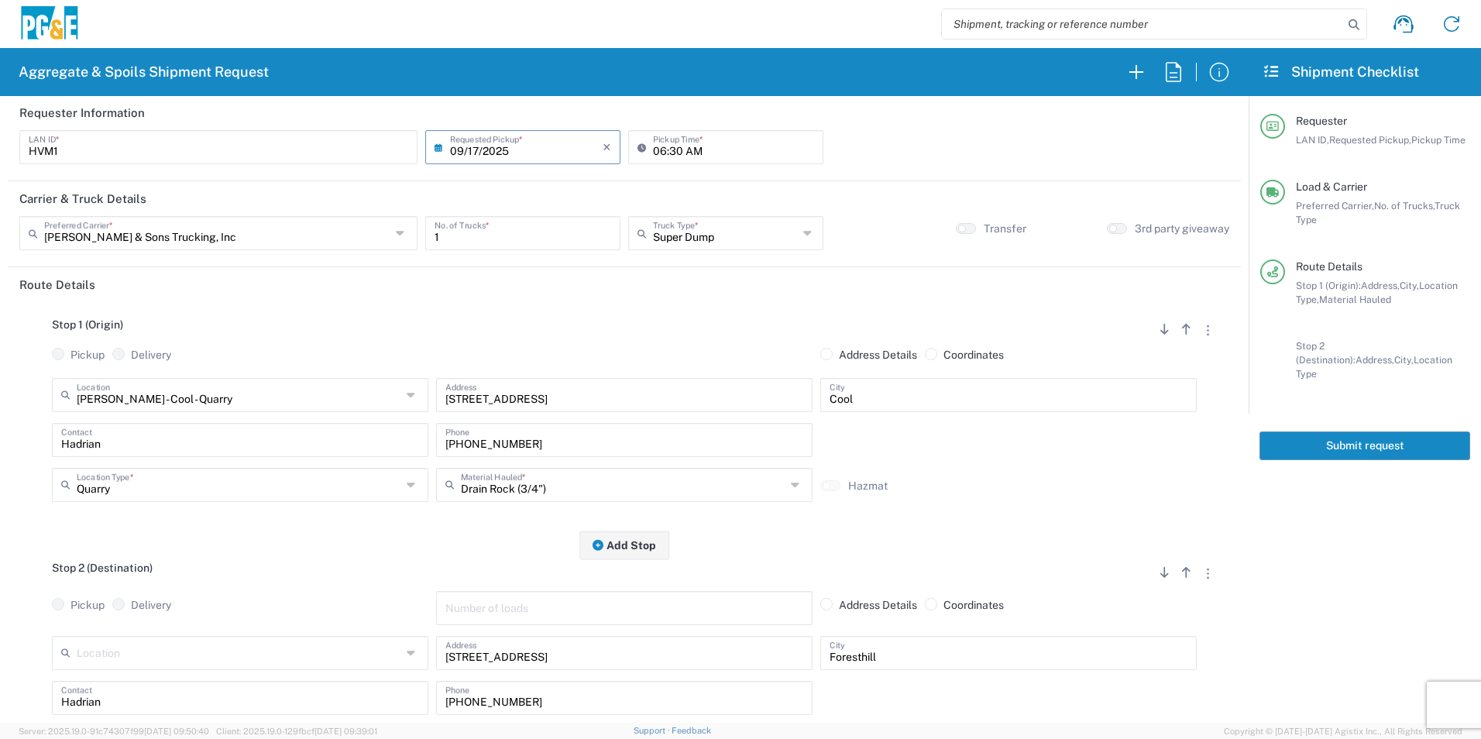
scroll to position [0, 0]
click at [1371, 433] on button "Submit request" at bounding box center [1365, 446] width 211 height 29
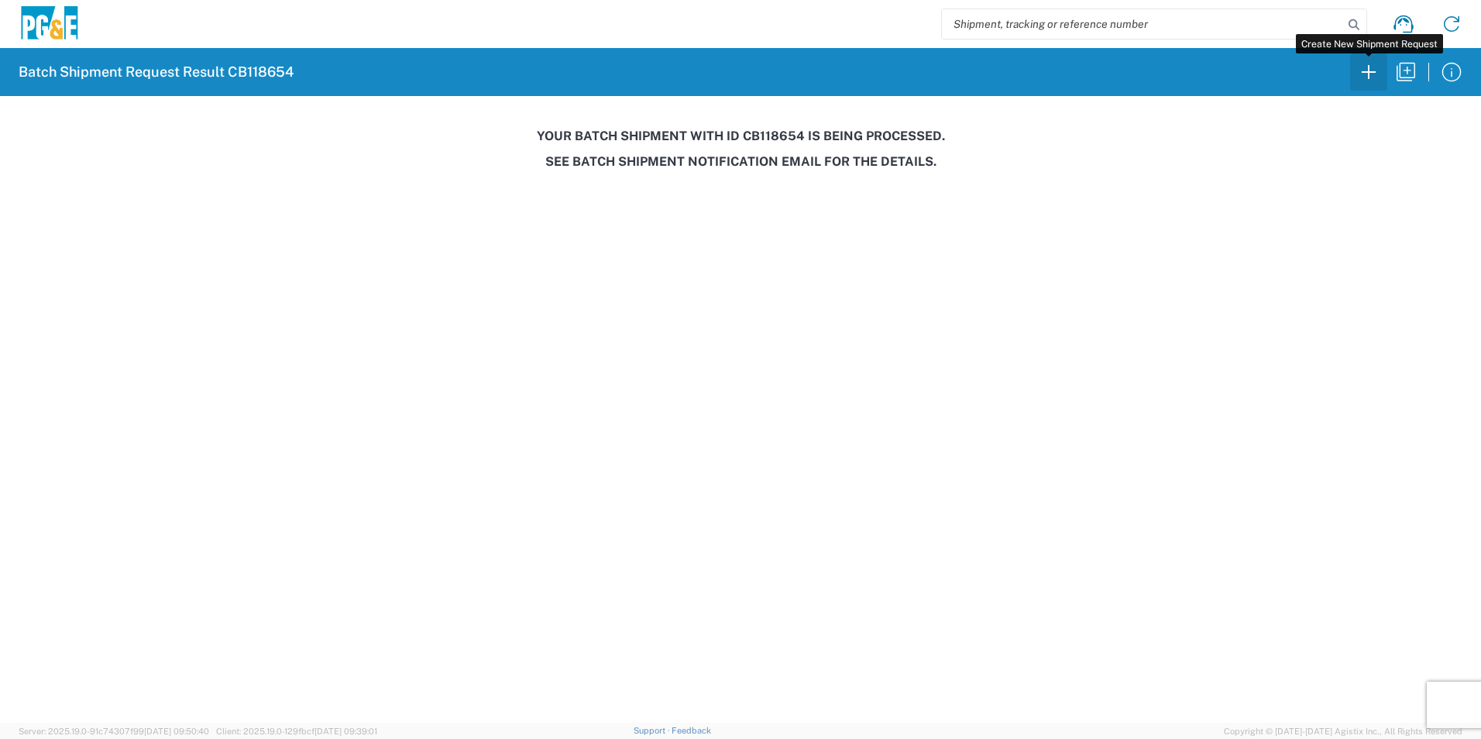
click at [1371, 75] on icon "button" at bounding box center [1369, 72] width 25 height 25
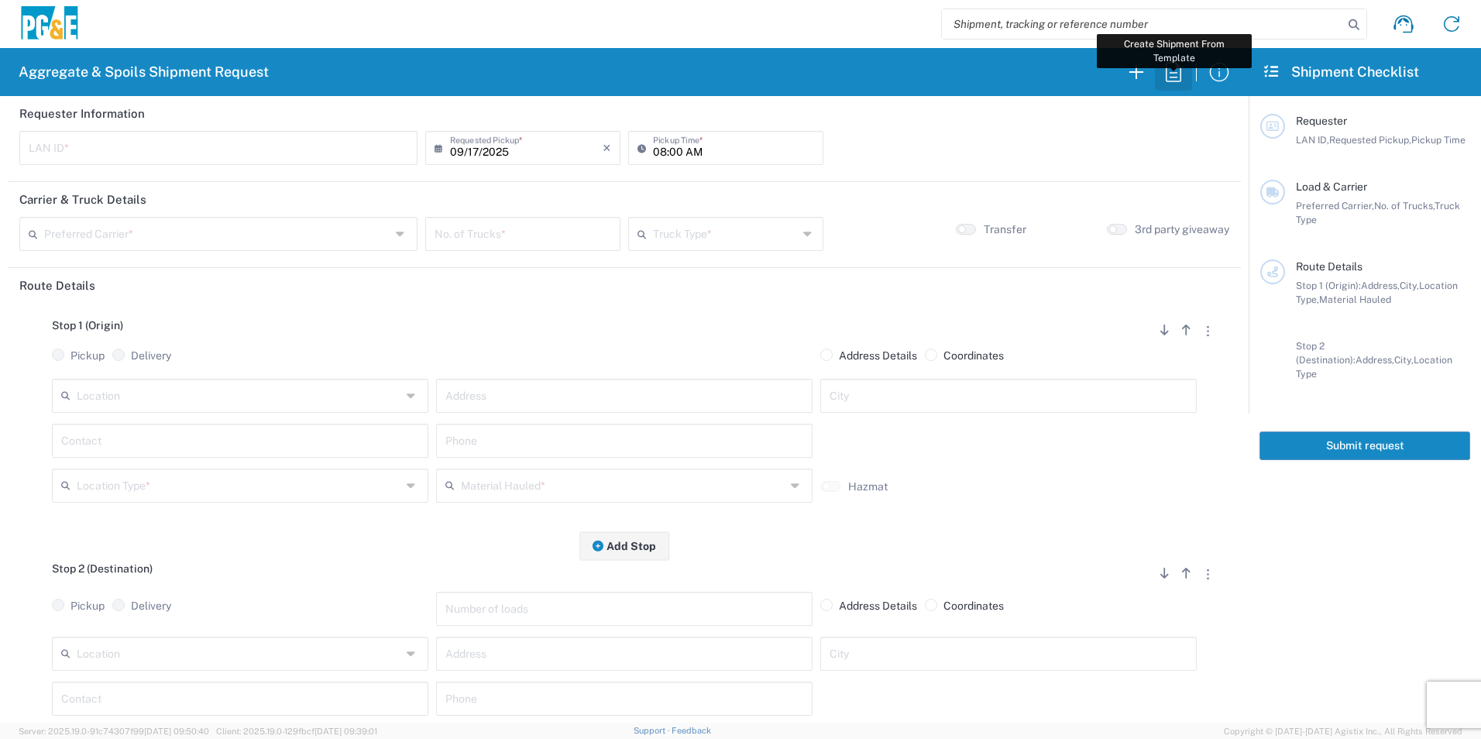
click at [1168, 76] on icon "button" at bounding box center [1173, 72] width 25 height 25
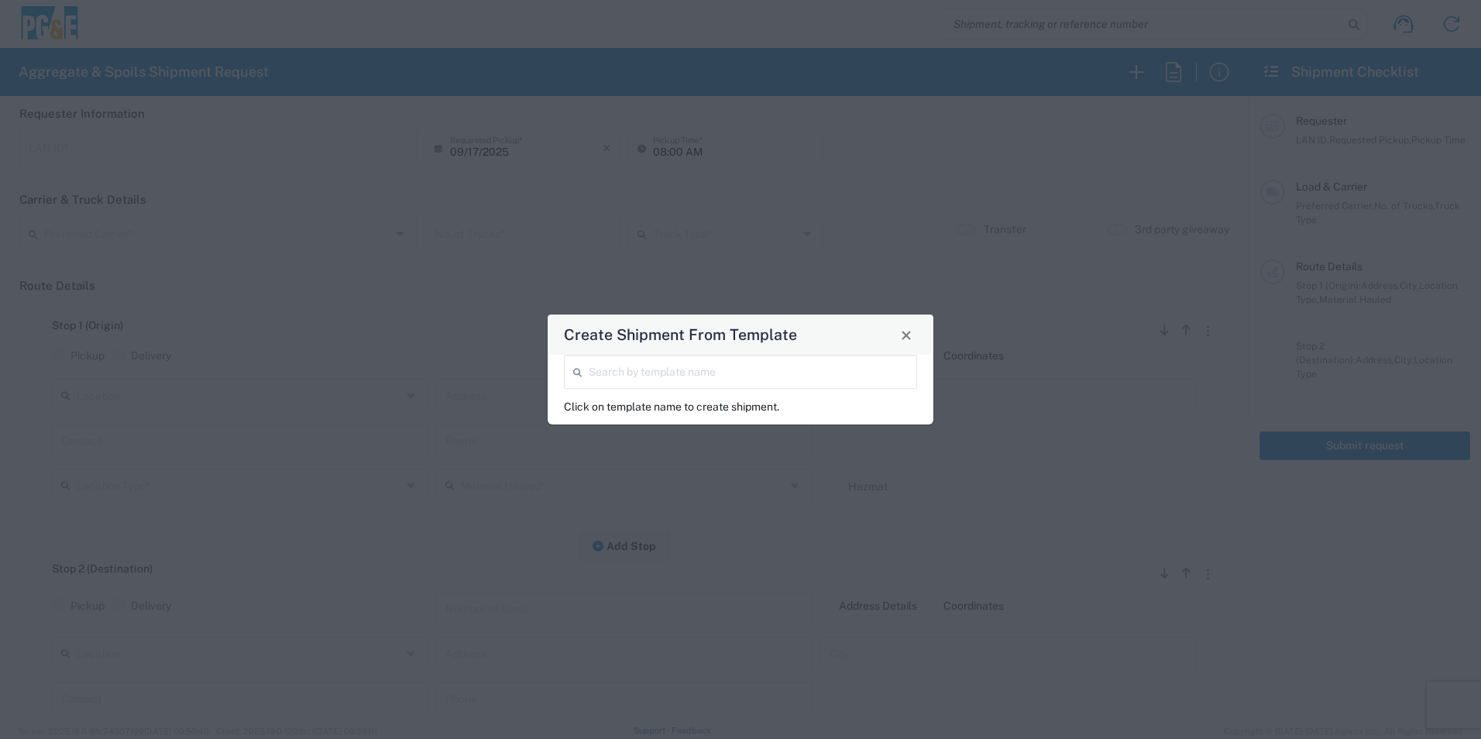
click at [635, 371] on input "search" at bounding box center [748, 370] width 319 height 27
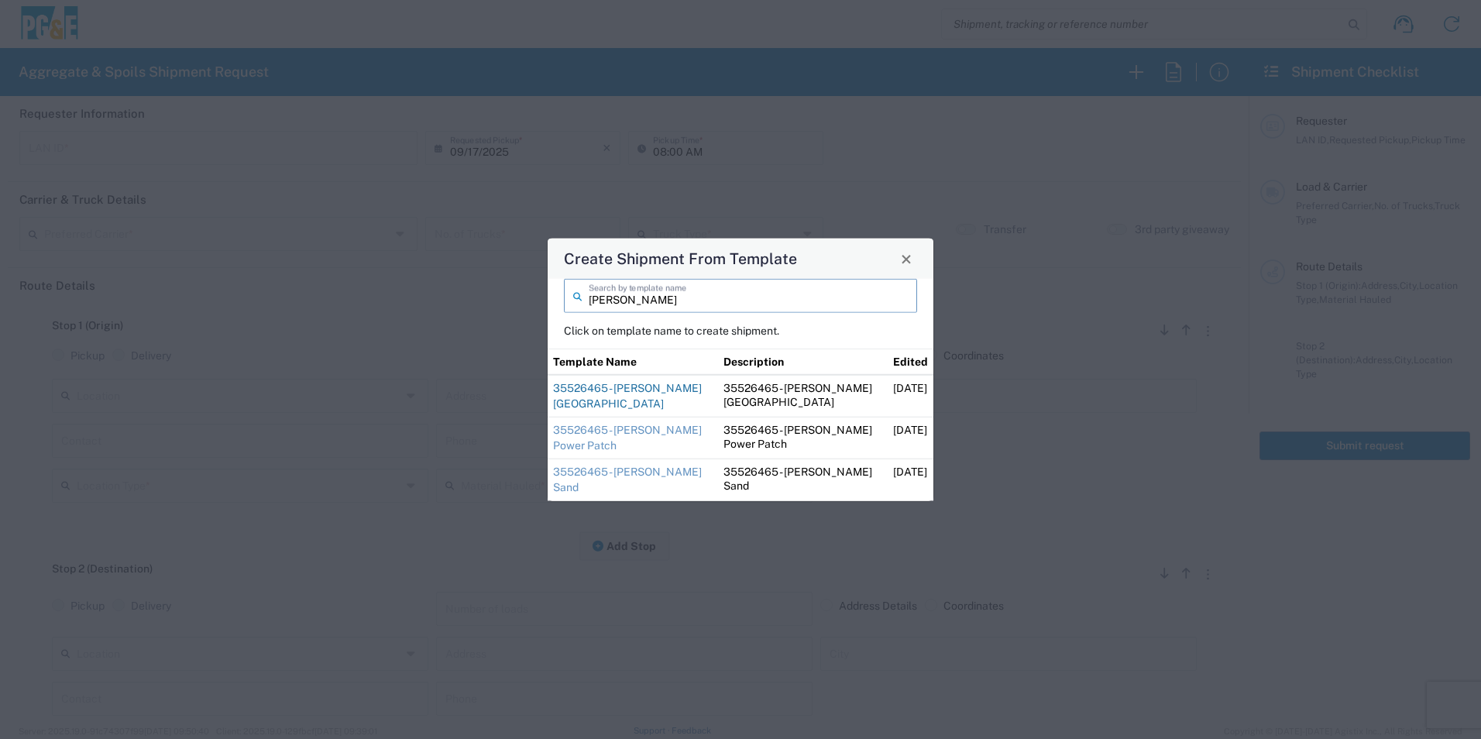
type input "steve"
click at [606, 385] on link "35526465 - [PERSON_NAME] [GEOGRAPHIC_DATA]" at bounding box center [627, 396] width 149 height 28
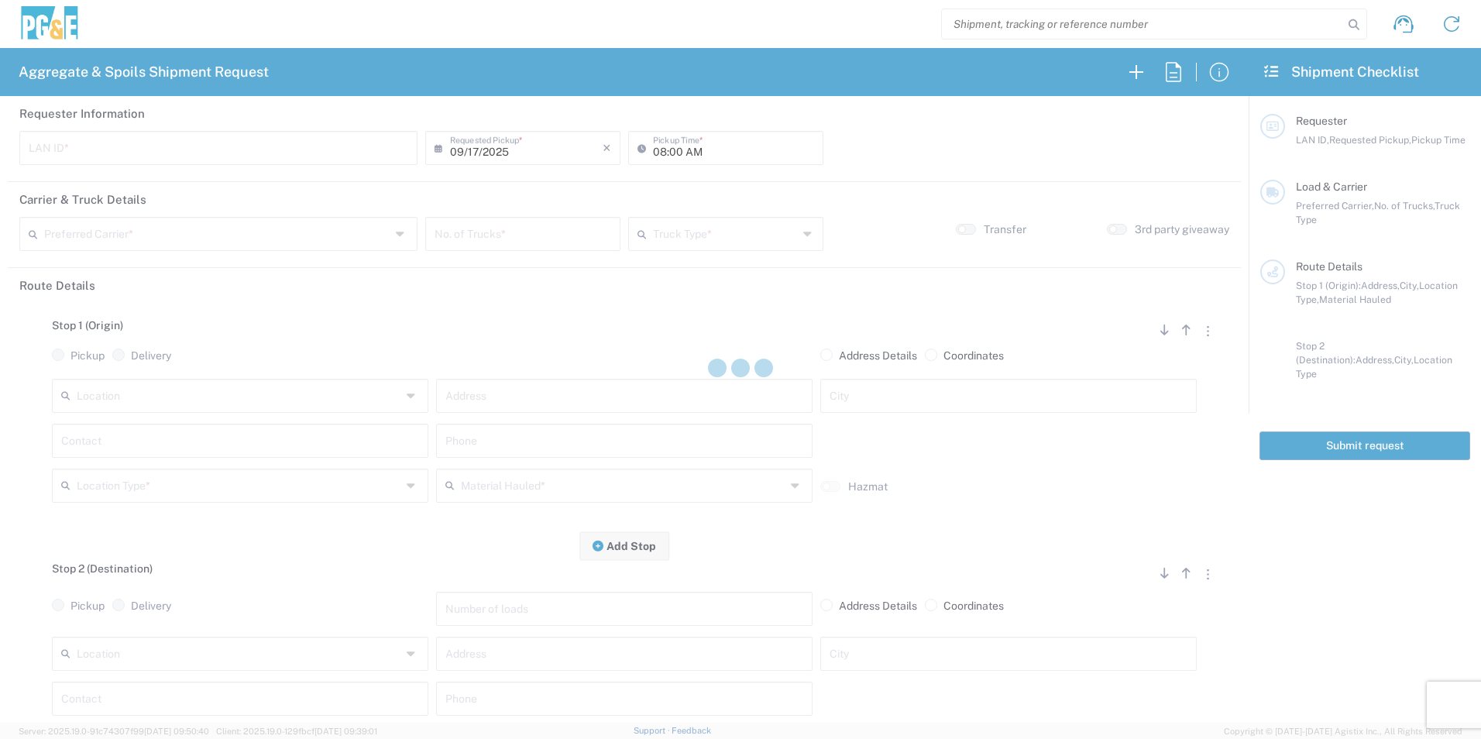
type input "STW8"
type input "06:30 AM"
type input "[PERSON_NAME] & Sons Trucking, Inc"
type input "Super Dump"
type textarea "Please deliver 3 Loads of Base Rock"
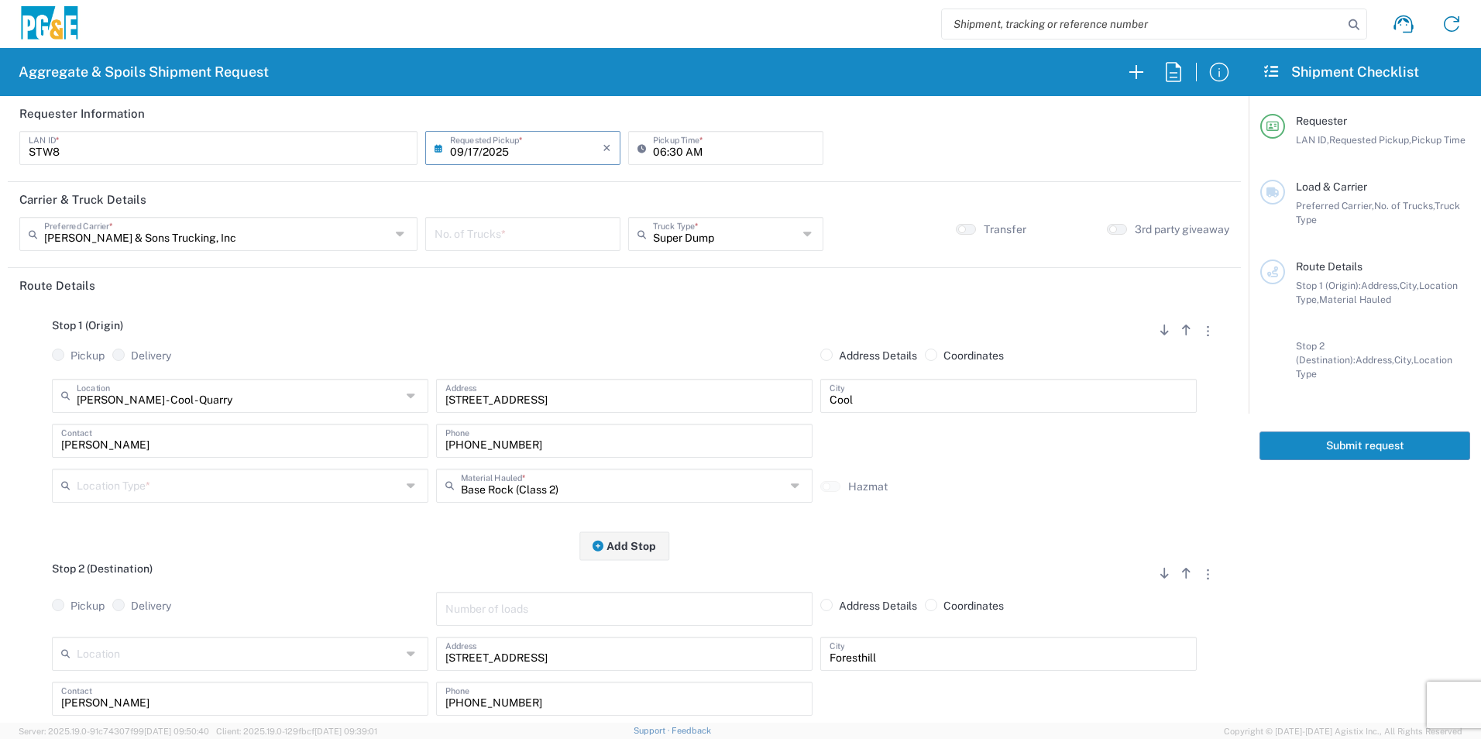
click at [550, 235] on input "number" at bounding box center [523, 232] width 177 height 27
type input "2"
click at [150, 497] on input "text" at bounding box center [239, 484] width 325 height 27
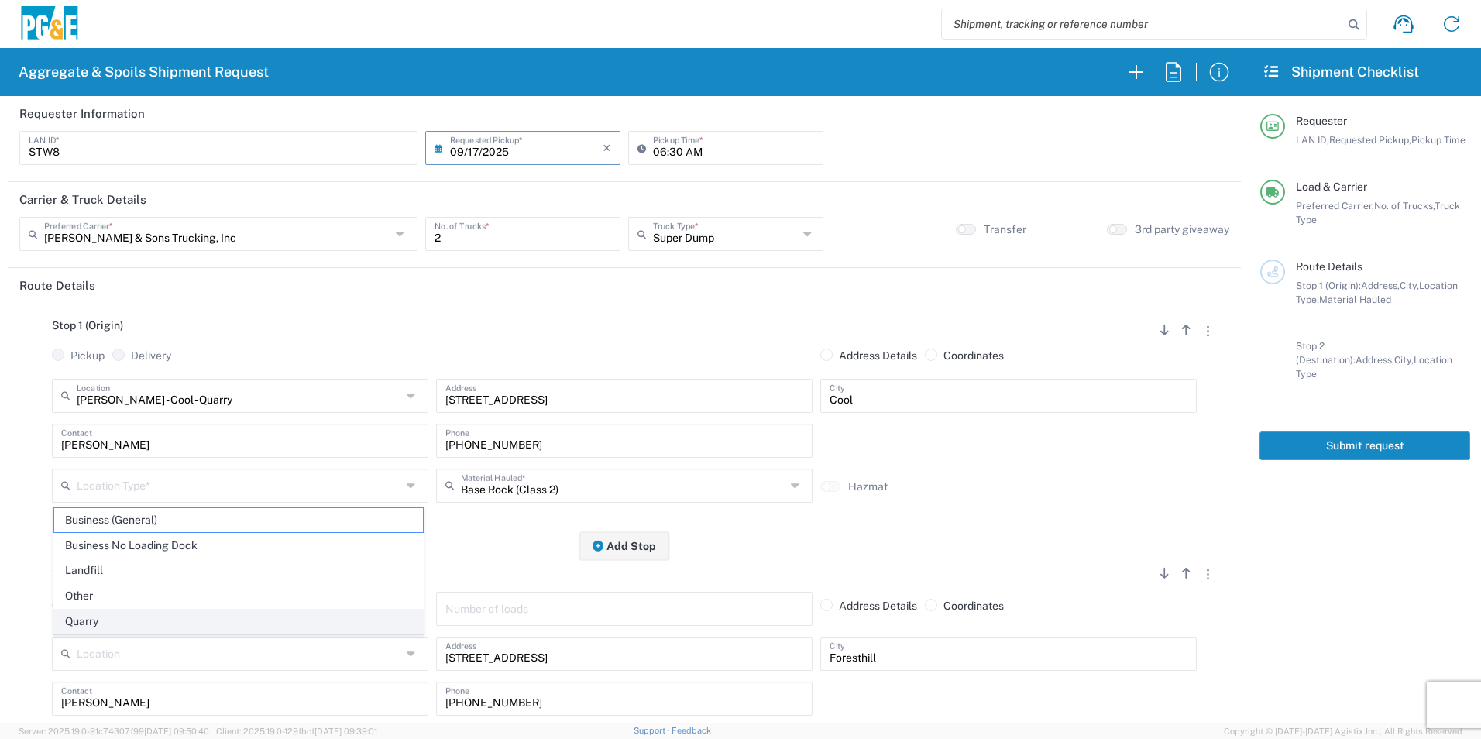
click at [88, 619] on span "Quarry" at bounding box center [238, 622] width 369 height 24
type input "Quarry"
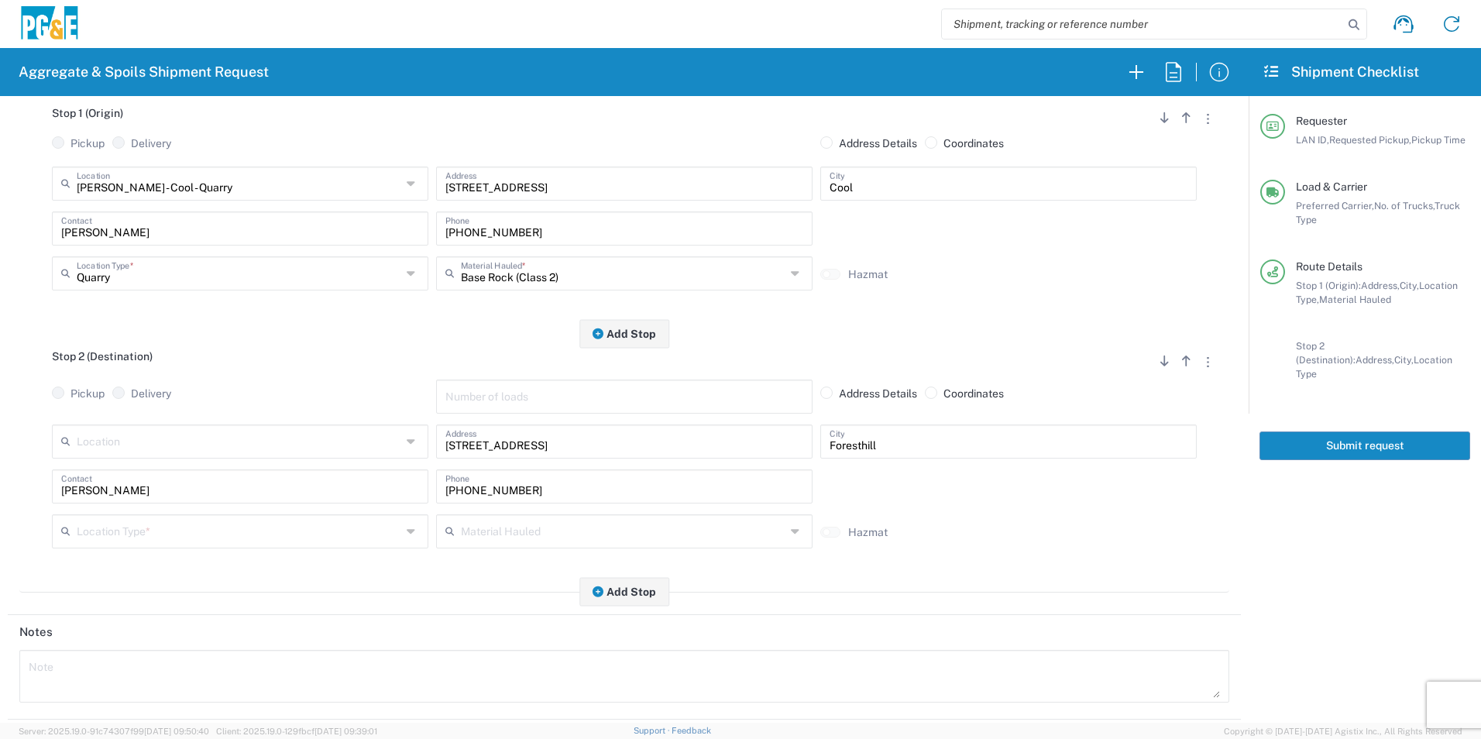
scroll to position [232, 0]
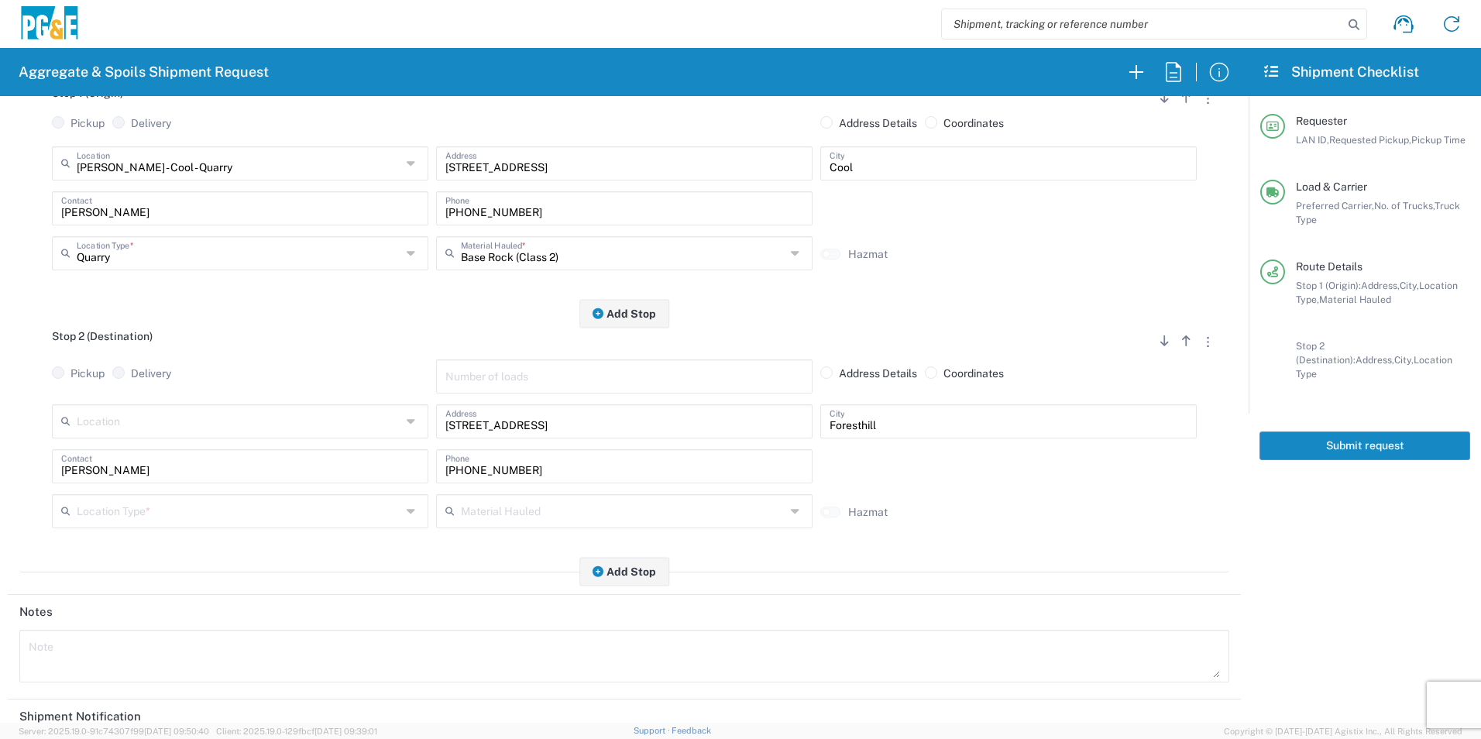
drag, startPoint x: 136, startPoint y: 502, endPoint x: 129, endPoint y: 511, distance: 11.5
click at [136, 502] on input "text" at bounding box center [239, 510] width 325 height 27
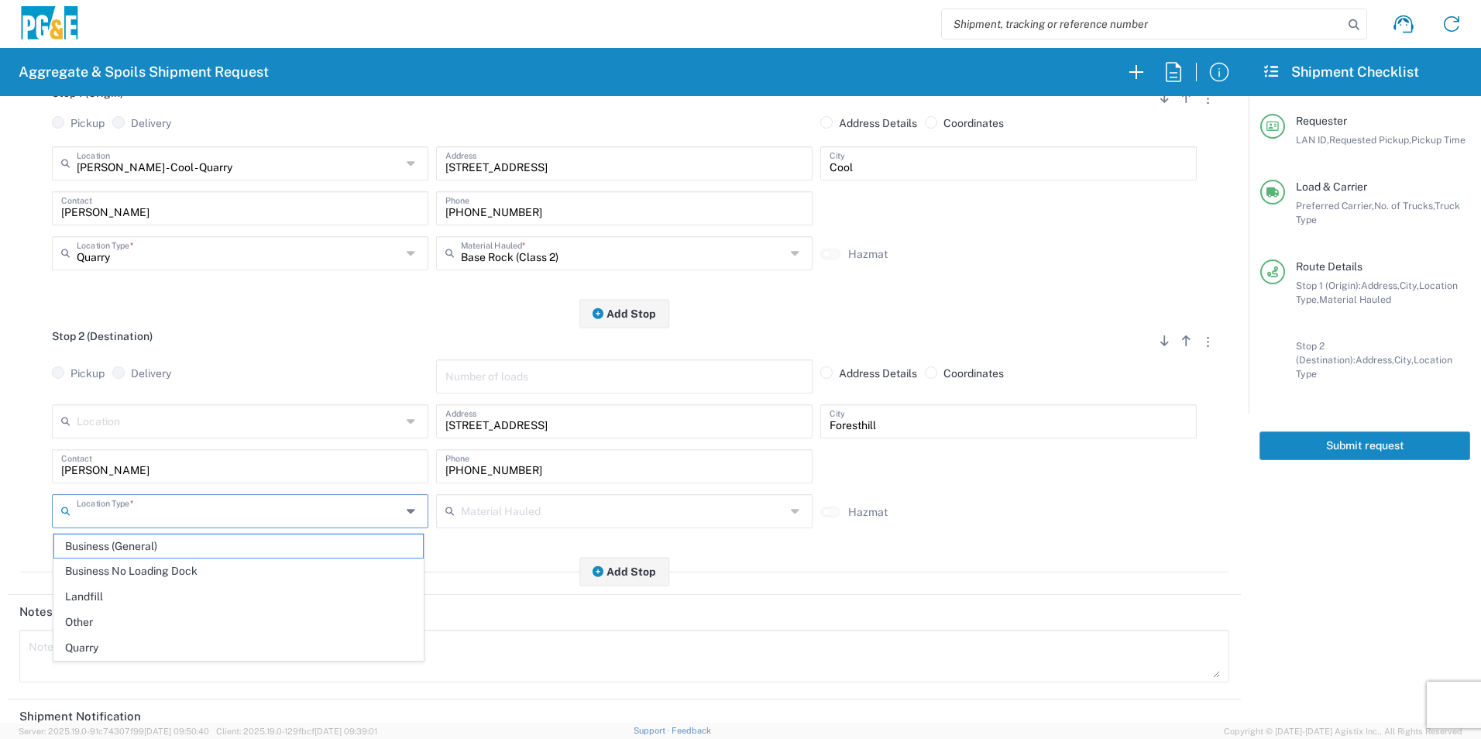
click at [91, 615] on span "Other" at bounding box center [238, 622] width 369 height 24
type input "Other"
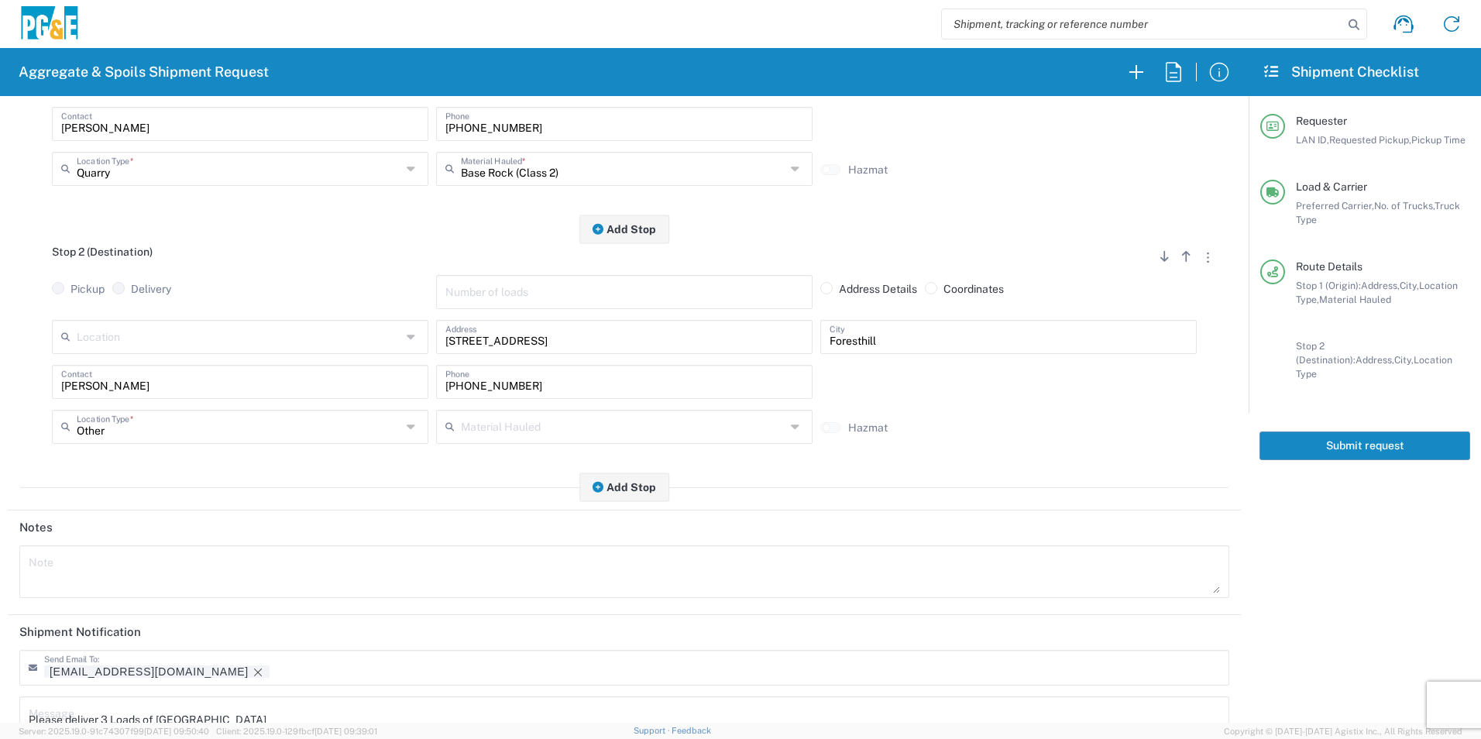
scroll to position [448, 0]
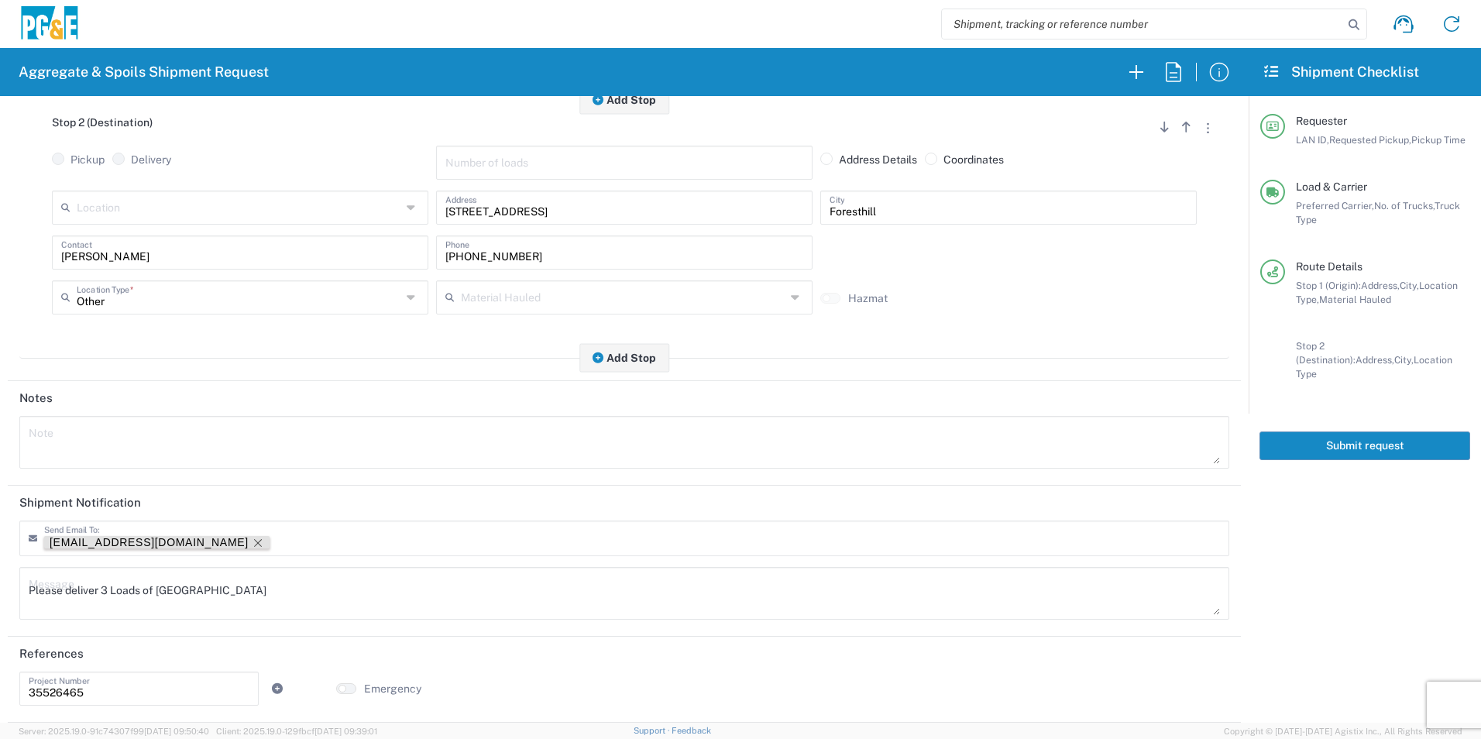
click at [252, 542] on icon "Remove tag" at bounding box center [258, 543] width 12 height 12
drag, startPoint x: 268, startPoint y: 592, endPoint x: -3, endPoint y: 580, distance: 271.4
click at [0, 580] on html "Aggregate & Spoils Shipment Request Requester Information STW8 LAN ID * 09/17/2…" at bounding box center [740, 369] width 1481 height 739
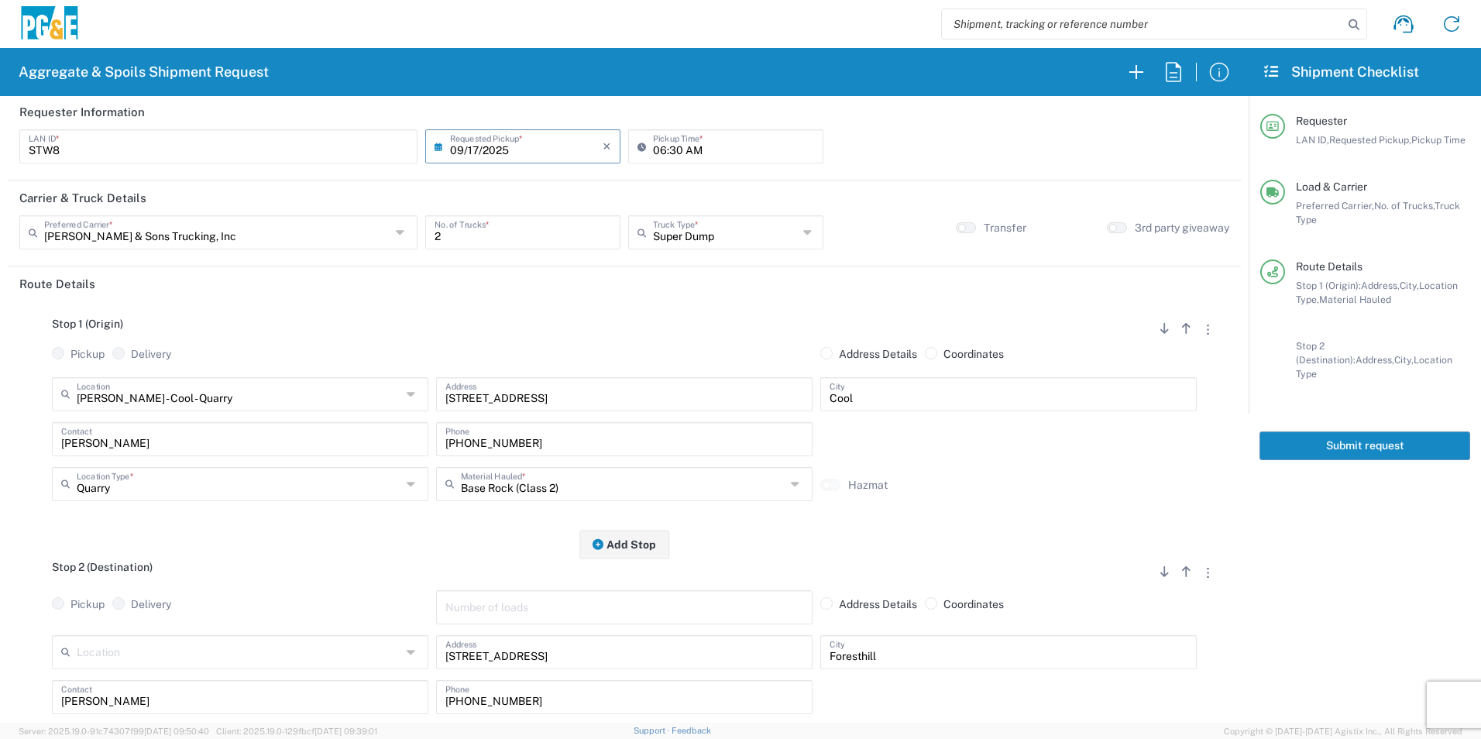
scroll to position [0, 0]
drag, startPoint x: 1372, startPoint y: 436, endPoint x: 1454, endPoint y: 483, distance: 94.4
click at [1371, 435] on button "Submit request" at bounding box center [1365, 446] width 211 height 29
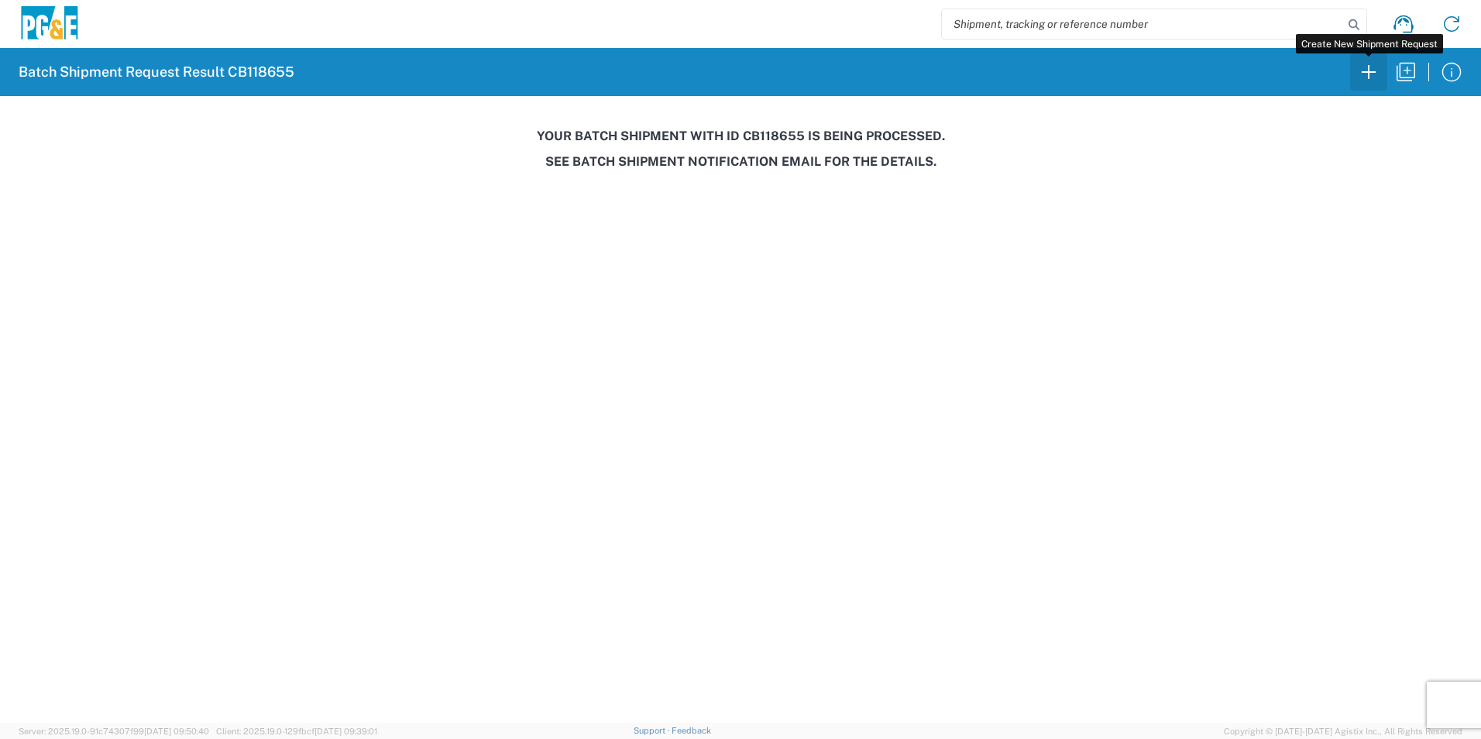
click at [1374, 72] on icon "button" at bounding box center [1369, 72] width 14 height 14
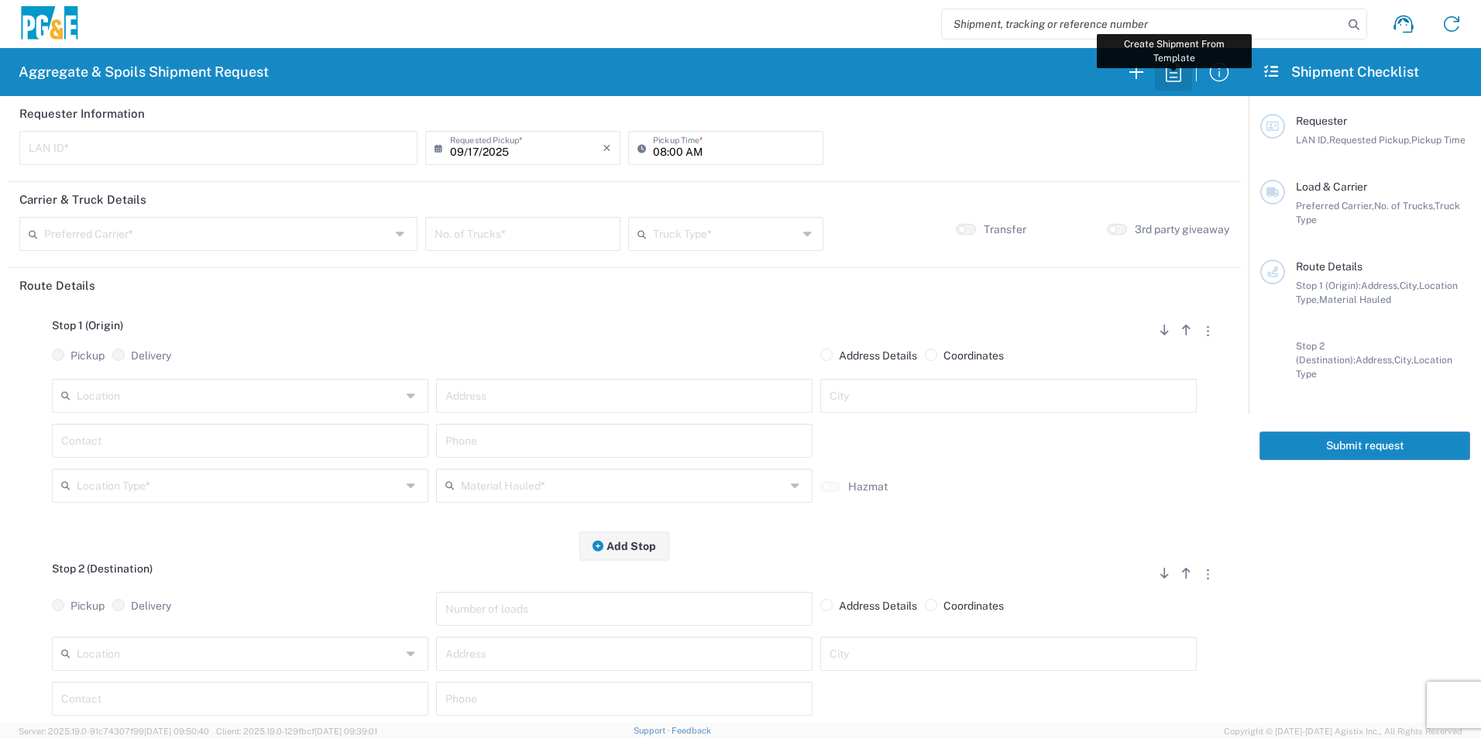
click at [1180, 74] on icon "button" at bounding box center [1173, 72] width 25 height 25
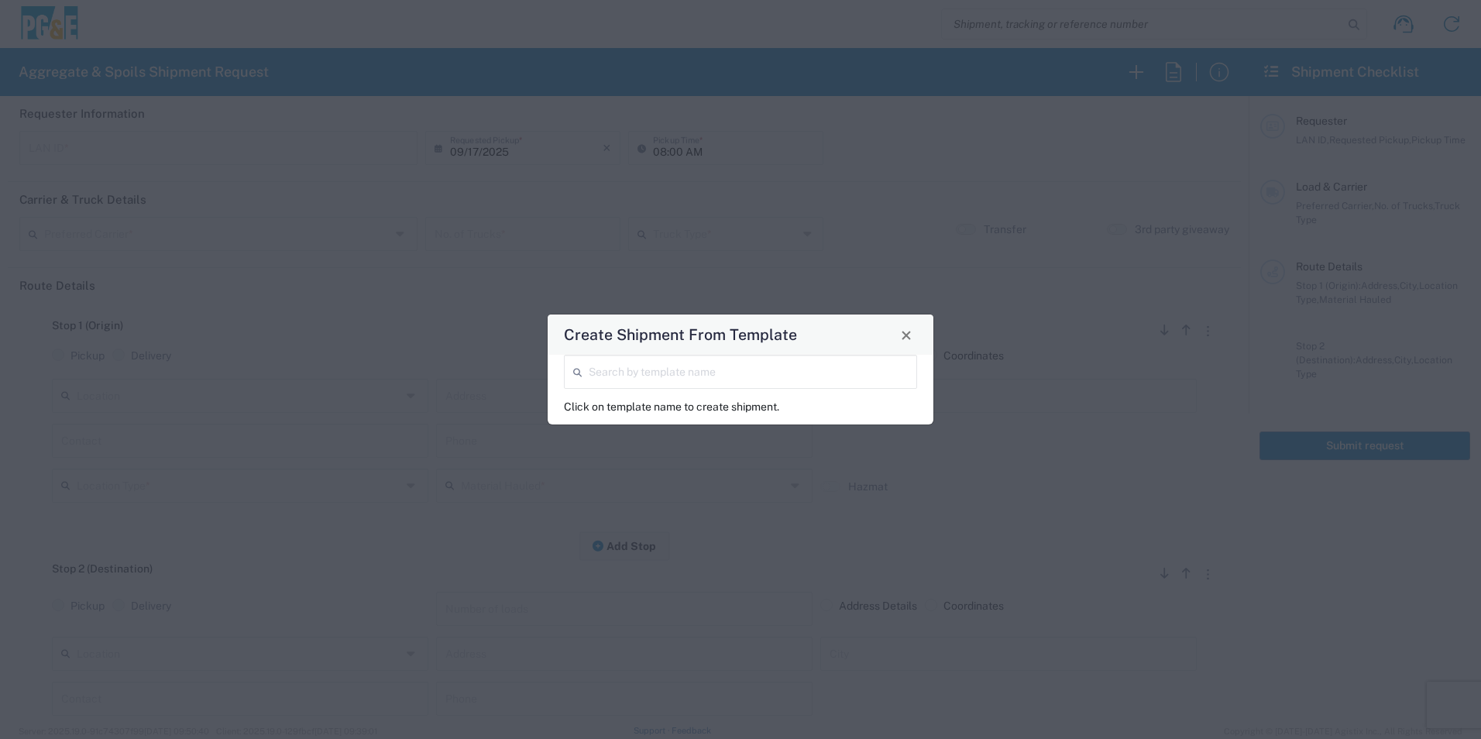
click at [741, 370] on input "search" at bounding box center [748, 370] width 319 height 27
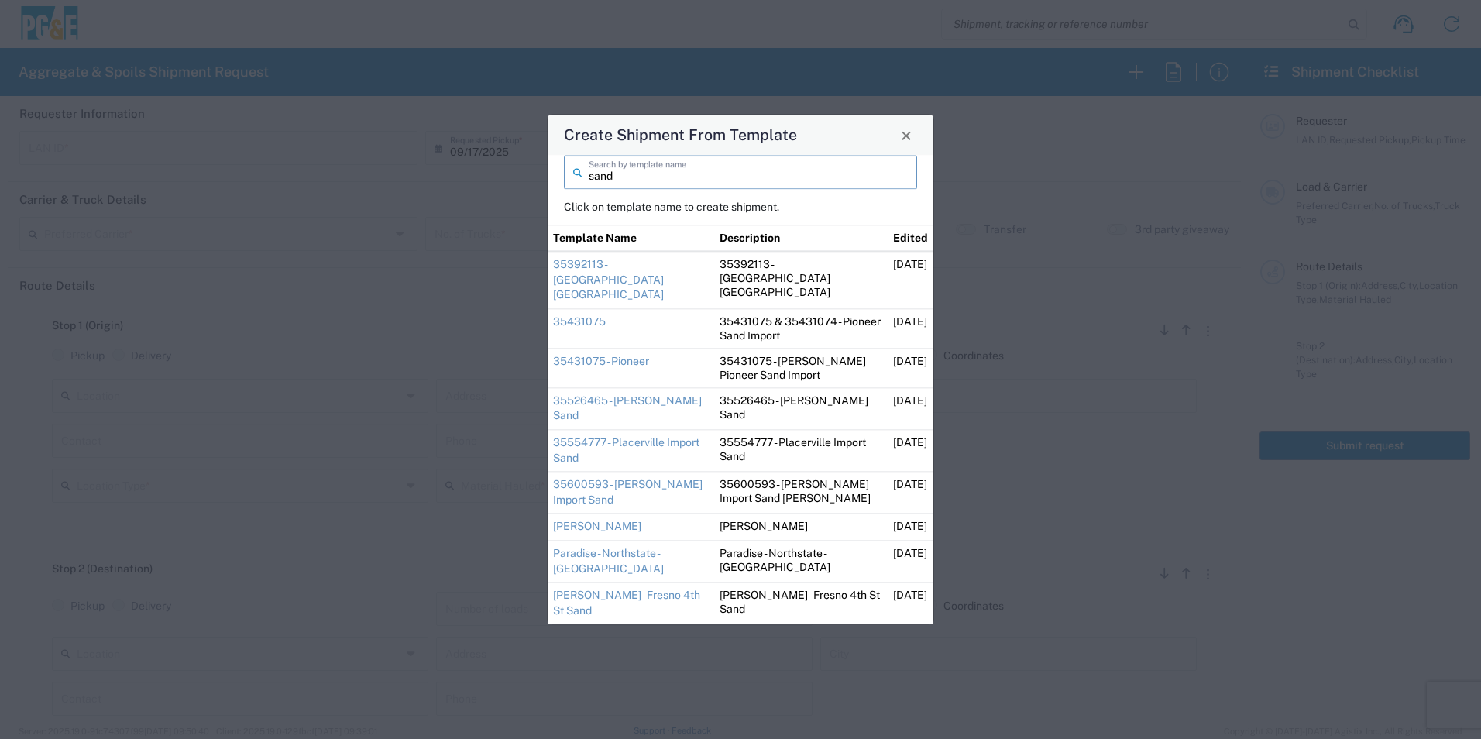
drag, startPoint x: 619, startPoint y: 201, endPoint x: 507, endPoint y: 183, distance: 113.0
click at [507, 179] on div "Create Shipment From Template sand Search by template name Click on template na…" at bounding box center [740, 369] width 1481 height 739
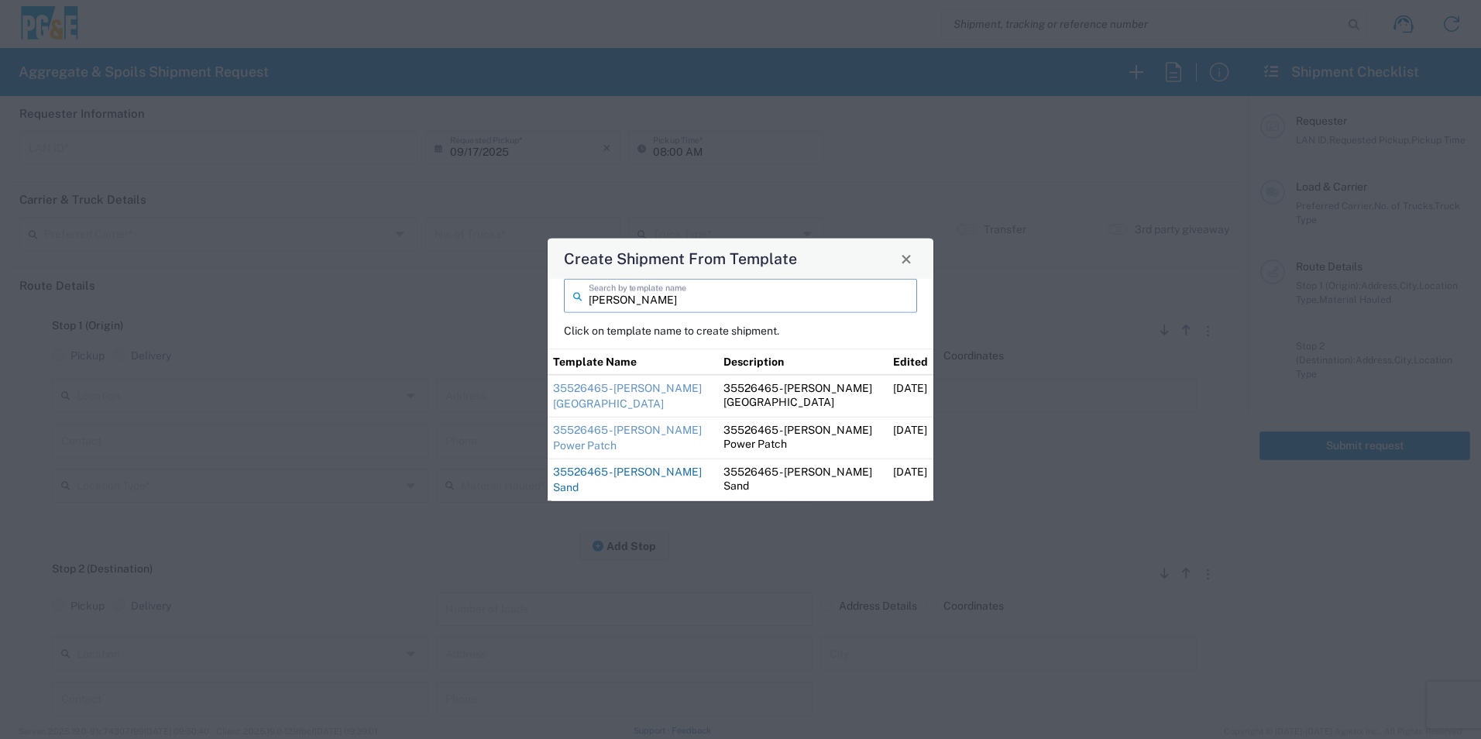
type input "steve"
click at [590, 471] on link "35526465 - [PERSON_NAME] Sand" at bounding box center [627, 480] width 149 height 28
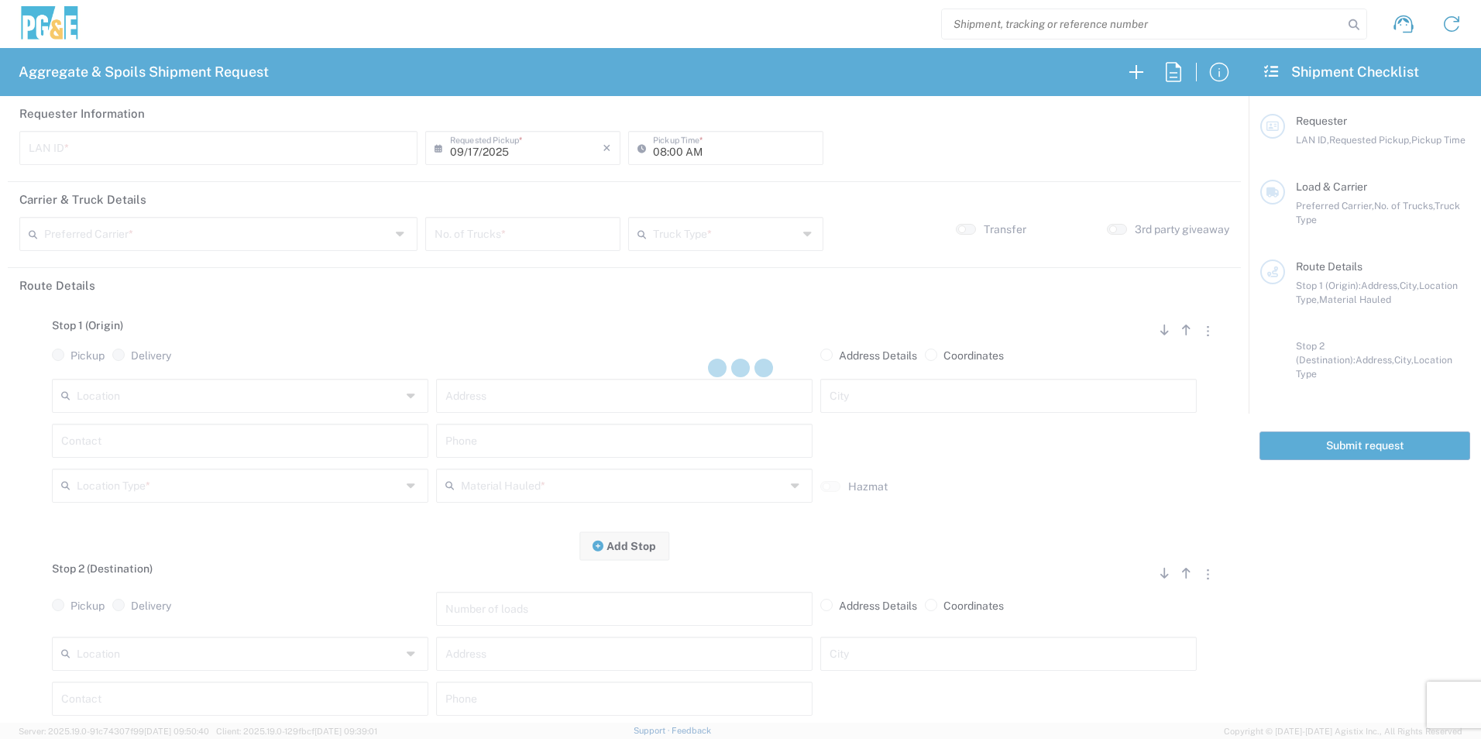
type input "STW8"
type input "06:00 AM"
type input "[PERSON_NAME] & Sons Trucking, Inc"
type input "Super Dump"
type textarea "Please deliver 1 Load of Sand. Steve will direct from there."
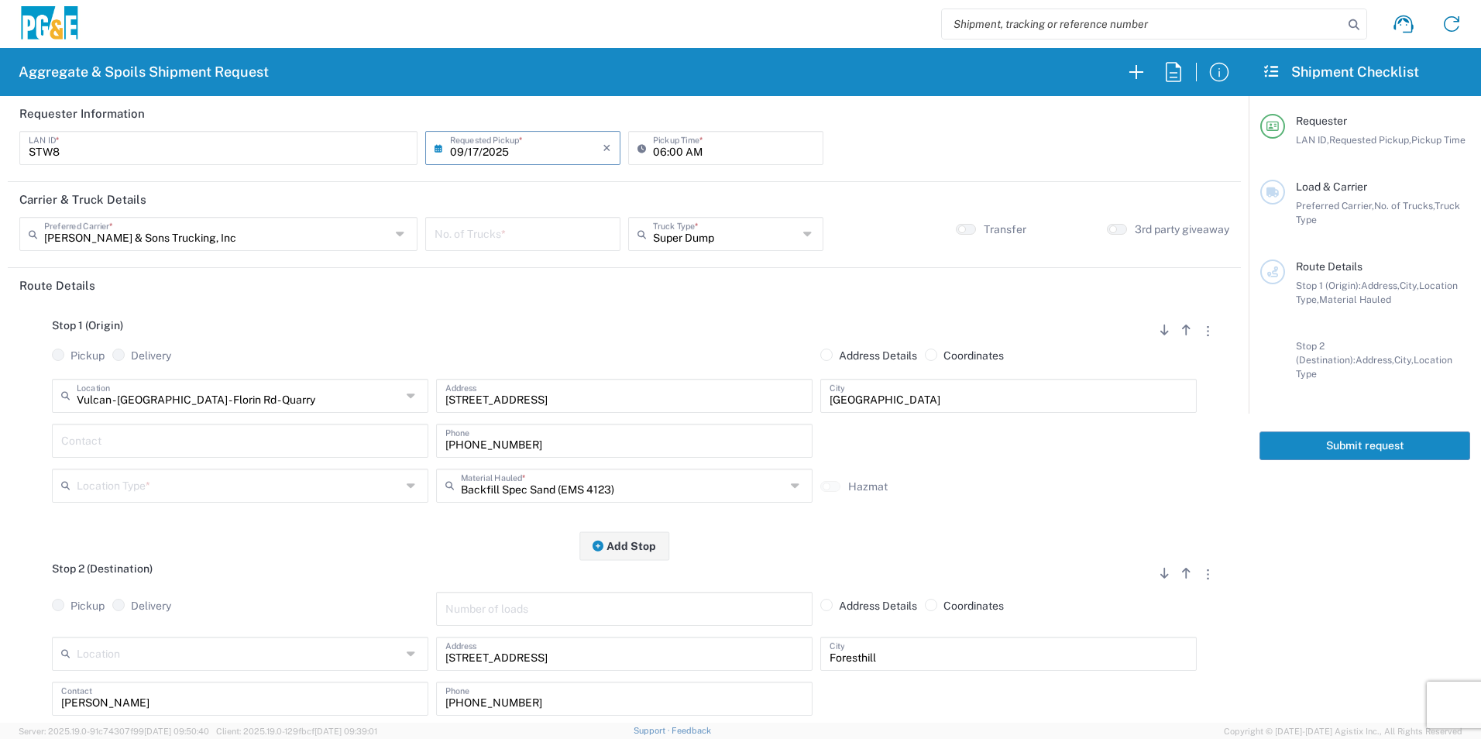
click at [522, 237] on input "number" at bounding box center [523, 232] width 177 height 27
type input "2"
click at [184, 487] on input "text" at bounding box center [239, 484] width 325 height 27
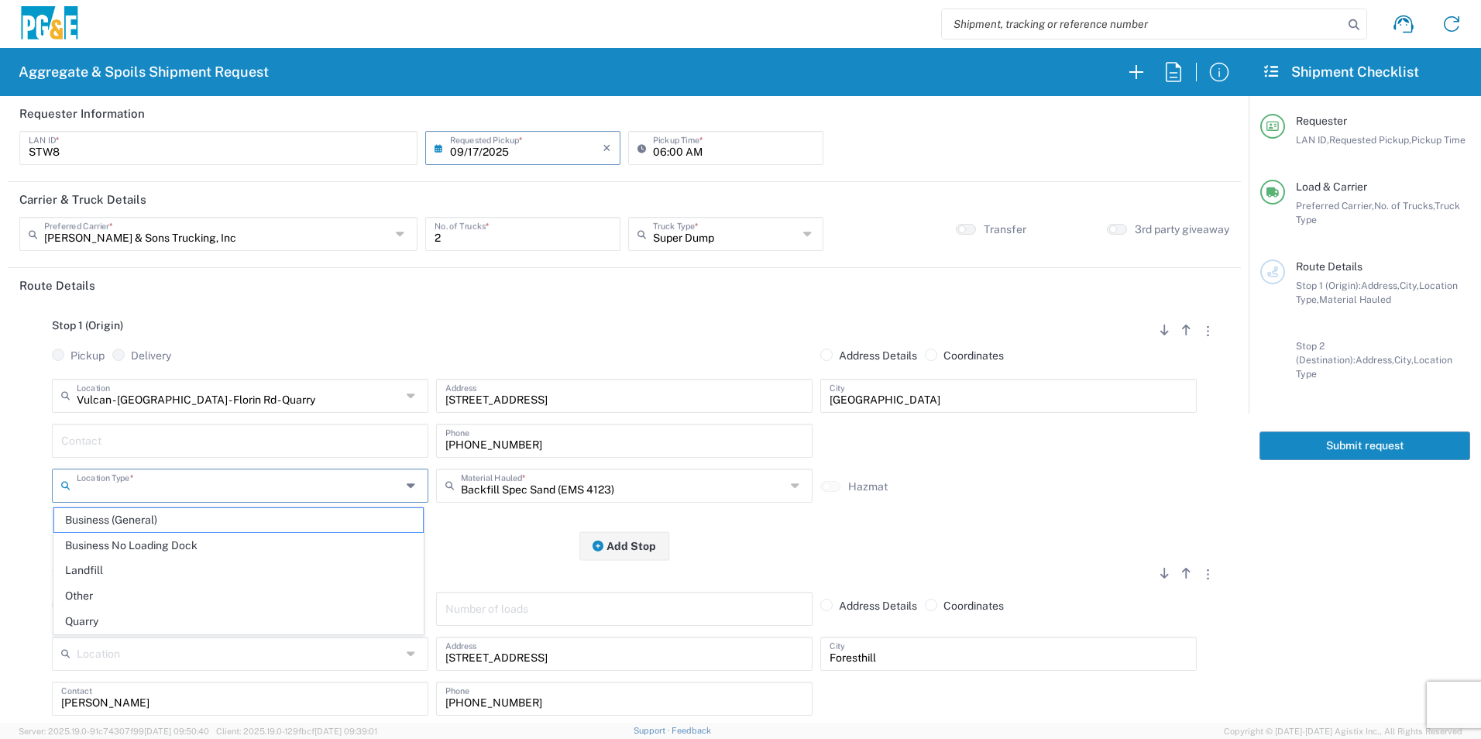
click at [194, 439] on input "text" at bounding box center [240, 439] width 358 height 27
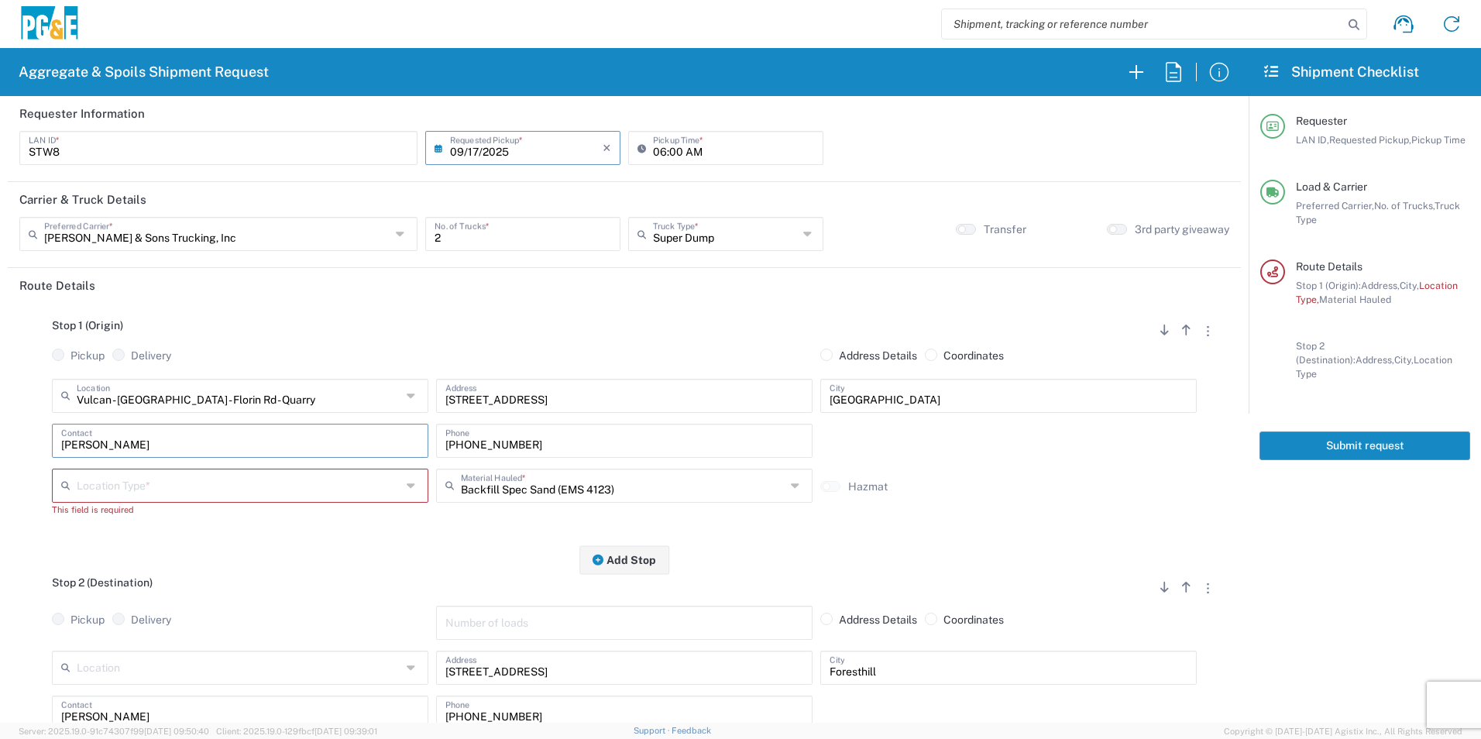
type input "Steve"
click at [167, 482] on input "text" at bounding box center [239, 484] width 325 height 27
click at [108, 615] on span "Quarry" at bounding box center [238, 622] width 369 height 24
type input "Quarry"
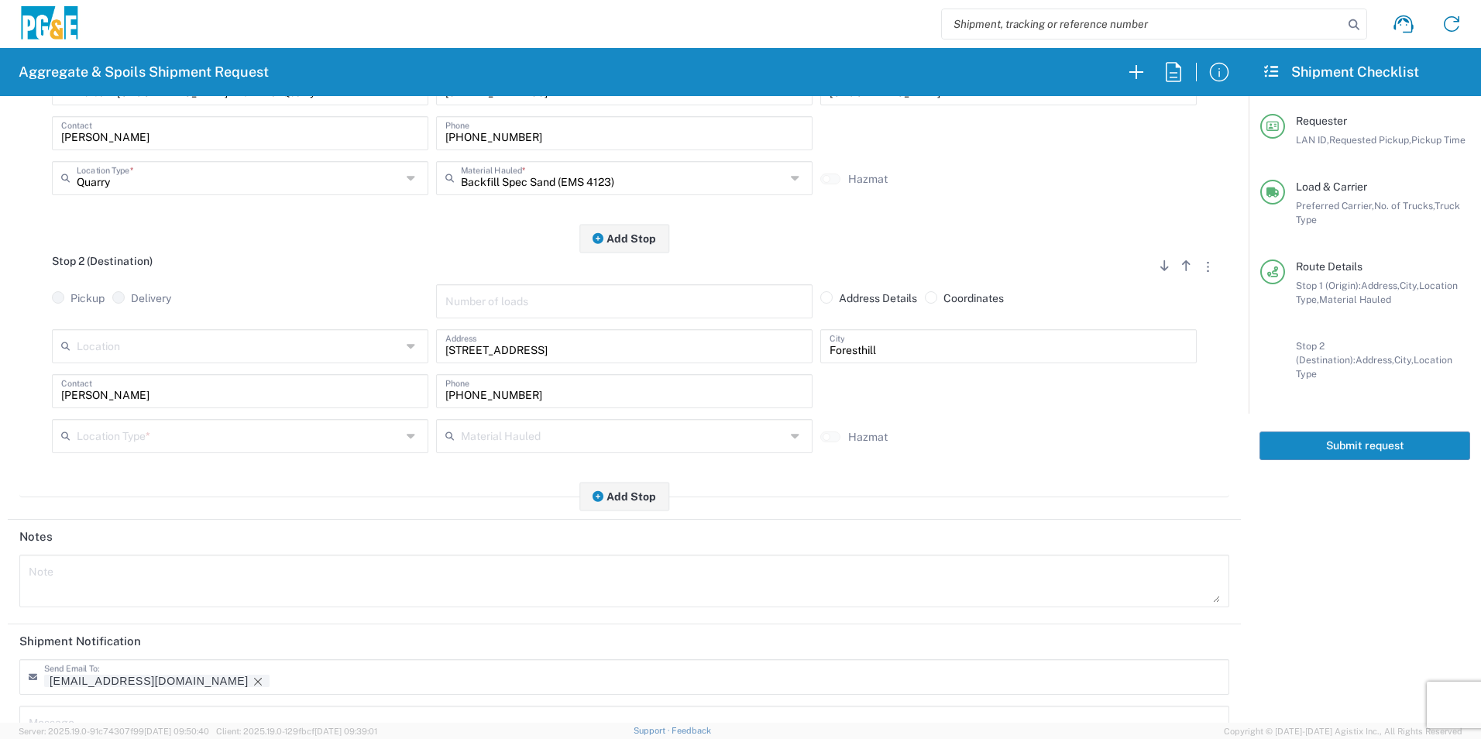
scroll to position [310, 0]
click at [145, 440] on input "text" at bounding box center [239, 432] width 325 height 27
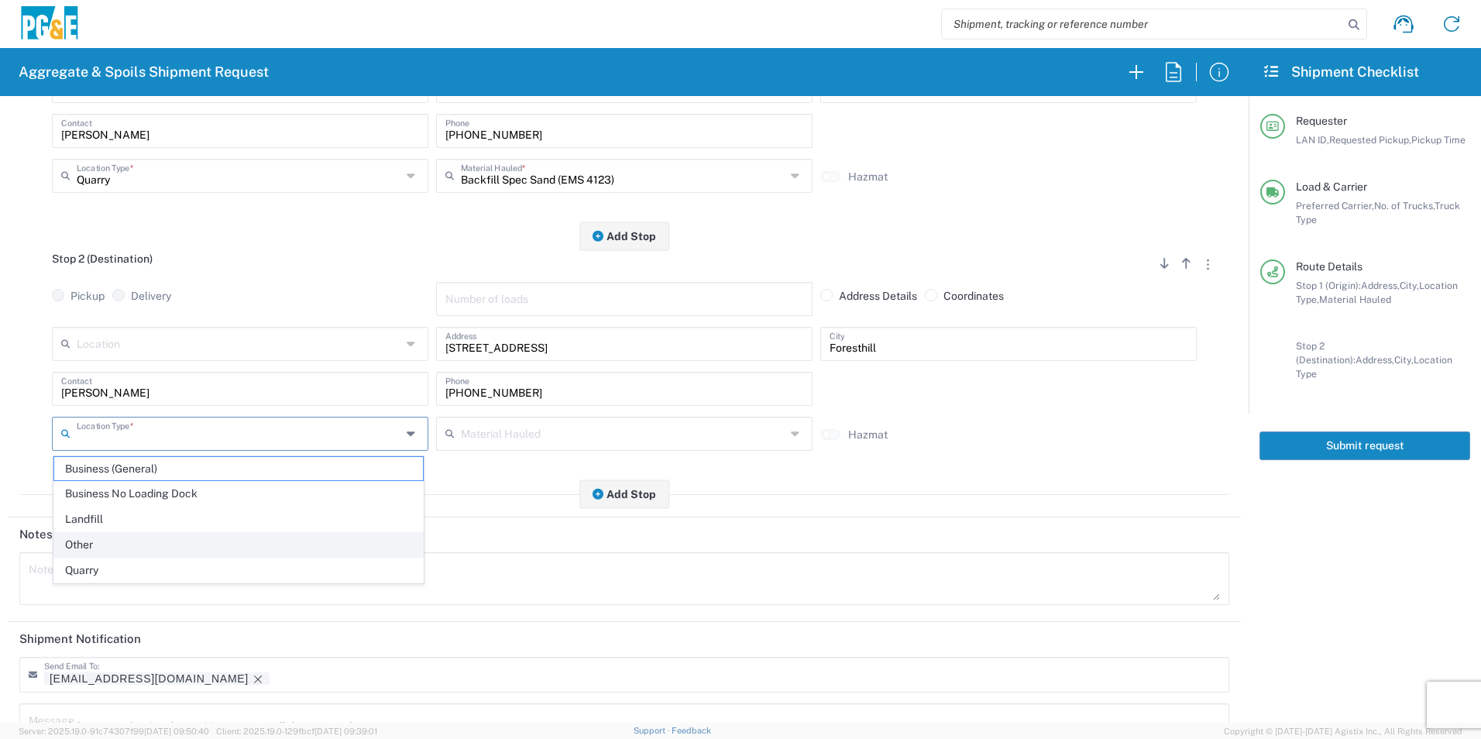
click at [109, 536] on span "Other" at bounding box center [238, 545] width 369 height 24
type input "Other"
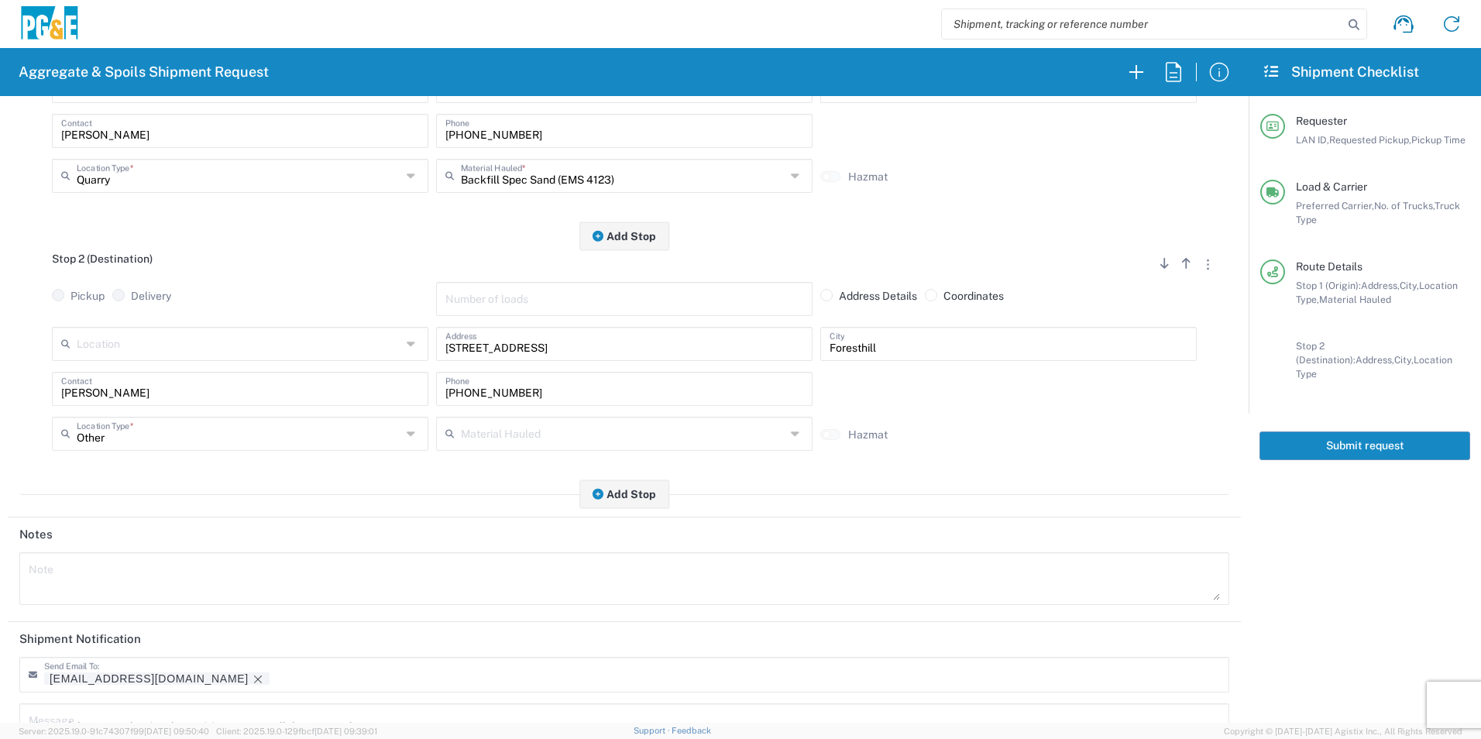
scroll to position [448, 0]
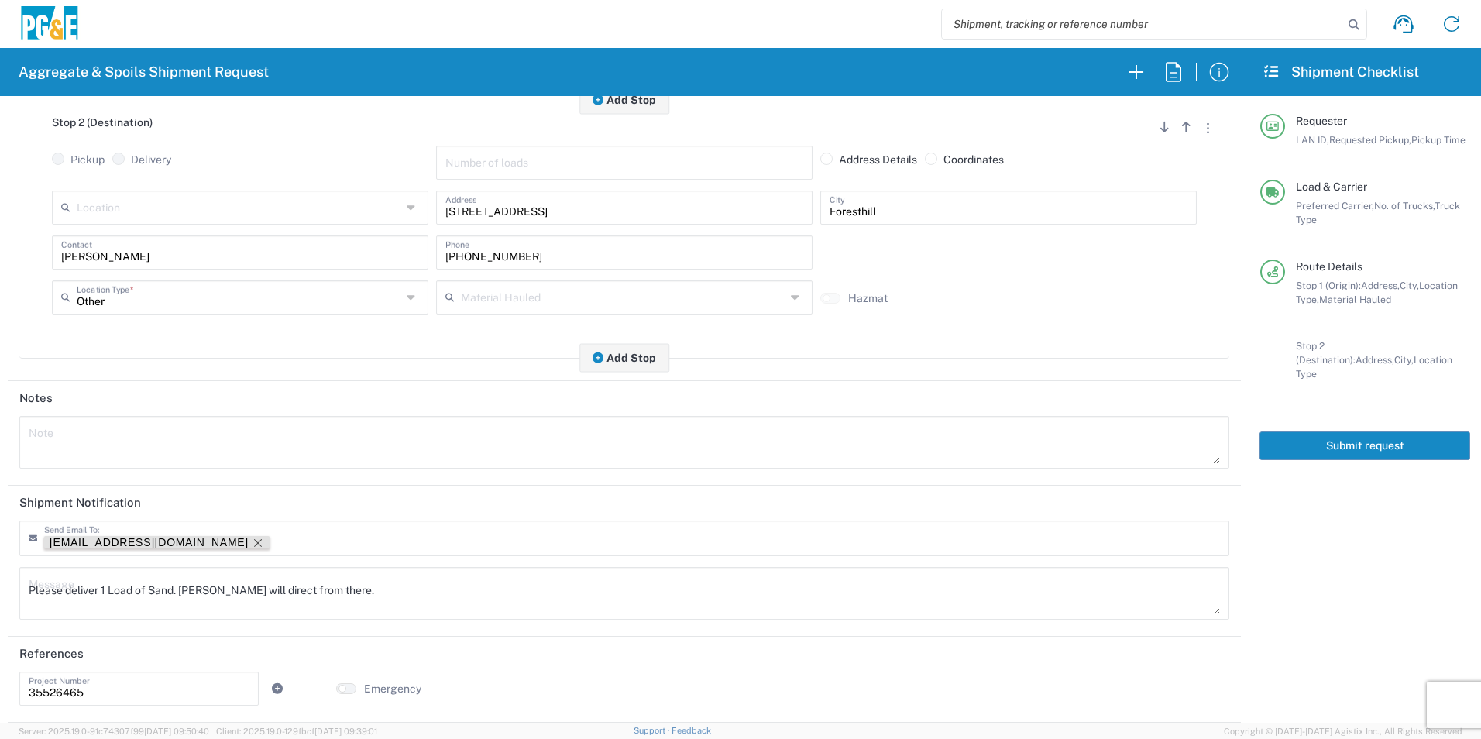
click at [254, 541] on icon "Remove tag" at bounding box center [258, 543] width 8 height 8
drag, startPoint x: 350, startPoint y: 584, endPoint x: -3, endPoint y: 563, distance: 353.9
click at [0, 563] on html "Aggregate & Spoils Shipment Request Requester Information STW8 LAN ID * 09/17/2…" at bounding box center [740, 369] width 1481 height 739
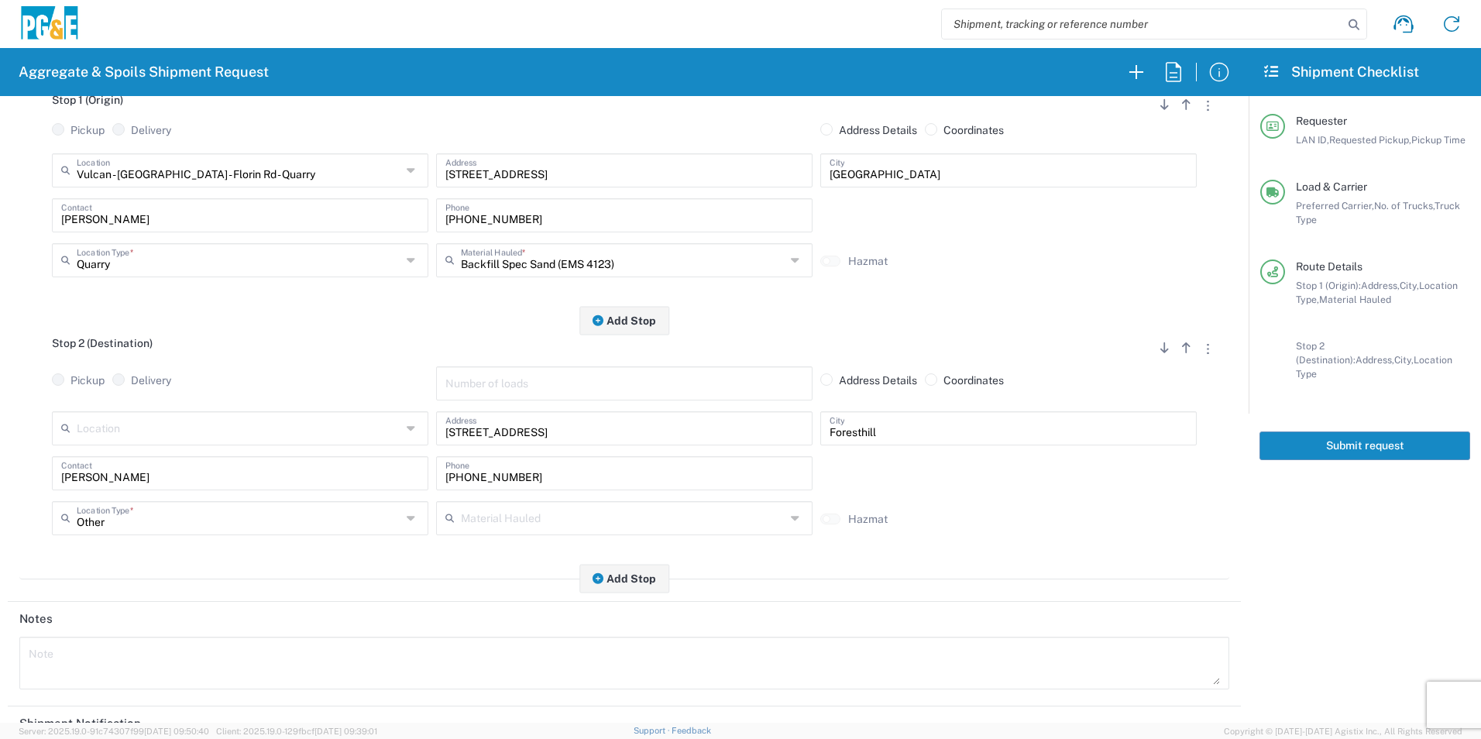
scroll to position [0, 0]
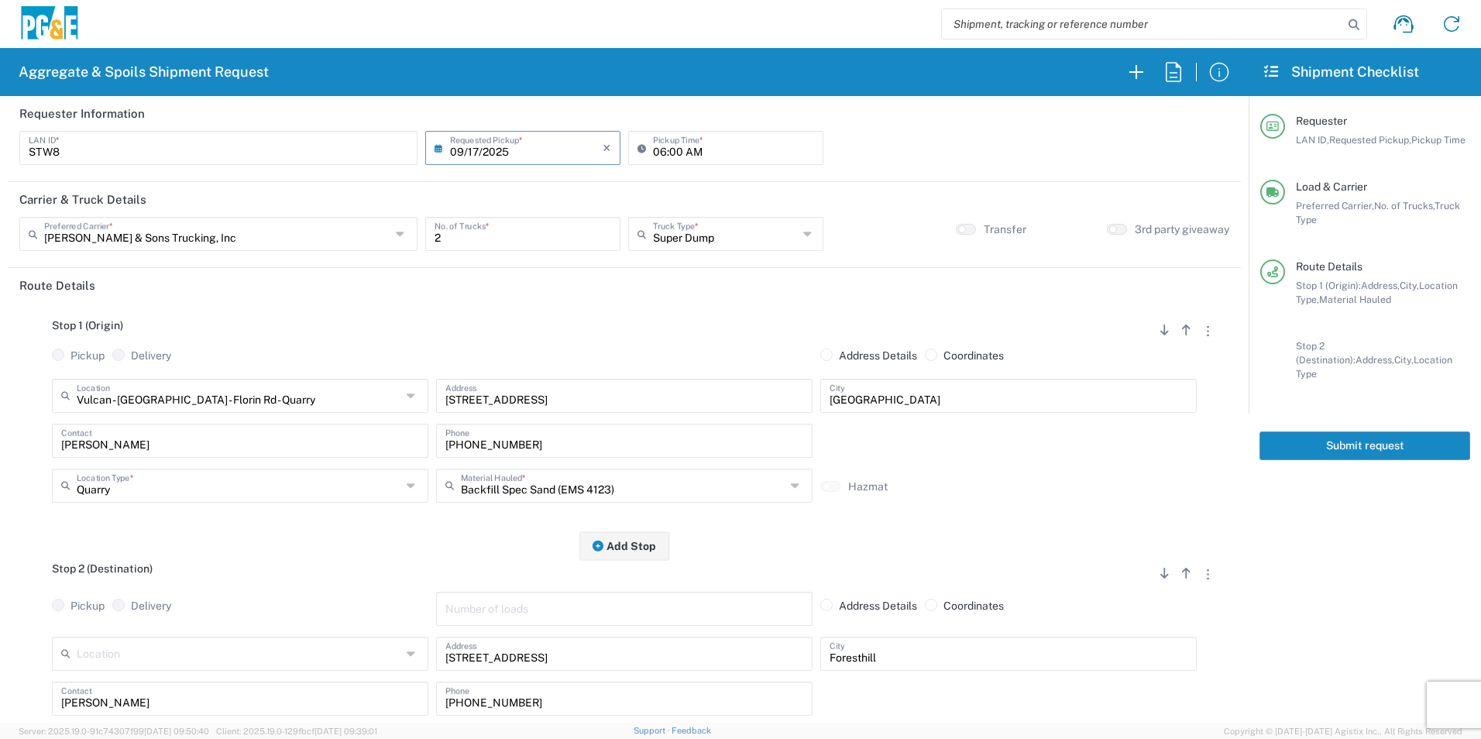
click at [1316, 433] on button "Submit request" at bounding box center [1365, 446] width 211 height 29
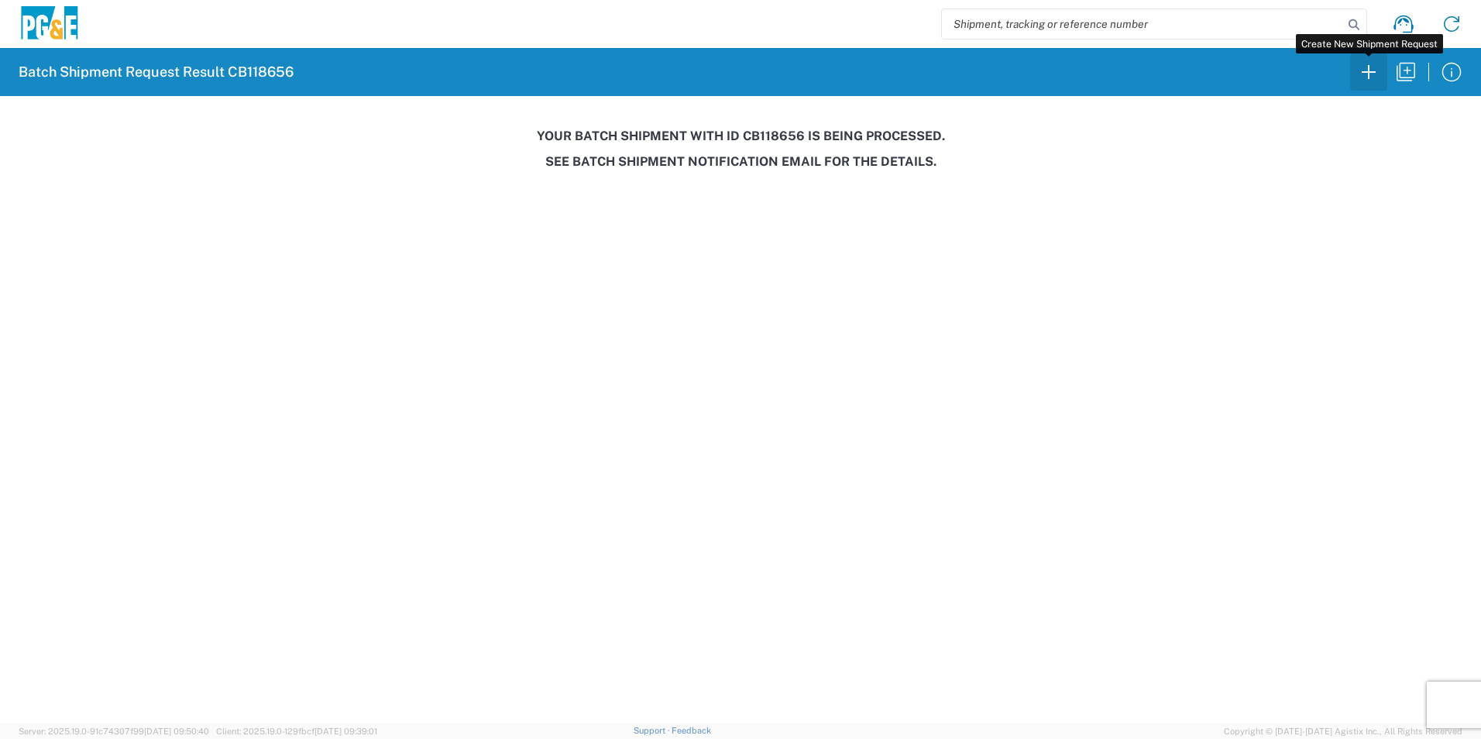
click at [1367, 78] on icon "button" at bounding box center [1369, 72] width 25 height 25
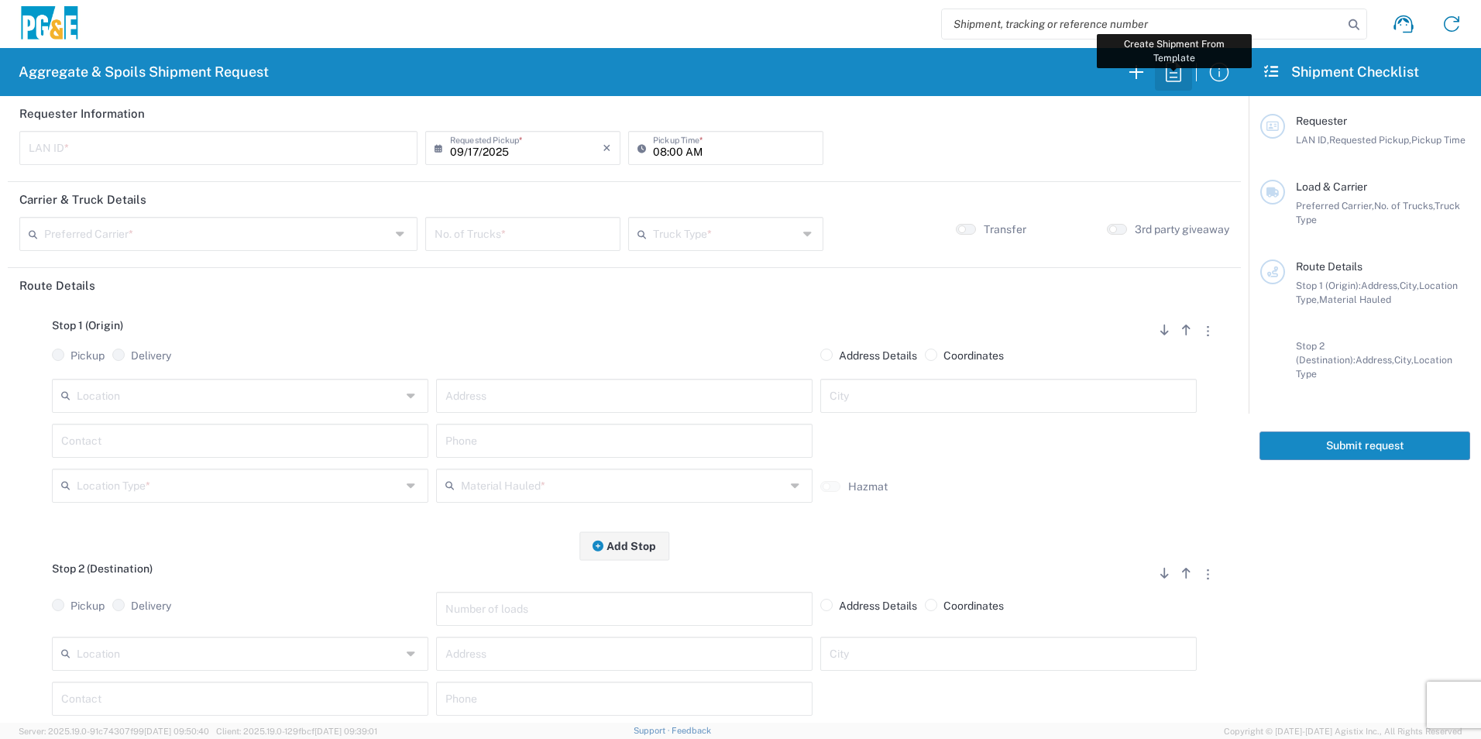
click at [1172, 67] on icon "button" at bounding box center [1173, 72] width 25 height 25
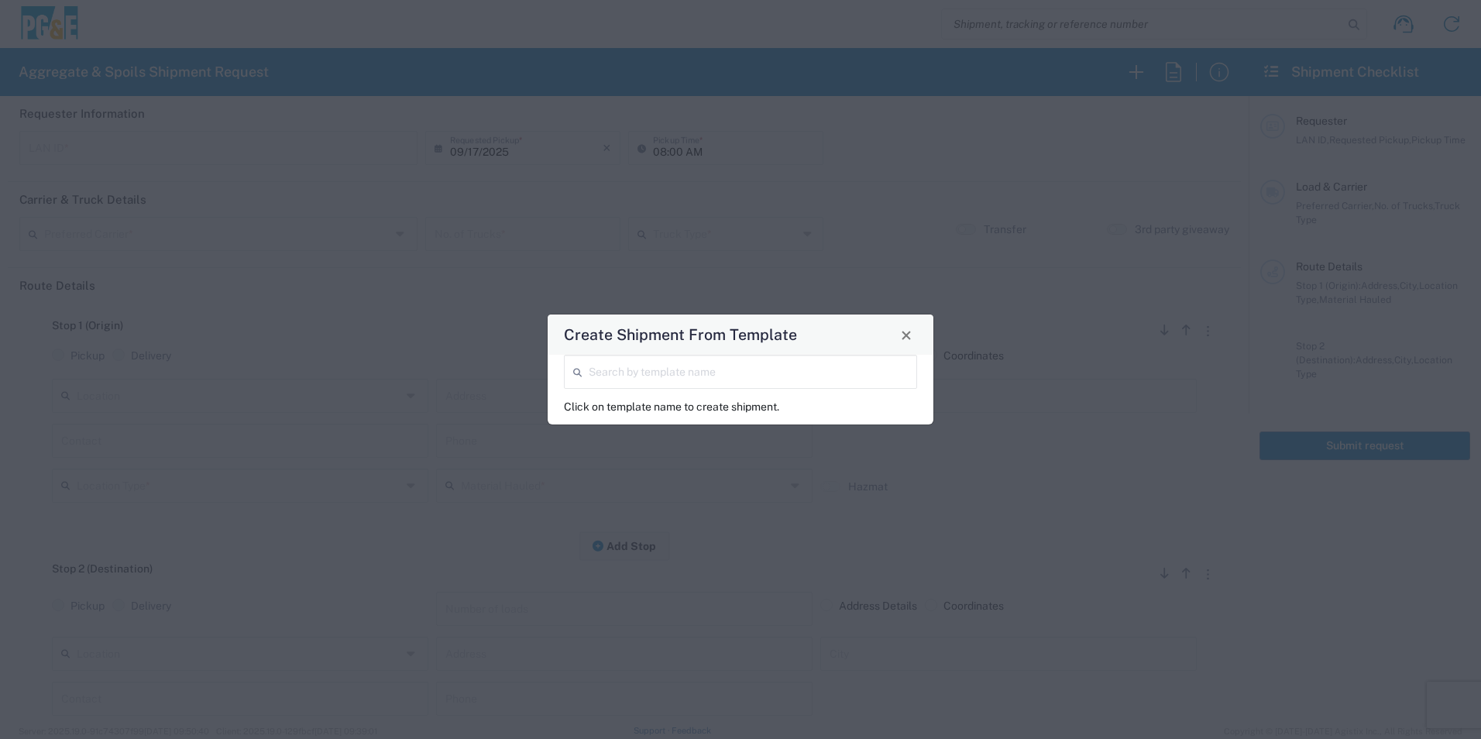
click at [734, 357] on input "search" at bounding box center [748, 370] width 319 height 27
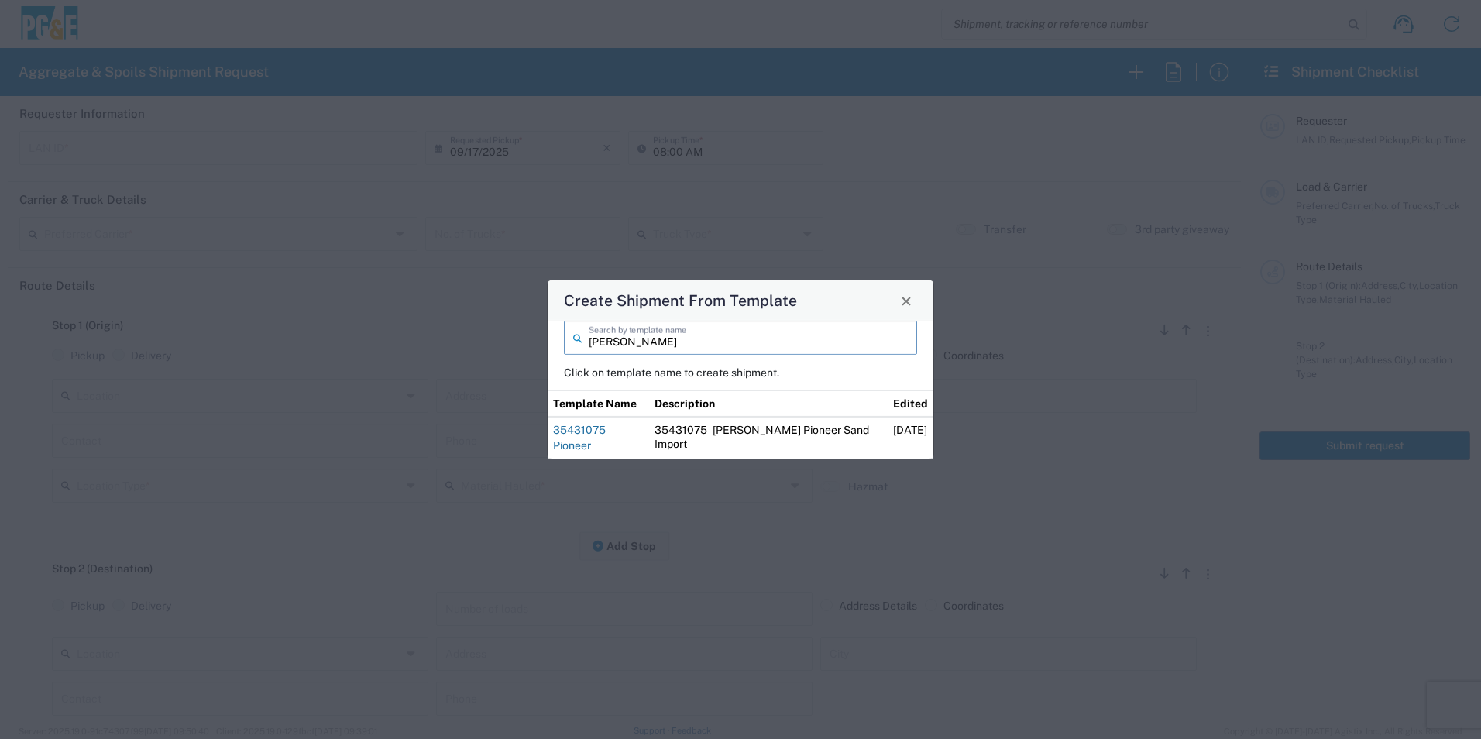
type input "troy"
click at [609, 439] on link "35431075 - Pioneer" at bounding box center [581, 438] width 56 height 28
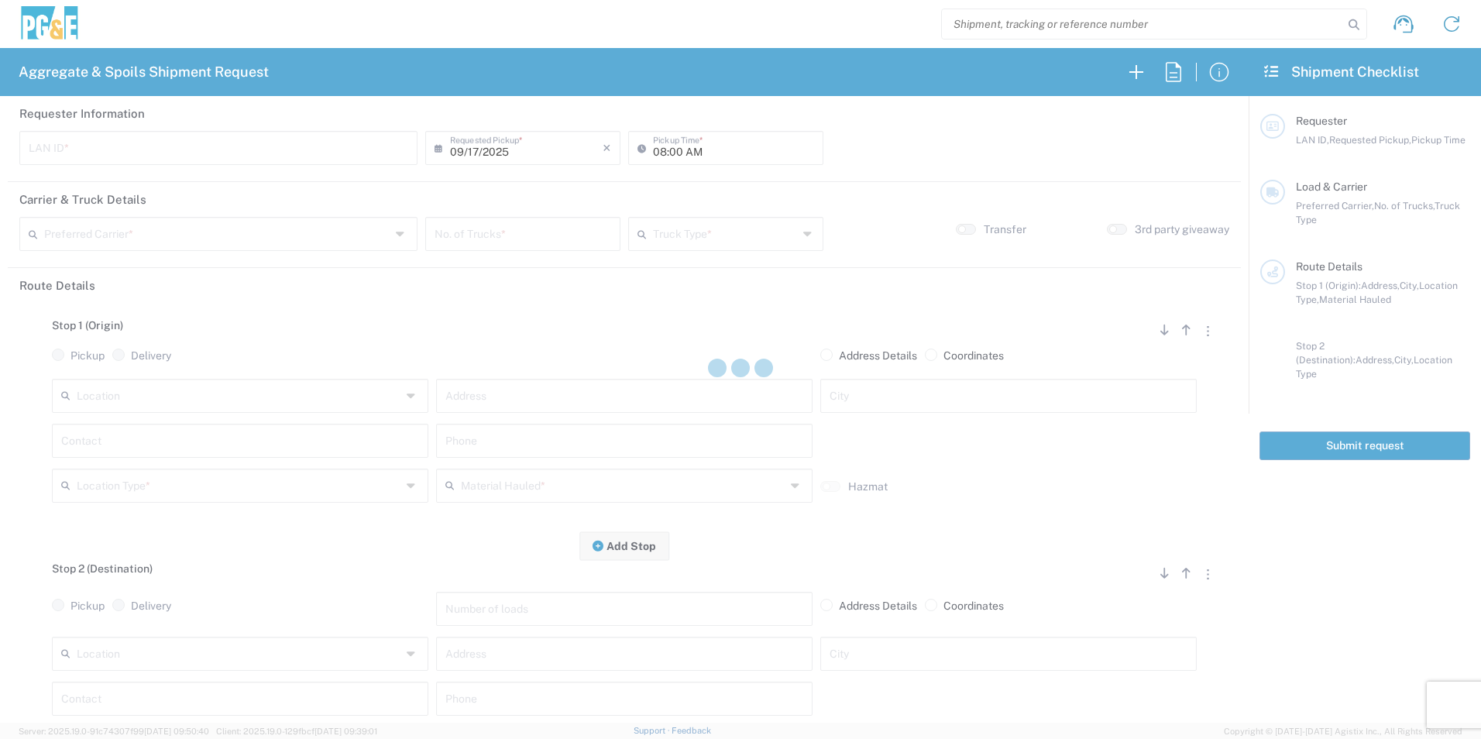
type input "TXTG"
type input "06:00 AM"
type input "[PERSON_NAME] & Sons Trucking, Inc"
type input "20 Yard Dump Truck"
type textarea "Start with 1 load of Sand. Troy will direct from there."
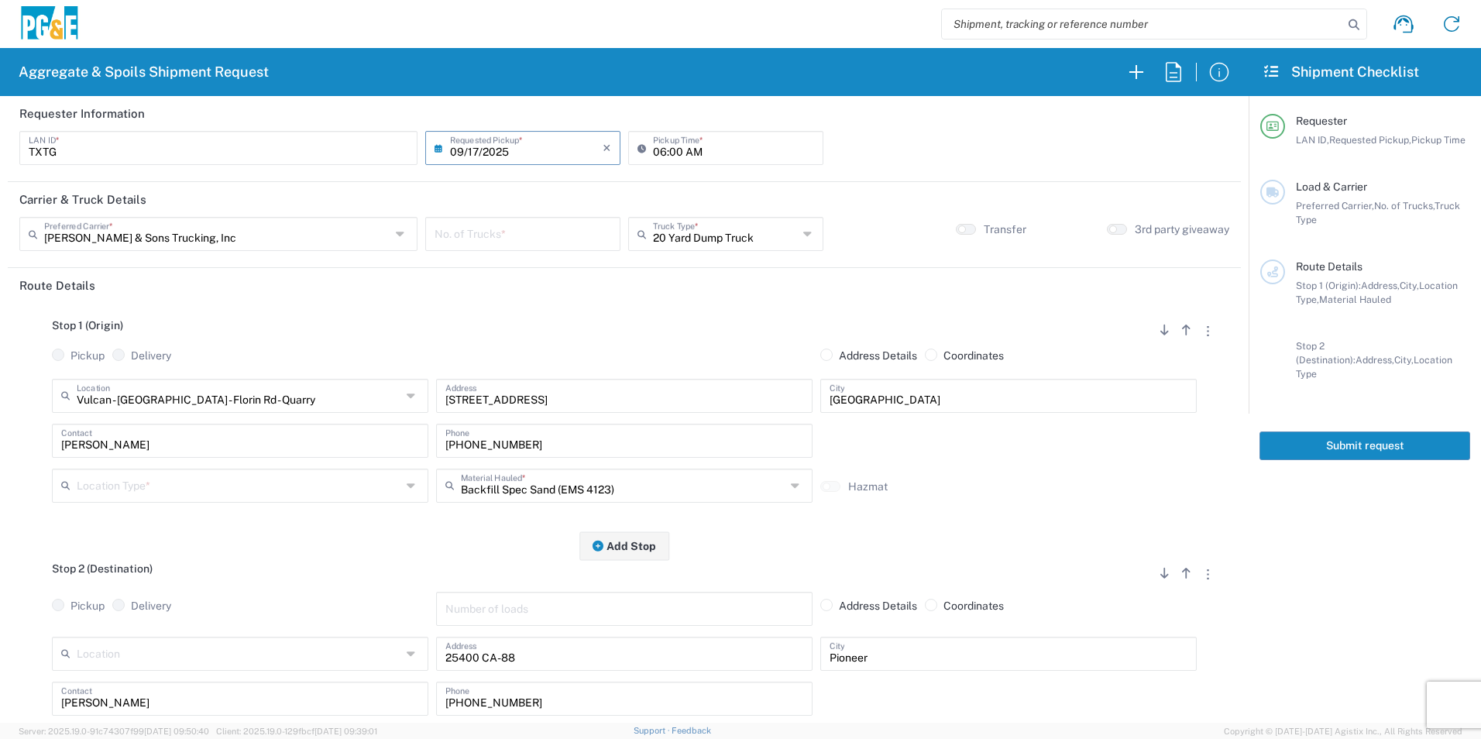
click at [515, 233] on input "number" at bounding box center [523, 232] width 177 height 27
type input "1"
click at [654, 151] on input "06:00 AM" at bounding box center [733, 146] width 161 height 27
type input "07:00 AM"
click at [187, 401] on input "text" at bounding box center [239, 394] width 325 height 27
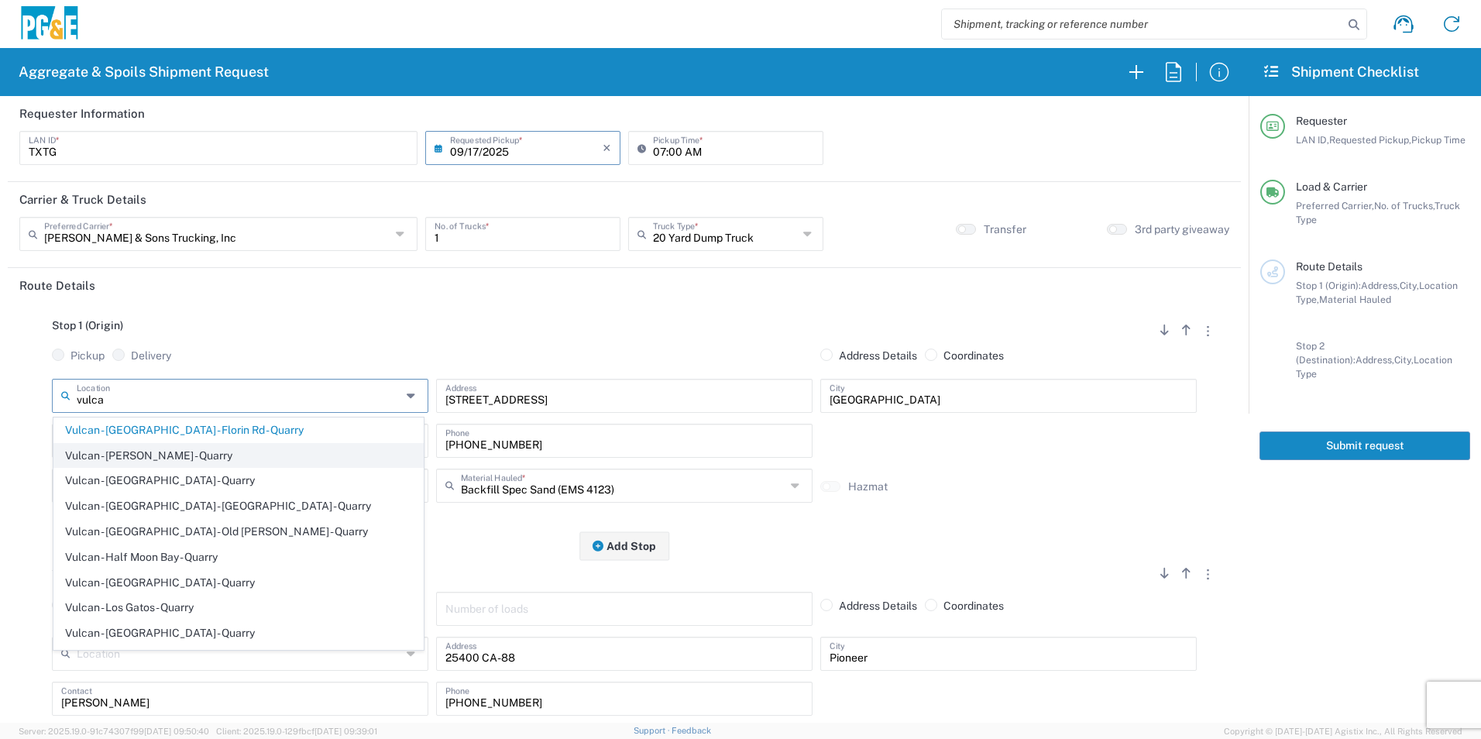
click at [205, 451] on span "Vulcan - [PERSON_NAME] - Quarry" at bounding box center [238, 456] width 369 height 24
type input "Vulcan - [PERSON_NAME] - Quarry"
type input "2701 CA-104"
type input "Ione"
type input "Quarry"
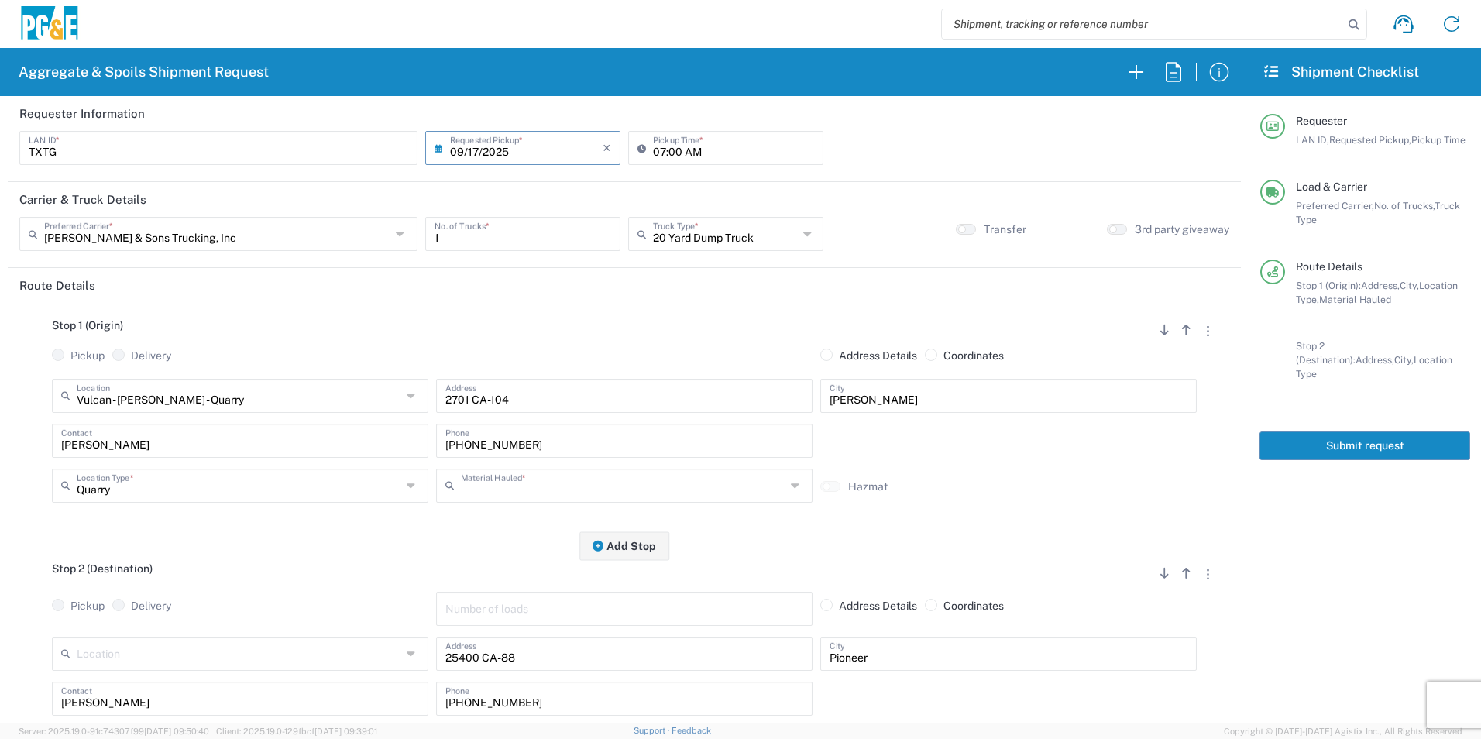
click at [535, 479] on input "text" at bounding box center [623, 484] width 325 height 27
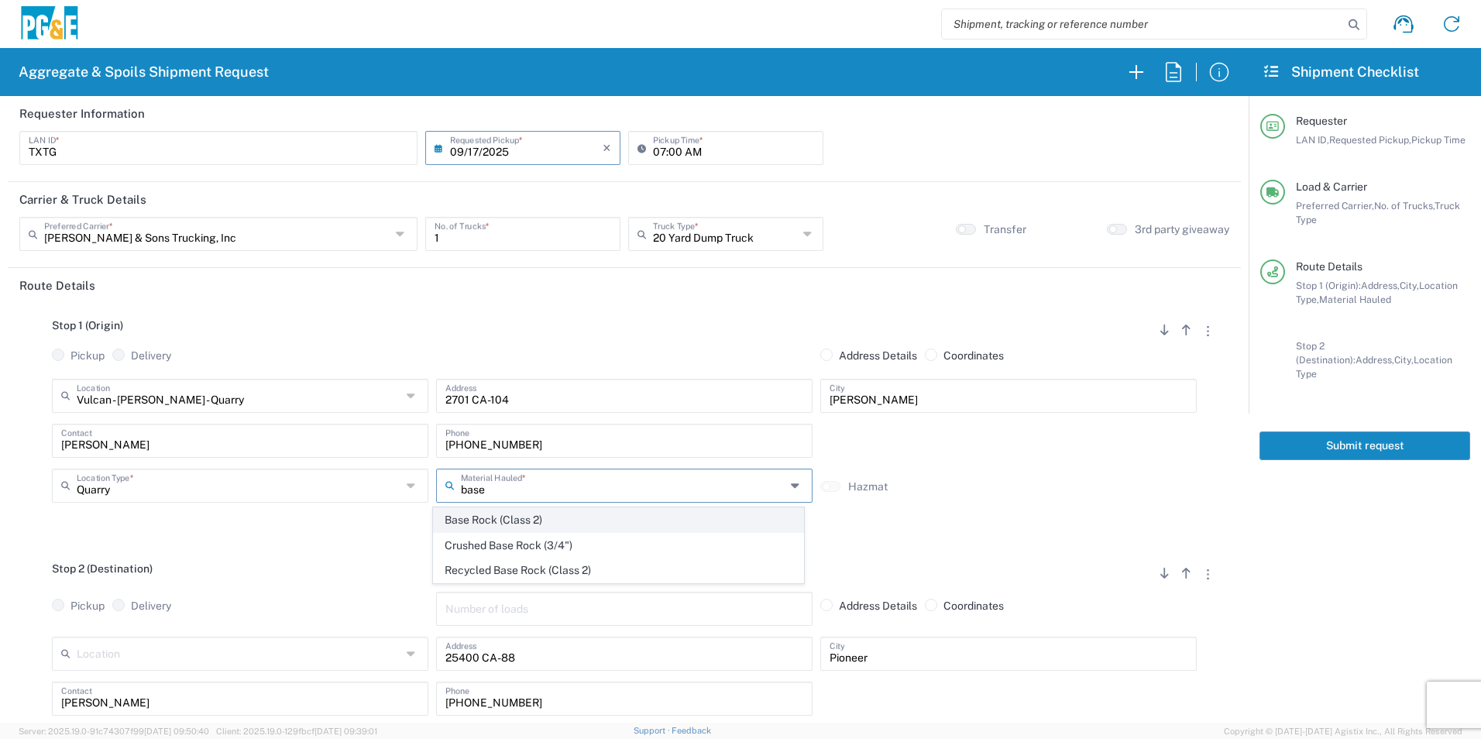
click at [561, 523] on span "Base Rock (Class 2)" at bounding box center [618, 520] width 369 height 24
type input "Base Rock (Class 2)"
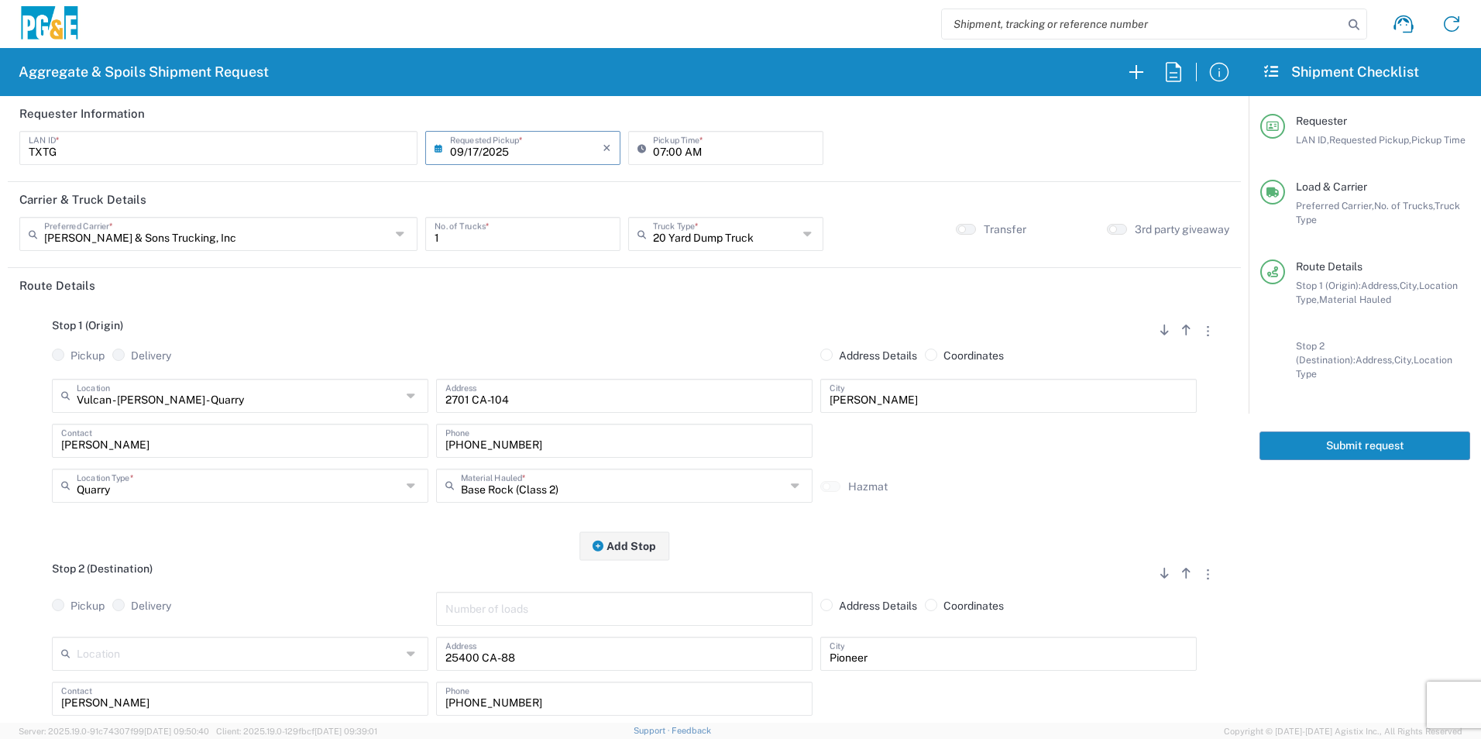
scroll to position [155, 0]
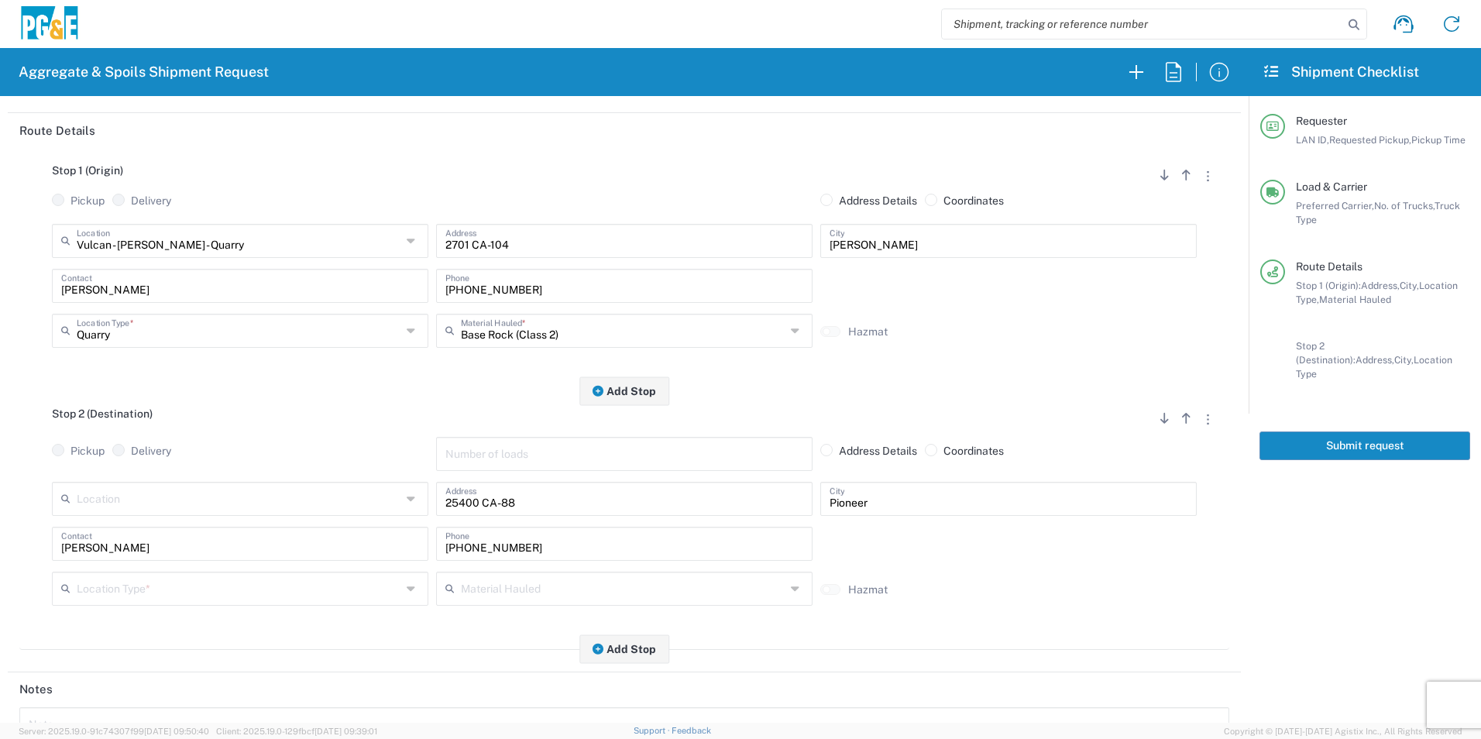
click at [167, 580] on input "text" at bounding box center [239, 587] width 325 height 27
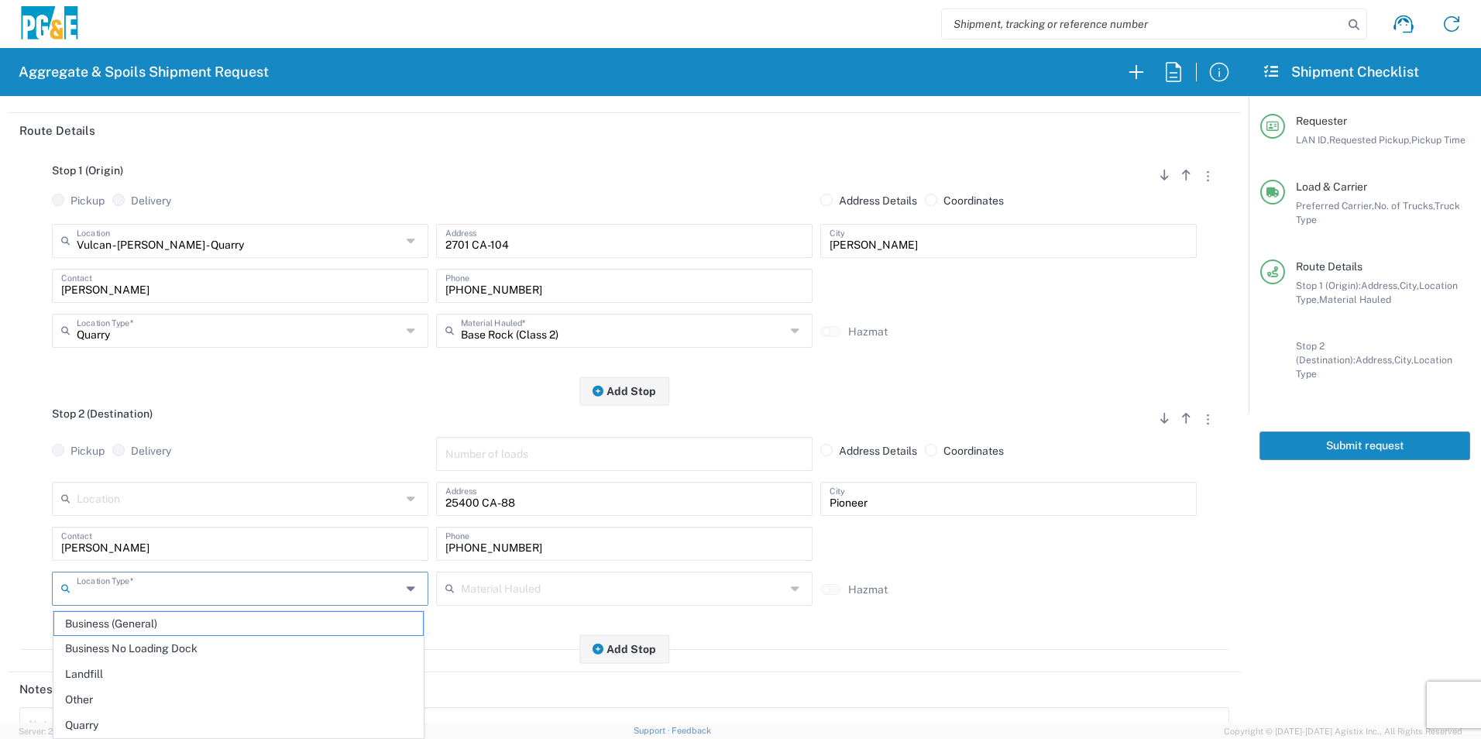
click at [105, 692] on span "Other" at bounding box center [238, 700] width 369 height 24
type input "Other"
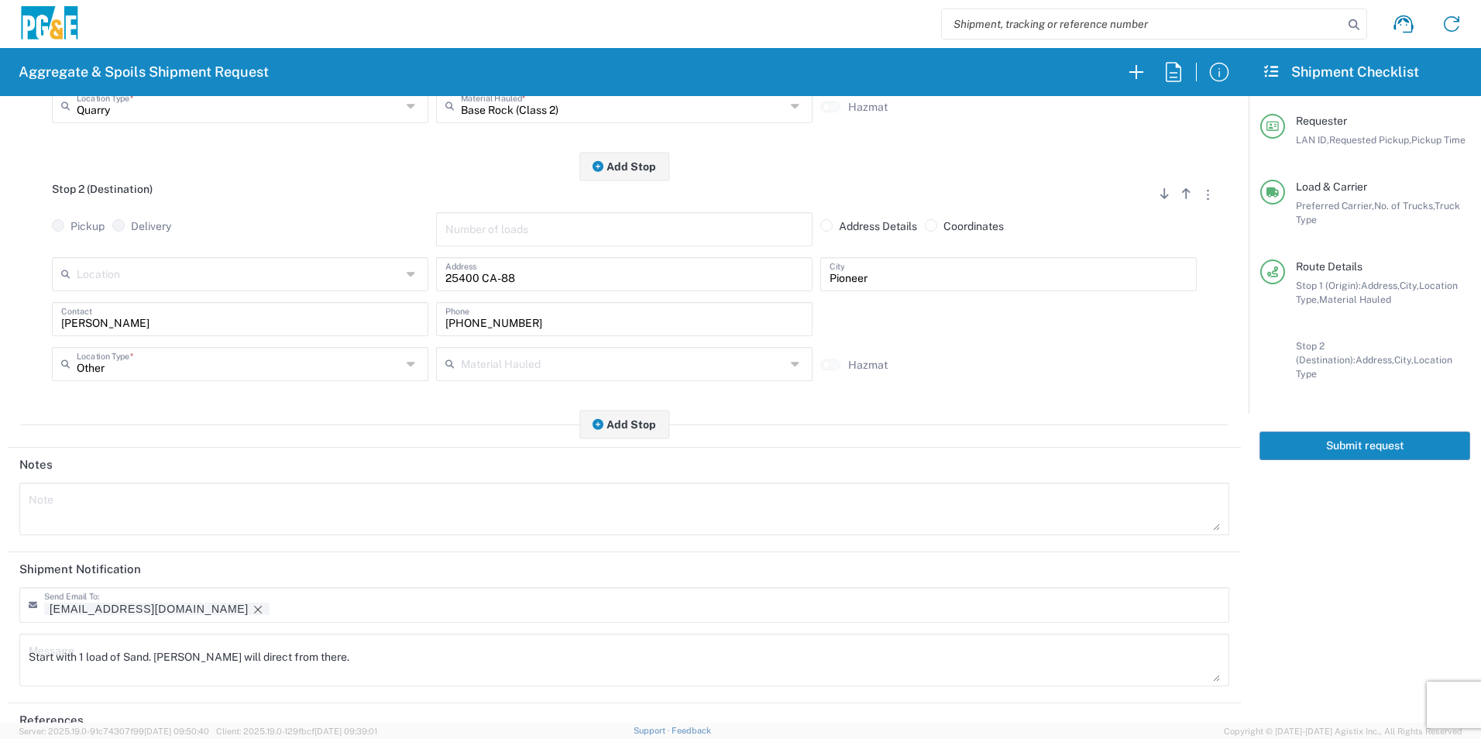
scroll to position [387, 0]
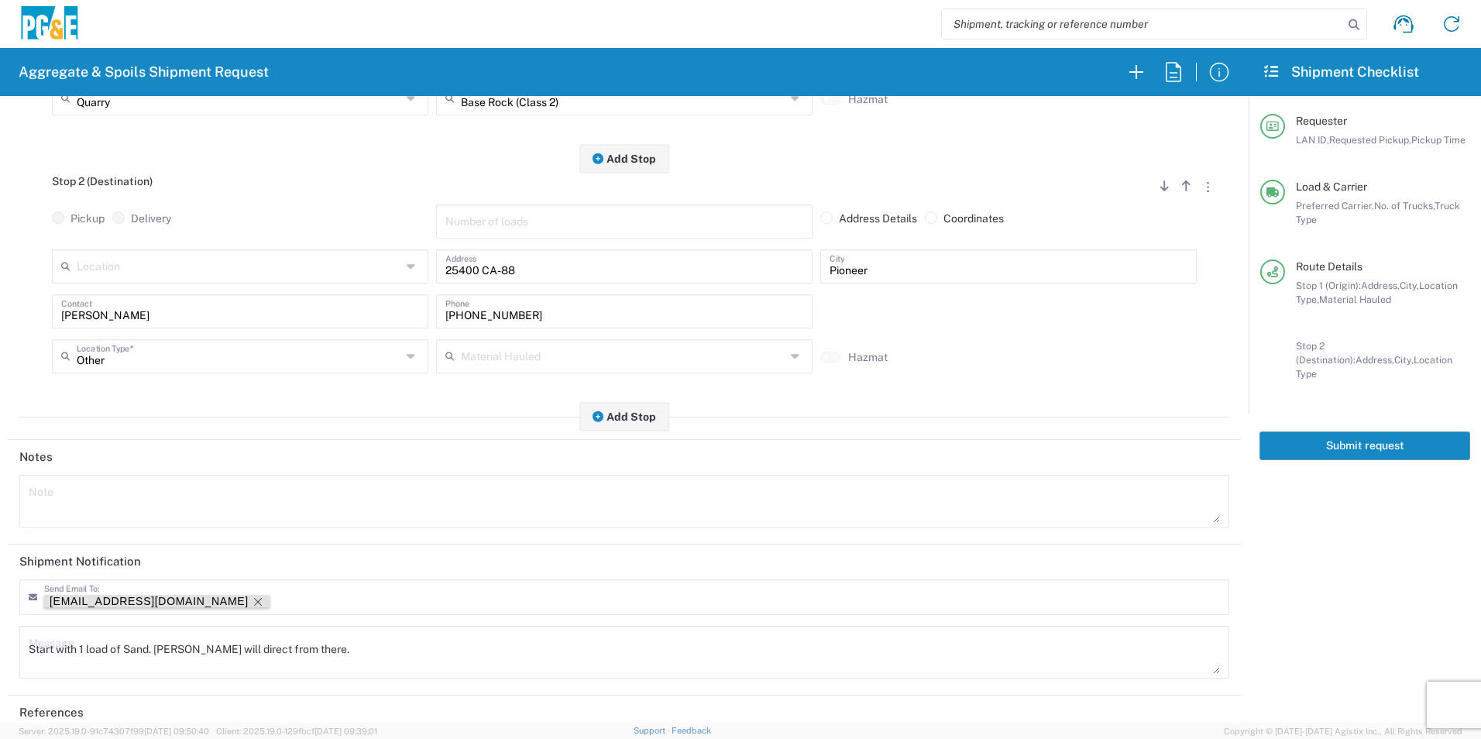
click at [252, 602] on icon "Remove tag" at bounding box center [258, 602] width 12 height 12
drag, startPoint x: 115, startPoint y: 622, endPoint x: 0, endPoint y: 607, distance: 115.7
click at [0, 607] on html "Aggregate & Spoils Shipment Request Requester Information TXTG LAN ID * 09/17/2…" at bounding box center [740, 369] width 1481 height 739
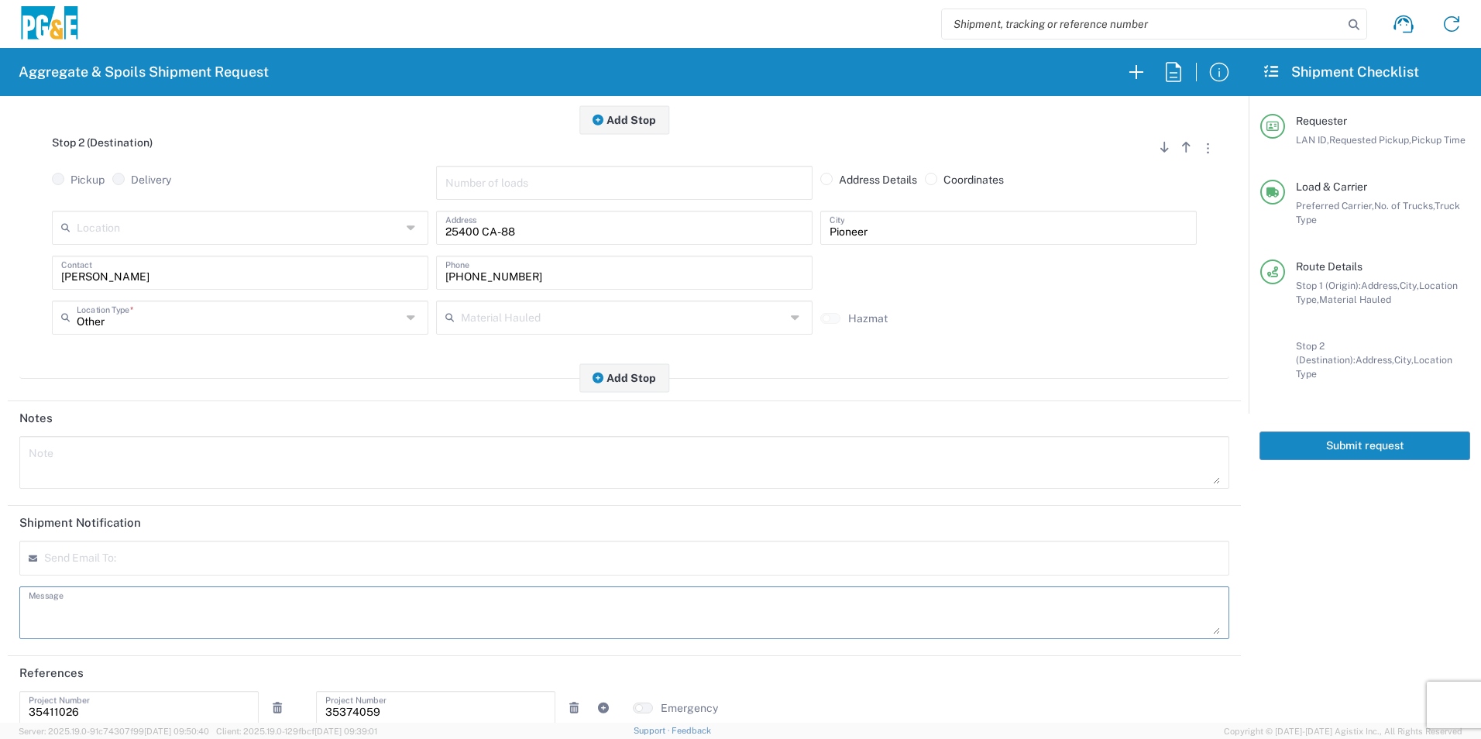
scroll to position [447, 0]
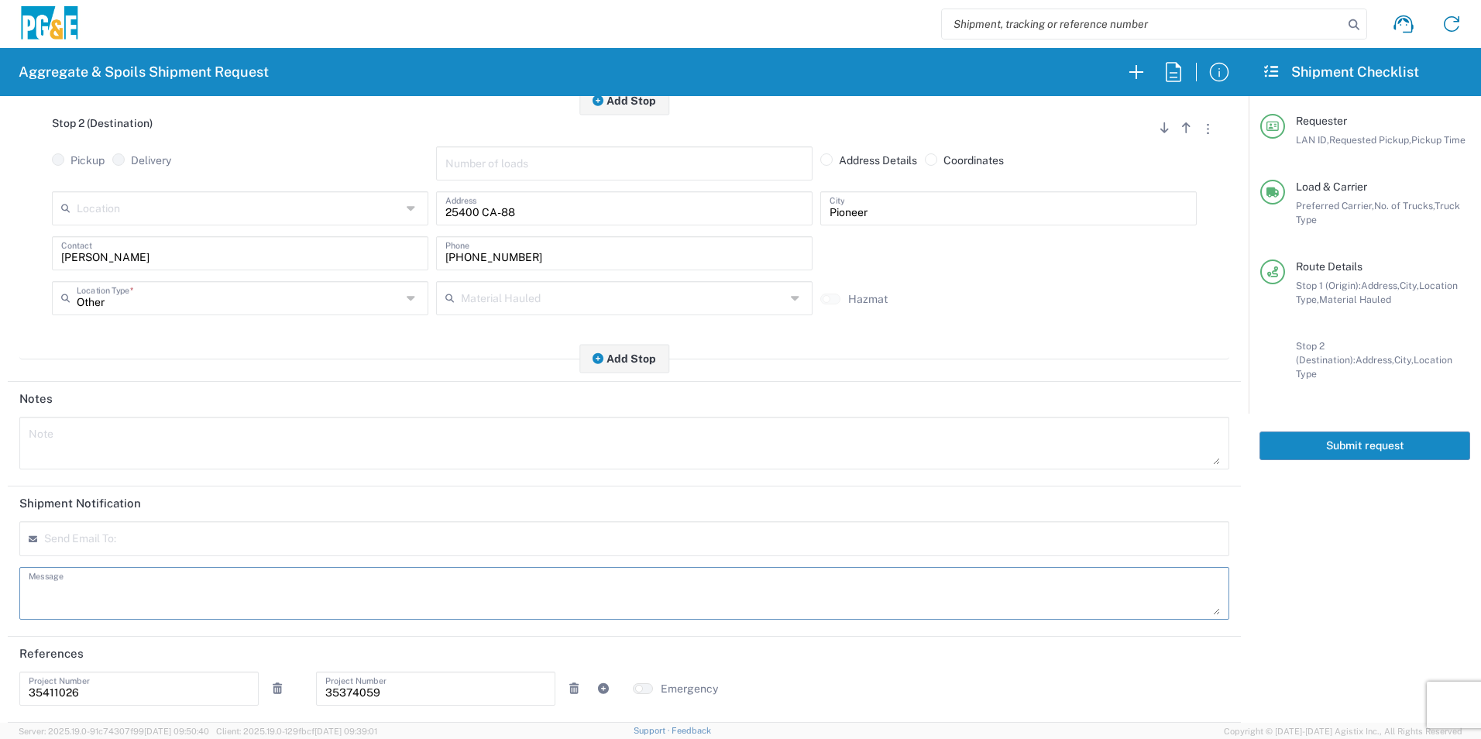
click at [277, 689] on icon at bounding box center [277, 688] width 14 height 11
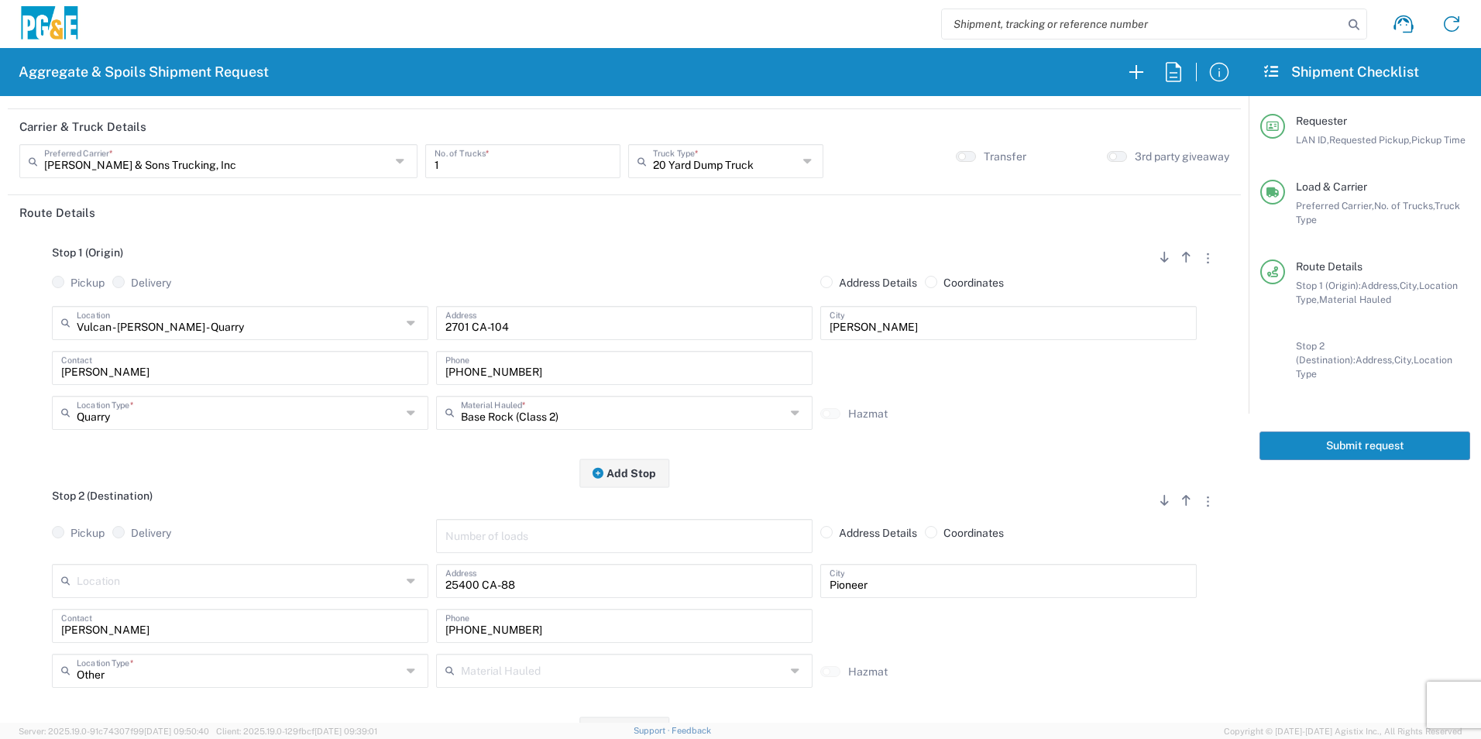
scroll to position [0, 0]
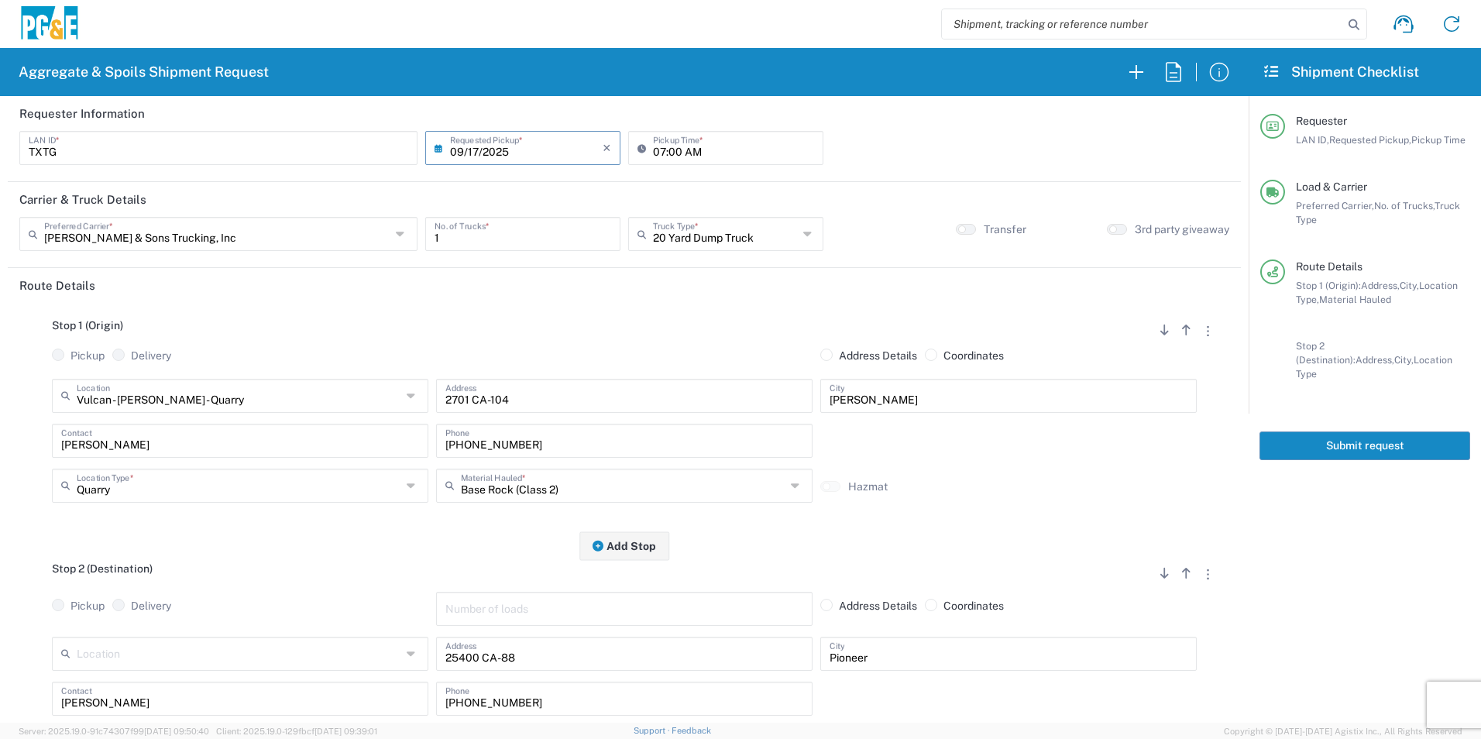
click at [1338, 437] on button "Submit request" at bounding box center [1365, 446] width 211 height 29
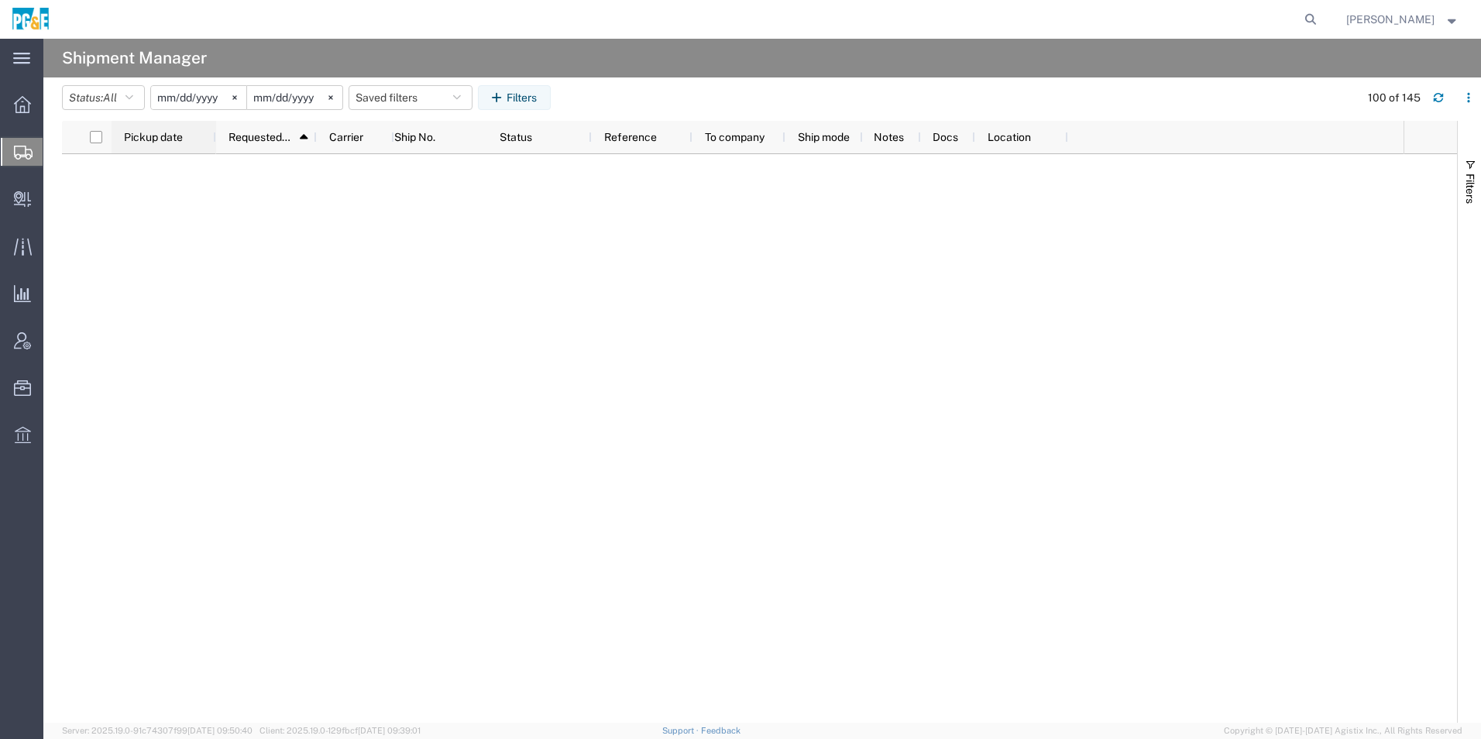
scroll to position [1238, 0]
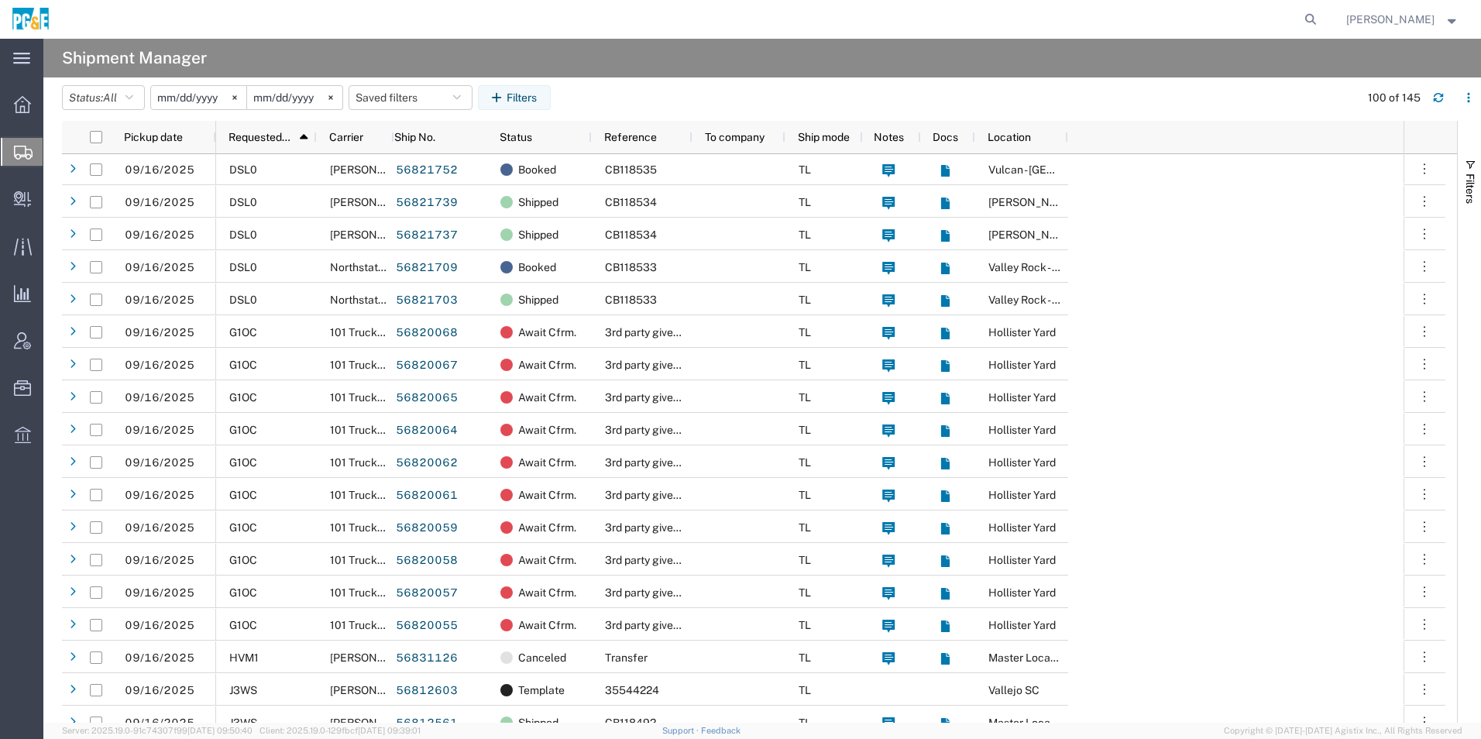
click at [177, 92] on input "[DATE]" at bounding box center [198, 97] width 95 height 23
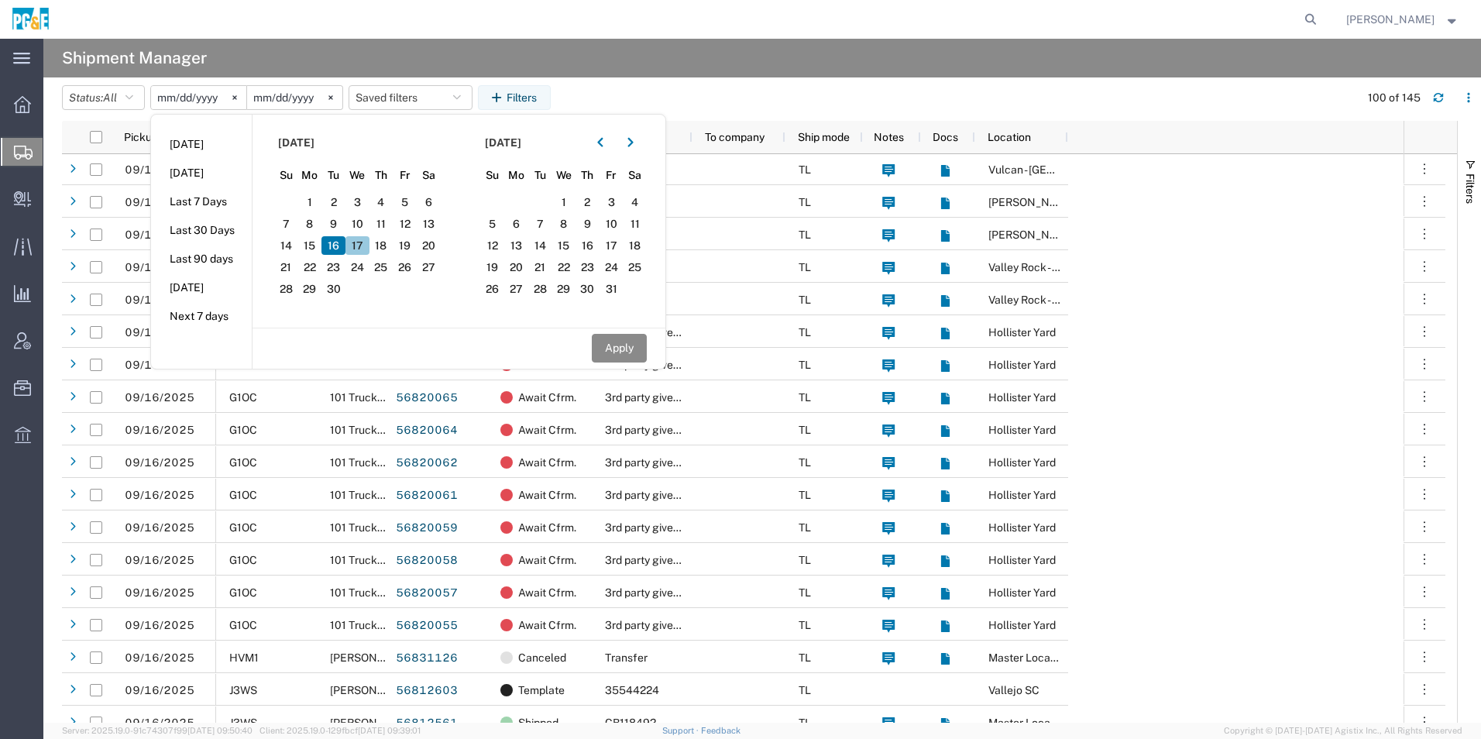
click at [356, 248] on span "17" at bounding box center [358, 245] width 24 height 19
click at [306, 95] on input "[DATE]" at bounding box center [294, 97] width 95 height 23
click at [364, 245] on span "17" at bounding box center [358, 245] width 24 height 19
click at [365, 246] on span "17" at bounding box center [358, 245] width 24 height 19
click at [609, 142] on button "button" at bounding box center [600, 142] width 25 height 25
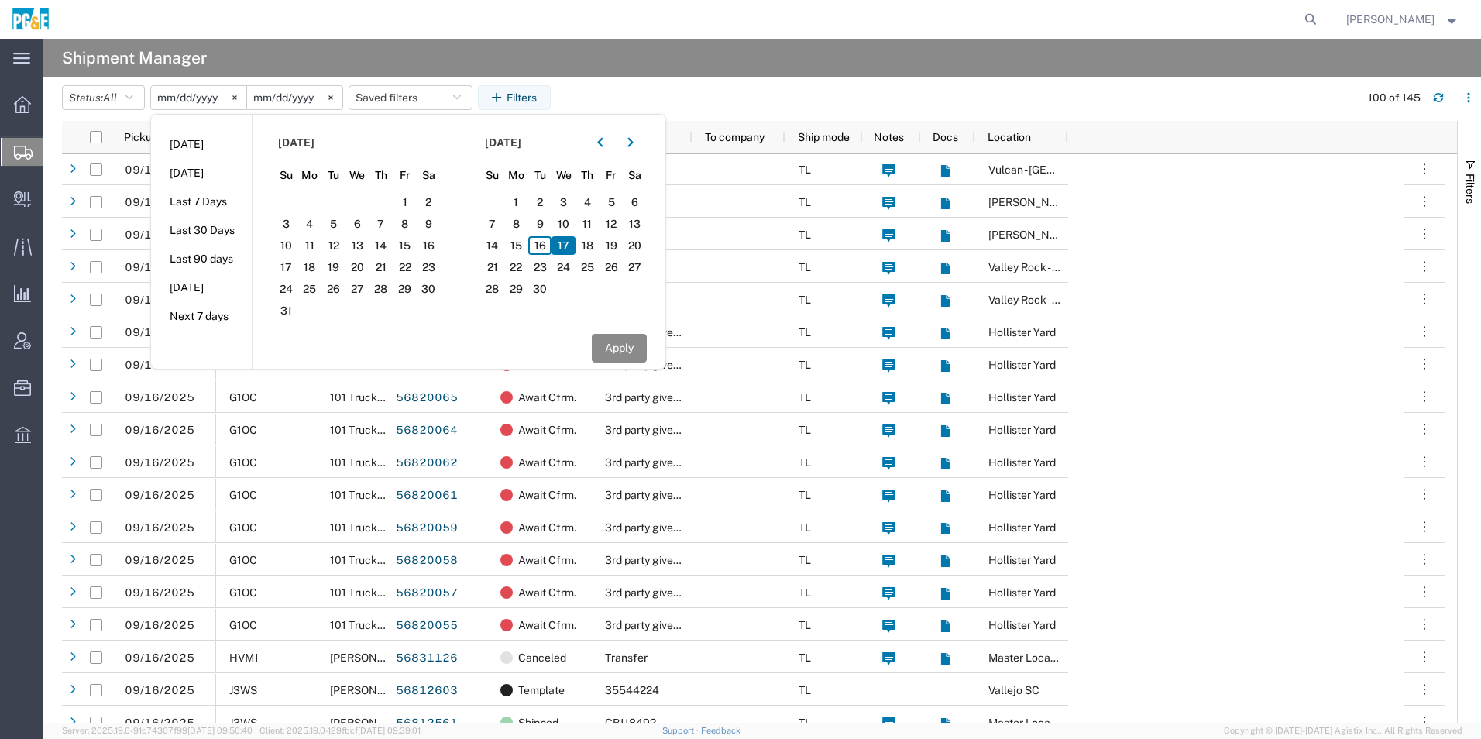
click at [566, 244] on span "17" at bounding box center [564, 245] width 24 height 19
click at [620, 343] on button "Apply" at bounding box center [619, 348] width 55 height 29
type input "[DATE]"
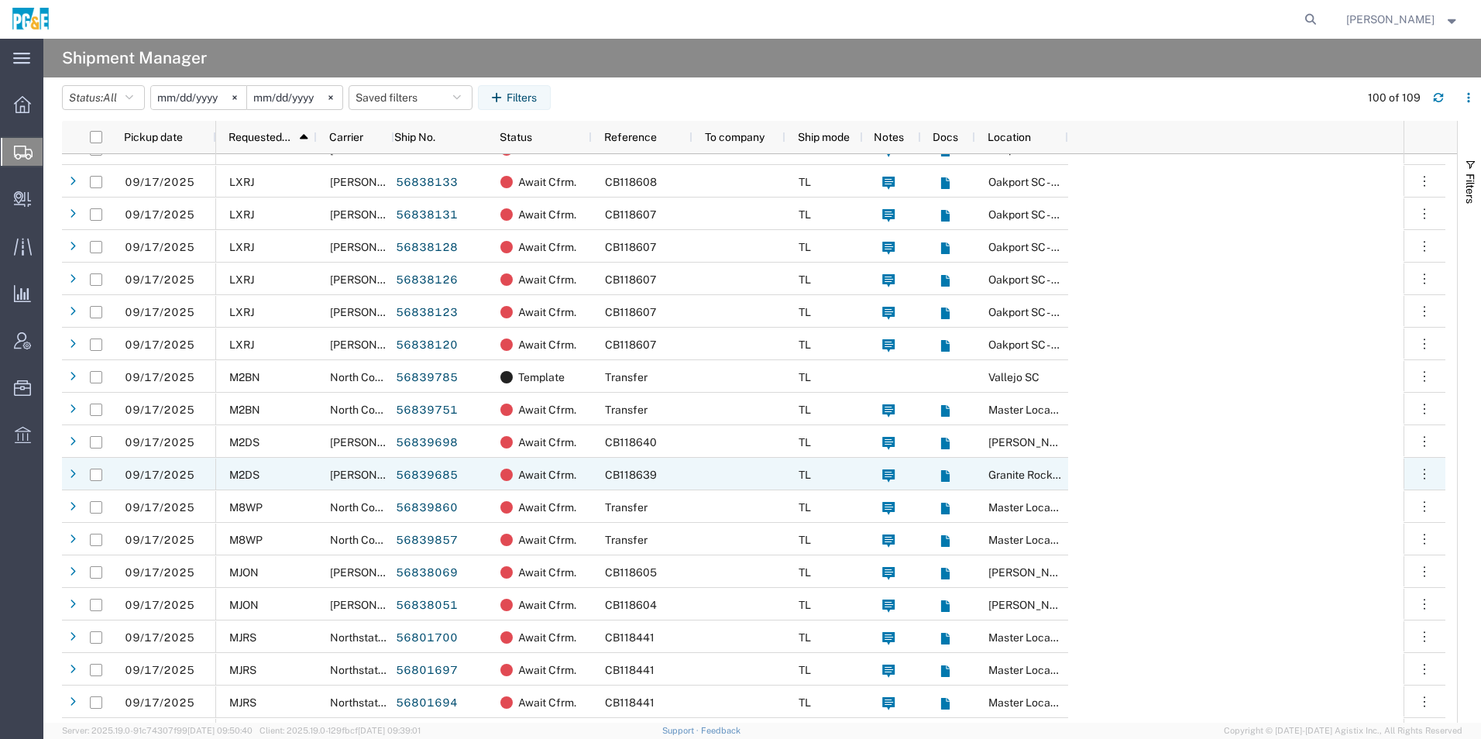
scroll to position [2324, 0]
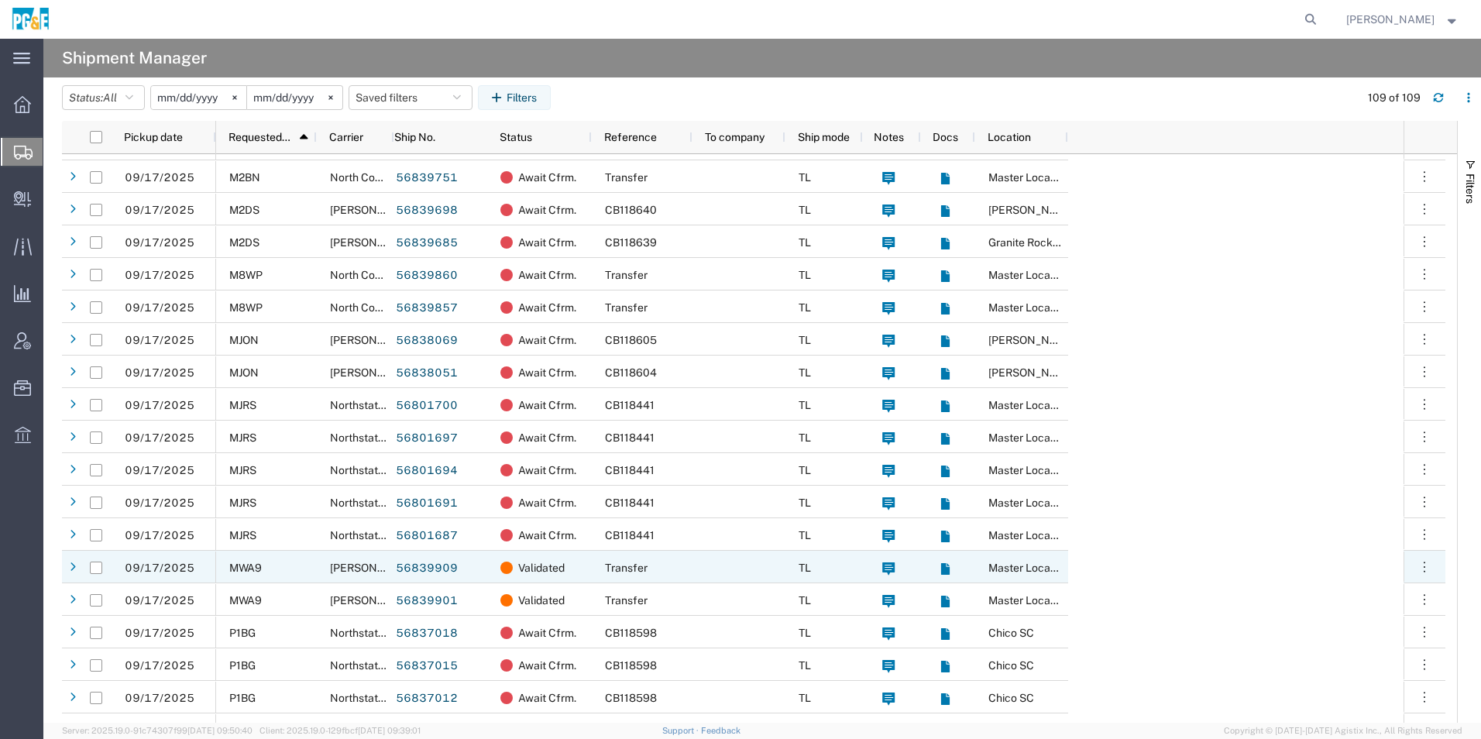
drag, startPoint x: 101, startPoint y: 569, endPoint x: 101, endPoint y: 577, distance: 8.5
click at [101, 569] on input "Press Space to toggle row selection (unchecked)" at bounding box center [96, 568] width 12 height 12
checkbox input "true"
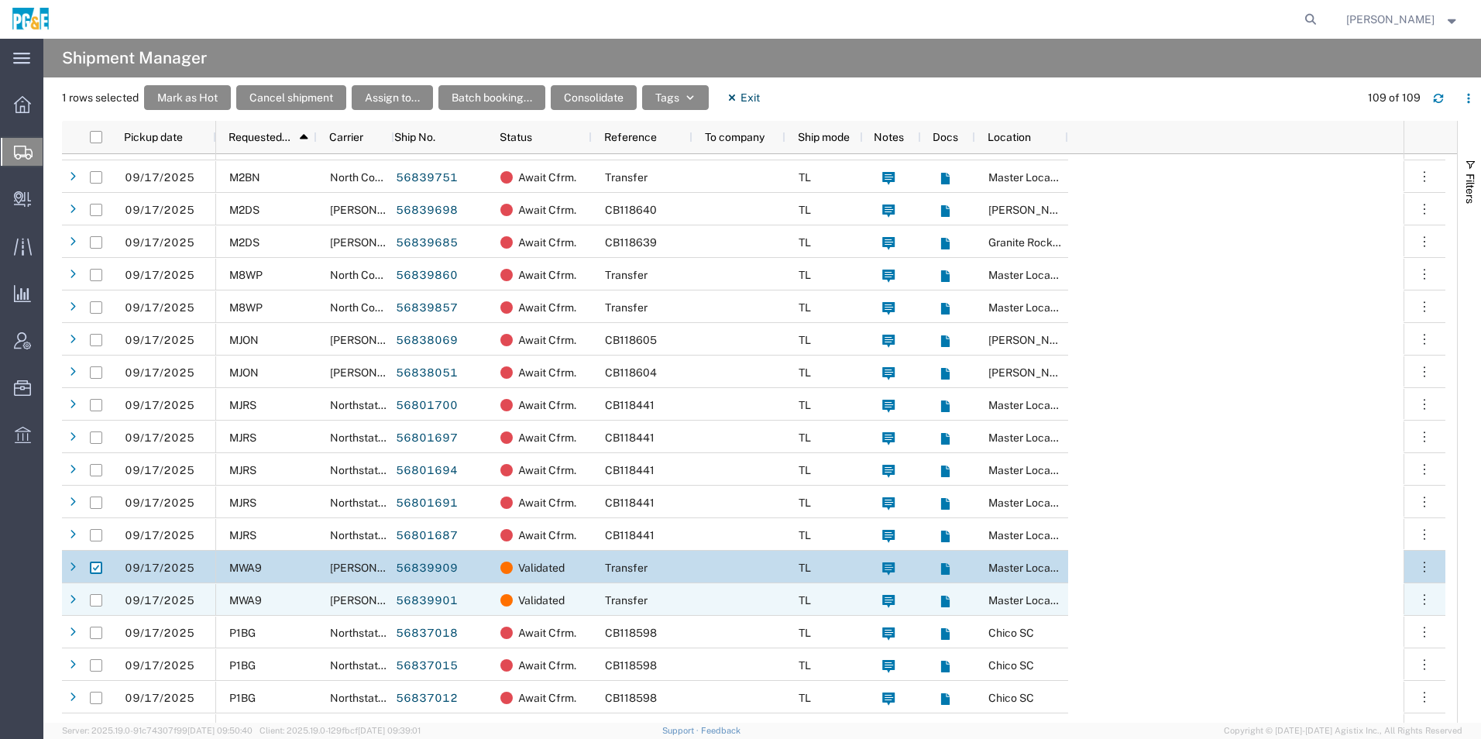
drag, startPoint x: 98, startPoint y: 597, endPoint x: 126, endPoint y: 594, distance: 28.1
click at [98, 598] on input "Press Space to toggle row selection (unchecked)" at bounding box center [96, 600] width 12 height 12
checkbox input "true"
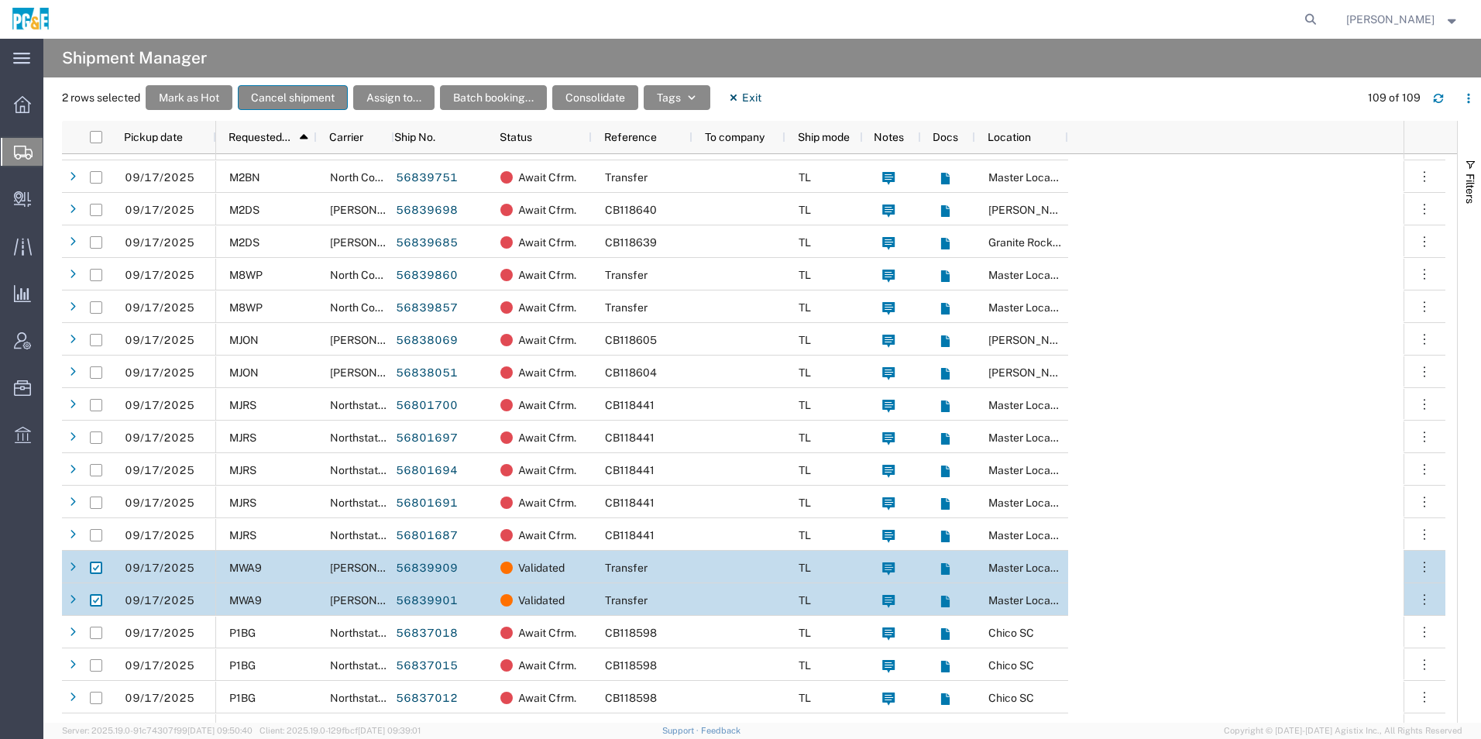
click at [301, 103] on button "Cancel shipment" at bounding box center [293, 97] width 110 height 25
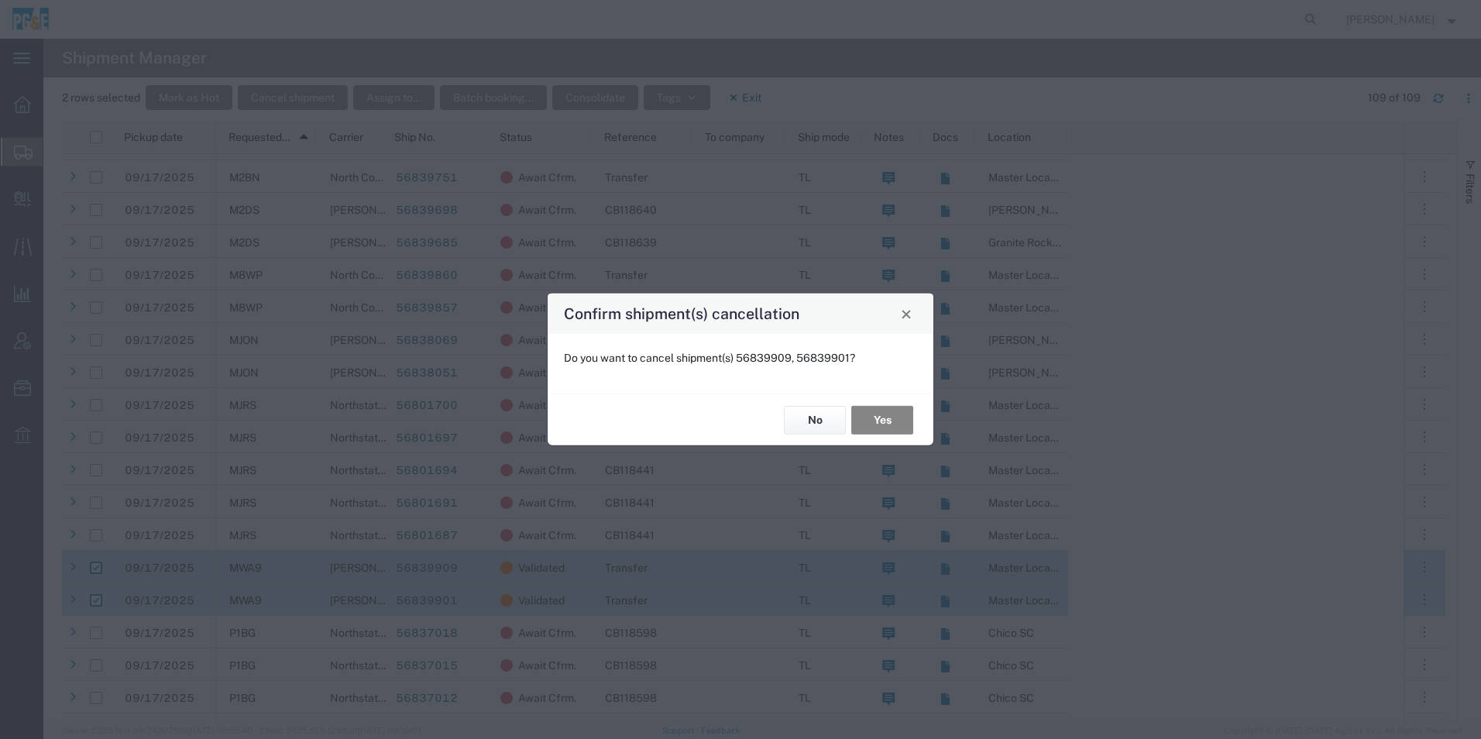
click at [877, 415] on button "Yes" at bounding box center [882, 420] width 62 height 29
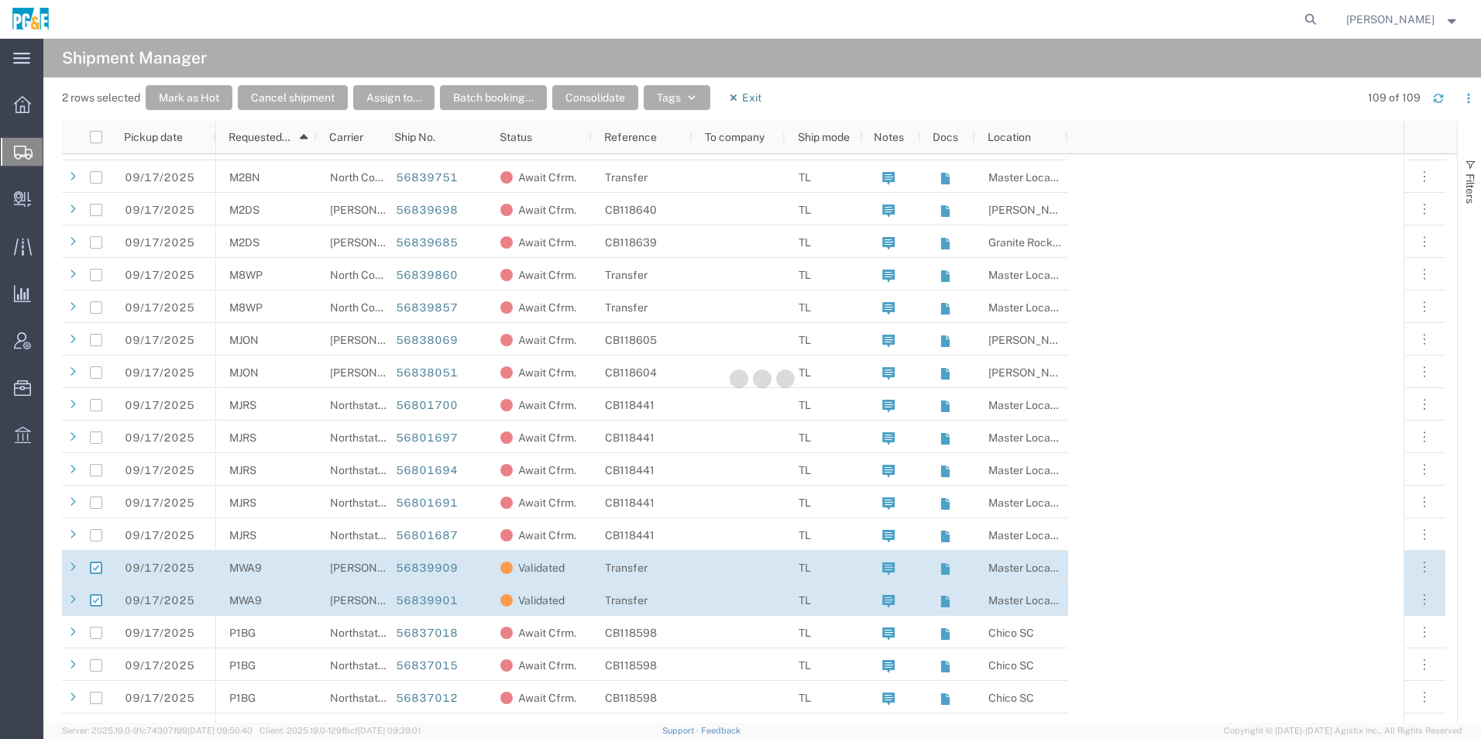
checkbox input "false"
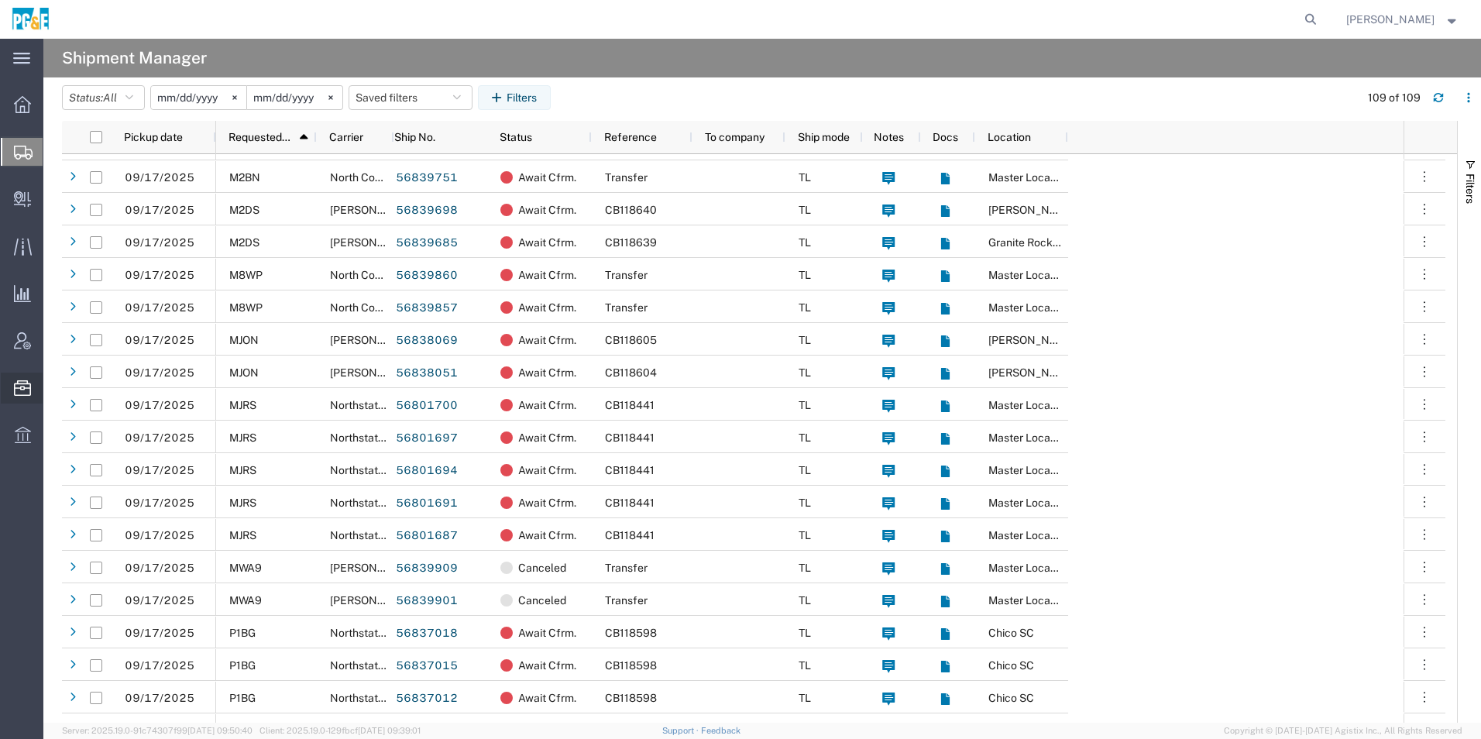
click at [0, 0] on span "Templates" at bounding box center [0, 0] width 0 height 0
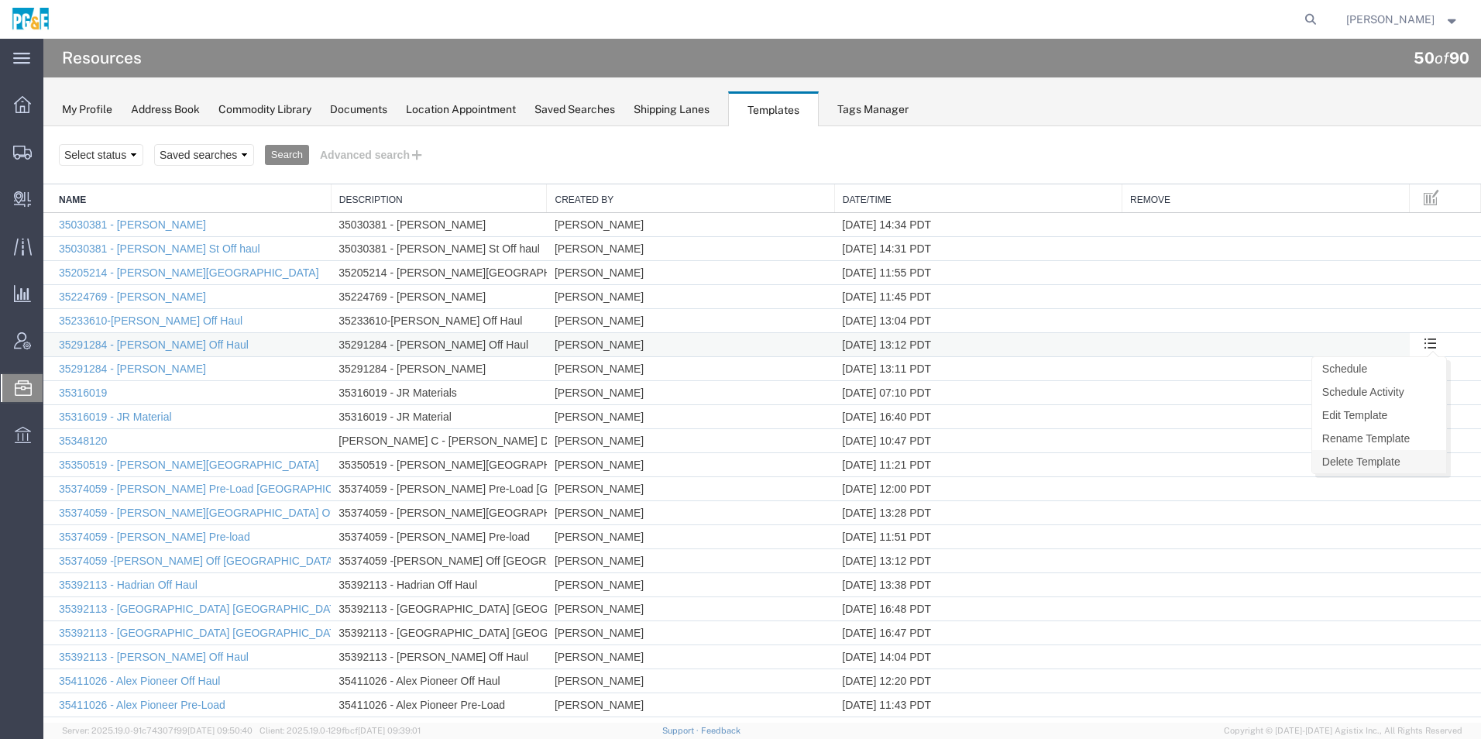
click at [1357, 463] on link "Delete Template" at bounding box center [1379, 461] width 134 height 23
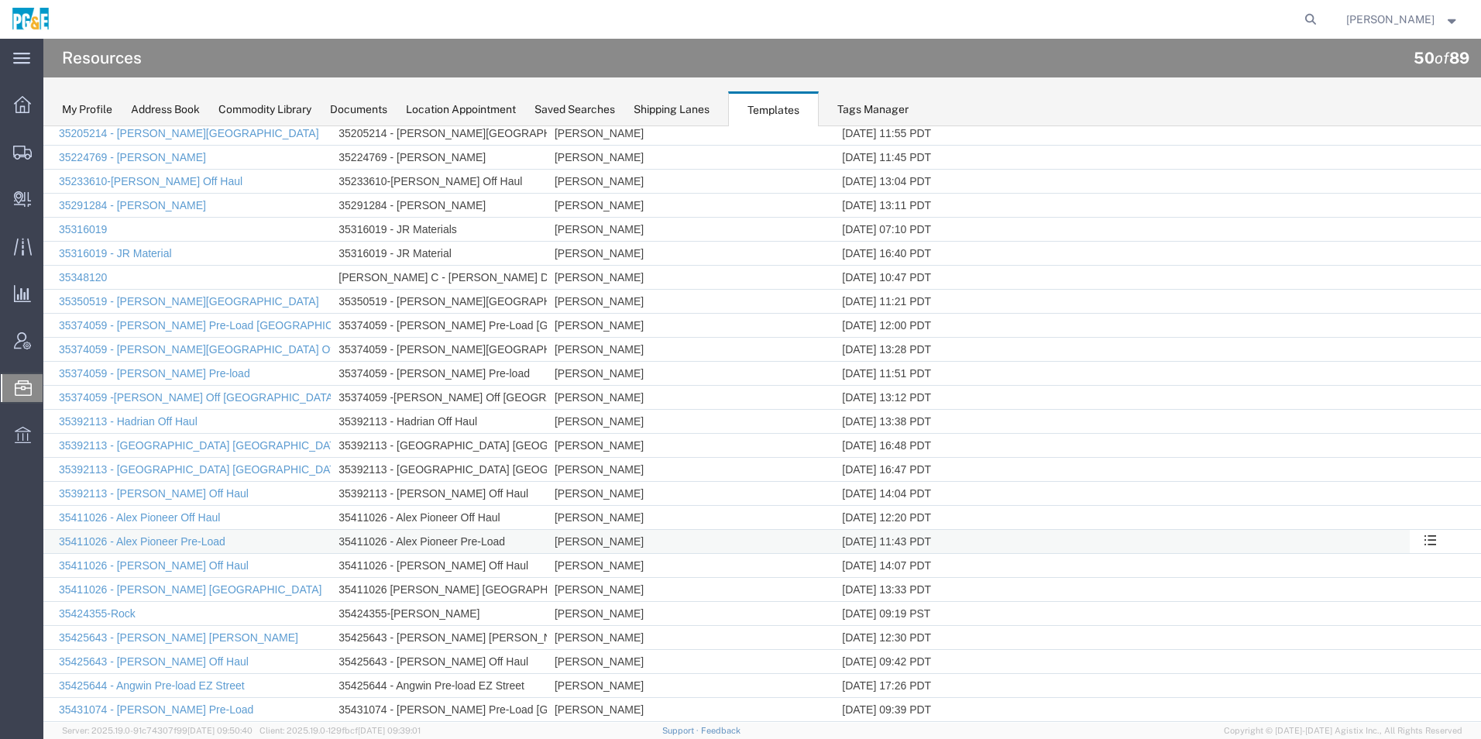
scroll to position [155, 0]
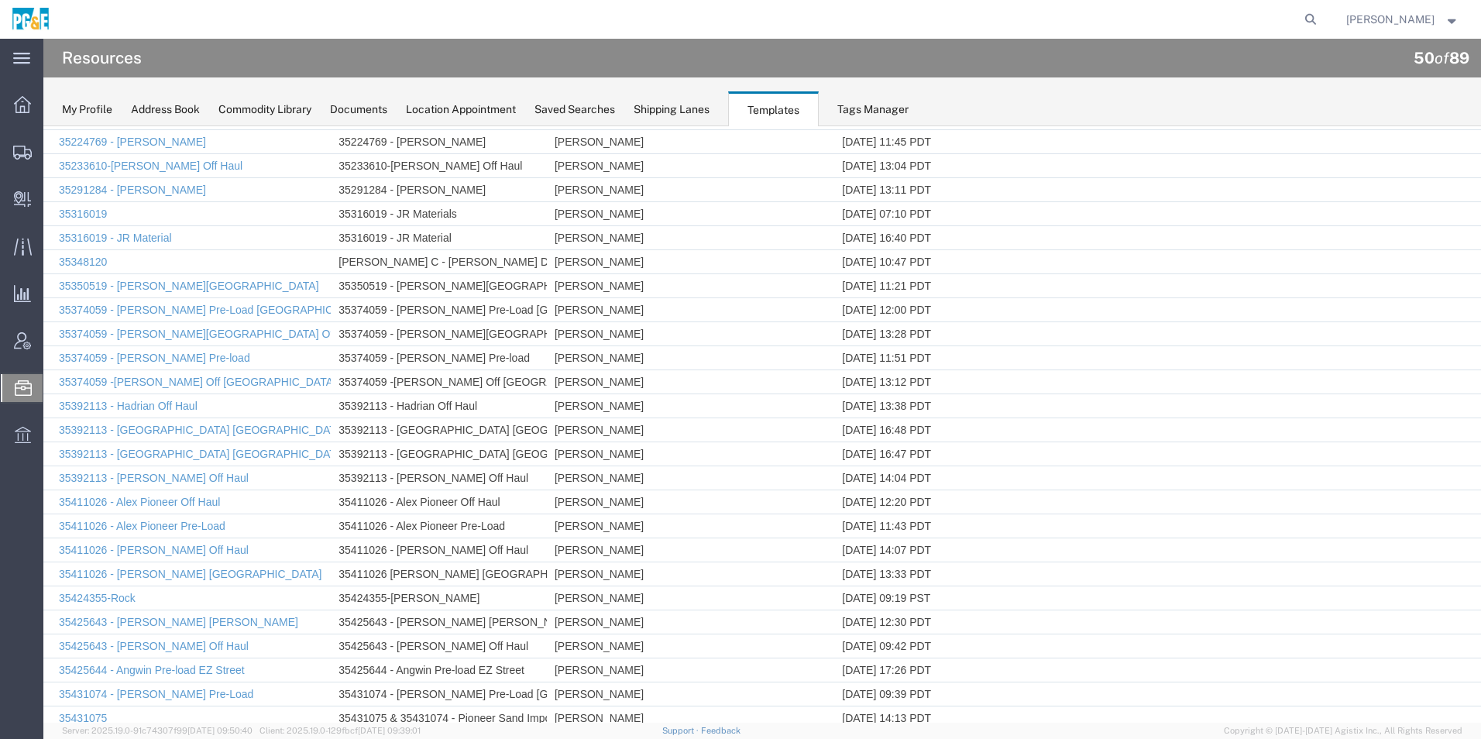
click at [43, 126] on link "Delete Template" at bounding box center [43, 126] width 0 height 0
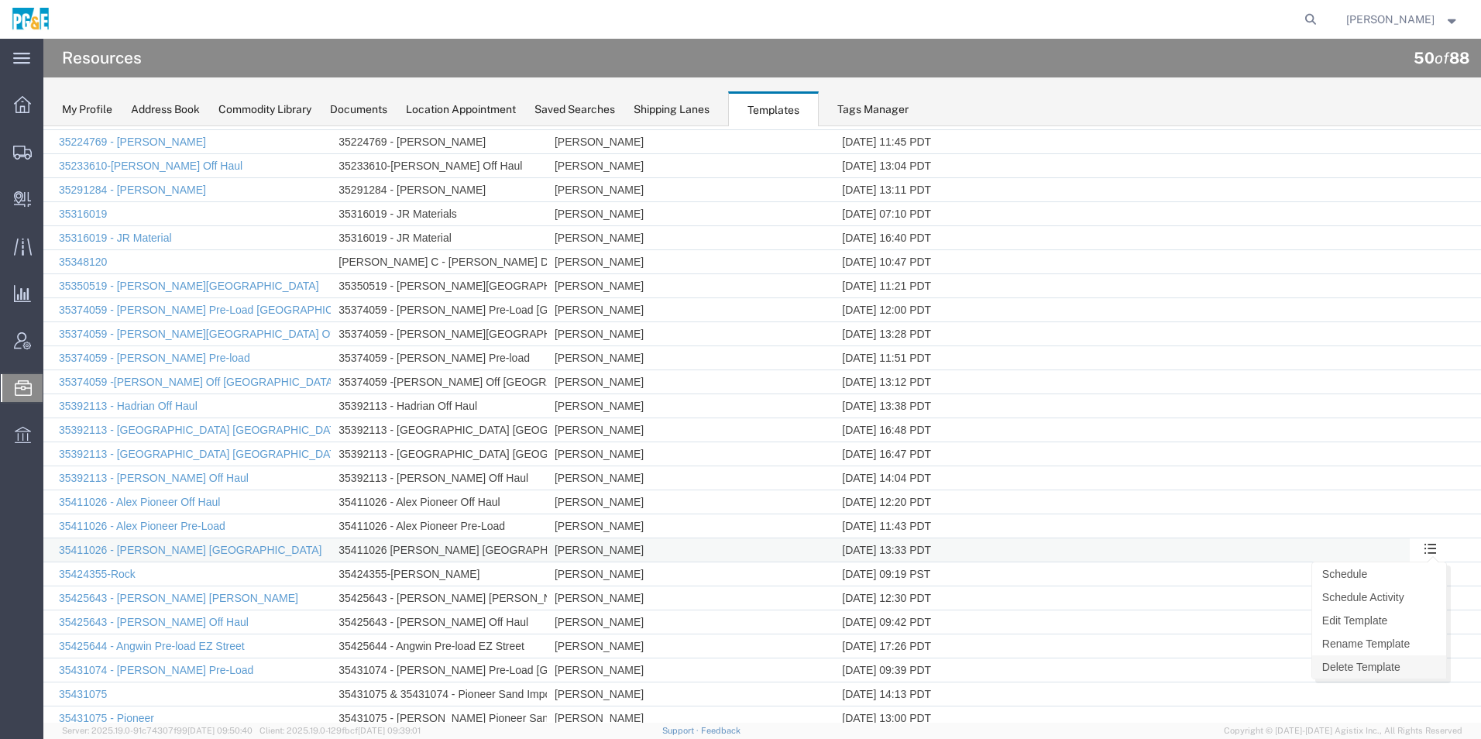
click at [1348, 672] on link "Delete Template" at bounding box center [1379, 666] width 134 height 23
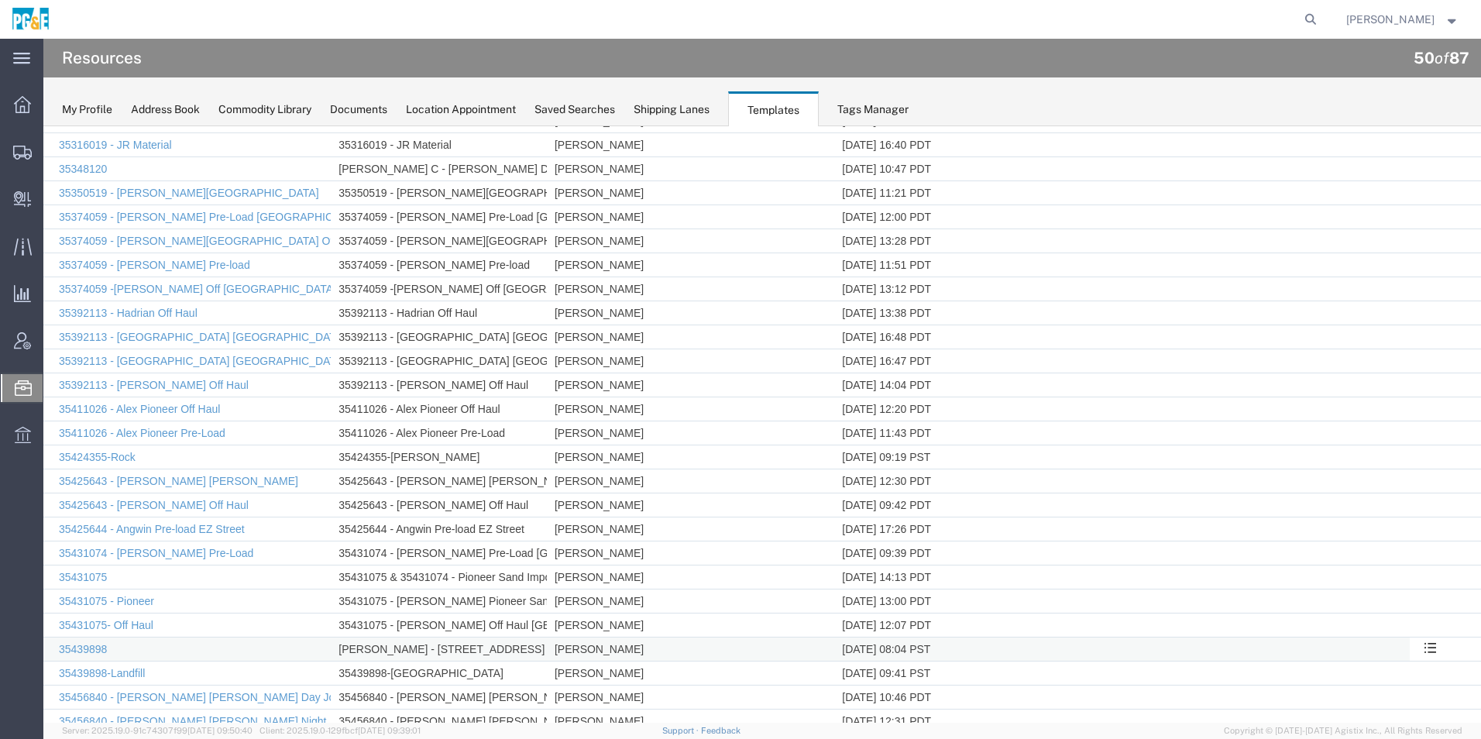
scroll to position [310, 0]
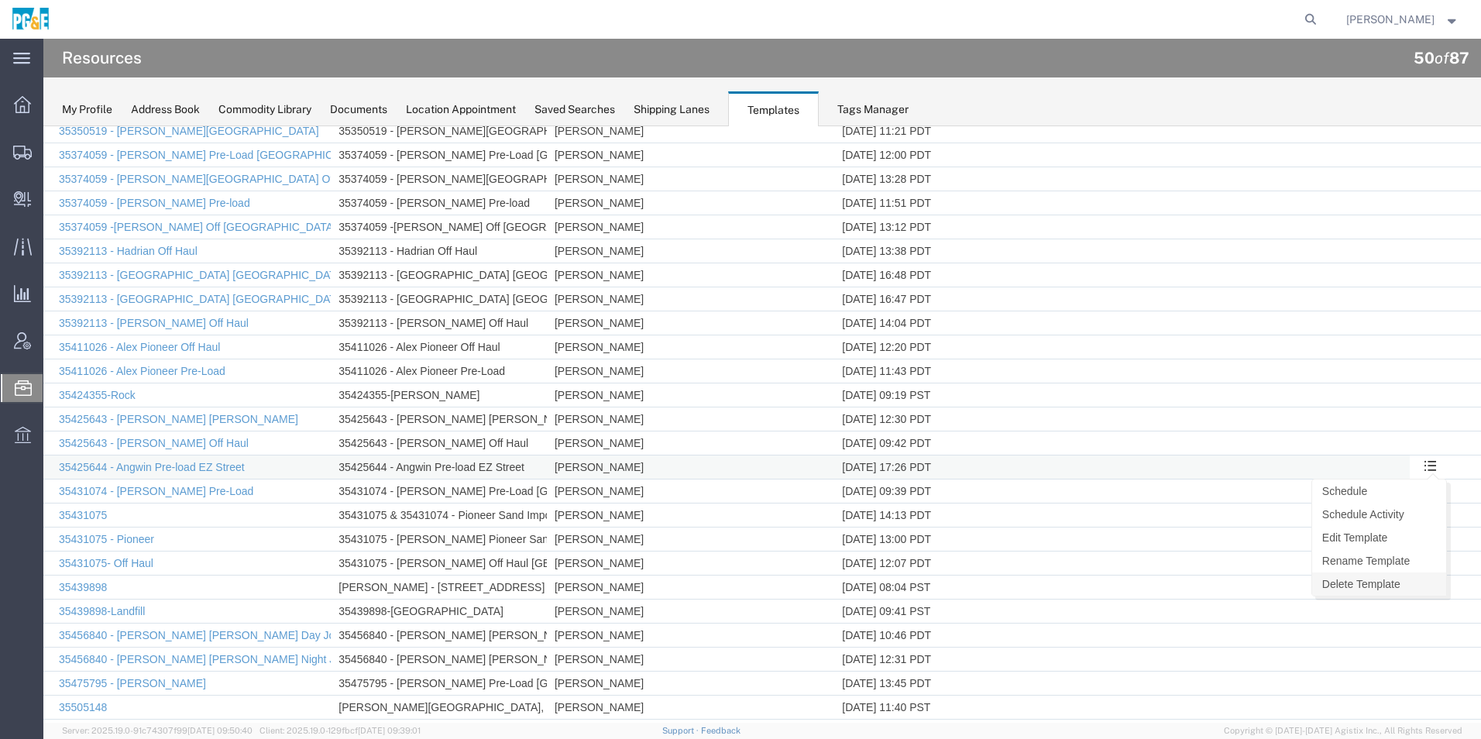
click at [1367, 584] on link "Delete Template" at bounding box center [1379, 584] width 134 height 23
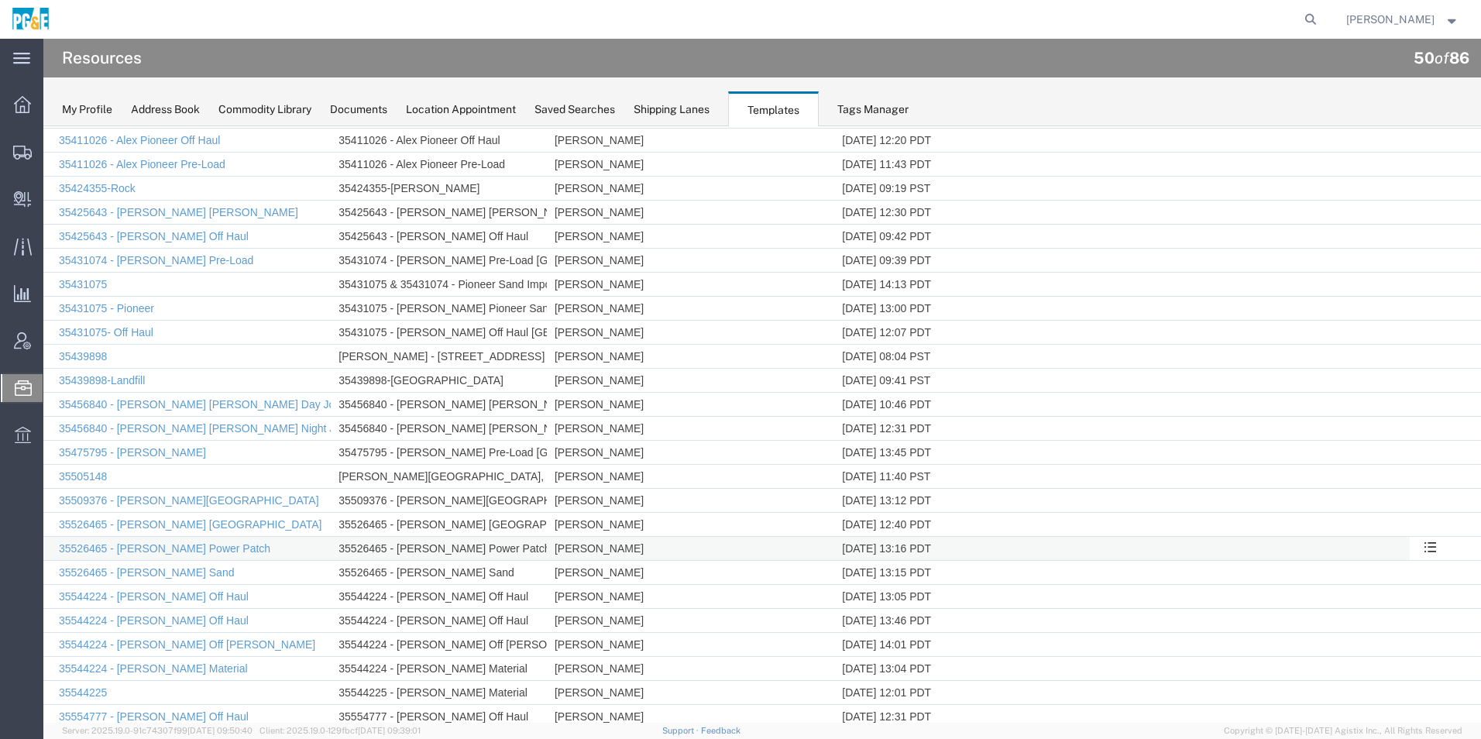
scroll to position [542, 0]
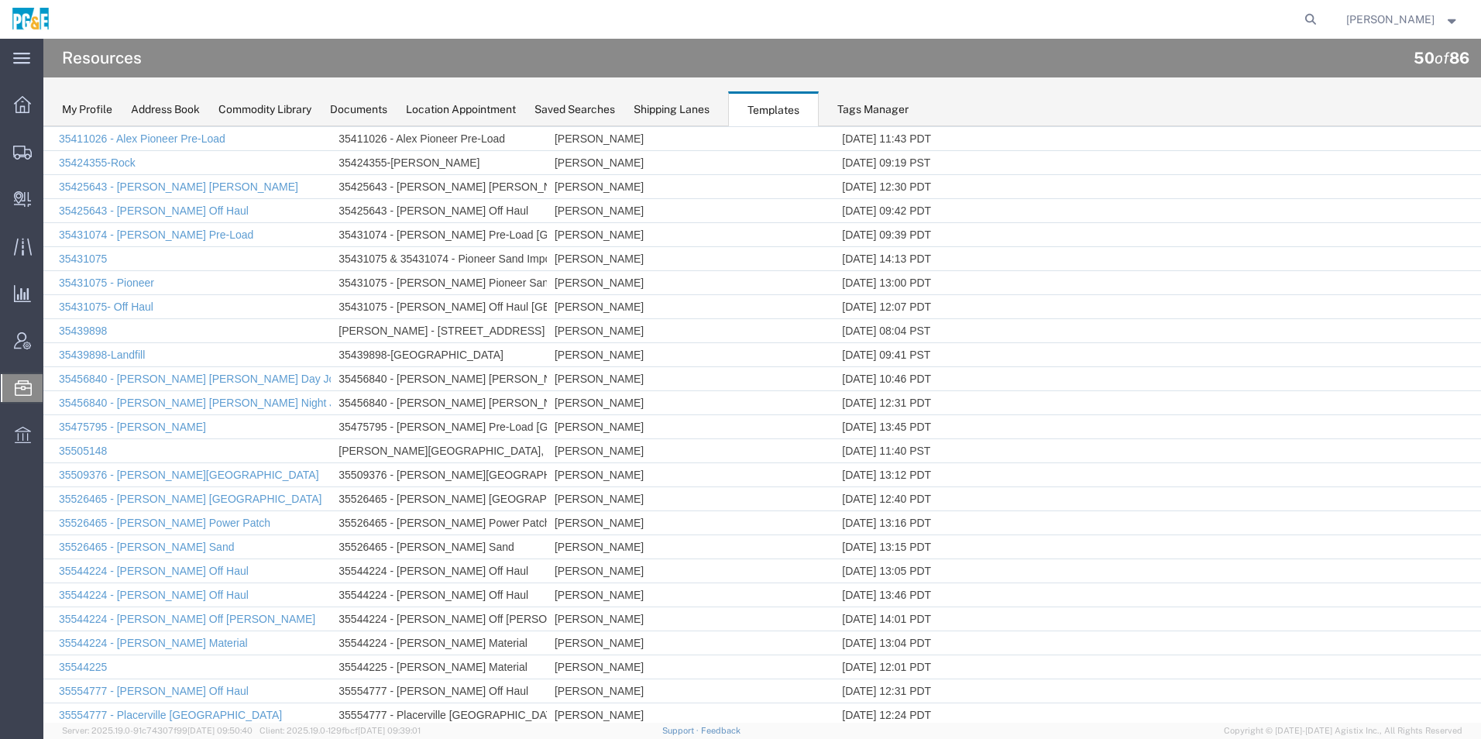
click at [43, 126] on link "Rename Template" at bounding box center [43, 126] width 0 height 0
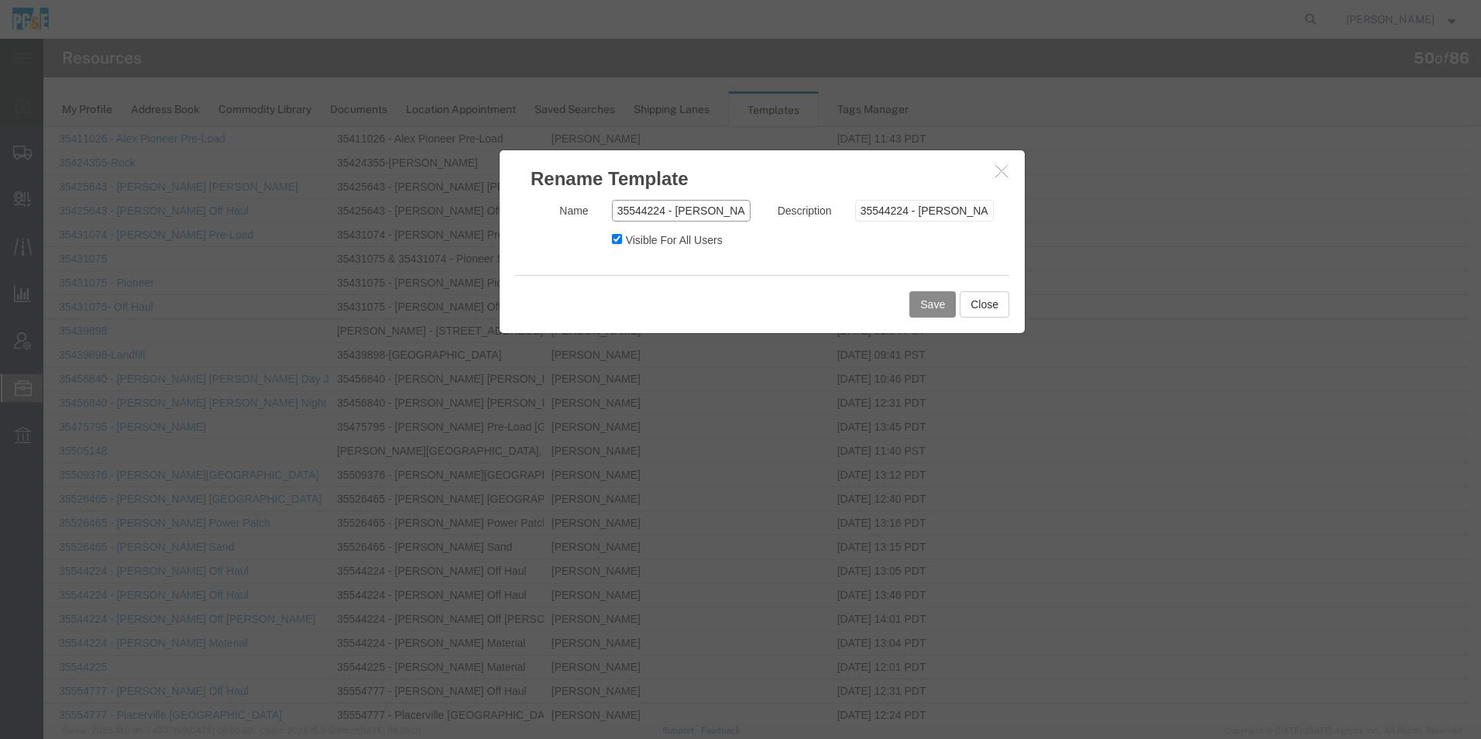
click at [690, 210] on input "35544224 - [PERSON_NAME] Off Haul" at bounding box center [681, 211] width 139 height 22
type input "35544224 - [PERSON_NAME] Off Haul"
click at [931, 212] on input "35544224 - [PERSON_NAME] Off Haul" at bounding box center [924, 211] width 139 height 22
type input "35544224 - [PERSON_NAME] Off Haul"
click at [928, 315] on button "Save" at bounding box center [933, 304] width 46 height 26
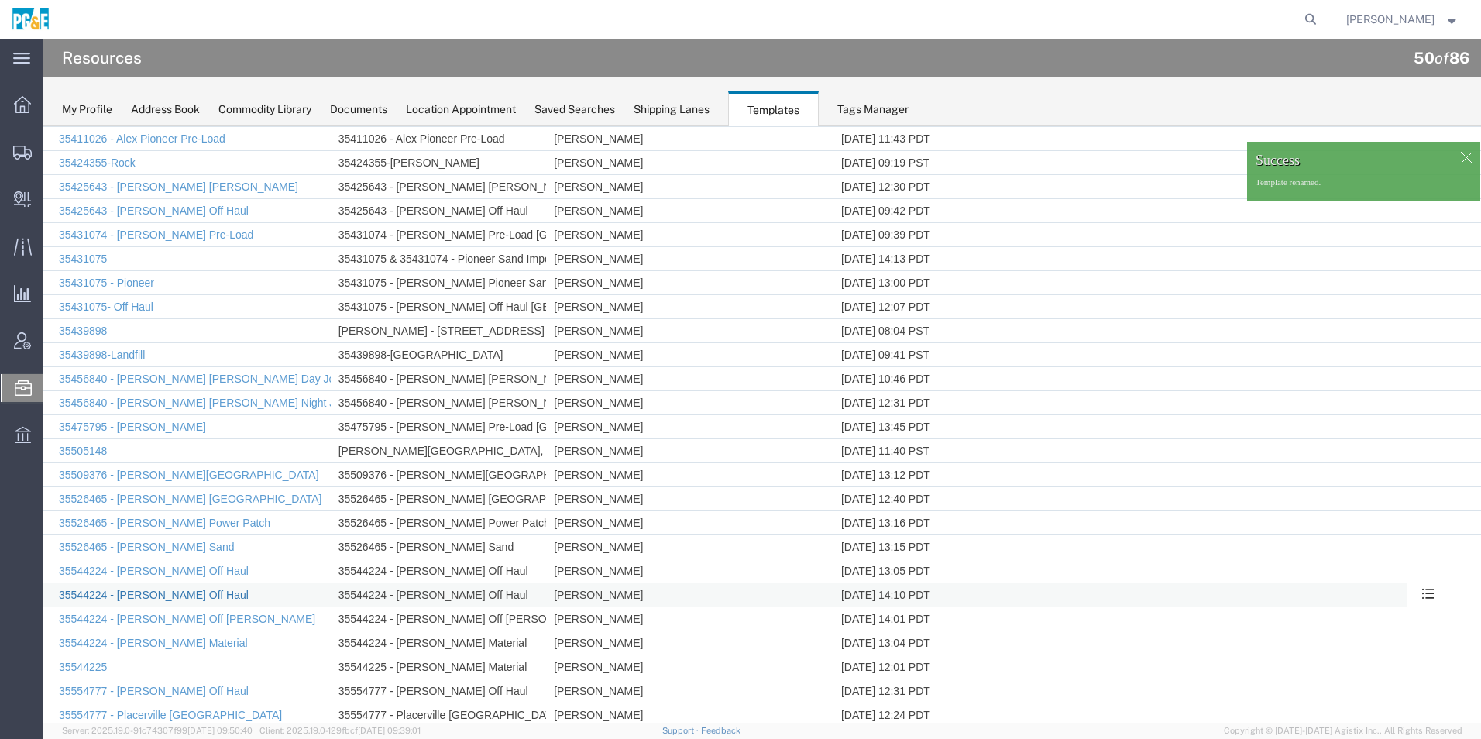
click at [194, 593] on link "35544224 - [PERSON_NAME] Off Haul" at bounding box center [154, 595] width 190 height 12
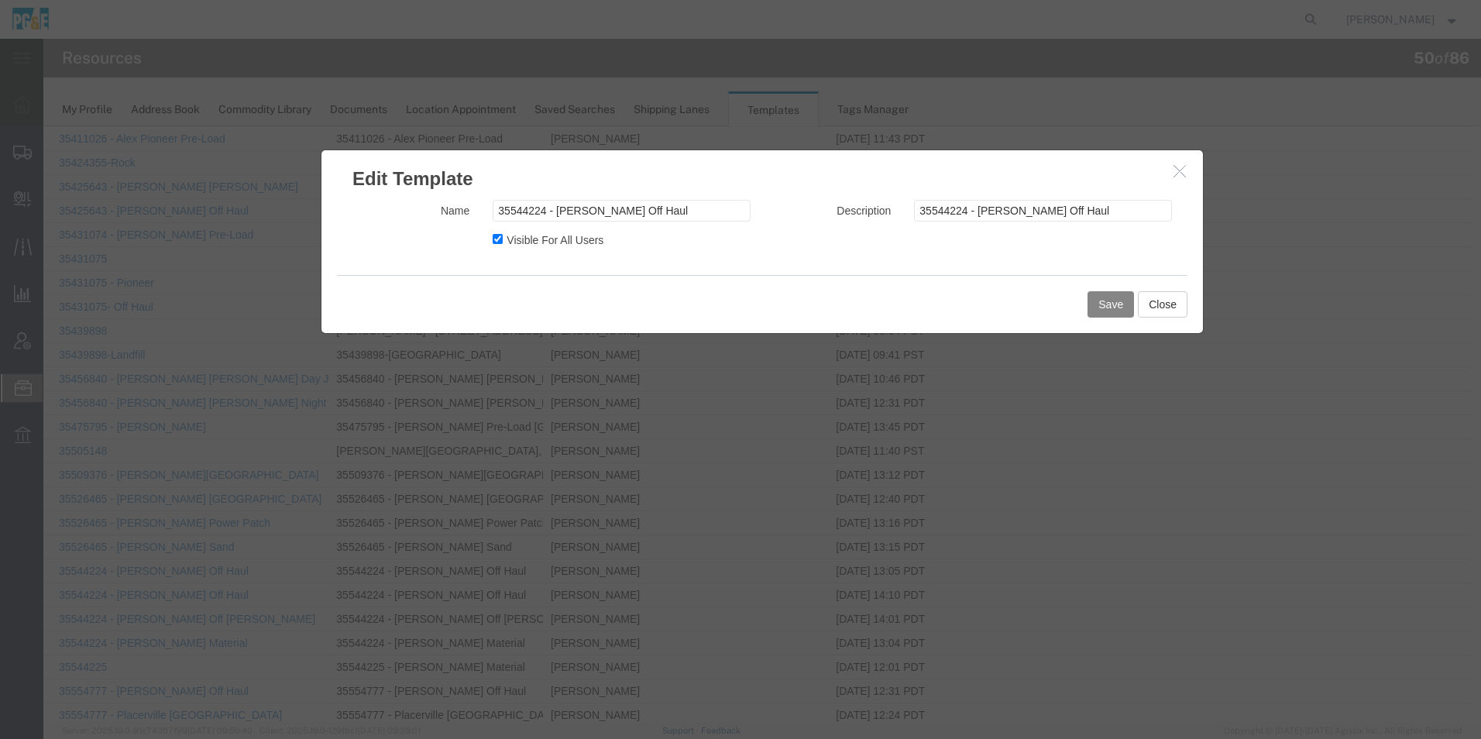
click at [1106, 309] on button "Save" at bounding box center [1111, 304] width 46 height 26
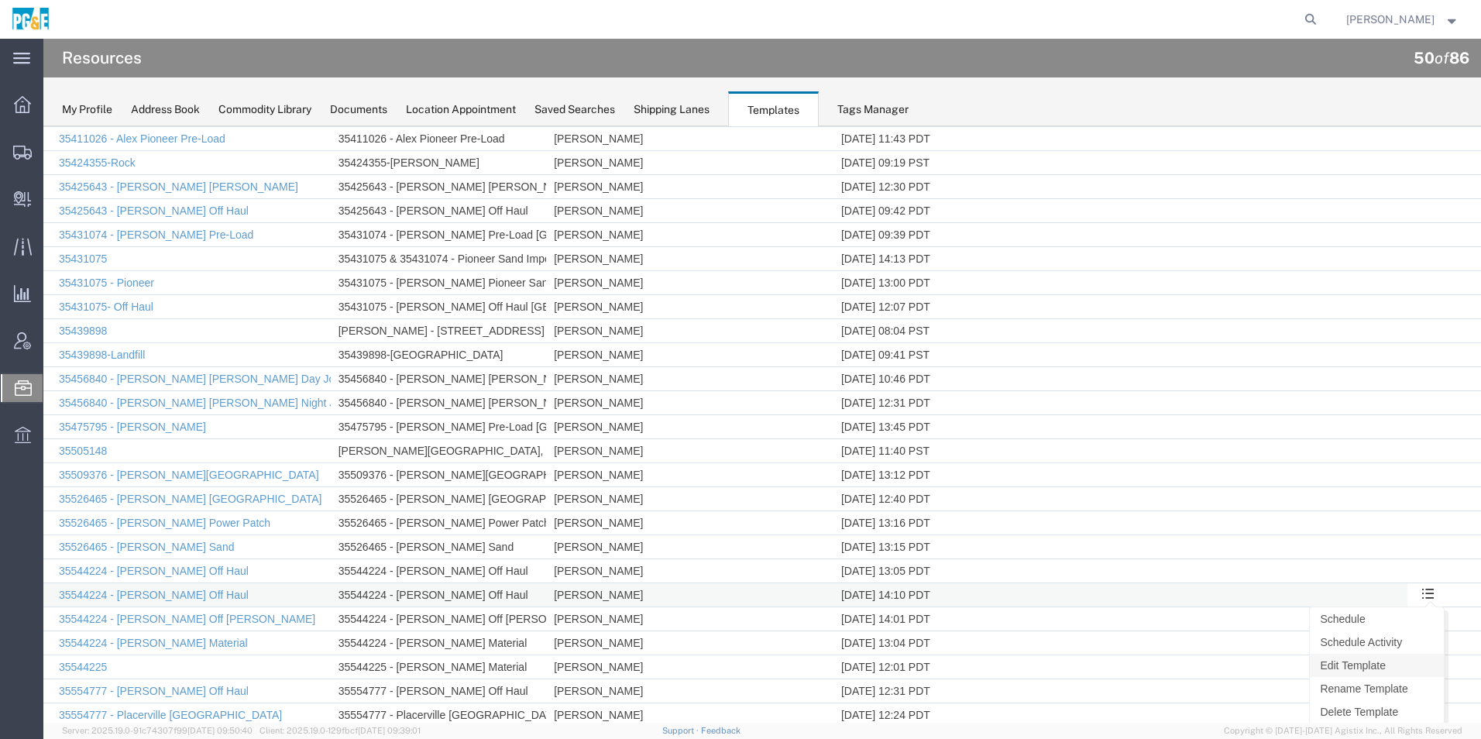
click at [1364, 666] on link "Edit Template" at bounding box center [1377, 665] width 134 height 23
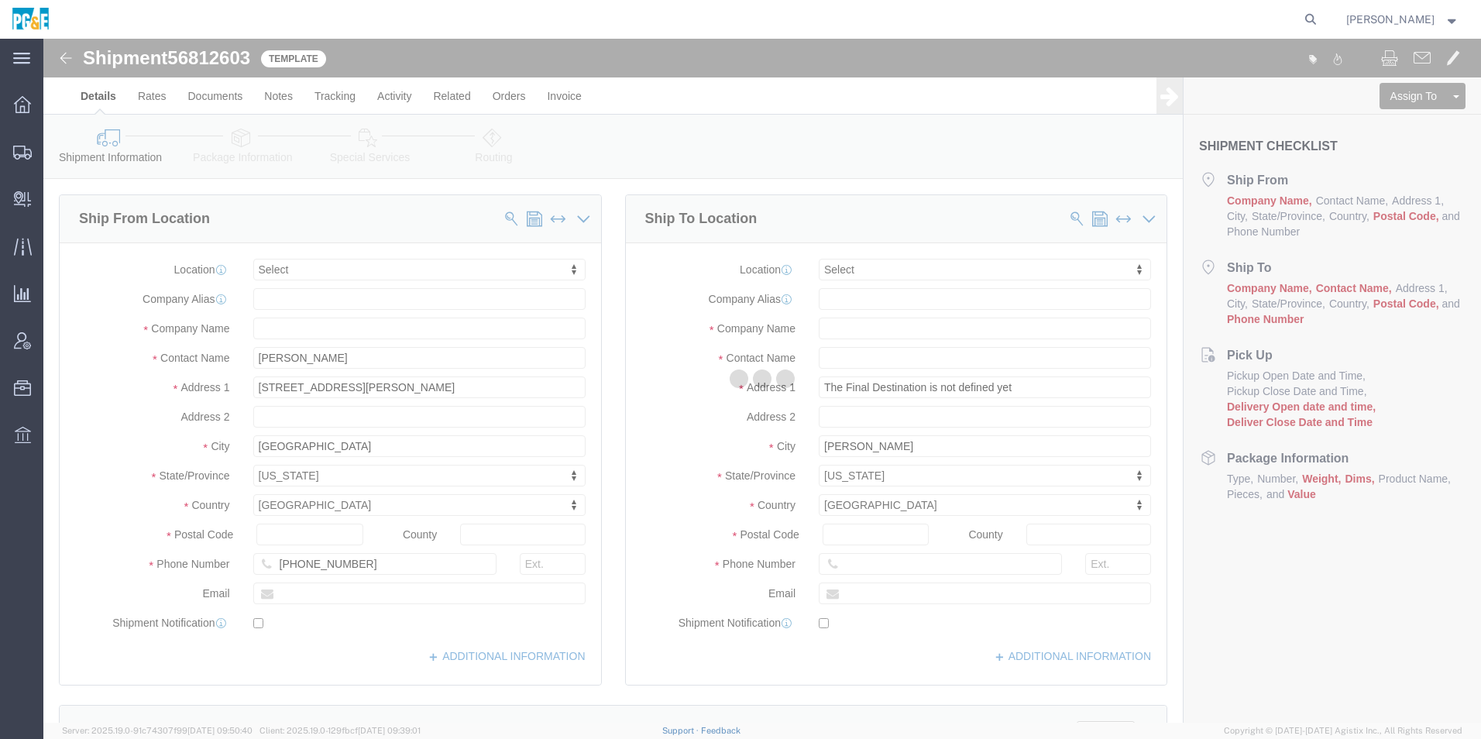
select select
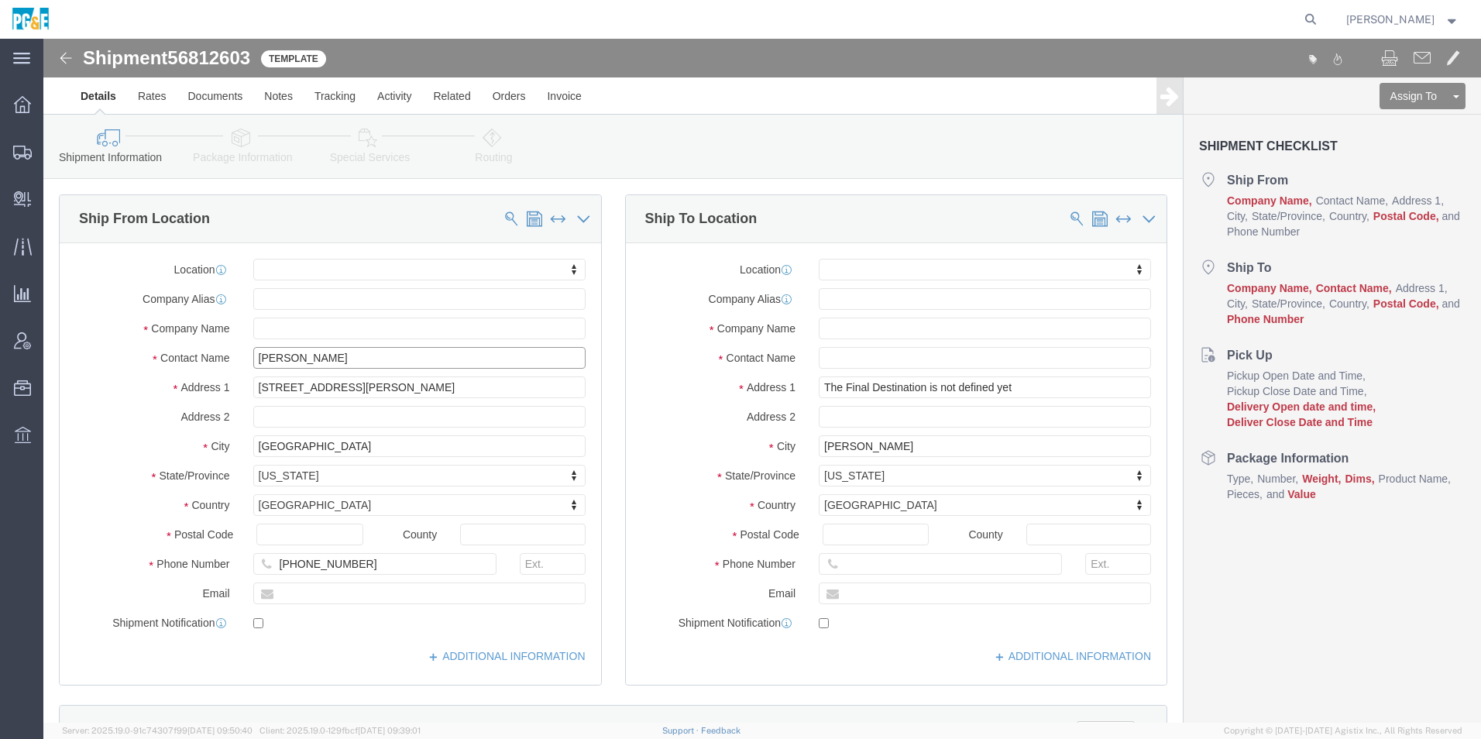
drag, startPoint x: 275, startPoint y: 356, endPoint x: 298, endPoint y: 320, distance: 42.5
click input "[PERSON_NAME]"
type input "[PERSON_NAME]"
click input "text"
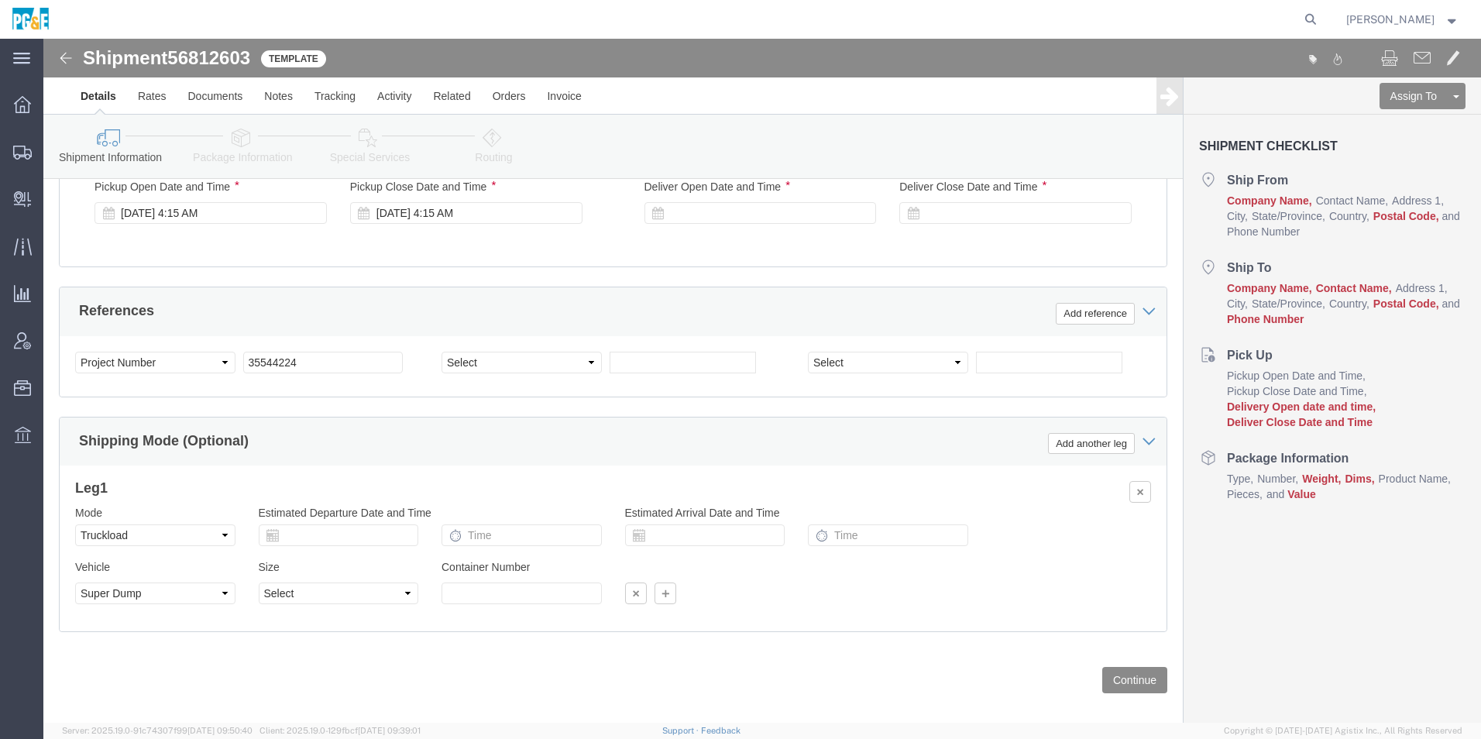
scroll to position [986, 0]
click button "Continue"
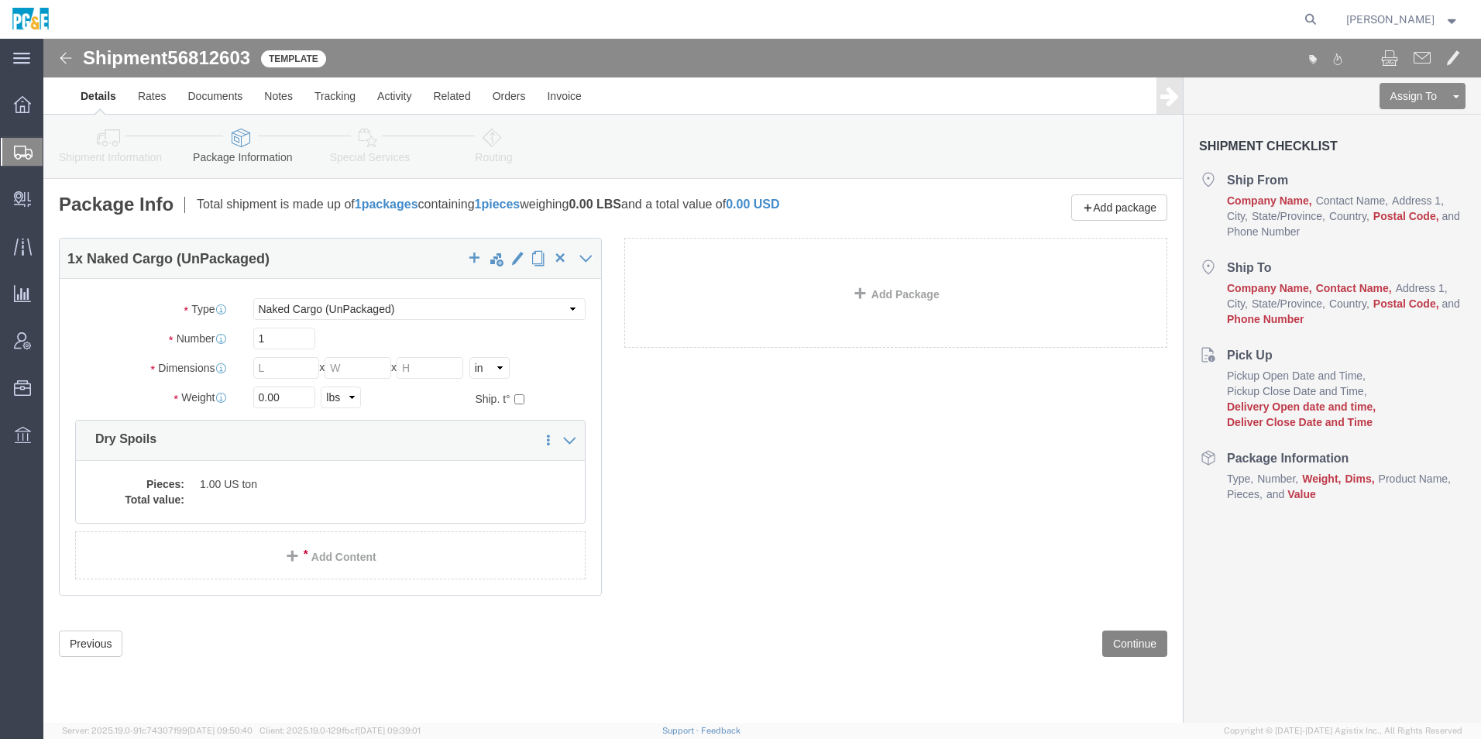
click button "Continue"
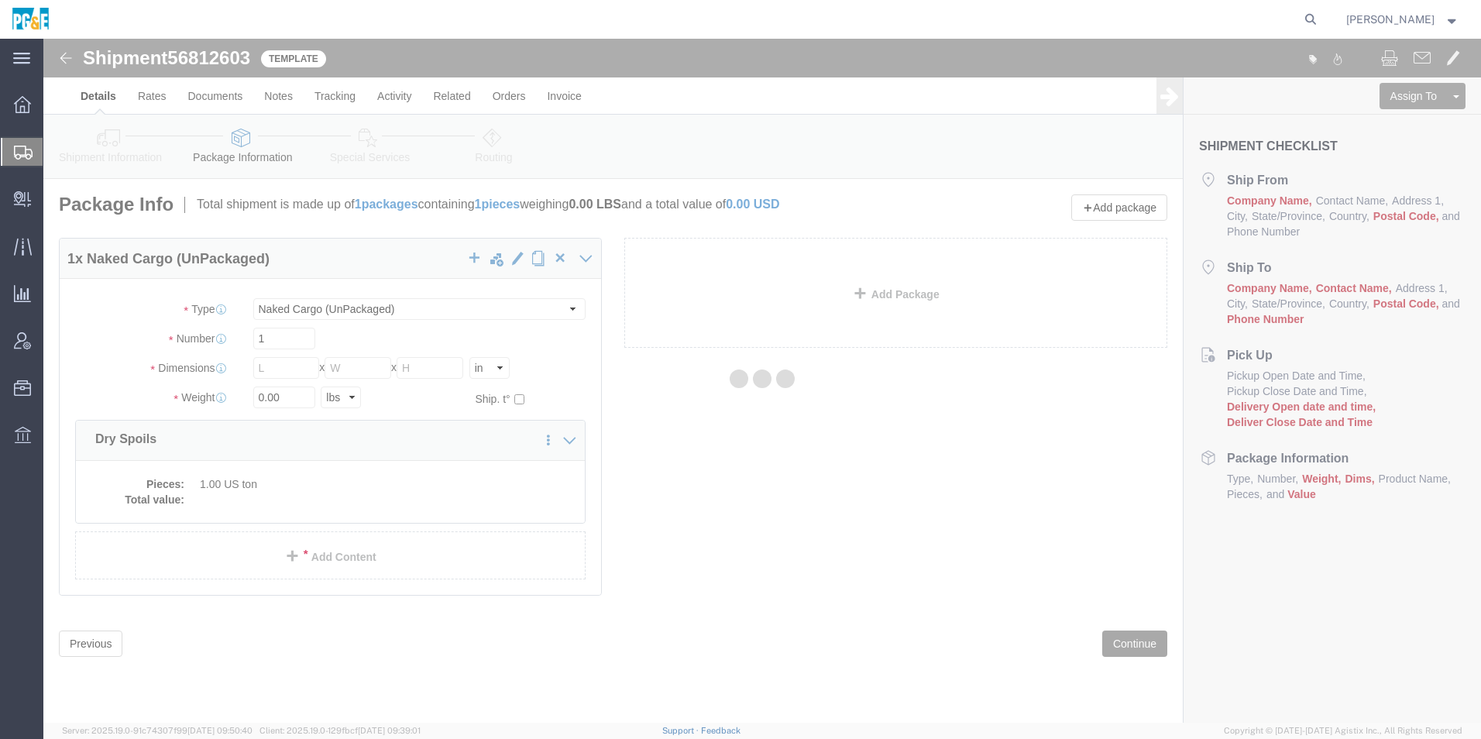
select select
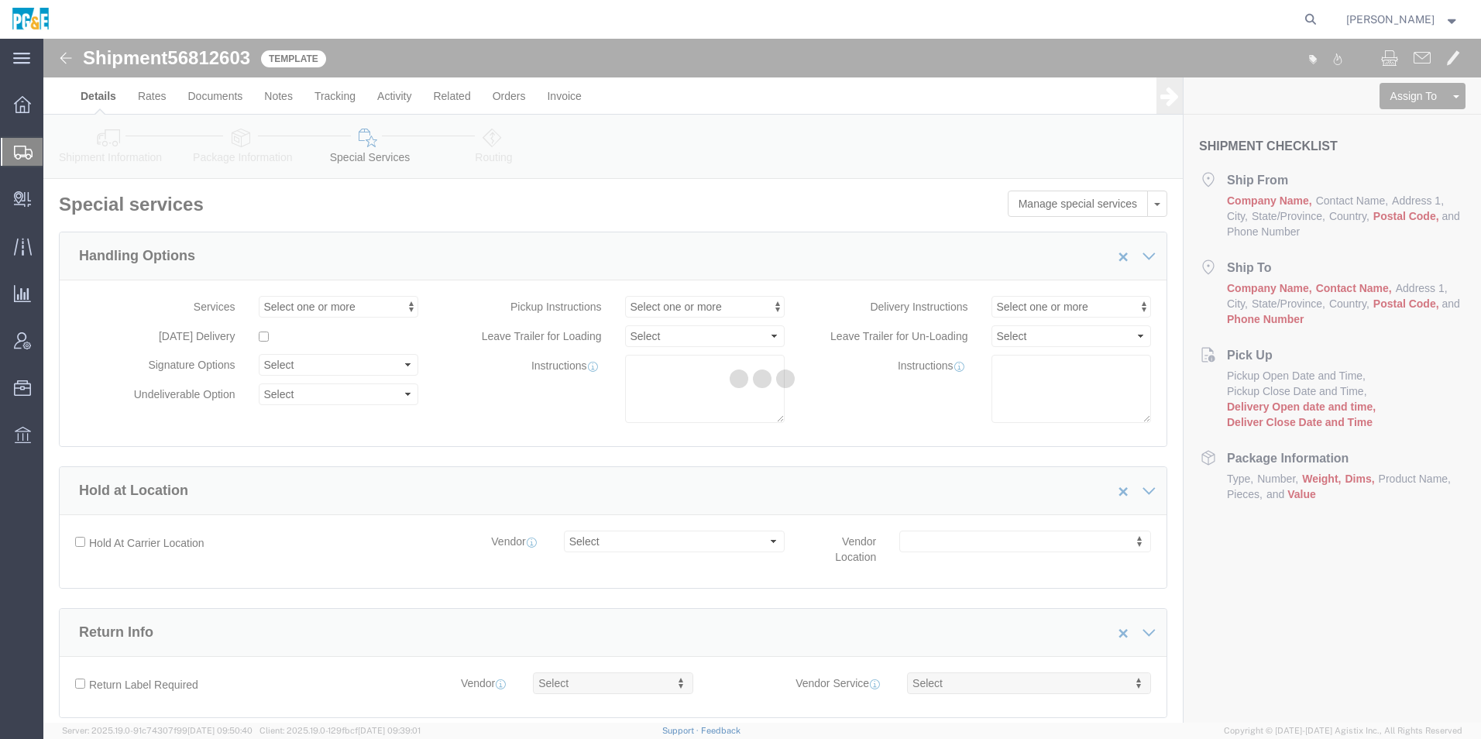
select select "COSTCENTER"
select select "53865"
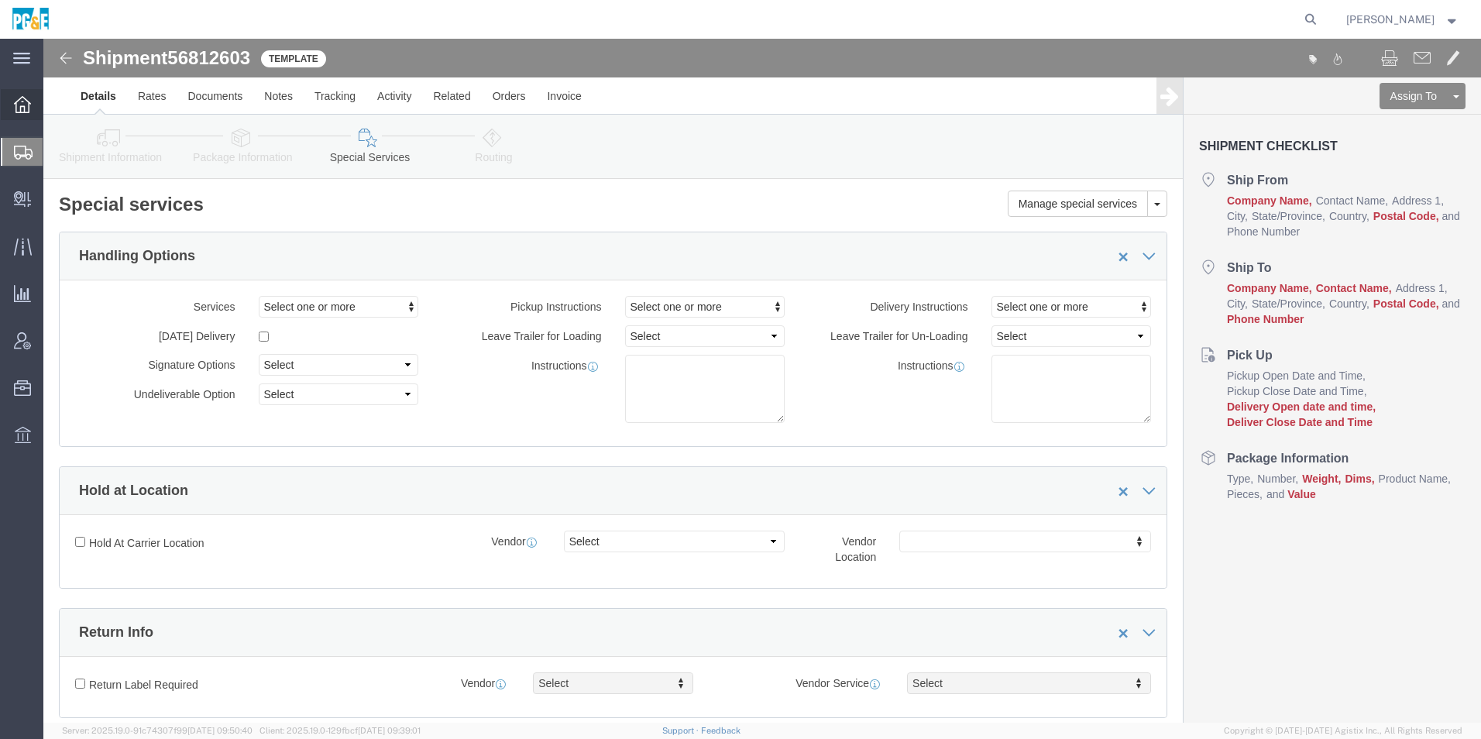
click at [26, 111] on icon at bounding box center [22, 104] width 17 height 17
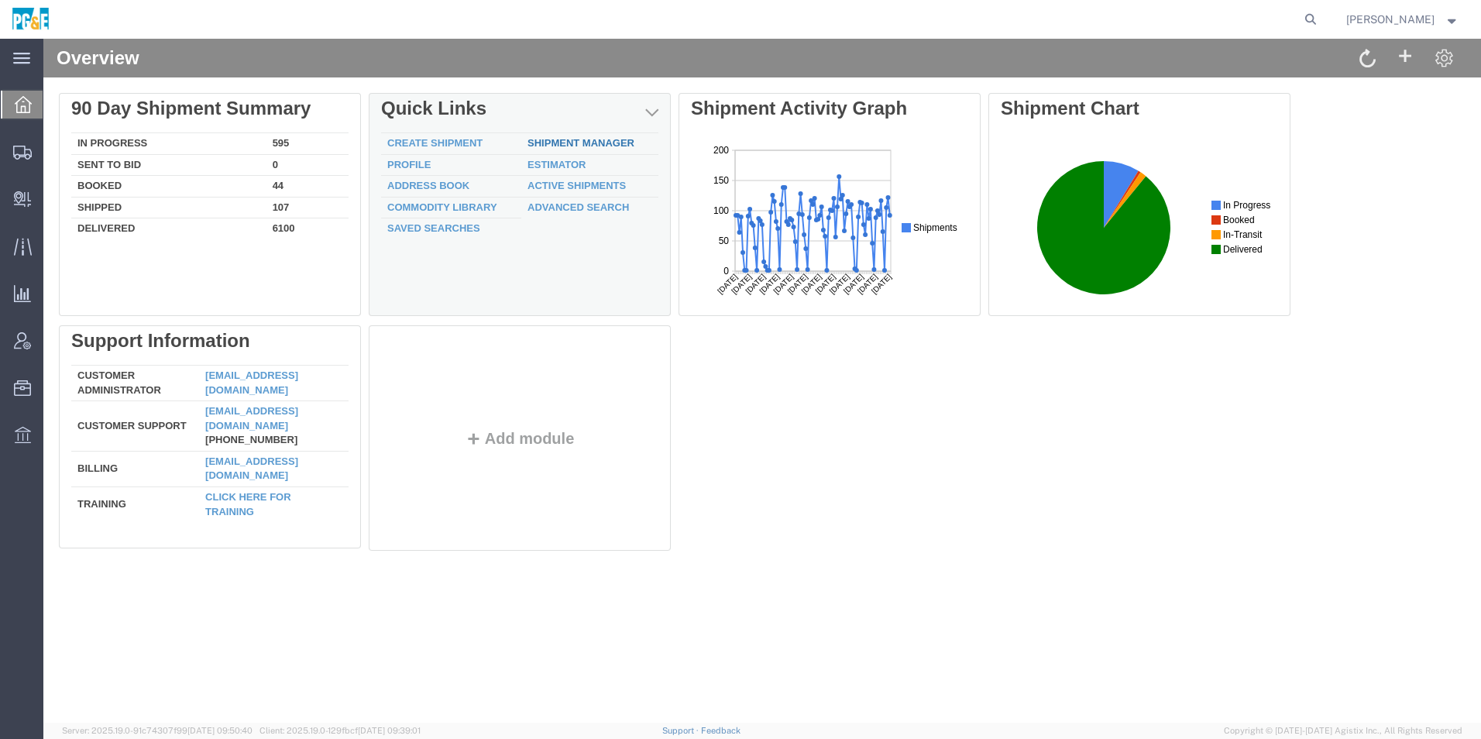
click at [573, 141] on link "Shipment Manager" at bounding box center [581, 143] width 107 height 12
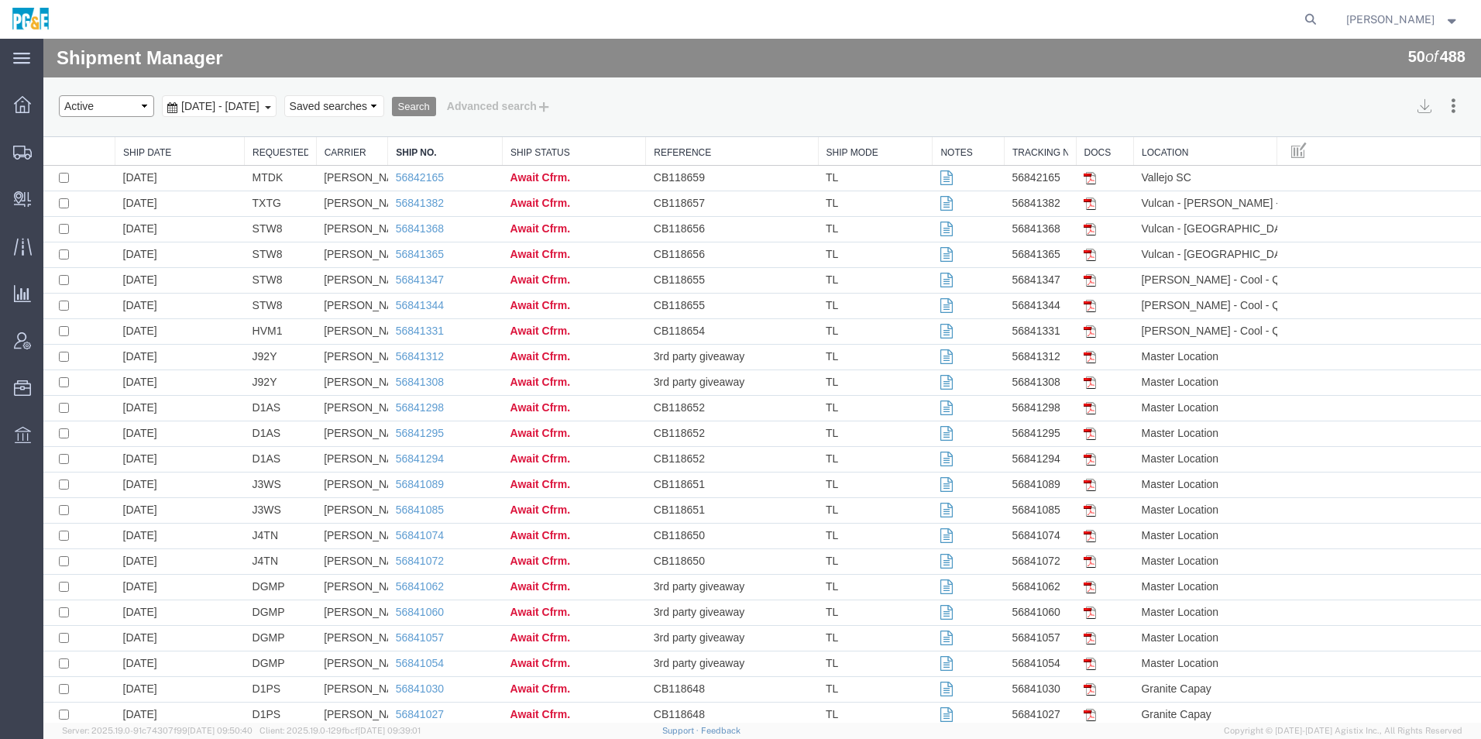
click at [94, 108] on select "Select status Active All Shipments Approved Booked Canceled Delivered Denied Ne…" at bounding box center [106, 106] width 95 height 22
select select "ALL"
click at [59, 95] on select "Select status Active All Shipments Approved Booked Canceled Delivered Denied Ne…" at bounding box center [106, 106] width 95 height 22
click at [252, 115] on div "Aug 16th 2025 - Sep 16th 2025" at bounding box center [219, 106] width 115 height 22
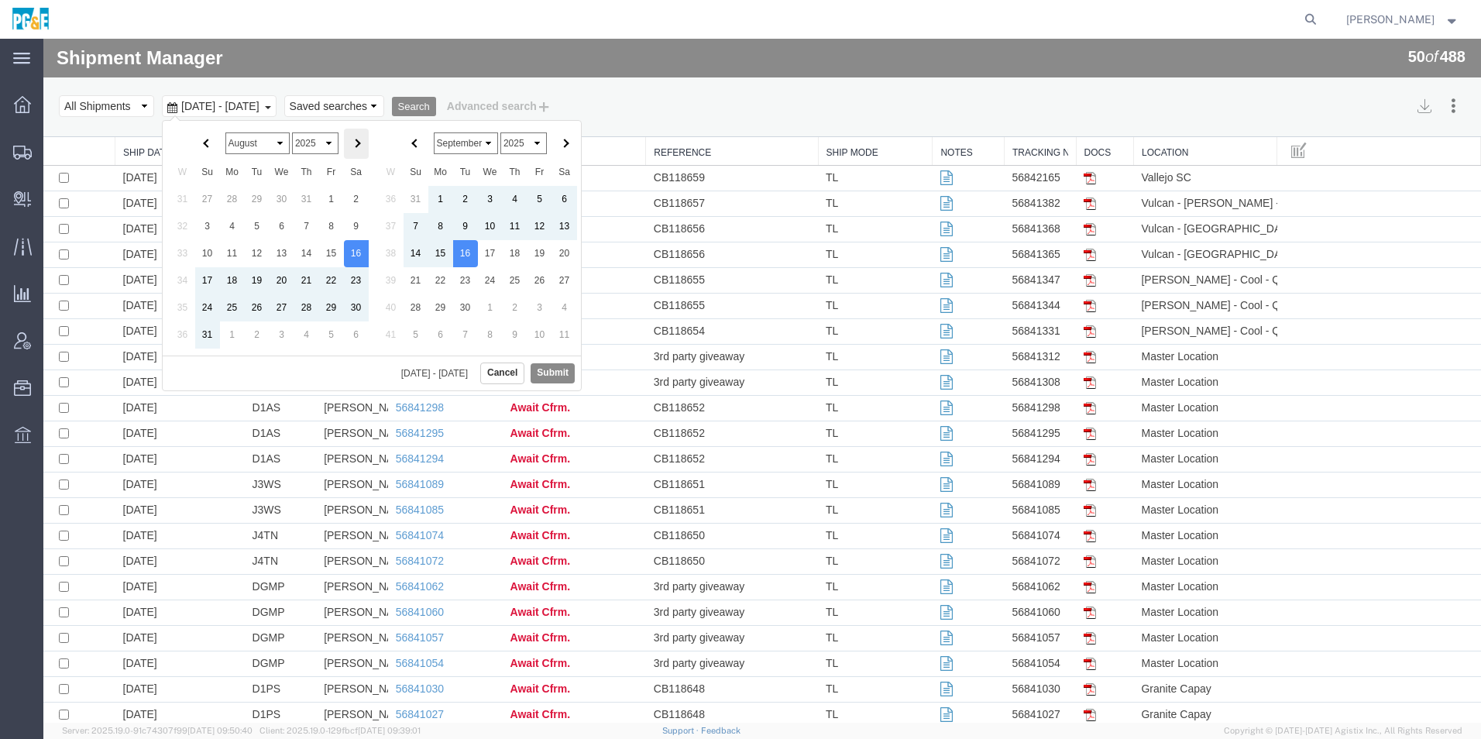
click at [364, 145] on th at bounding box center [356, 144] width 25 height 30
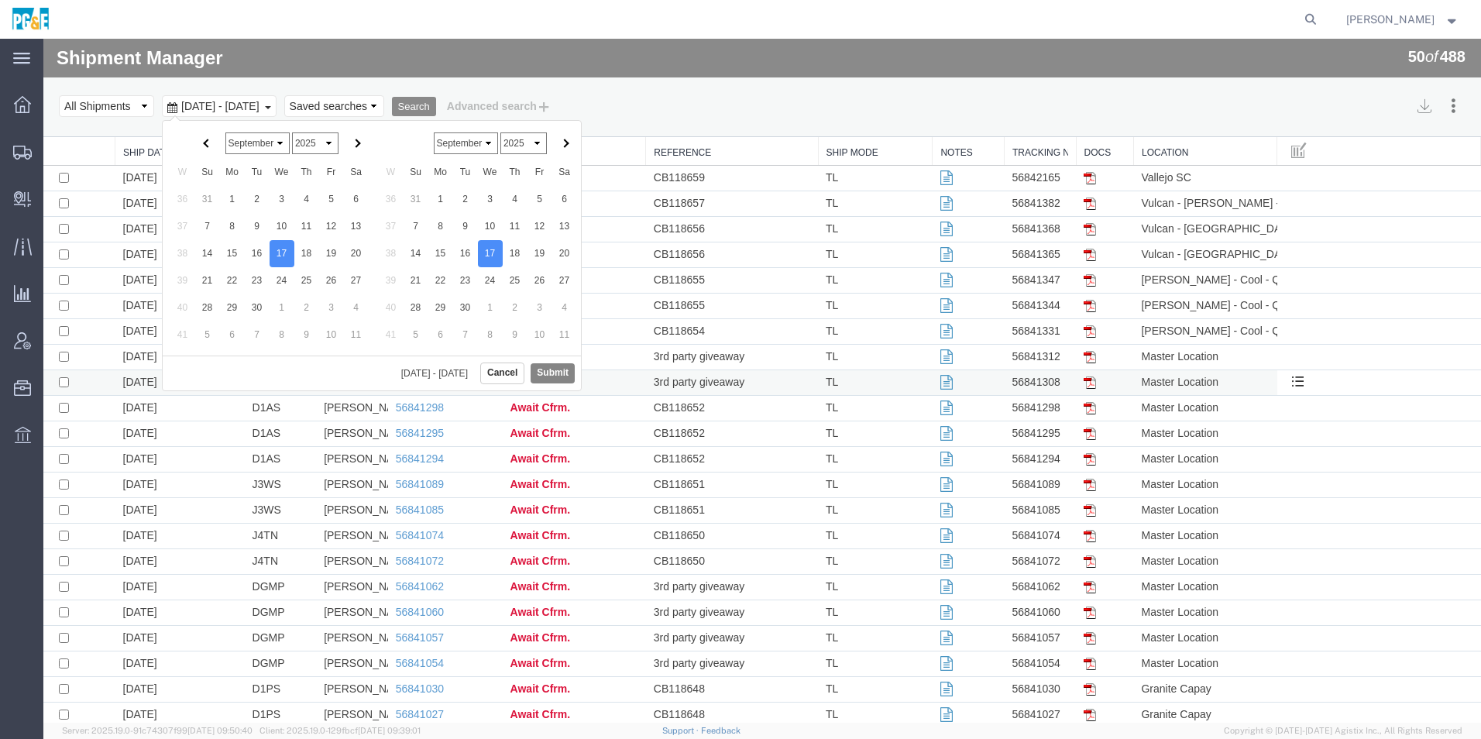
click at [545, 377] on button "Submit" at bounding box center [553, 372] width 44 height 19
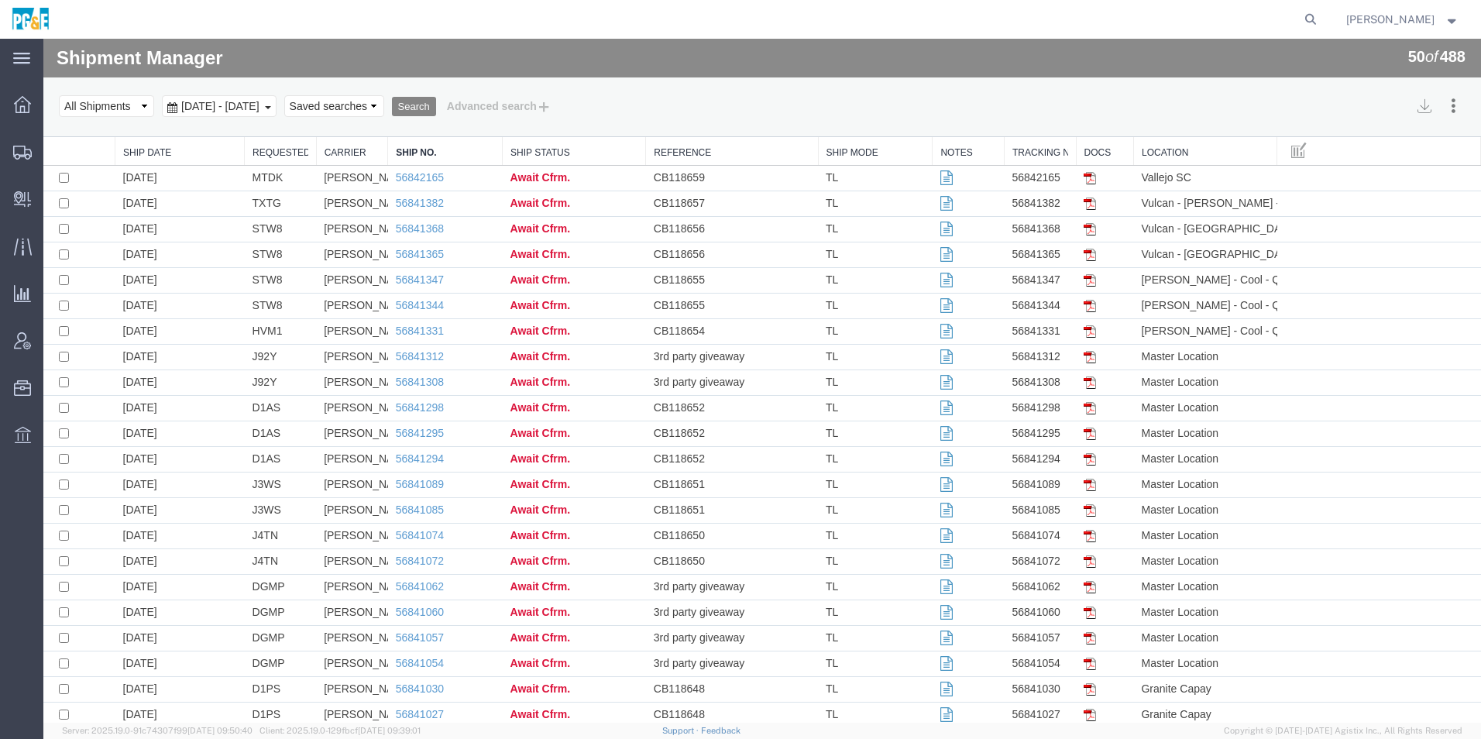
click at [436, 105] on button "Search" at bounding box center [414, 107] width 44 height 20
click at [260, 148] on link "Requested By" at bounding box center [281, 152] width 56 height 13
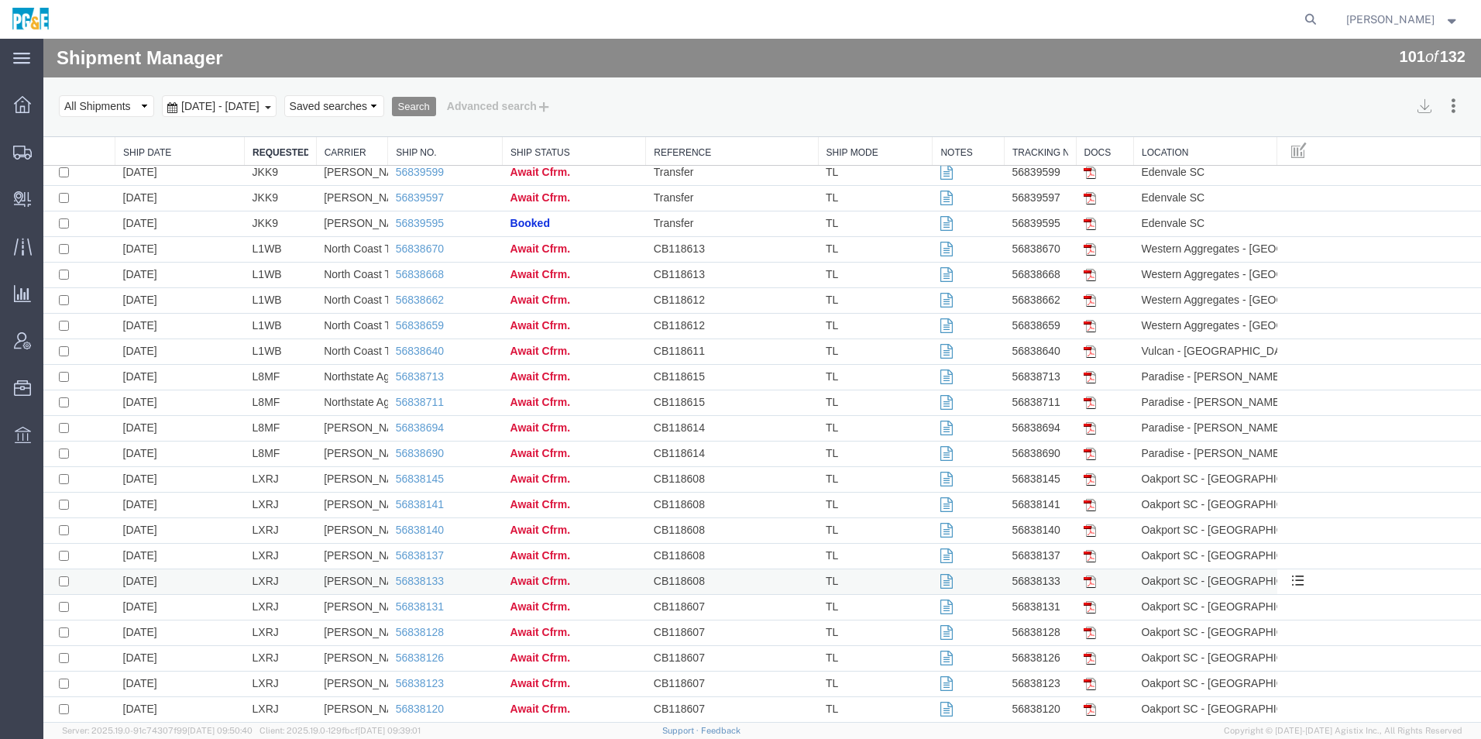
scroll to position [2041, 0]
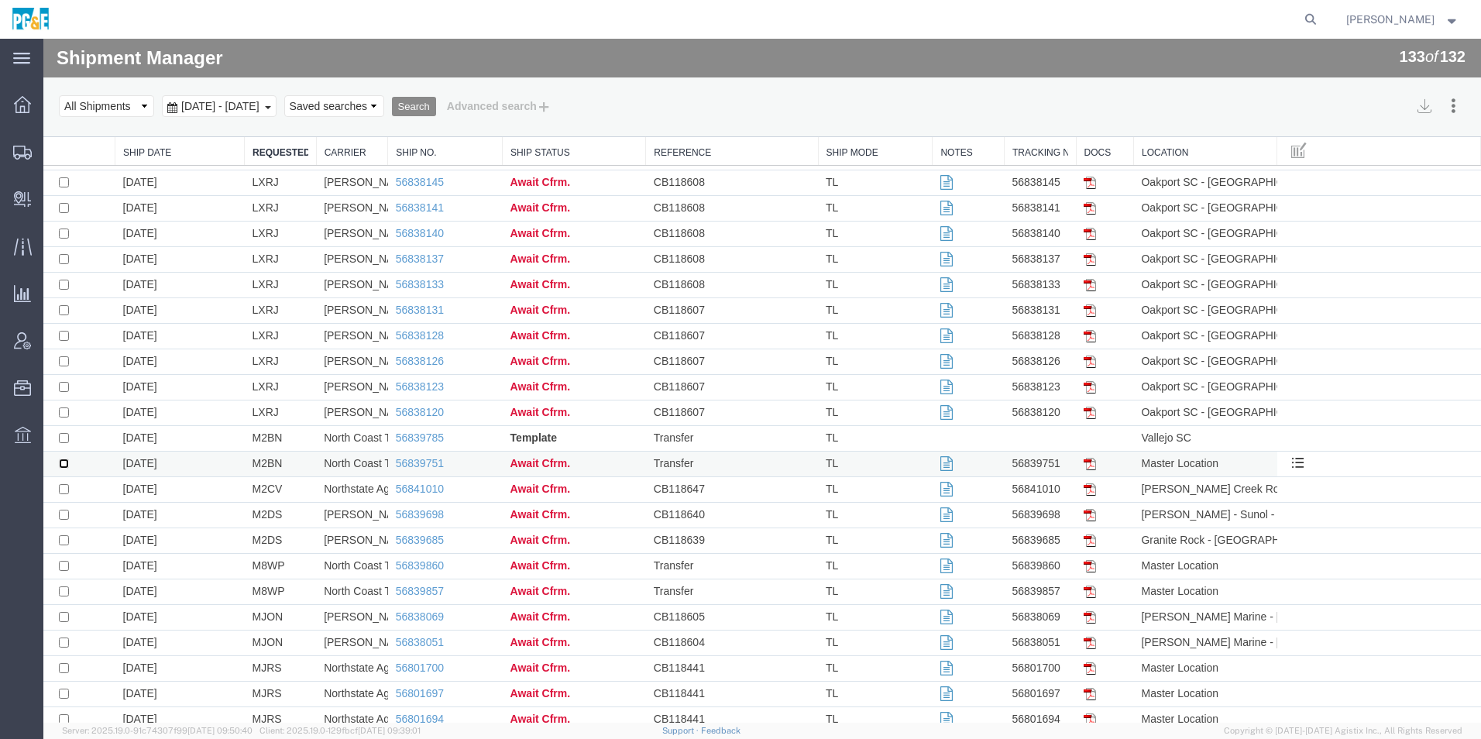
click at [63, 463] on input "checkbox" at bounding box center [64, 464] width 10 height 10
click at [64, 463] on input "checkbox" at bounding box center [64, 464] width 10 height 10
checkbox input "false"
click at [432, 464] on link "56839751" at bounding box center [420, 463] width 48 height 12
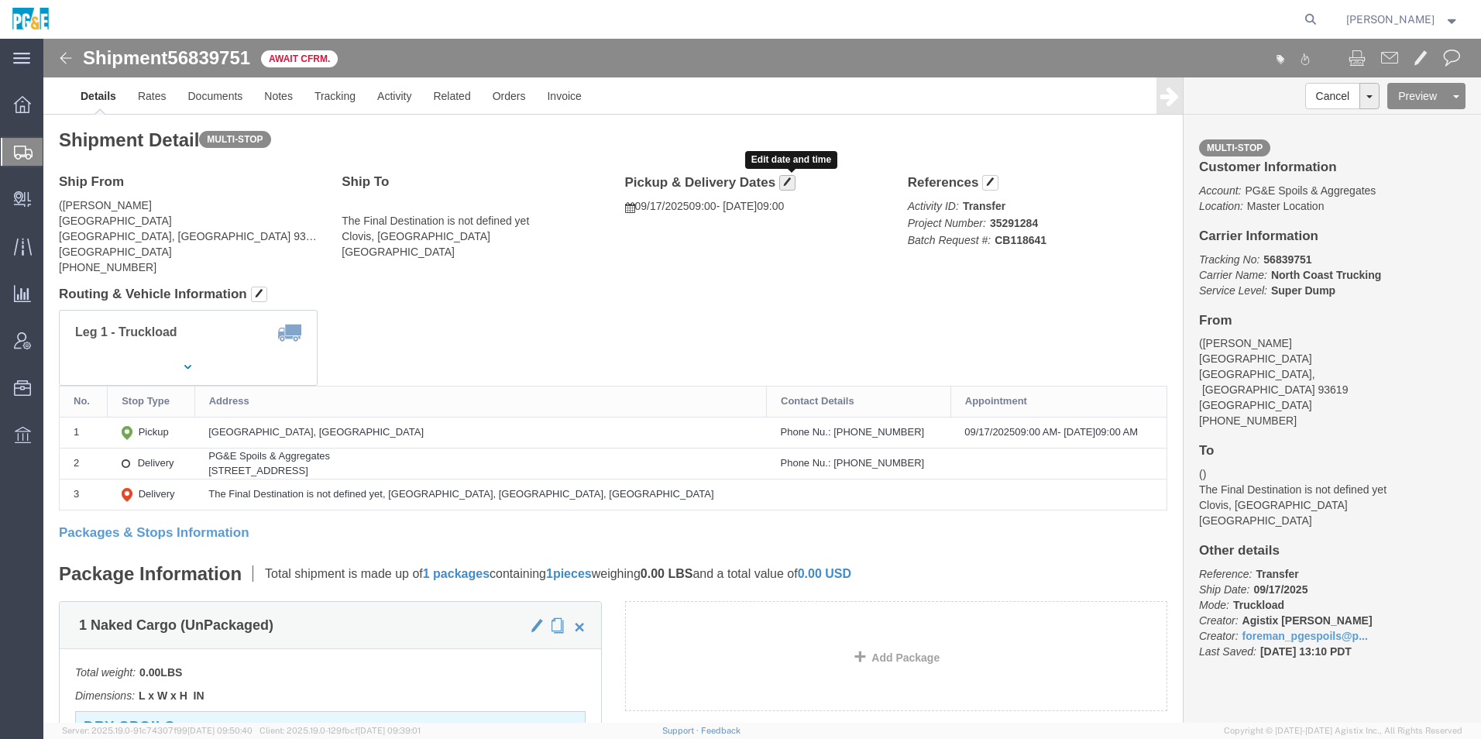
click span "button"
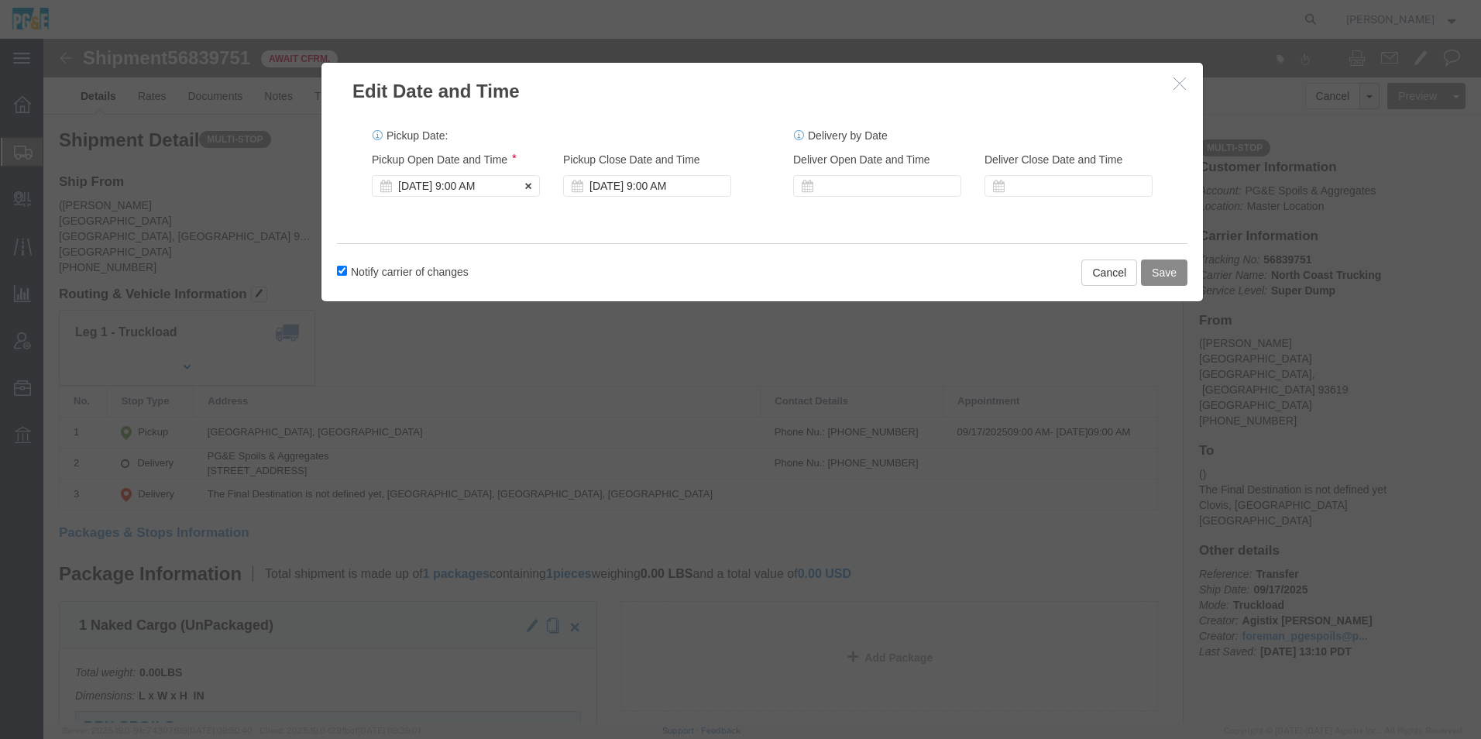
click div "Sep 17 2025 9:00 AM"
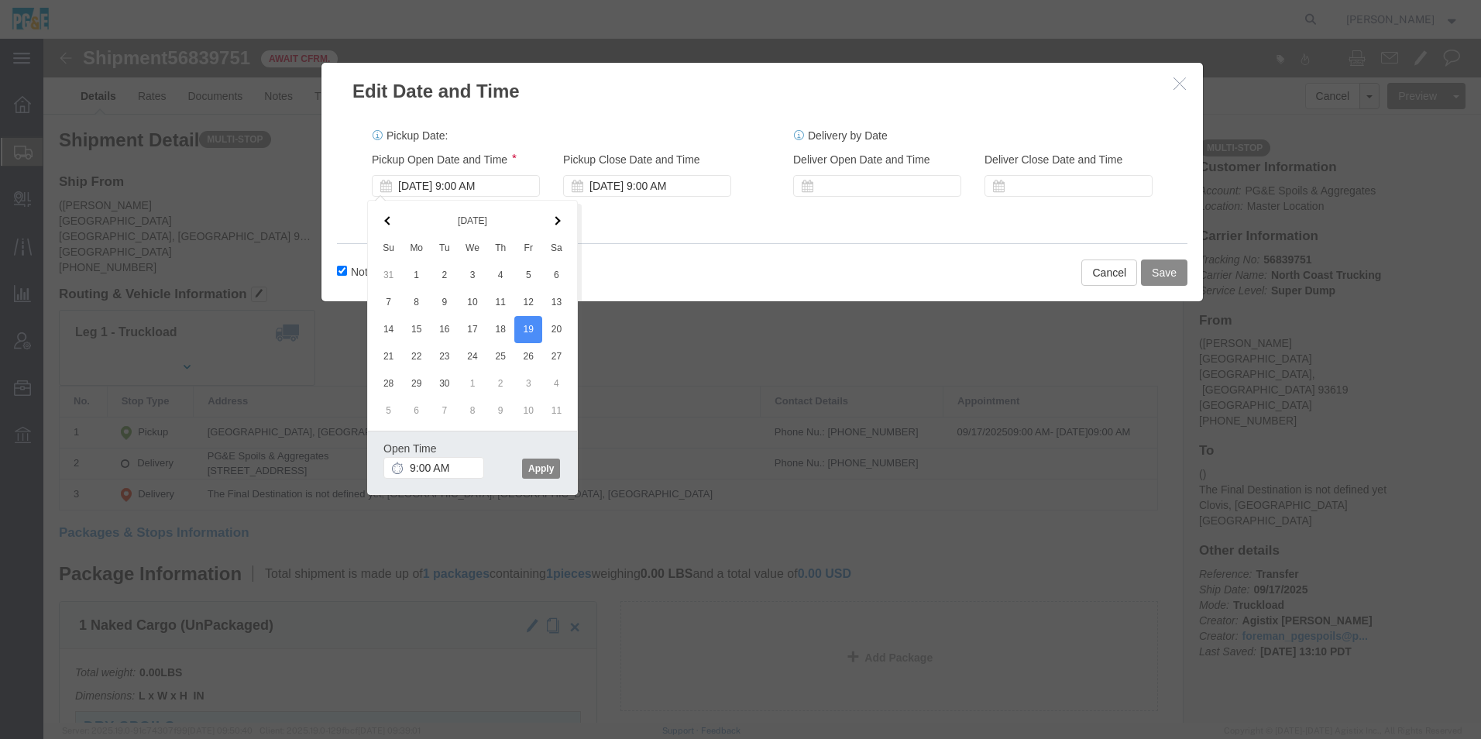
click button "Apply"
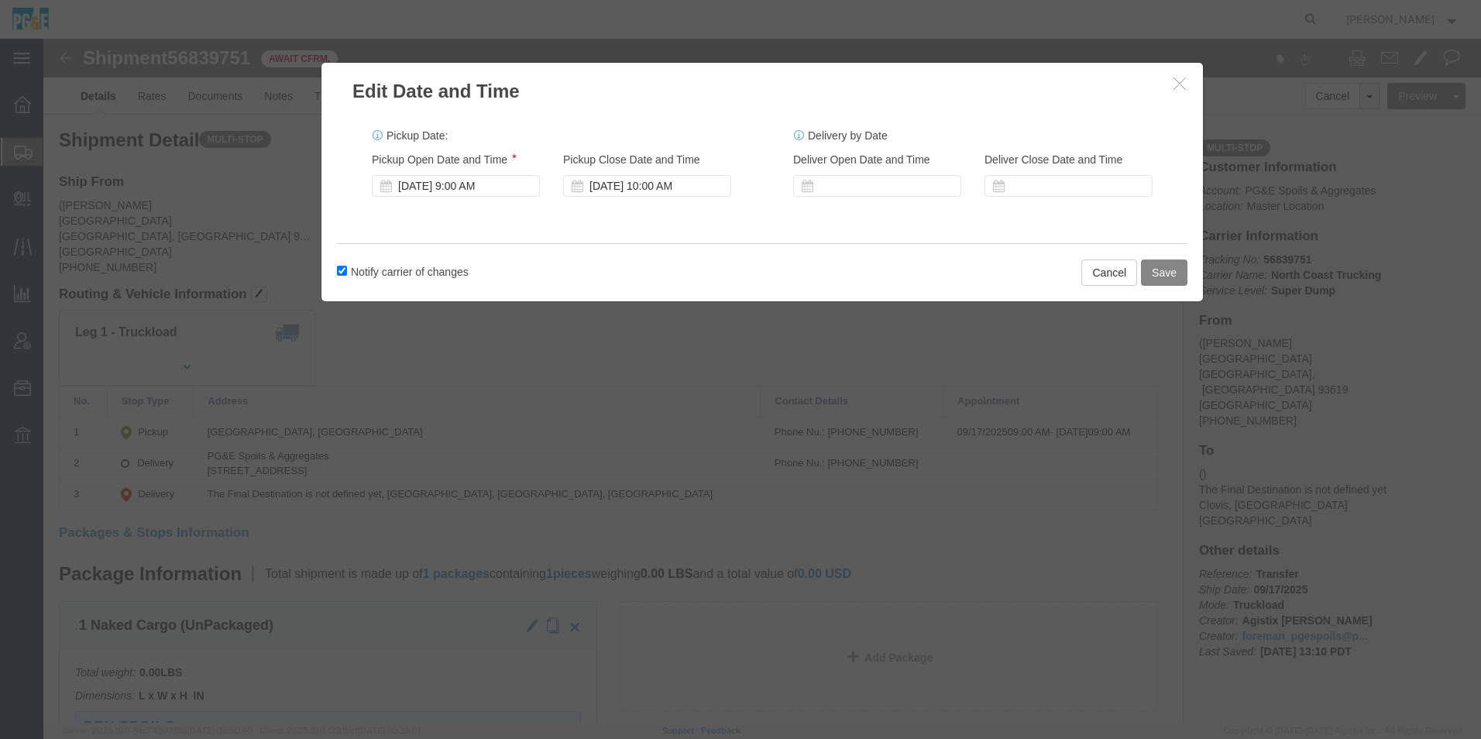
click button "Save"
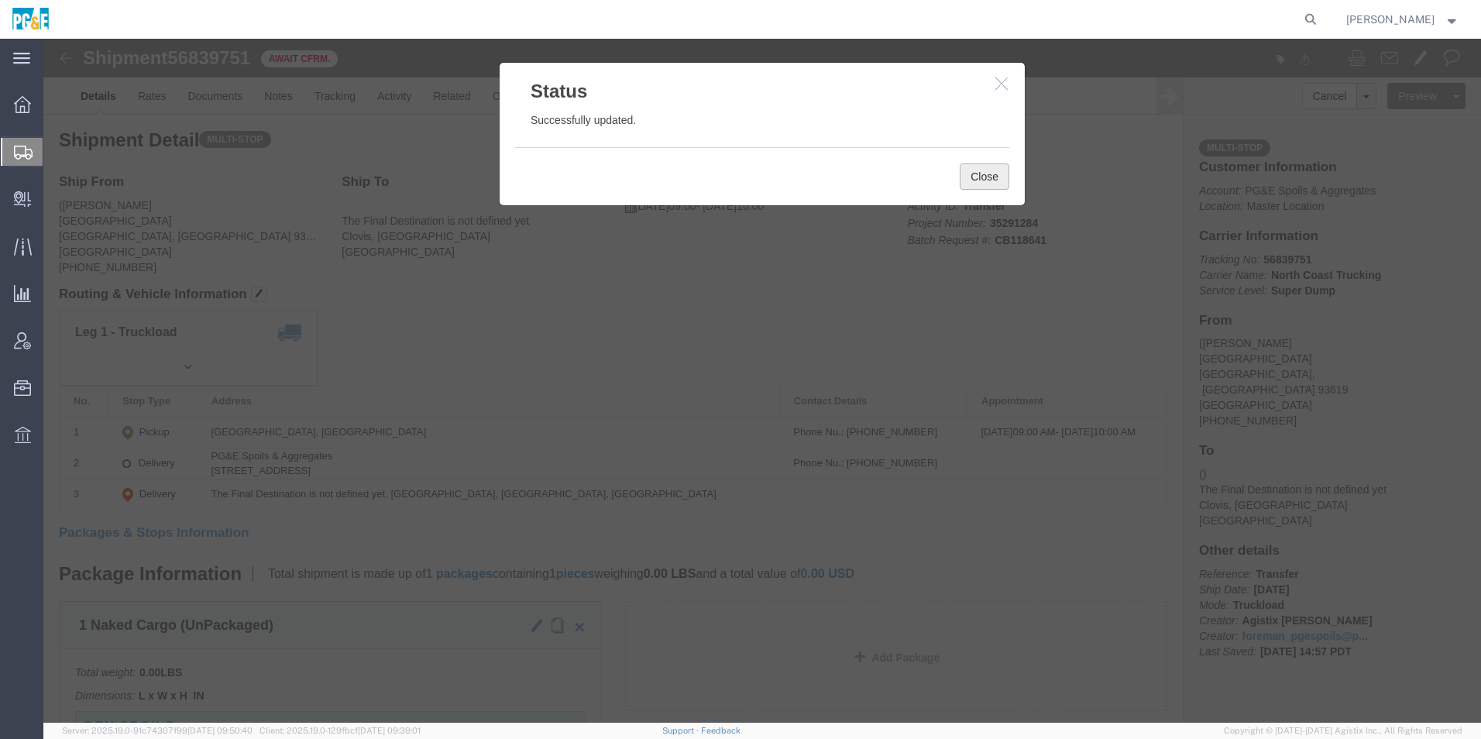
click button "Close"
